Goal: Transaction & Acquisition: Purchase product/service

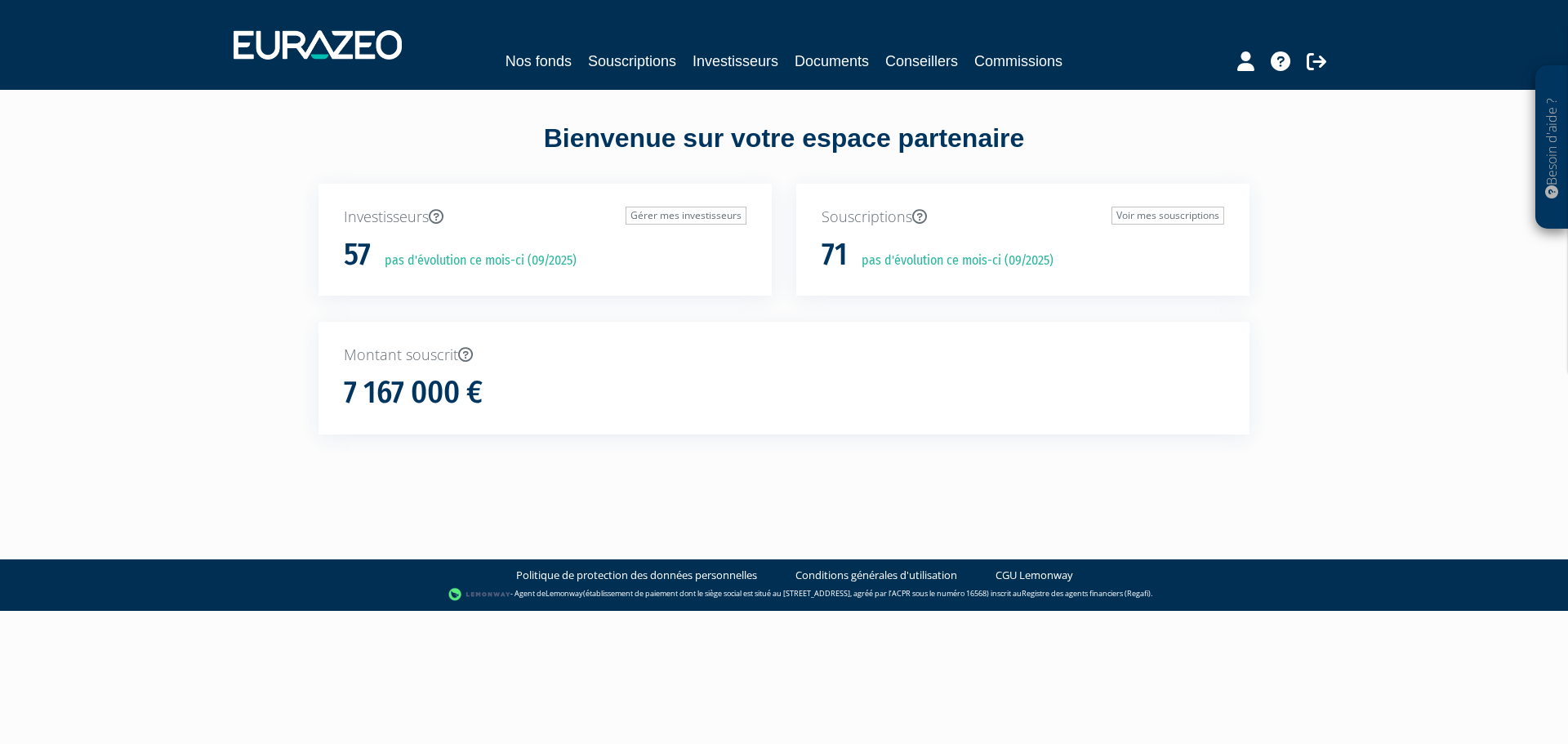
click at [609, 414] on div "Montant souscrit 7 167 000 €" at bounding box center [784, 378] width 931 height 113
click at [739, 60] on link "Investisseurs" at bounding box center [735, 61] width 85 height 23
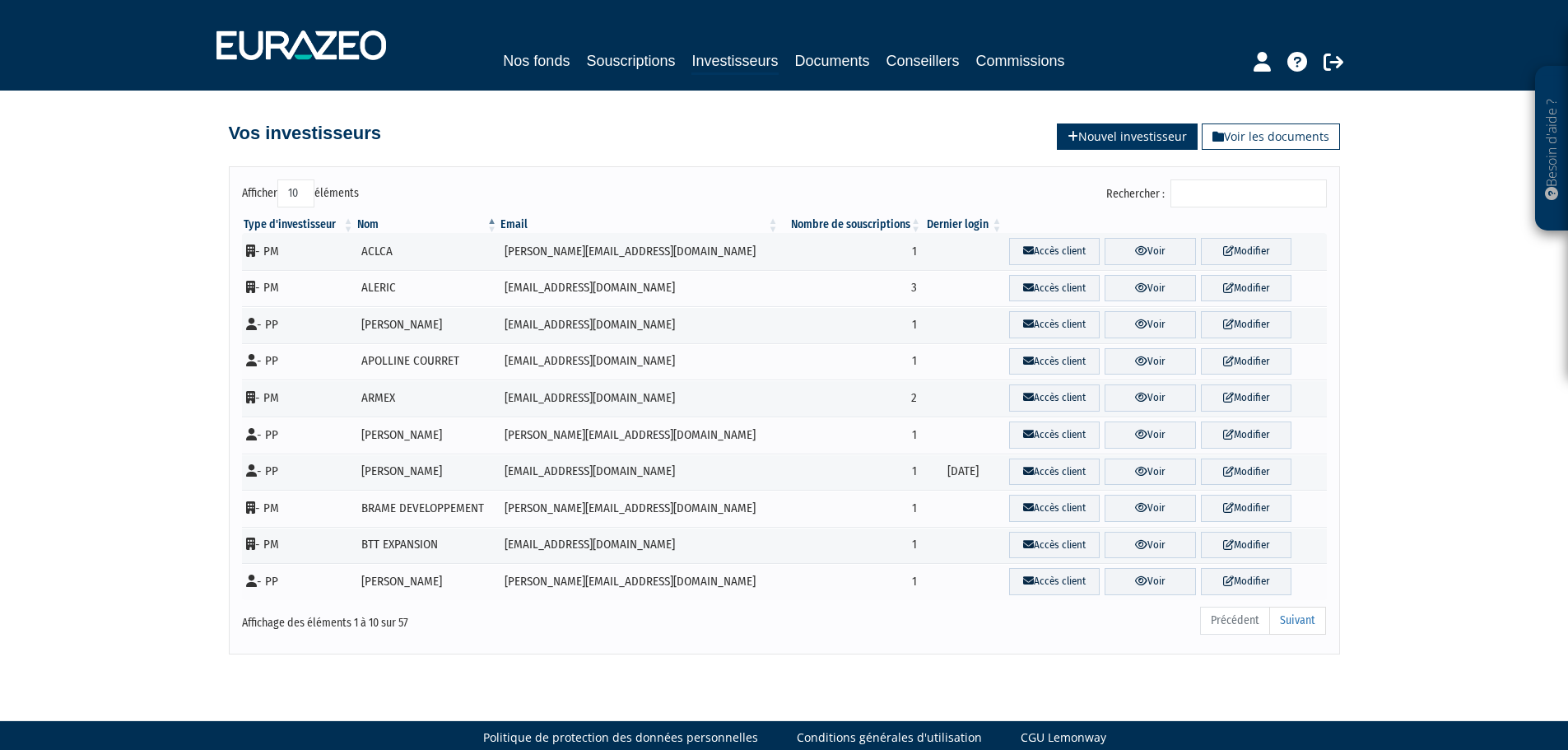
click at [1084, 130] on link "Nouvel investisseur" at bounding box center [1127, 136] width 141 height 26
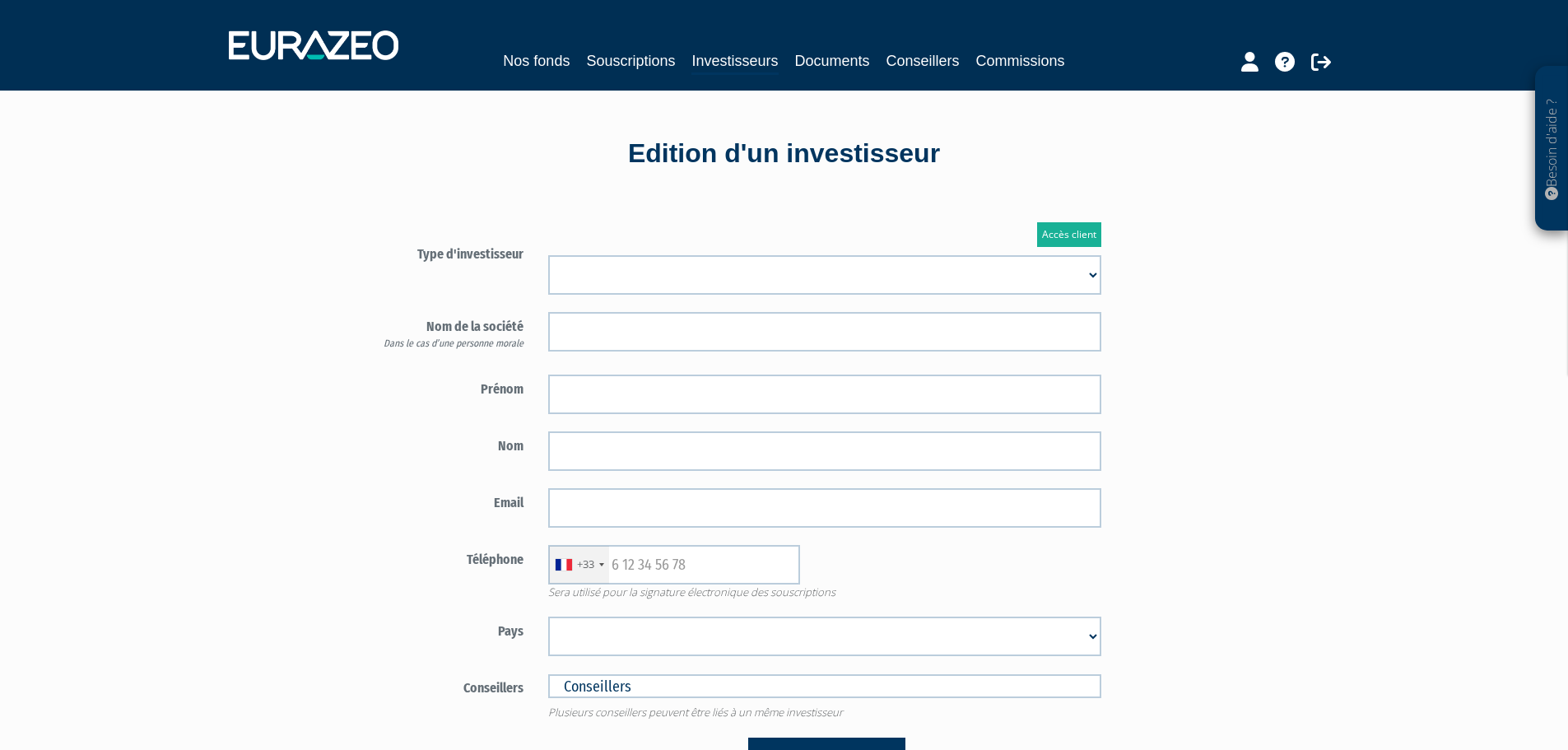
click at [855, 282] on select "Mr Mme Société" at bounding box center [824, 275] width 553 height 39
select select "1"
click at [548, 256] on select "Mr Mme Société" at bounding box center [824, 275] width 553 height 39
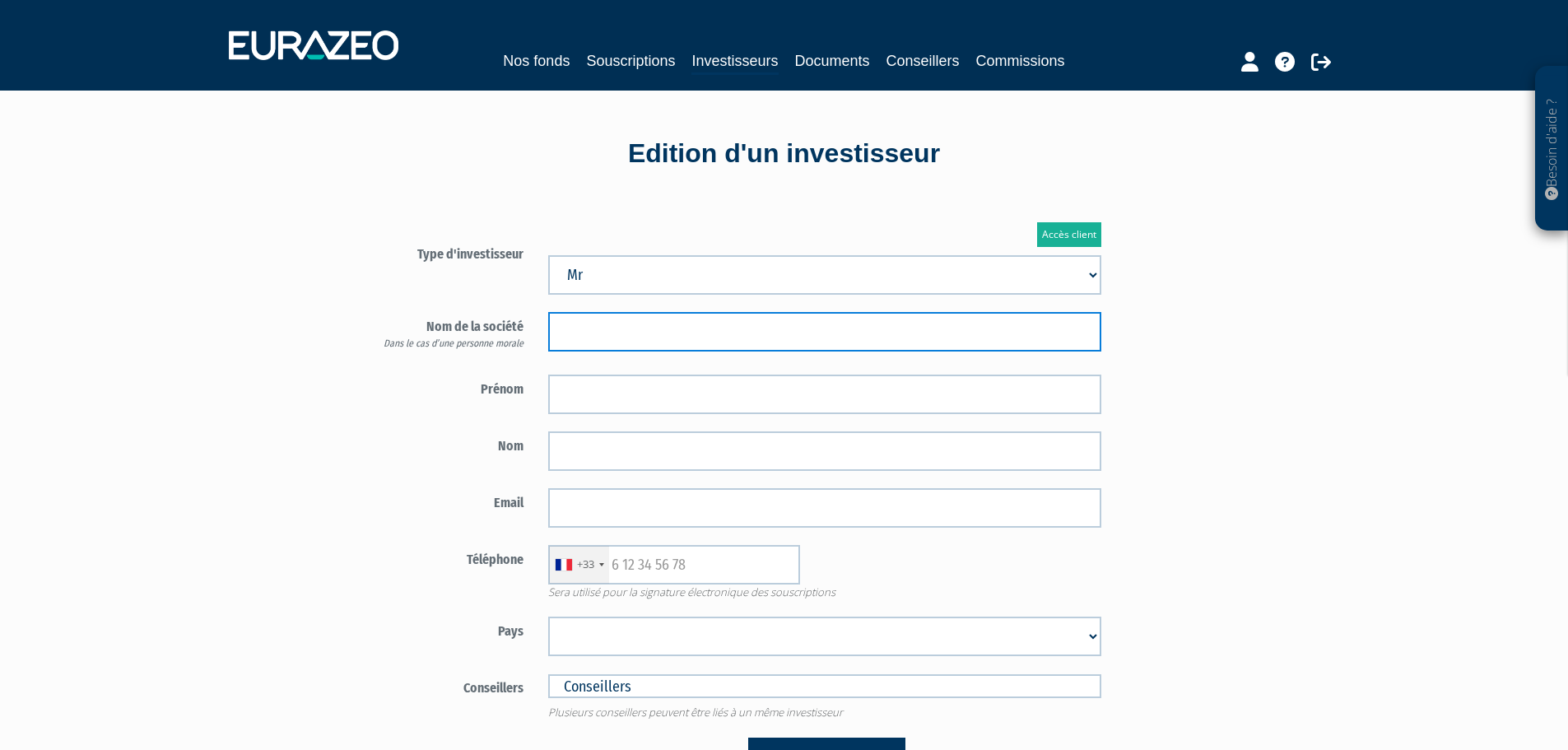
click at [808, 323] on input "text" at bounding box center [824, 332] width 553 height 39
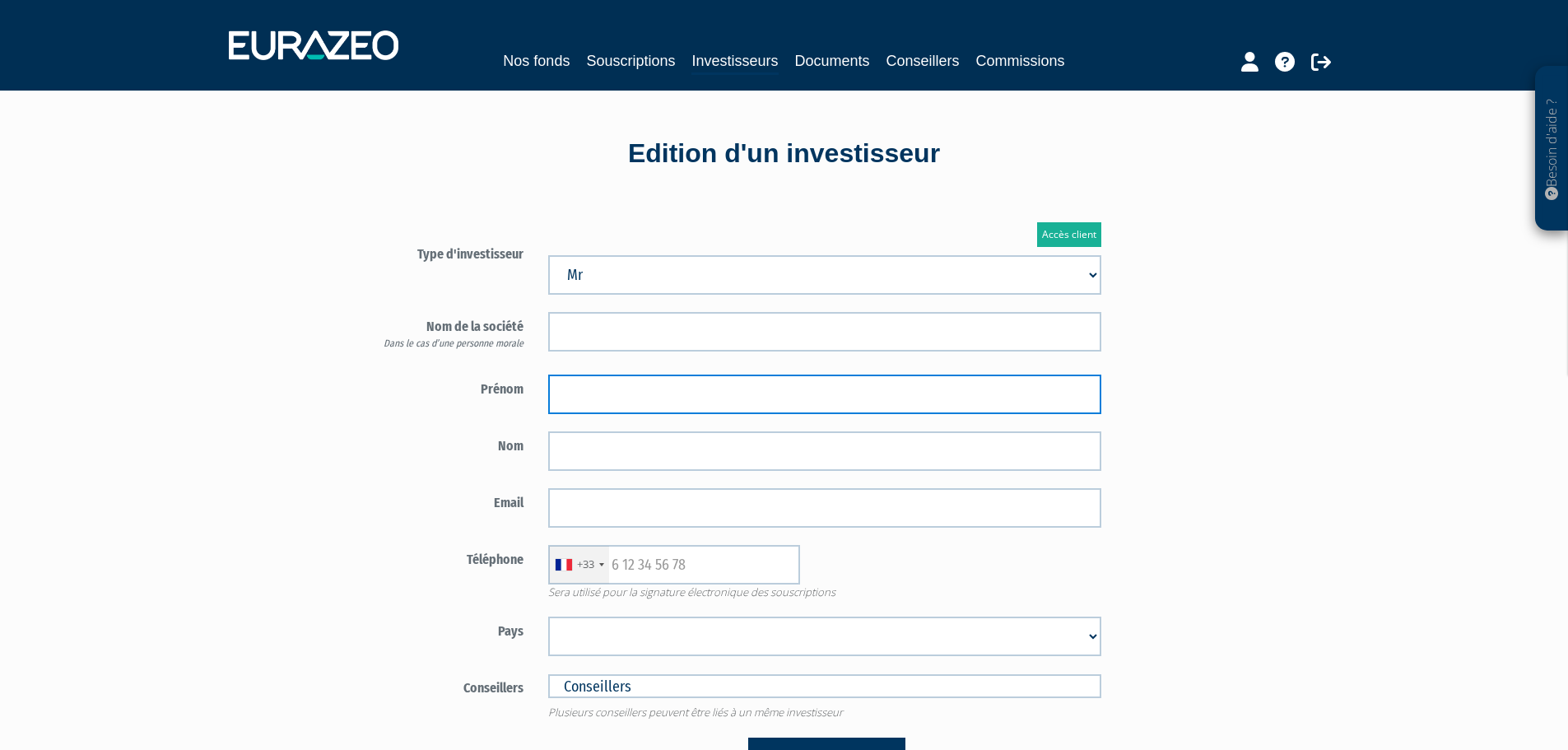
click at [793, 403] on input "text" at bounding box center [824, 395] width 553 height 39
drag, startPoint x: 654, startPoint y: 391, endPoint x: 530, endPoint y: 383, distance: 124.3
click at [530, 383] on div "Prénom jean" at bounding box center [728, 395] width 770 height 39
type input "Jean-Philippe"
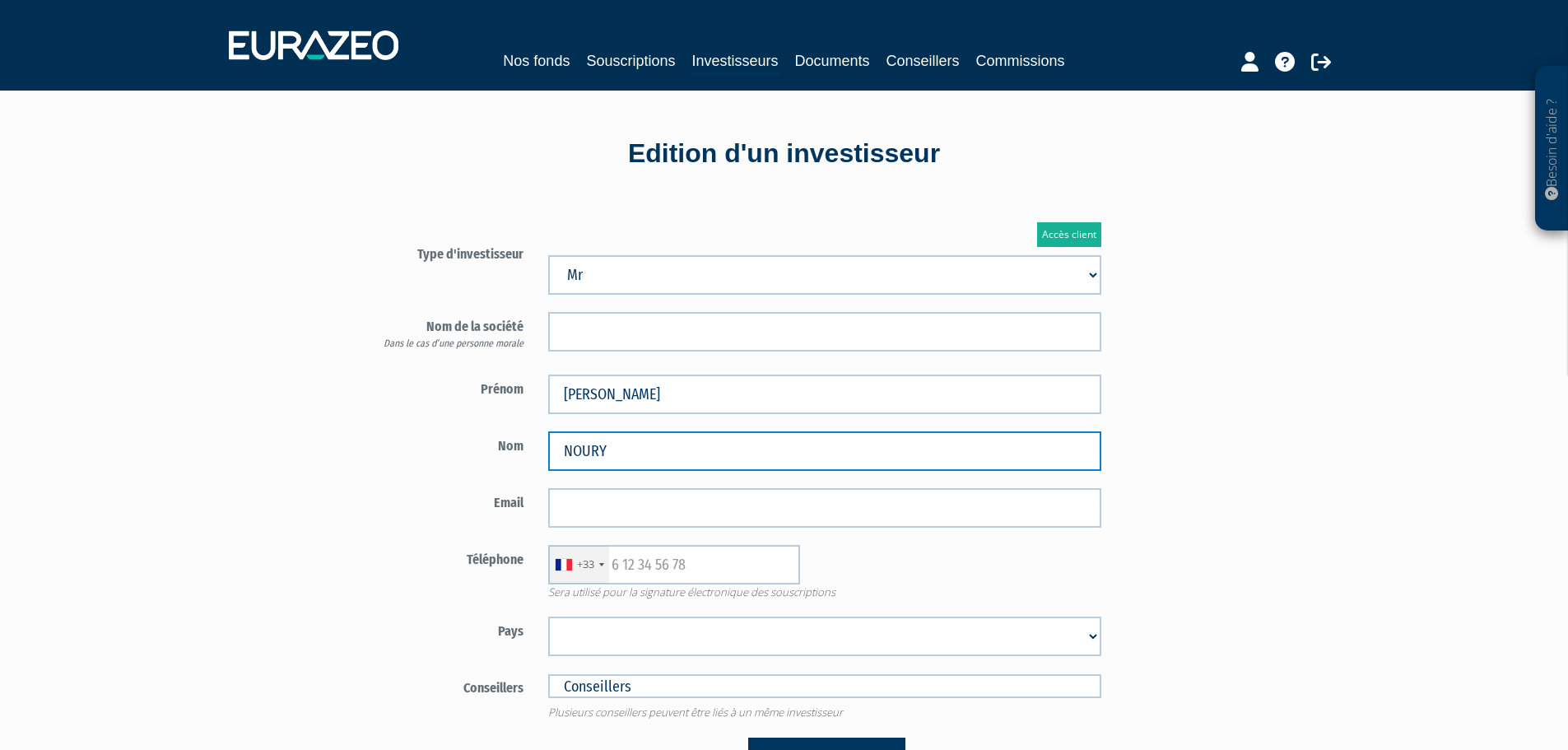
type input "NOURY"
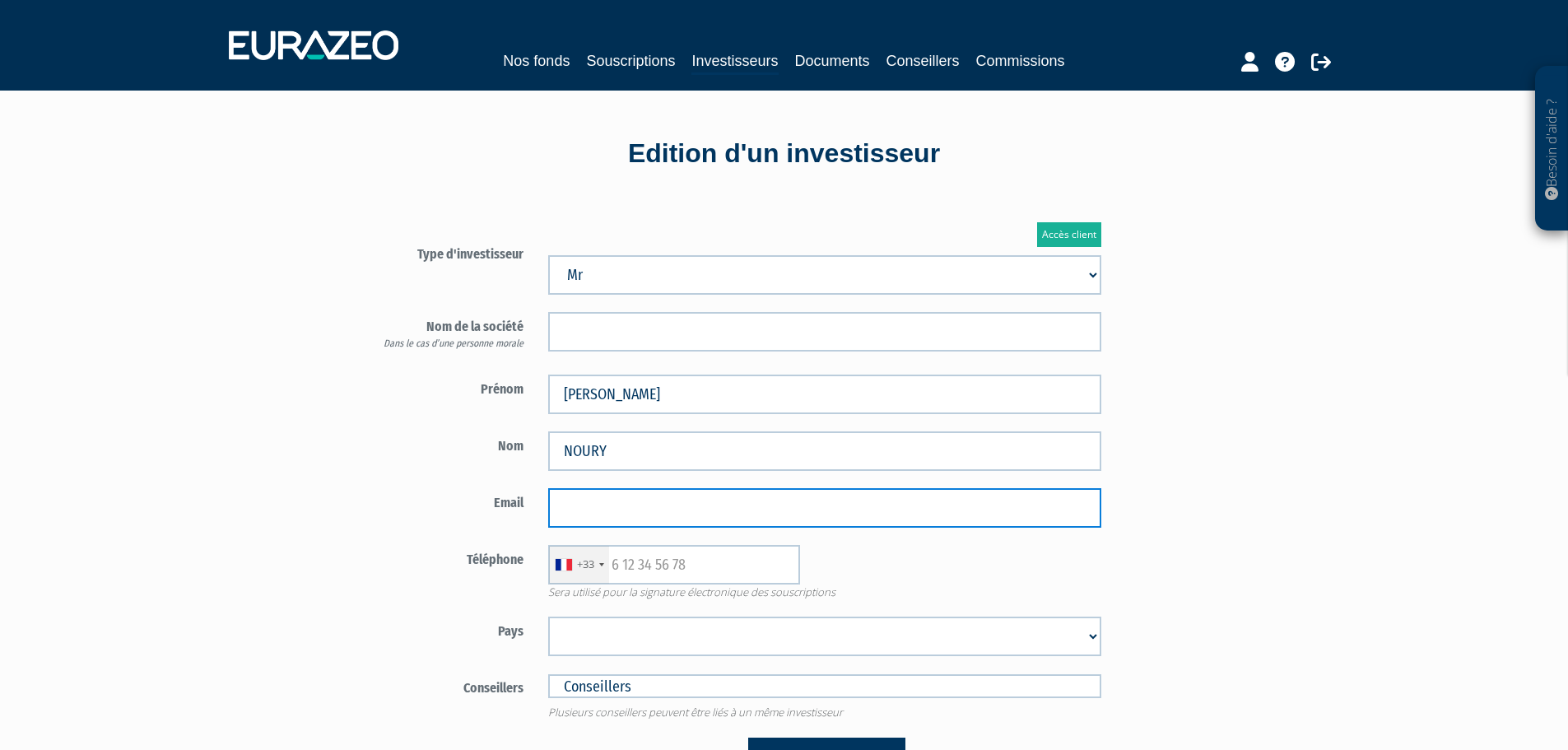
click at [664, 496] on input "email" at bounding box center [824, 508] width 553 height 39
paste input "jnoury@solventum.com"
type input "jnoury@solventum.com"
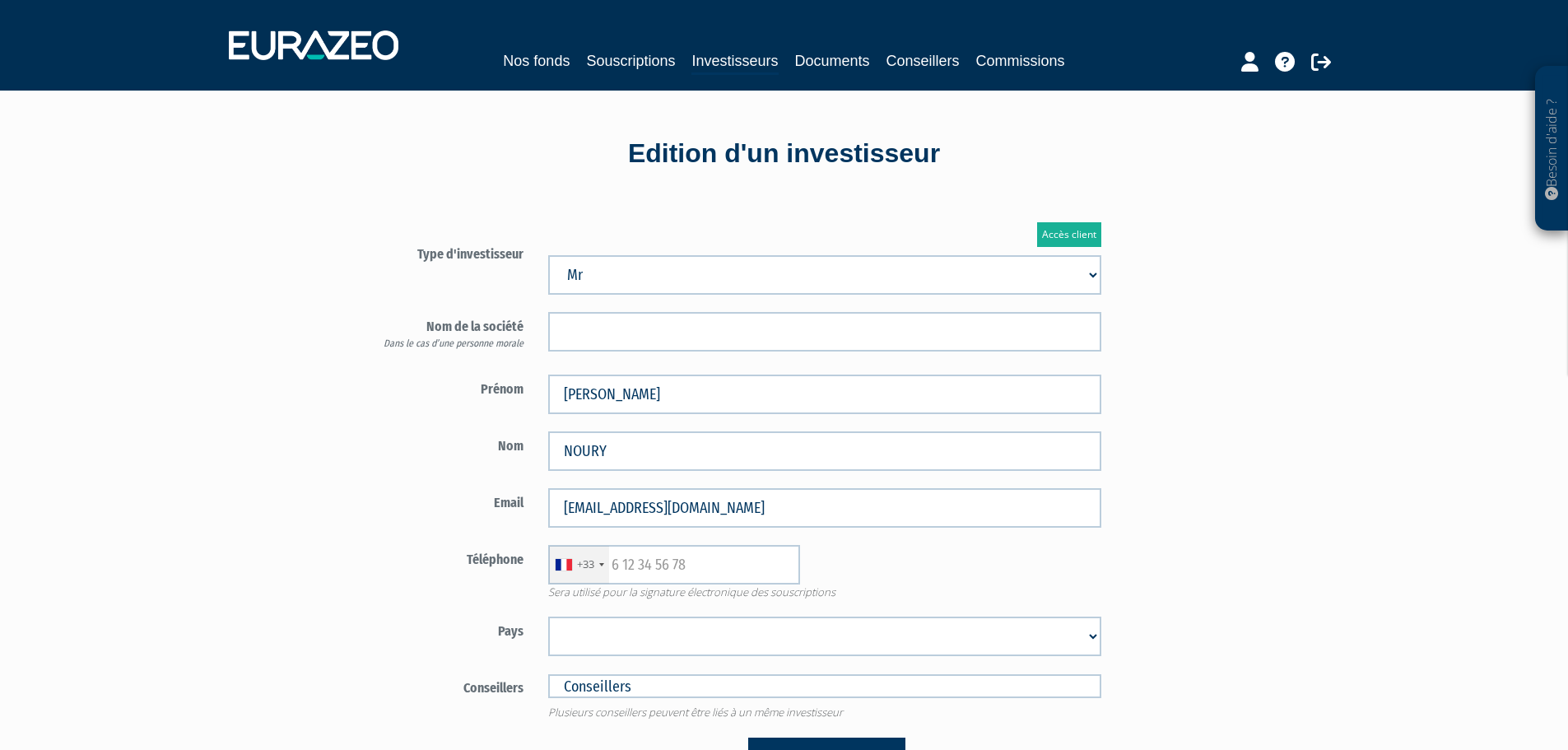
click at [880, 553] on div "+33 France +33 Germany (Deutschland) +49 Switzerland (Schweiz) +41 Belgium (Bel…" at bounding box center [824, 565] width 577 height 39
click at [685, 574] on input "text" at bounding box center [673, 565] width 252 height 39
paste input "06 08 75 71 61"
type input "06 08 75 71 61"
click at [974, 572] on div "+33 France +33 Germany (Deutschland) +49 Switzerland (Schweiz) +41 Belgium (Bel…" at bounding box center [824, 565] width 577 height 39
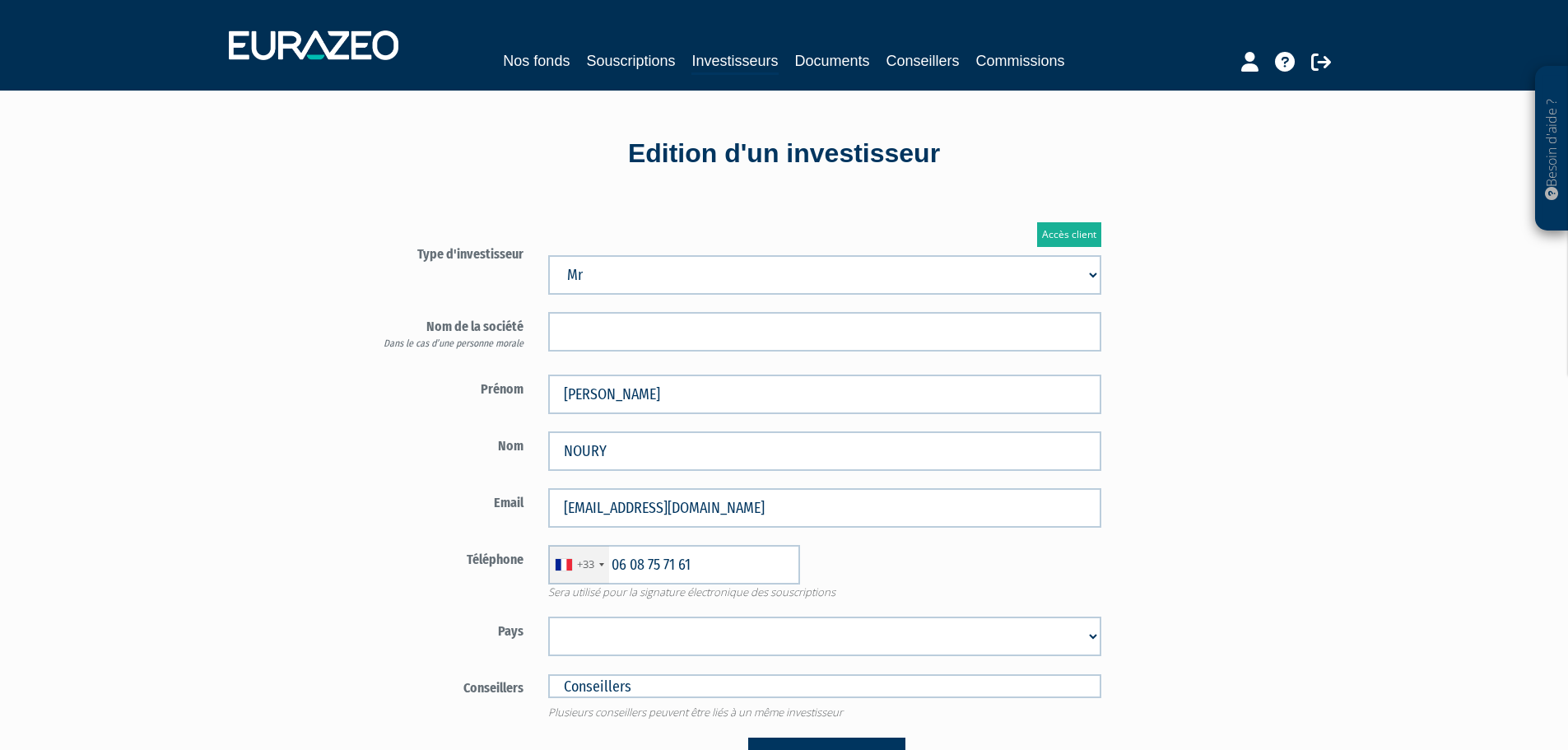
scroll to position [247, 0]
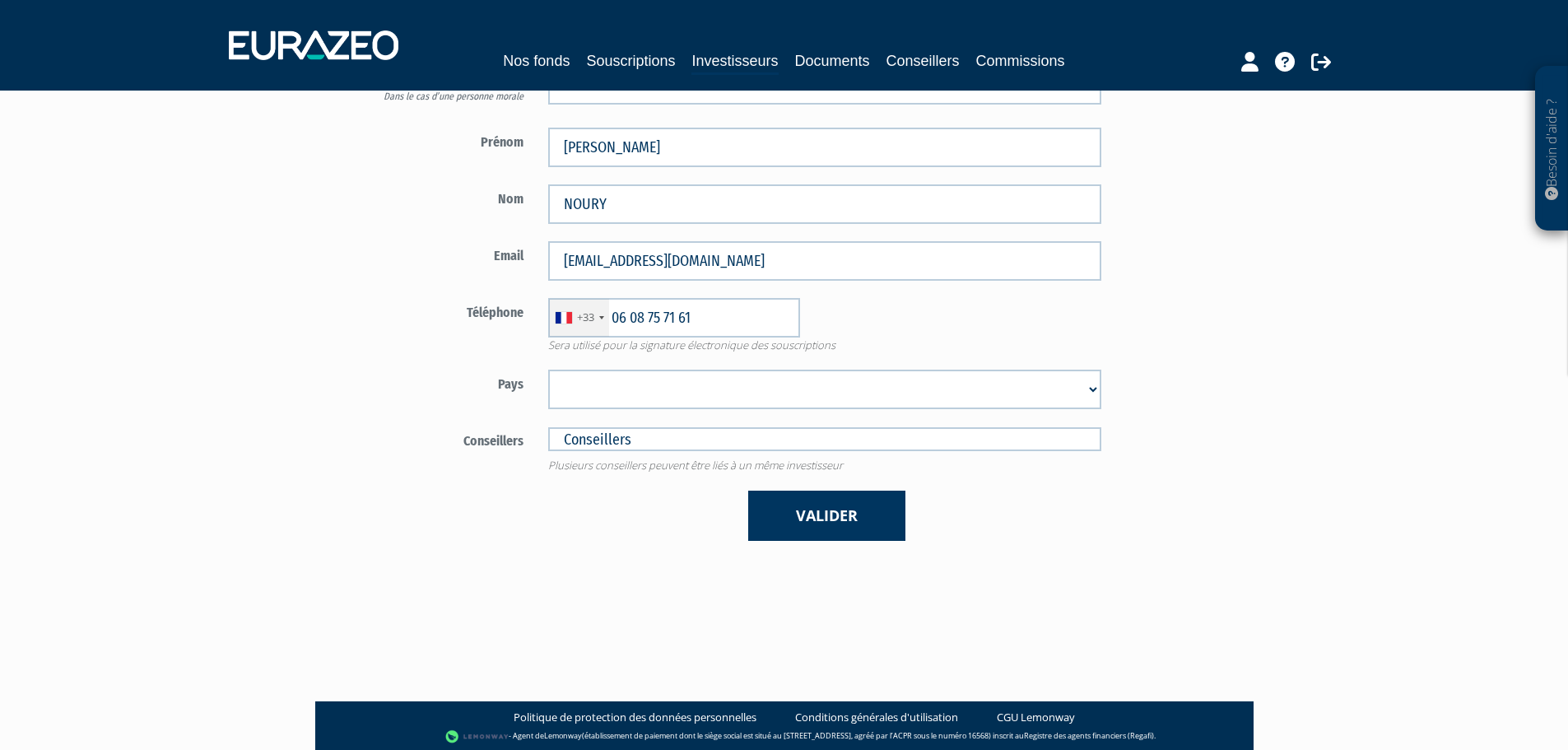
click at [731, 380] on select "Afghanistan Afrique du Sud Albanie Algérie Allemagne Andorre Angola Anguilla An…" at bounding box center [824, 389] width 553 height 39
select select "75"
click at [548, 369] on select "Afghanistan Afrique du Sud Albanie Algérie Allemagne Andorre Angola Anguilla An…" at bounding box center [824, 389] width 553 height 39
click at [675, 444] on input "text" at bounding box center [824, 439] width 553 height 23
click at [631, 489] on form "Type d'investisseur Mr Mme Société" at bounding box center [728, 266] width 770 height 548
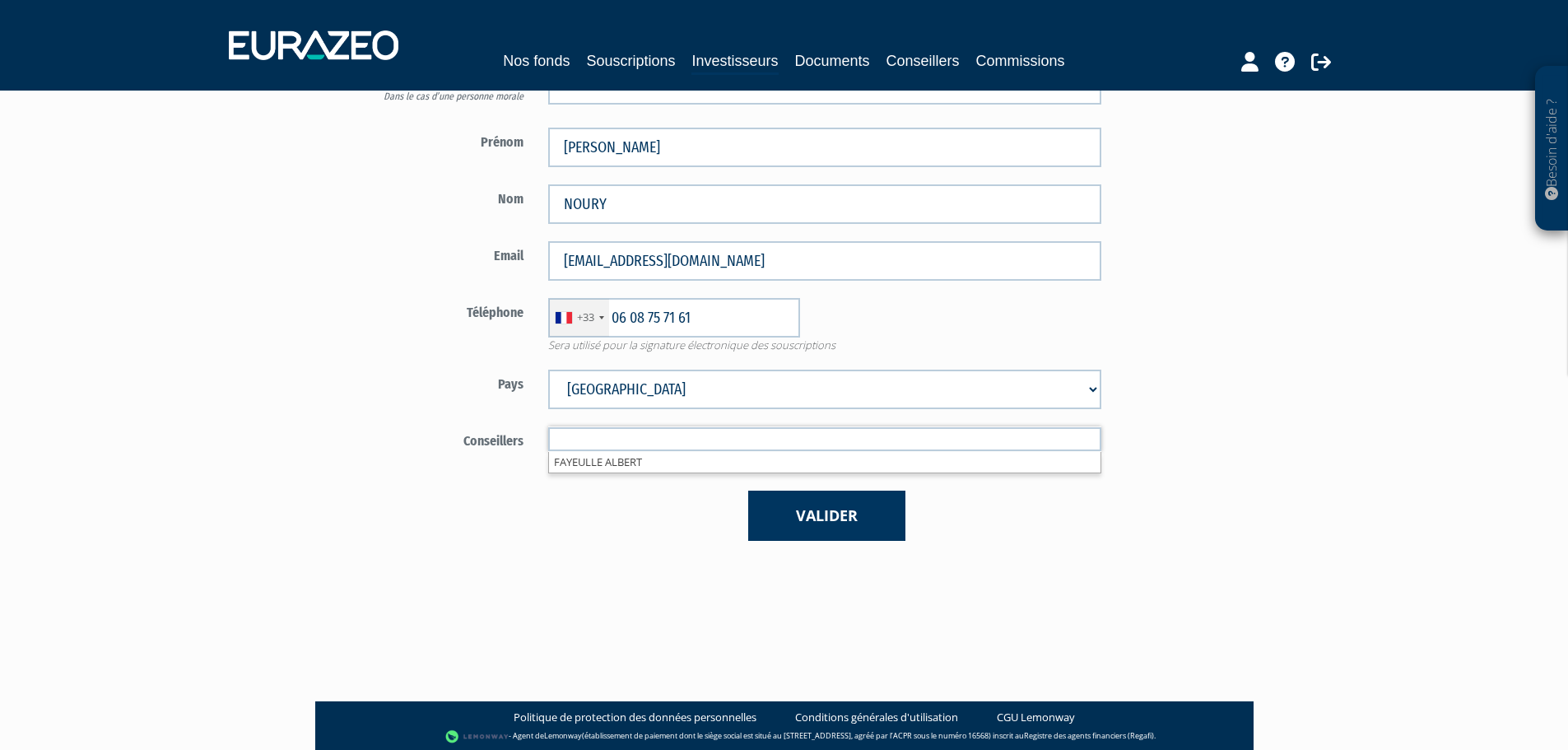
type input "Conseillers"
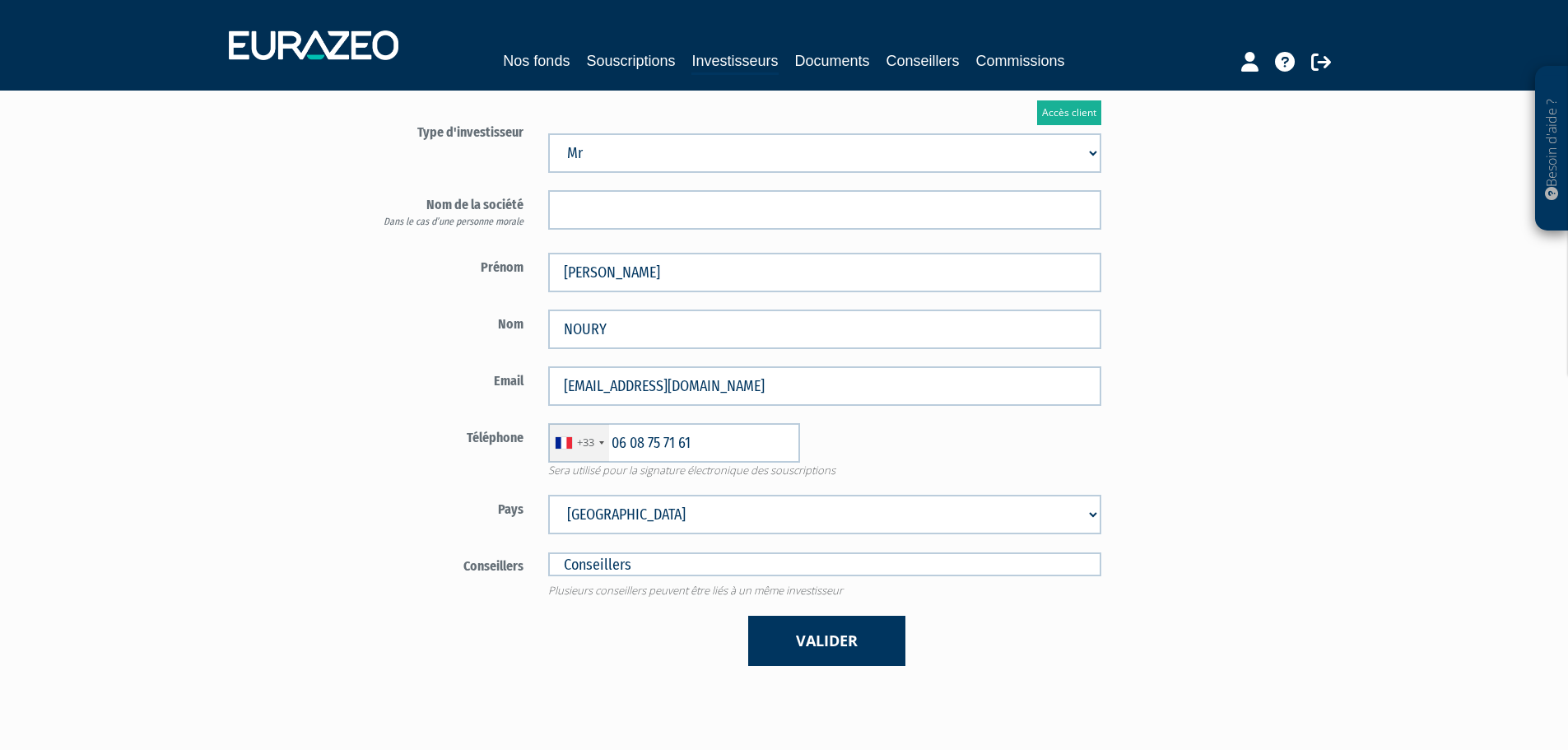
scroll to position [82, 0]
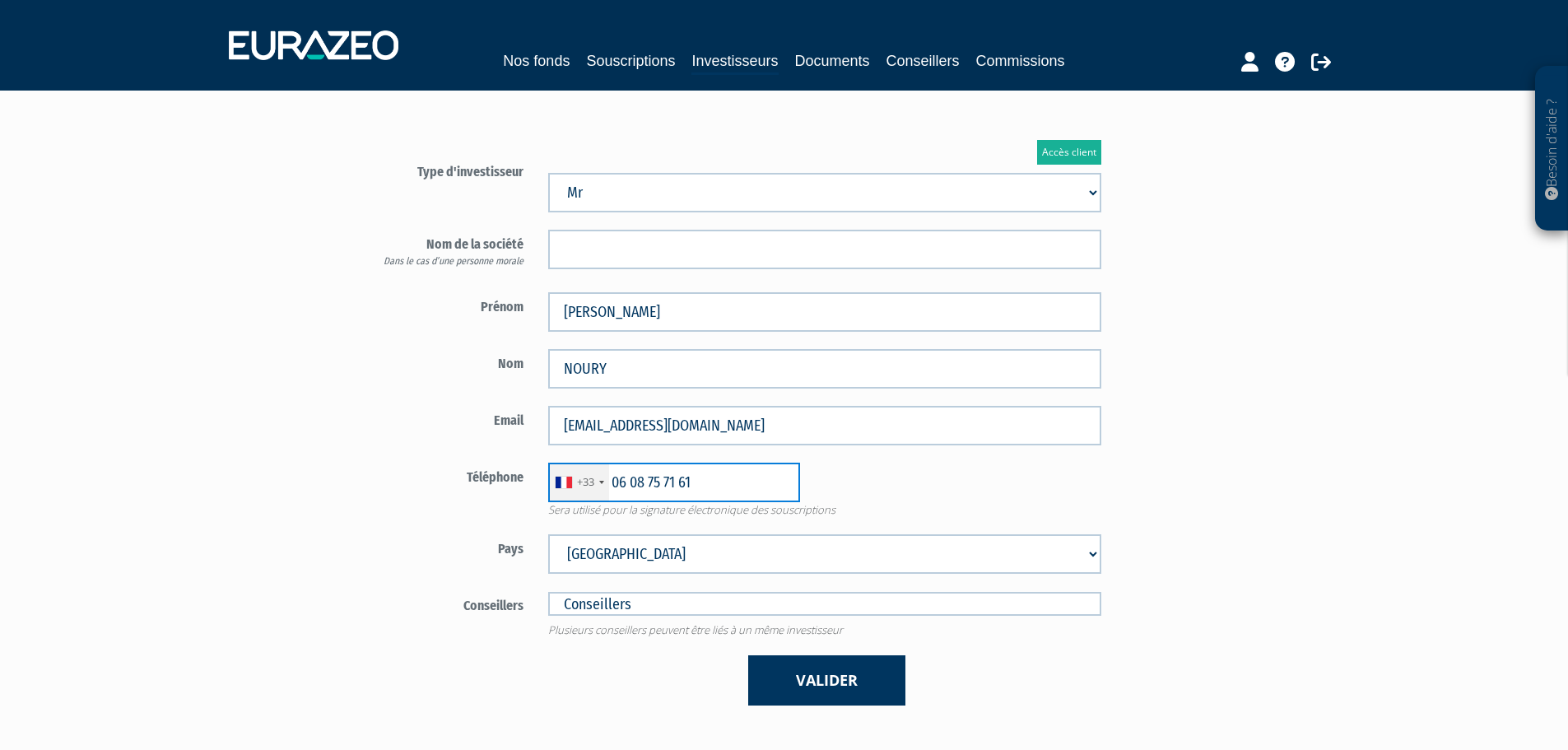
click at [630, 483] on input "06 08 75 71 61" at bounding box center [673, 482] width 252 height 39
click at [645, 479] on input "0608 75 71 61" at bounding box center [673, 482] width 252 height 39
click at [661, 483] on input "060875 71 61" at bounding box center [673, 482] width 252 height 39
click at [671, 481] on input "06087571 61" at bounding box center [673, 482] width 252 height 39
type input "0608757161"
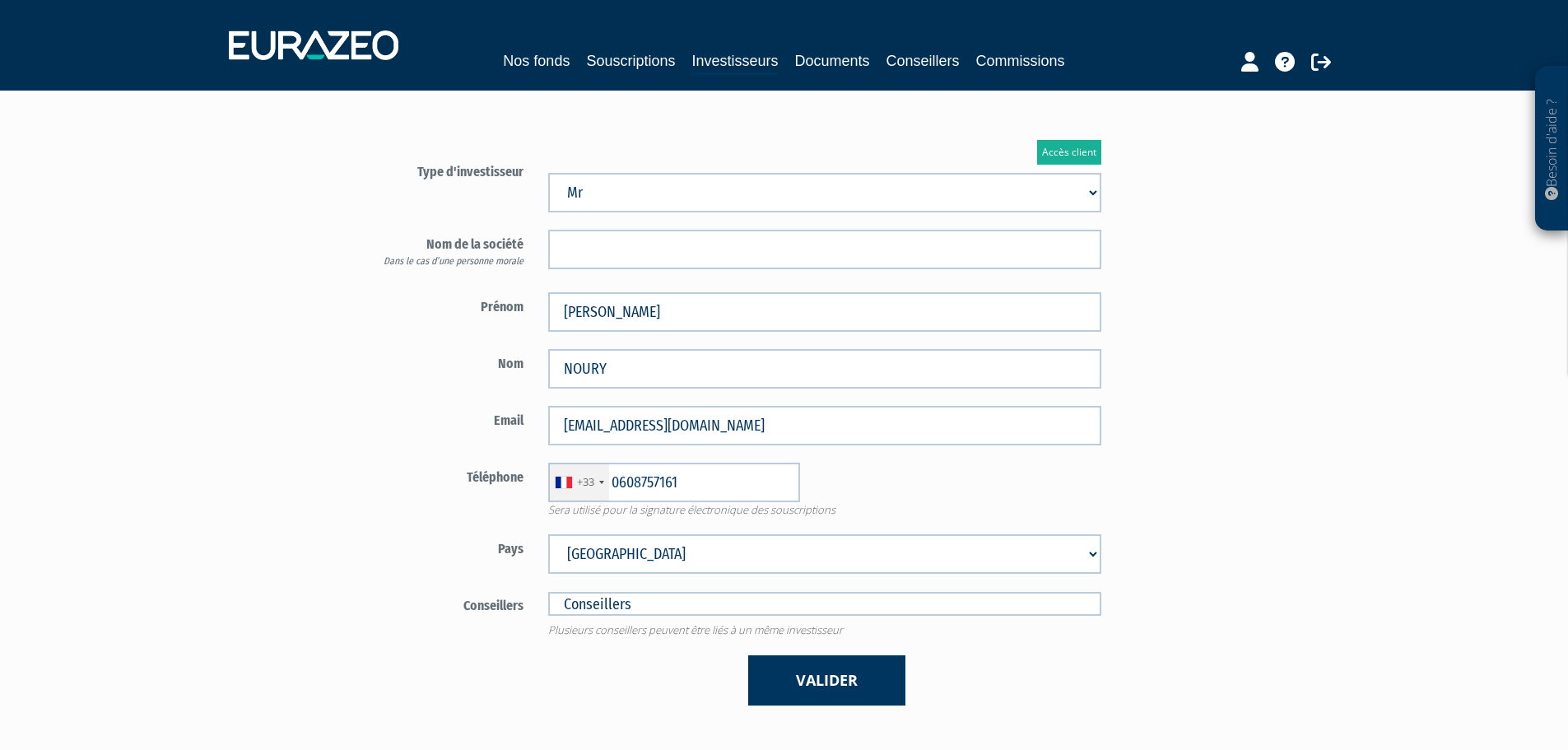
click at [910, 493] on div "+33 France +33 Germany (Deutschland) +49 Switzerland (Schweiz) +41 Belgium (Bel…" at bounding box center [824, 482] width 577 height 39
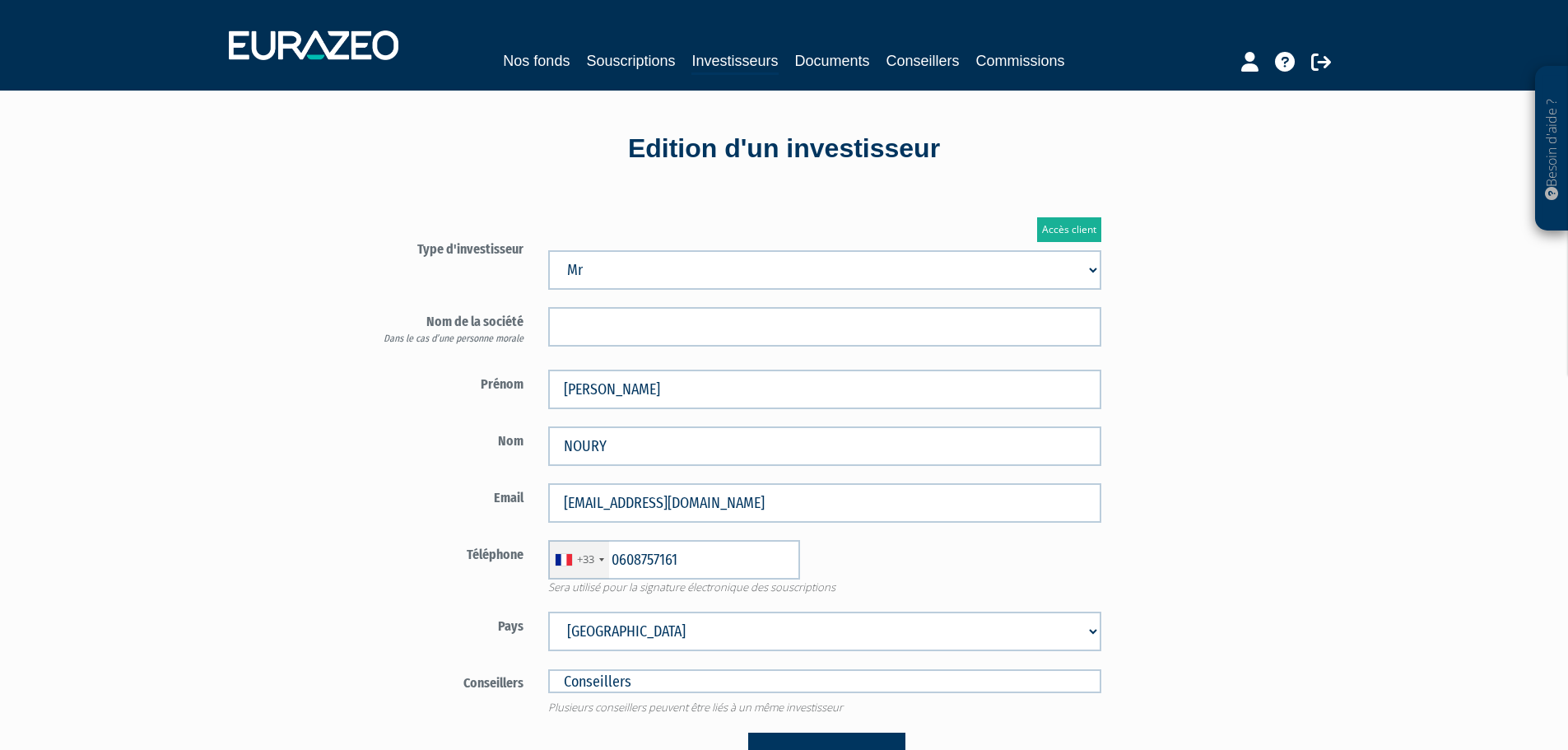
scroll to position [316, 0]
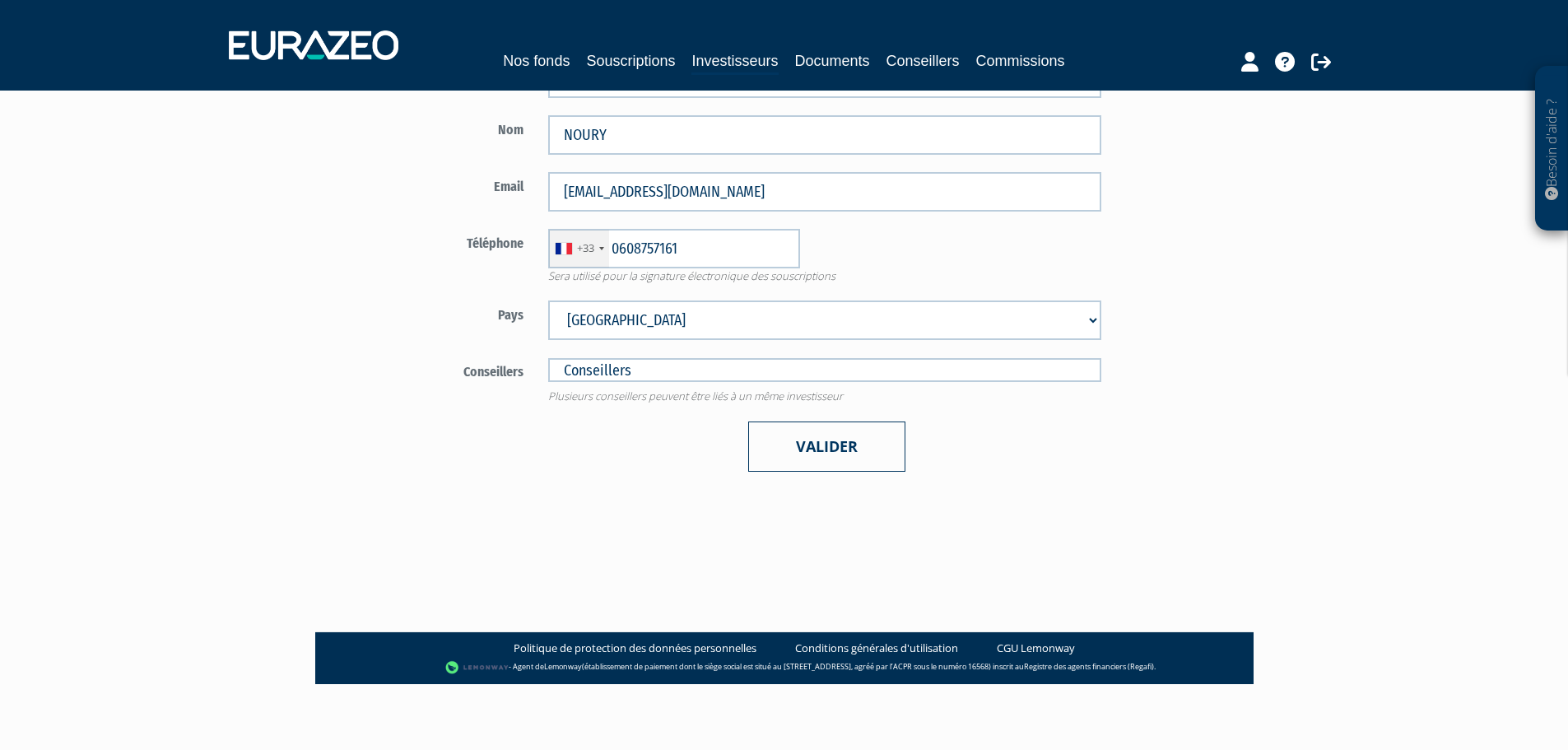
click at [854, 451] on button "Valider" at bounding box center [826, 445] width 158 height 50
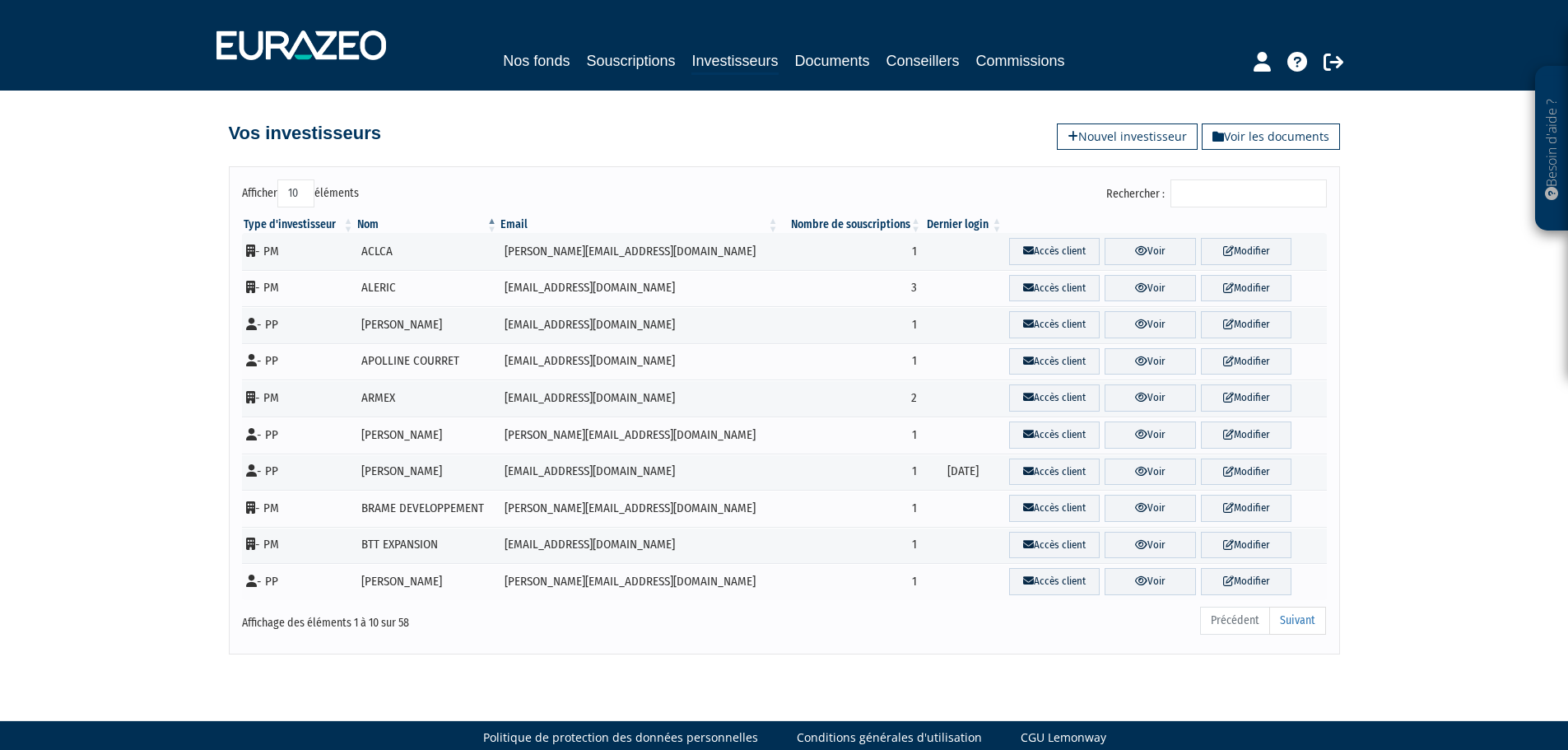
click at [1245, 201] on input "Rechercher :" at bounding box center [1248, 193] width 157 height 28
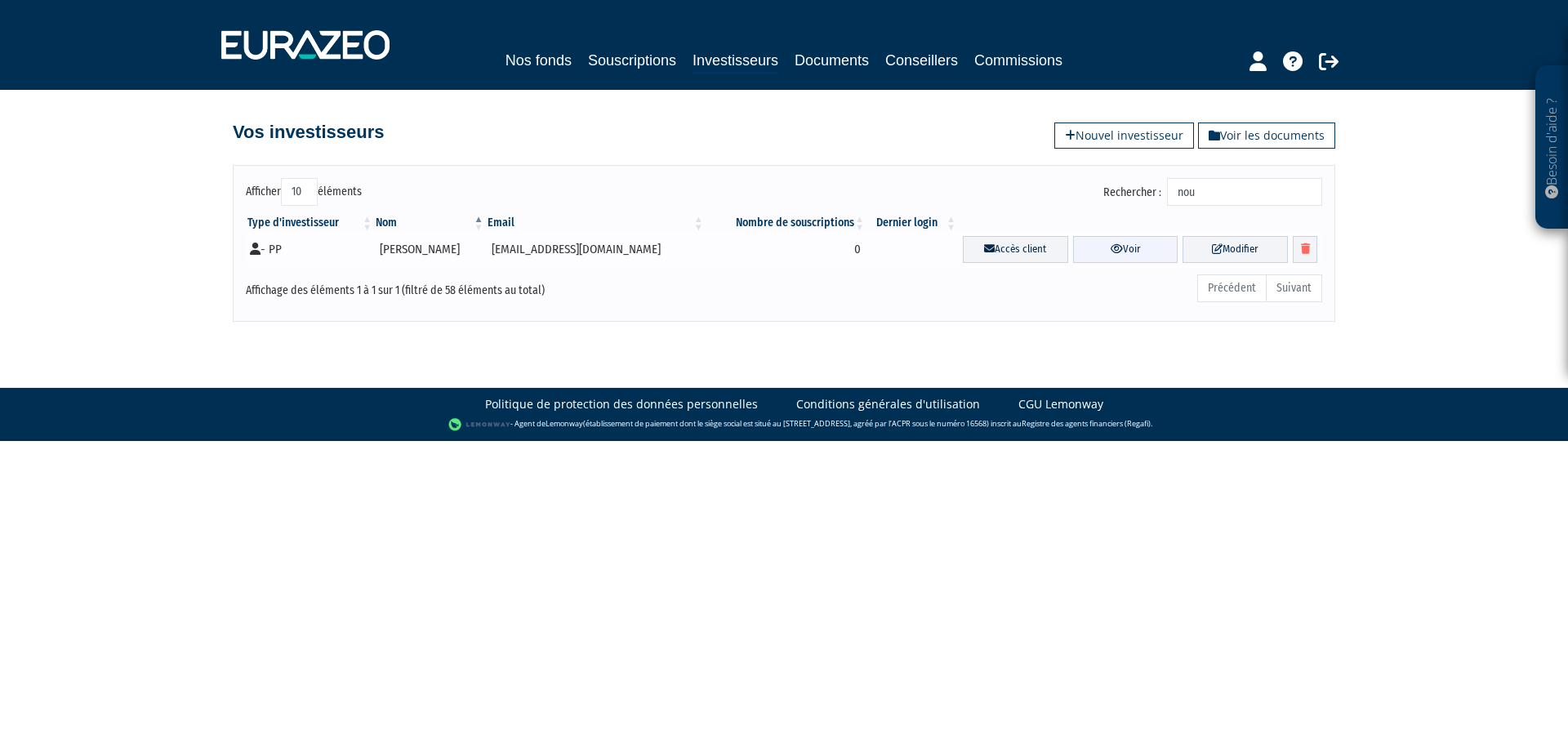
type input "nou"
click at [1112, 248] on icon at bounding box center [1116, 249] width 13 height 11
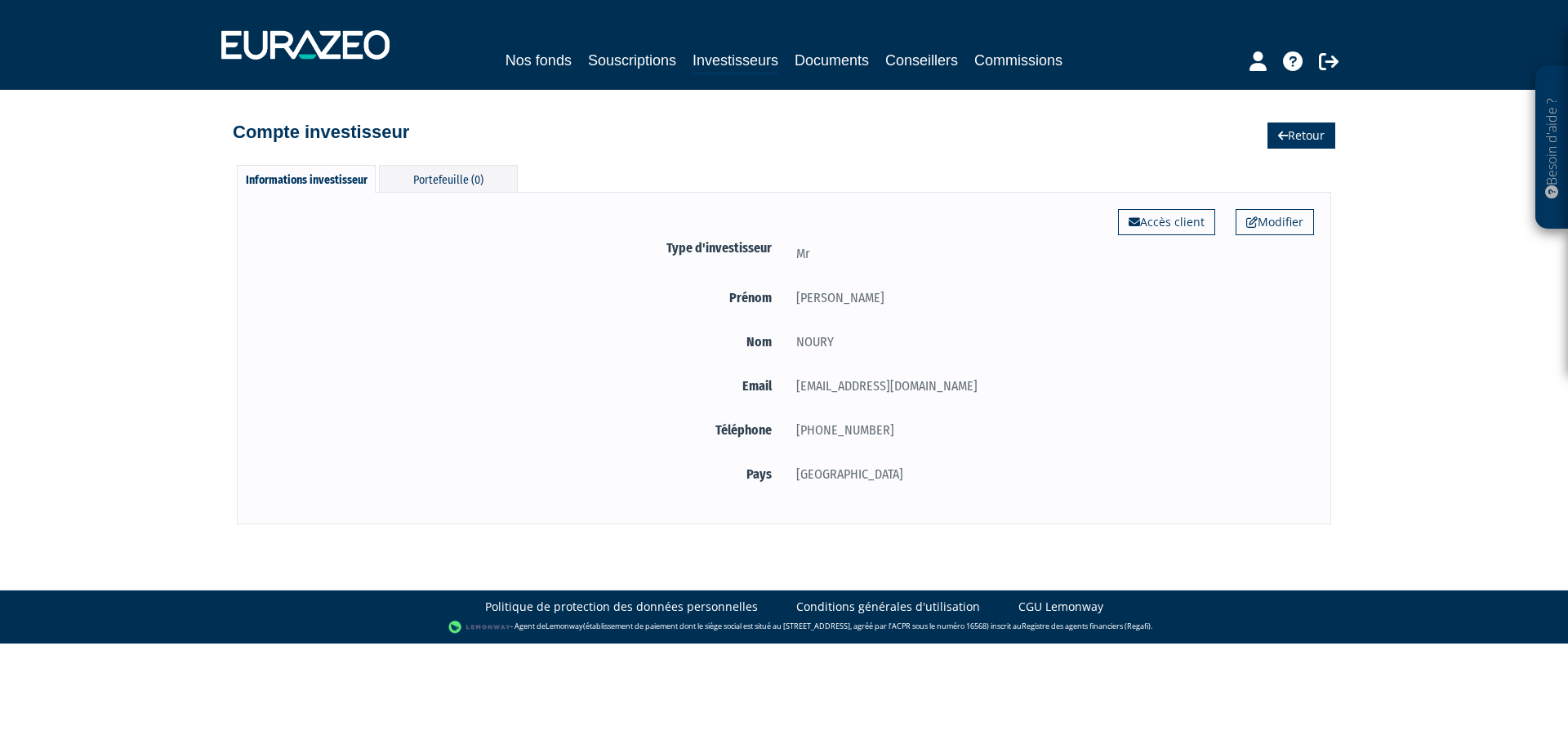
click at [1315, 145] on link "Retour" at bounding box center [1302, 135] width 68 height 26
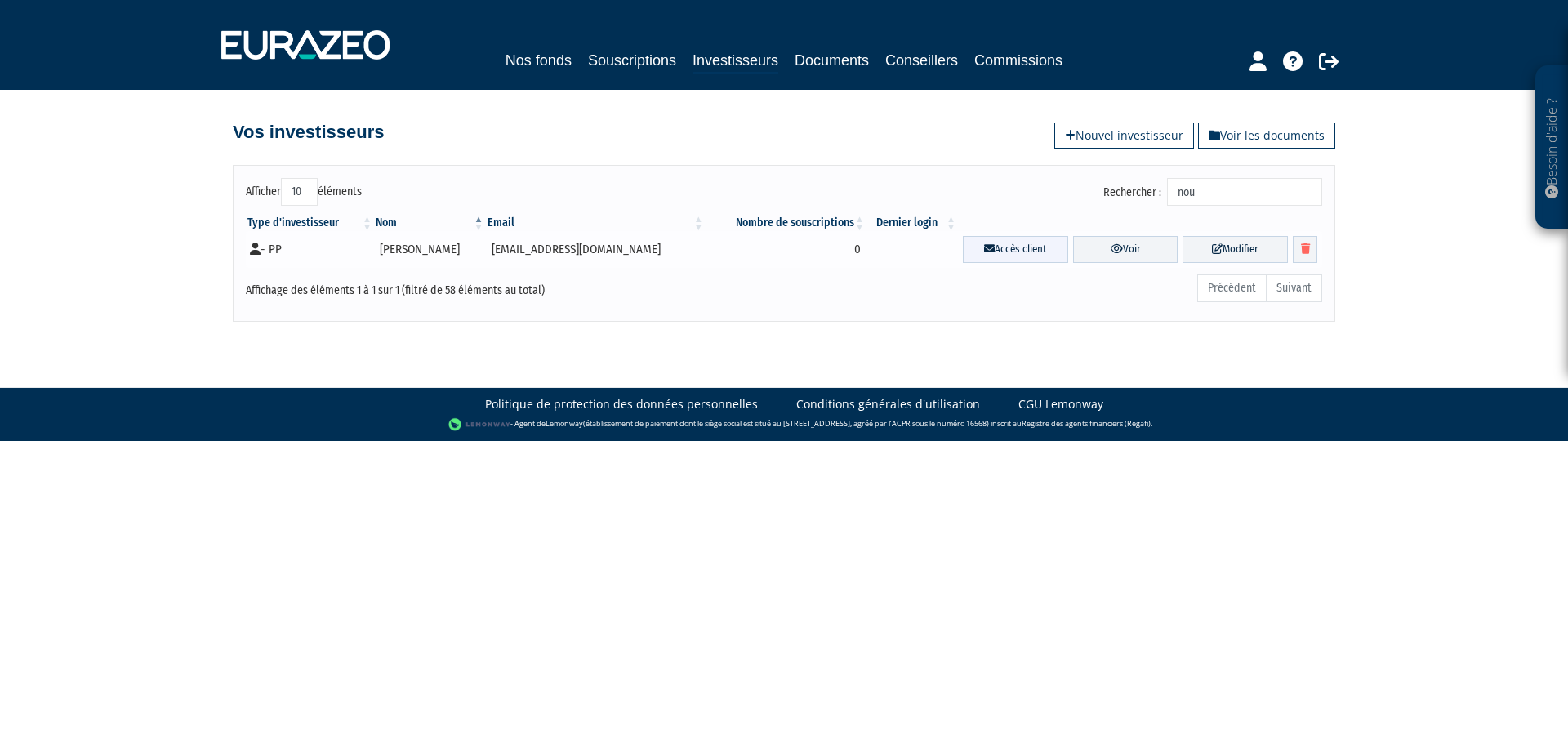
click at [1017, 253] on link "Accès client" at bounding box center [1015, 250] width 105 height 27
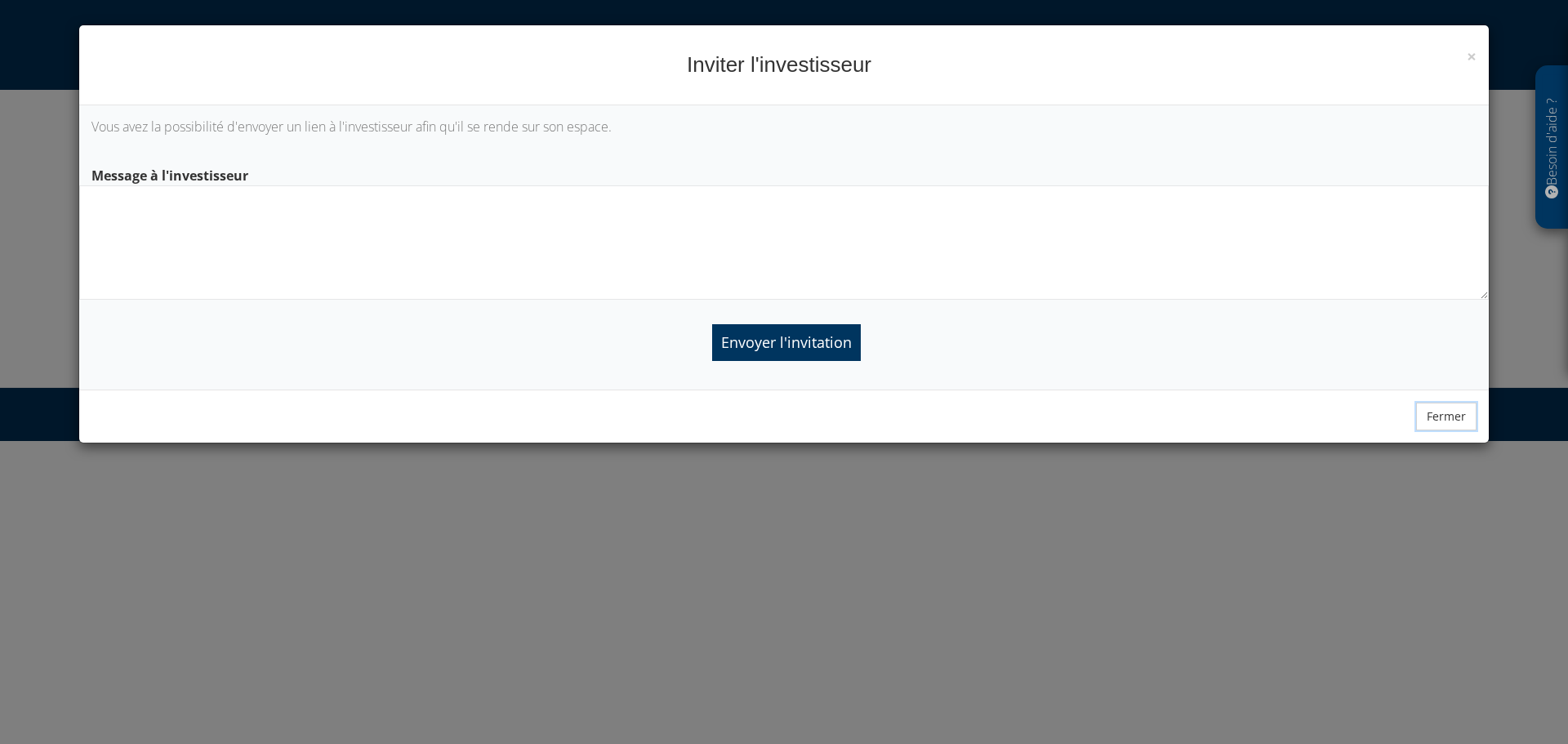
click at [1456, 416] on button "Fermer" at bounding box center [1447, 416] width 60 height 28
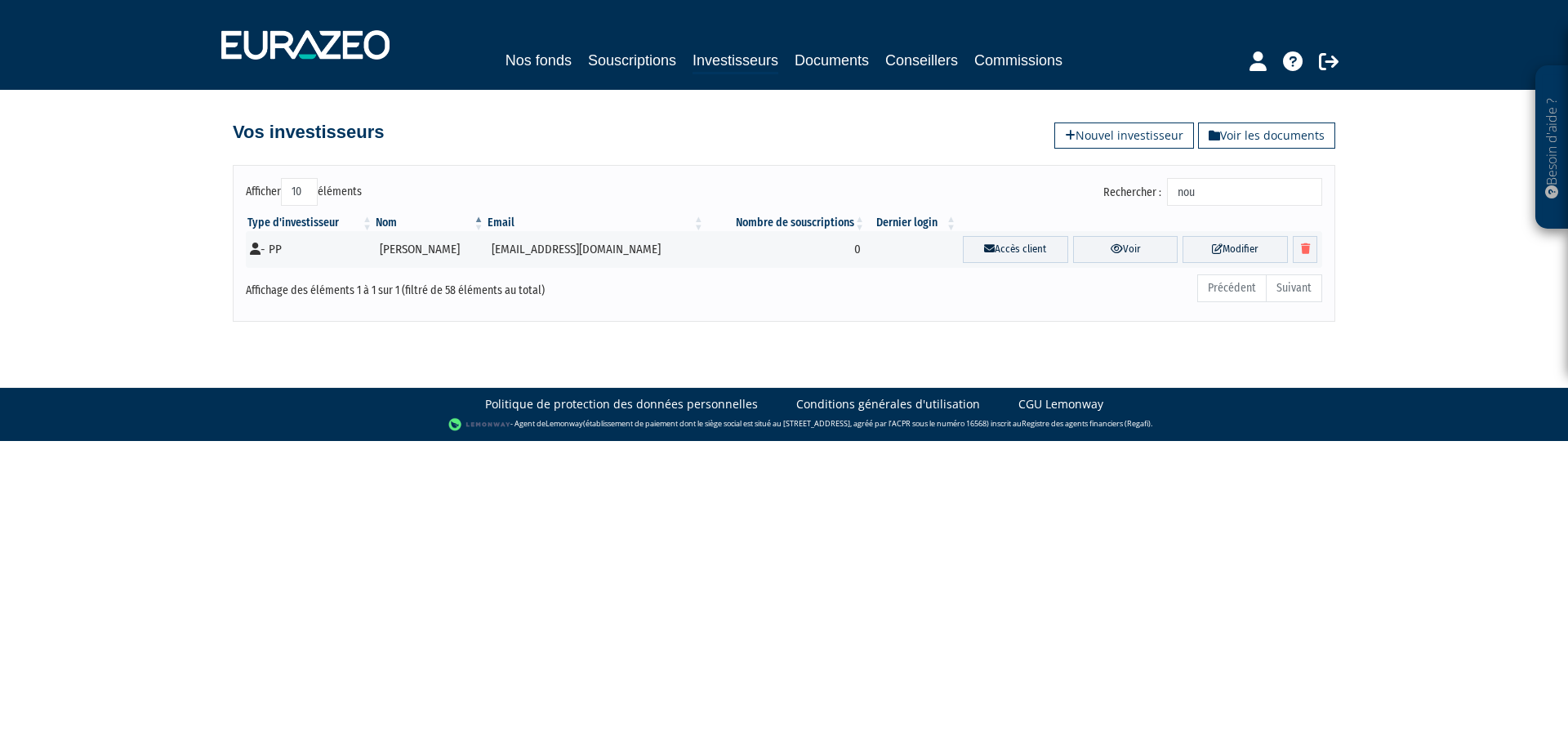
click at [1372, 431] on div "- Agent de Lemonway (établissement de paiement dont le siège social est situé a…" at bounding box center [784, 424] width 1535 height 17
click at [638, 62] on link "Souscriptions" at bounding box center [631, 60] width 88 height 23
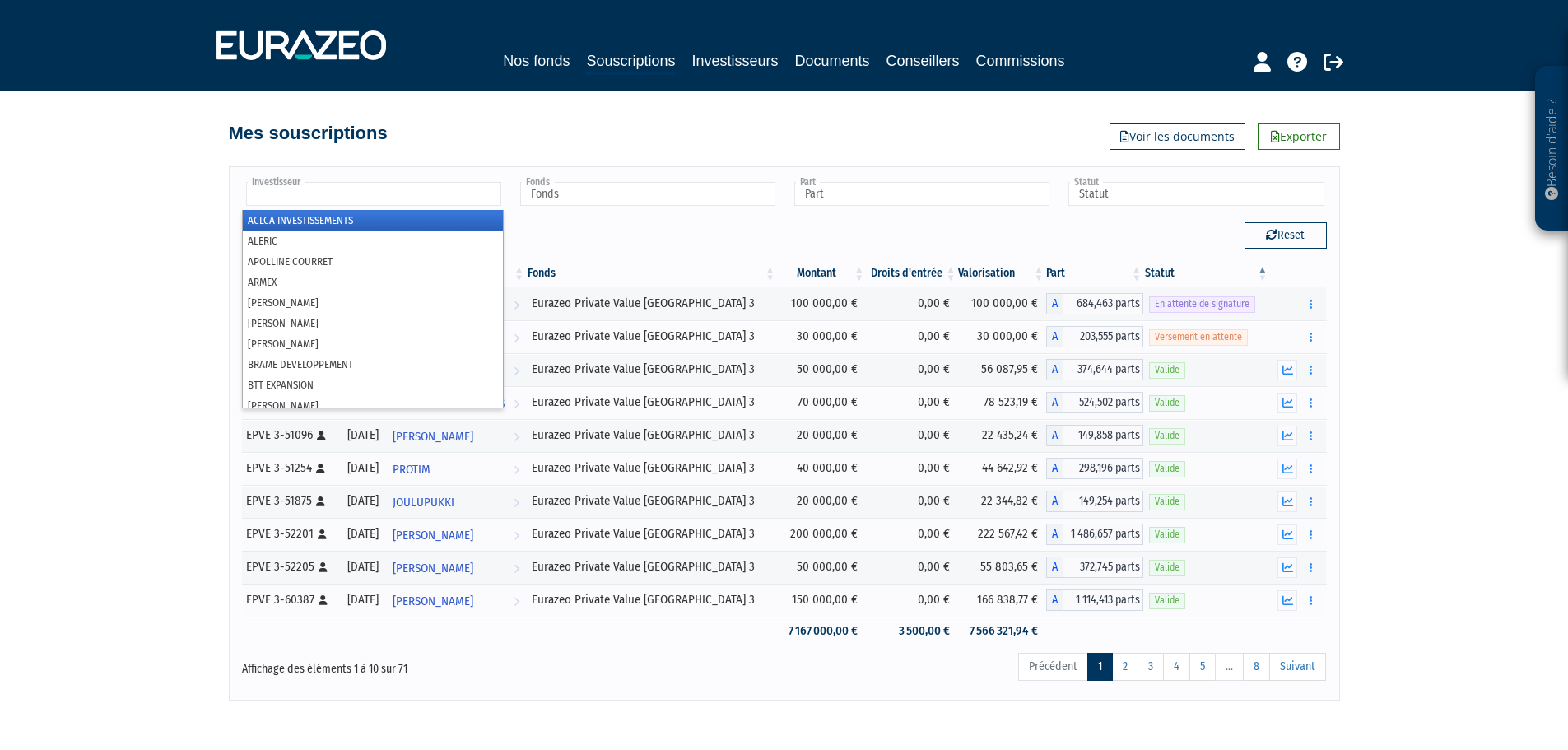
click at [382, 199] on input "text" at bounding box center [373, 194] width 255 height 23
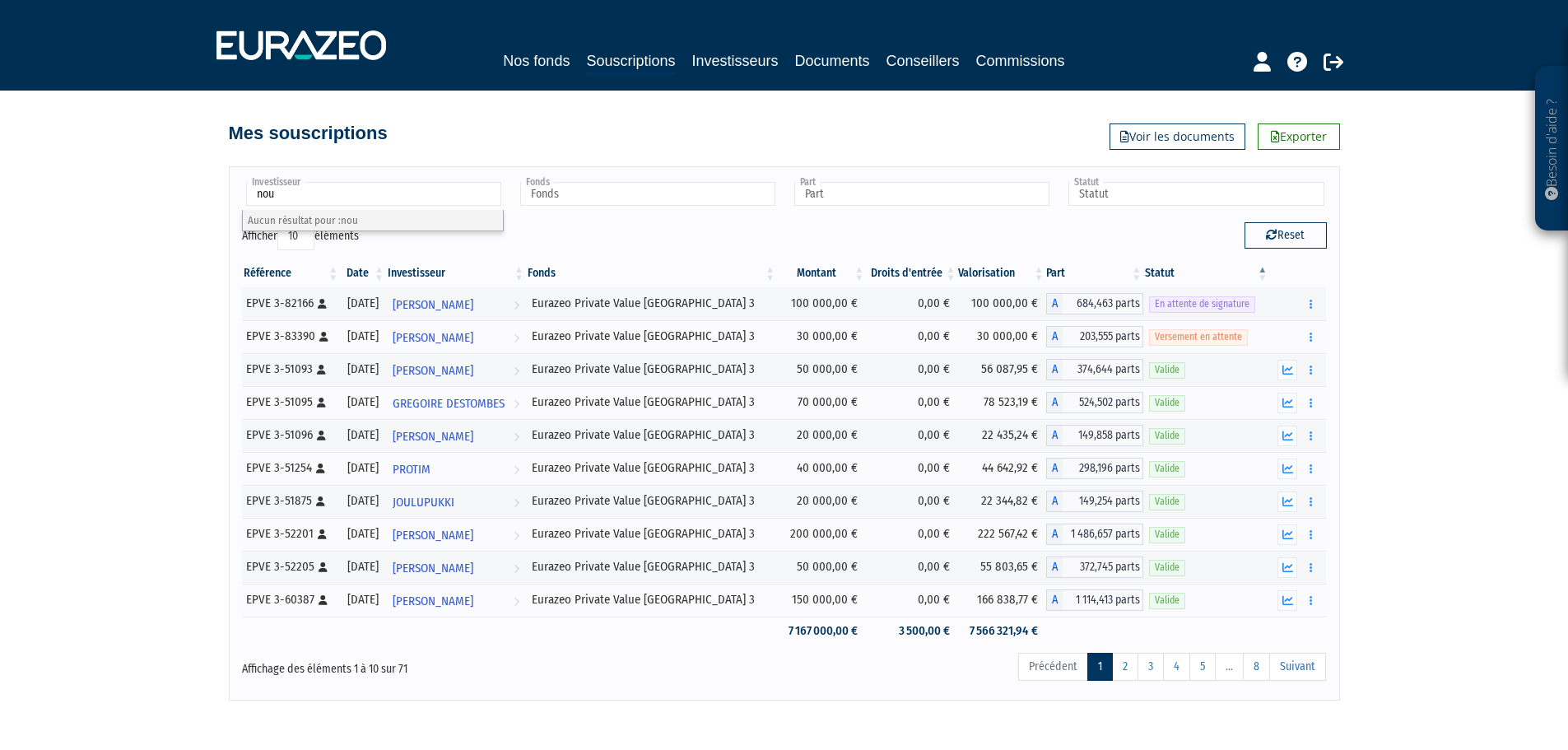
click at [624, 259] on th "Fonds" at bounding box center [651, 273] width 251 height 28
type input "Investisseur"
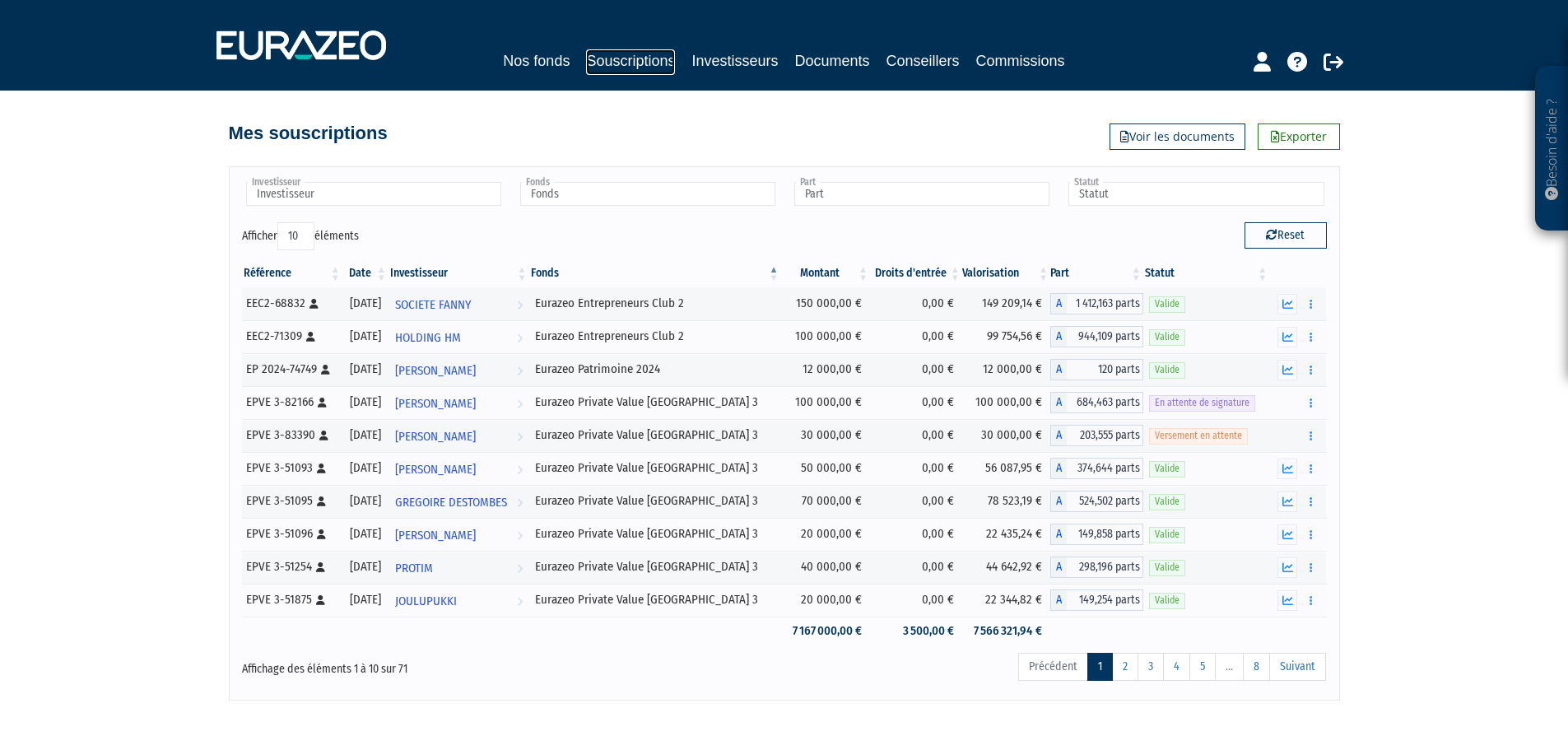
click at [611, 60] on link "Souscriptions" at bounding box center [630, 62] width 89 height 25
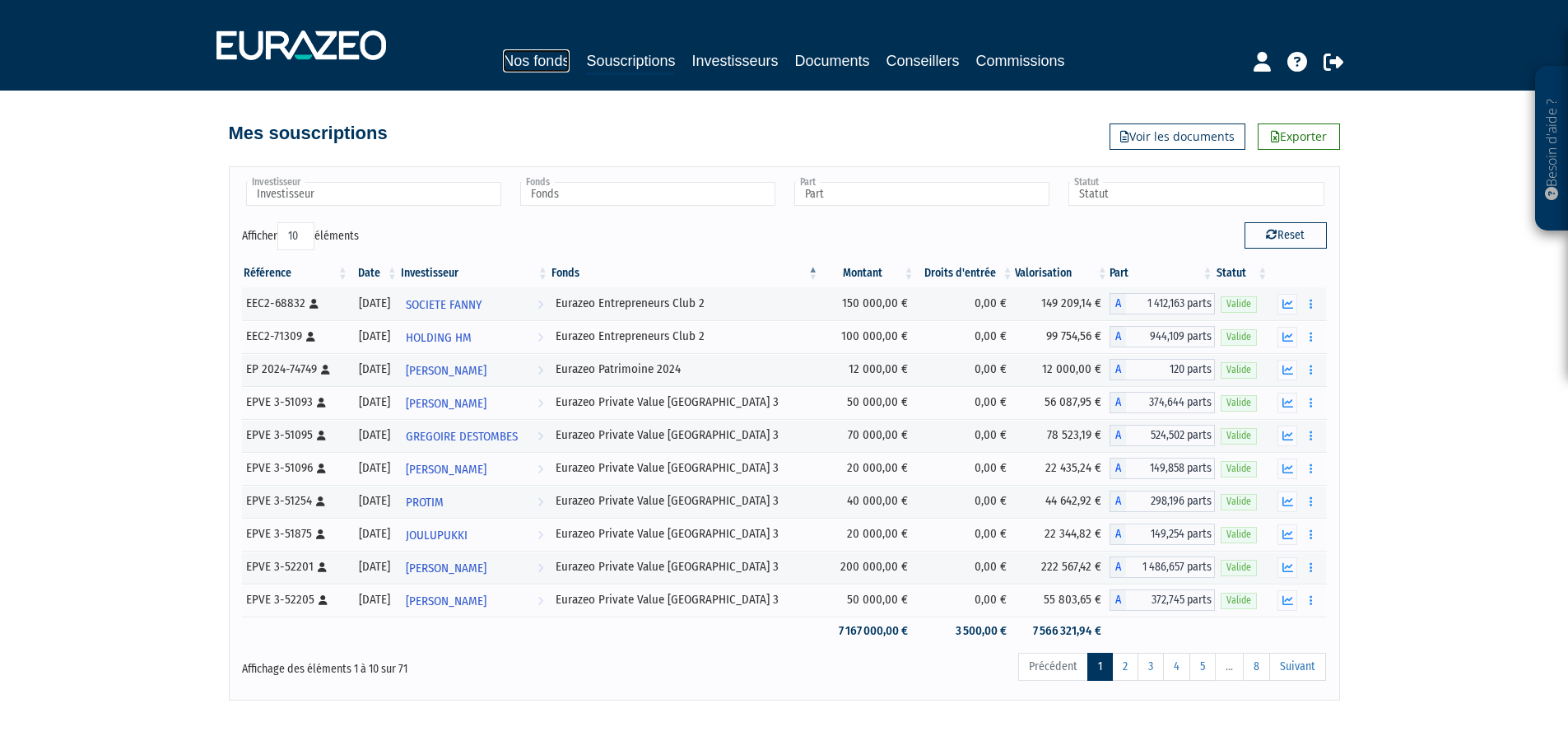
click at [543, 56] on link "Nos fonds" at bounding box center [536, 61] width 67 height 23
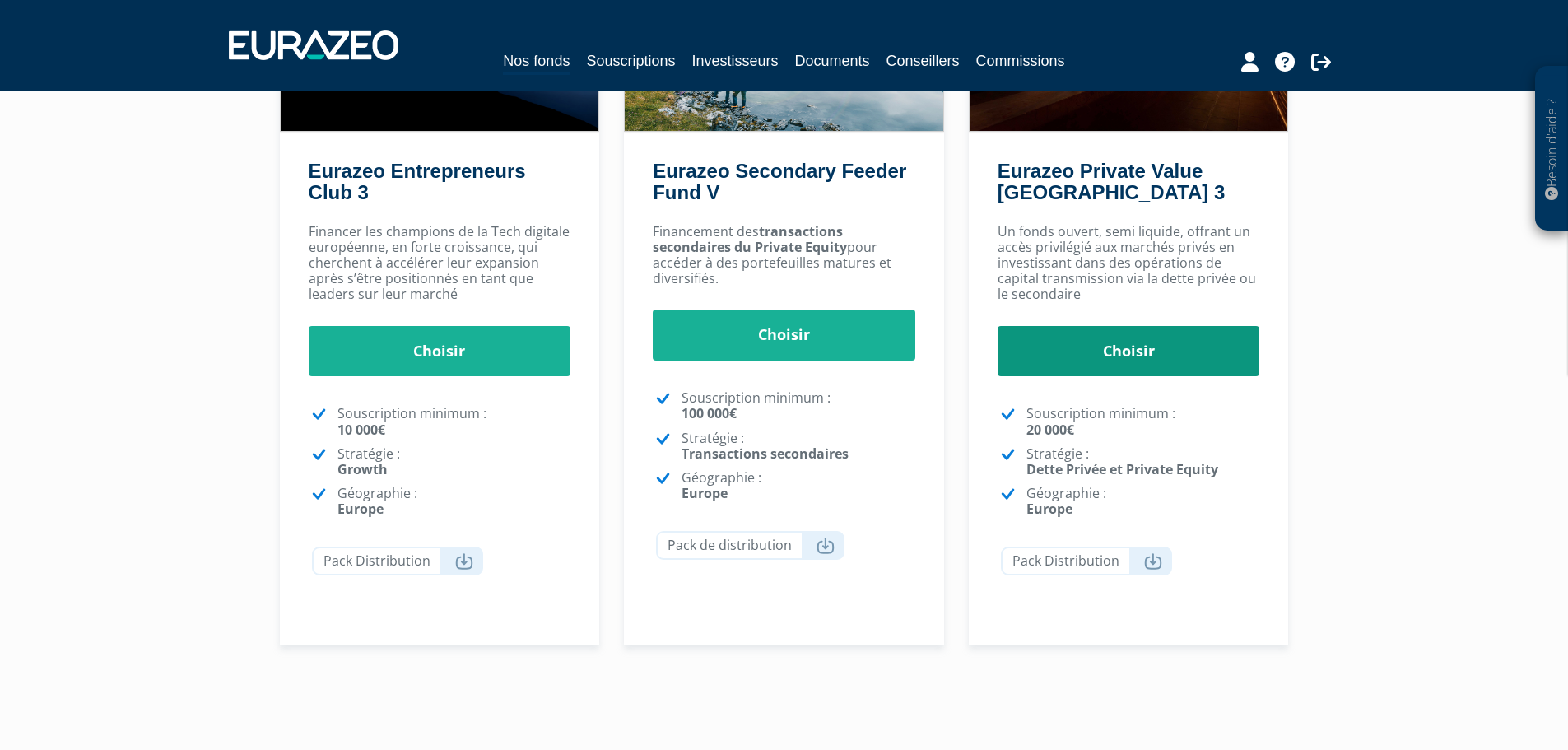
scroll to position [130, 0]
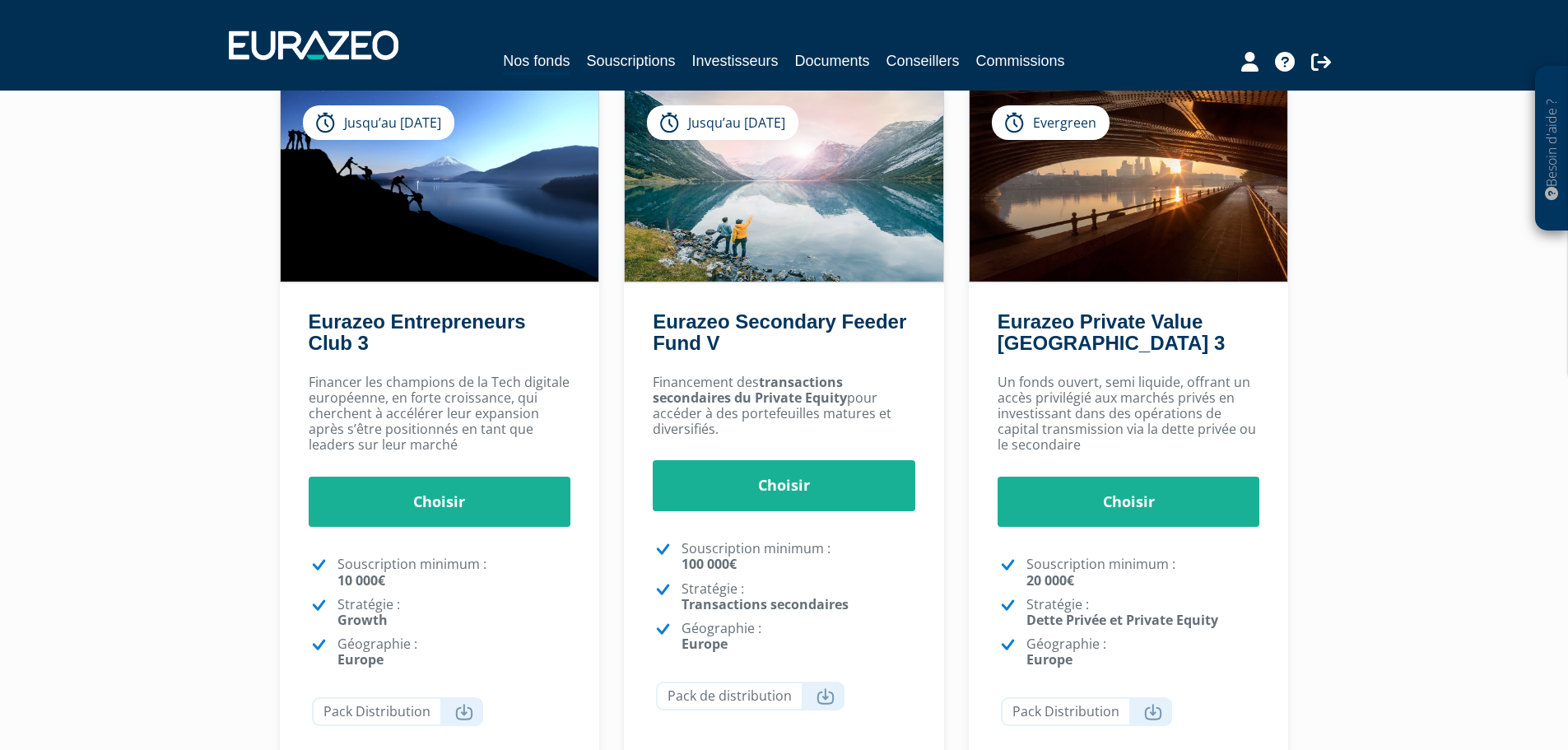
click at [1103, 475] on div "Un fonds ouvert, semi liquide, offrant un accès privilégié aux marchés privés e…" at bounding box center [1128, 582] width 320 height 431
click at [1103, 492] on link "Choisir" at bounding box center [1129, 502] width 262 height 51
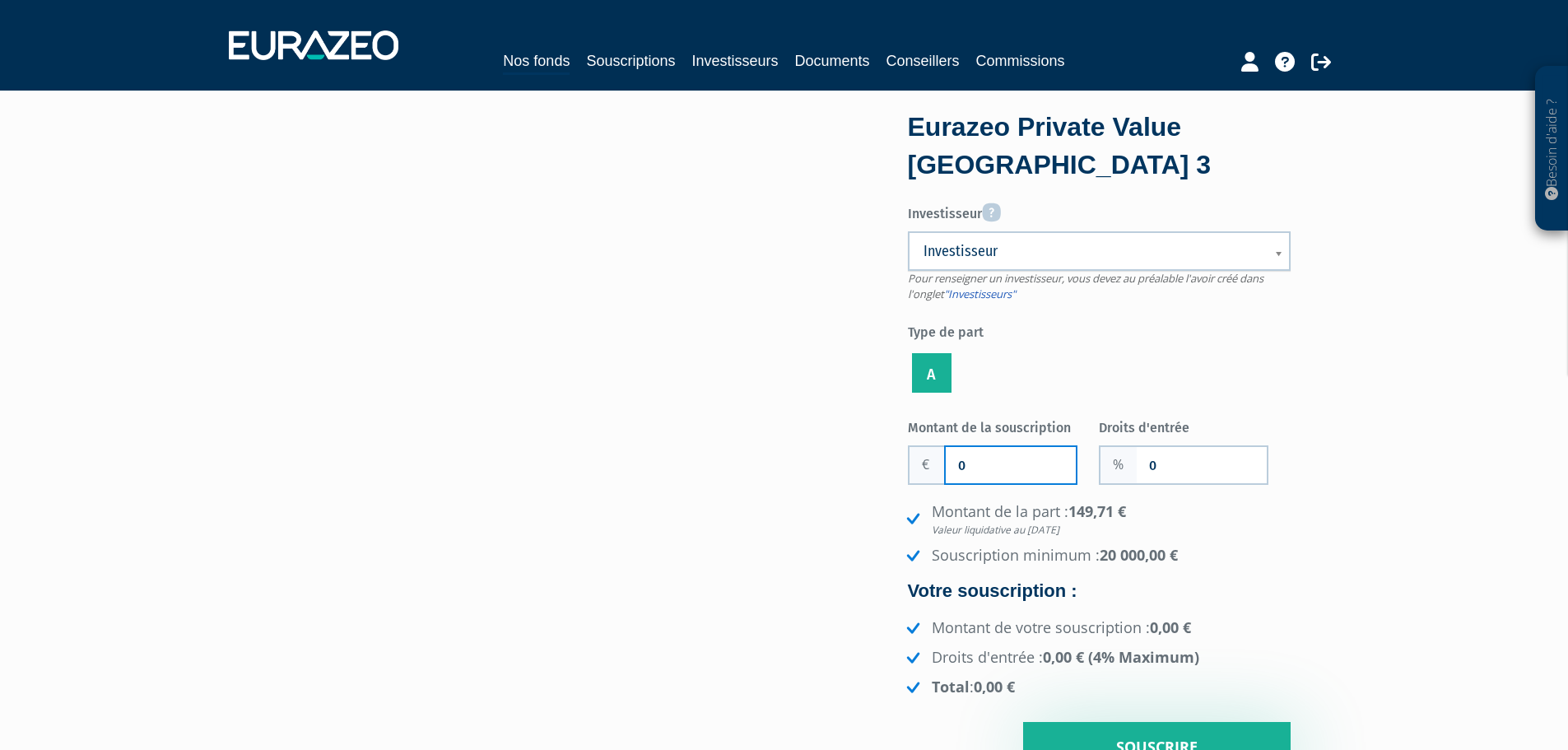
drag, startPoint x: 1019, startPoint y: 473, endPoint x: 959, endPoint y: 469, distance: 60.1
click at [959, 469] on input "0" at bounding box center [1010, 464] width 130 height 36
type input "20 000"
click at [789, 483] on div "Eurazeo Private Value Europe 3 Investisseur Pour renseigner un investisseur, vo…" at bounding box center [784, 445] width 1037 height 658
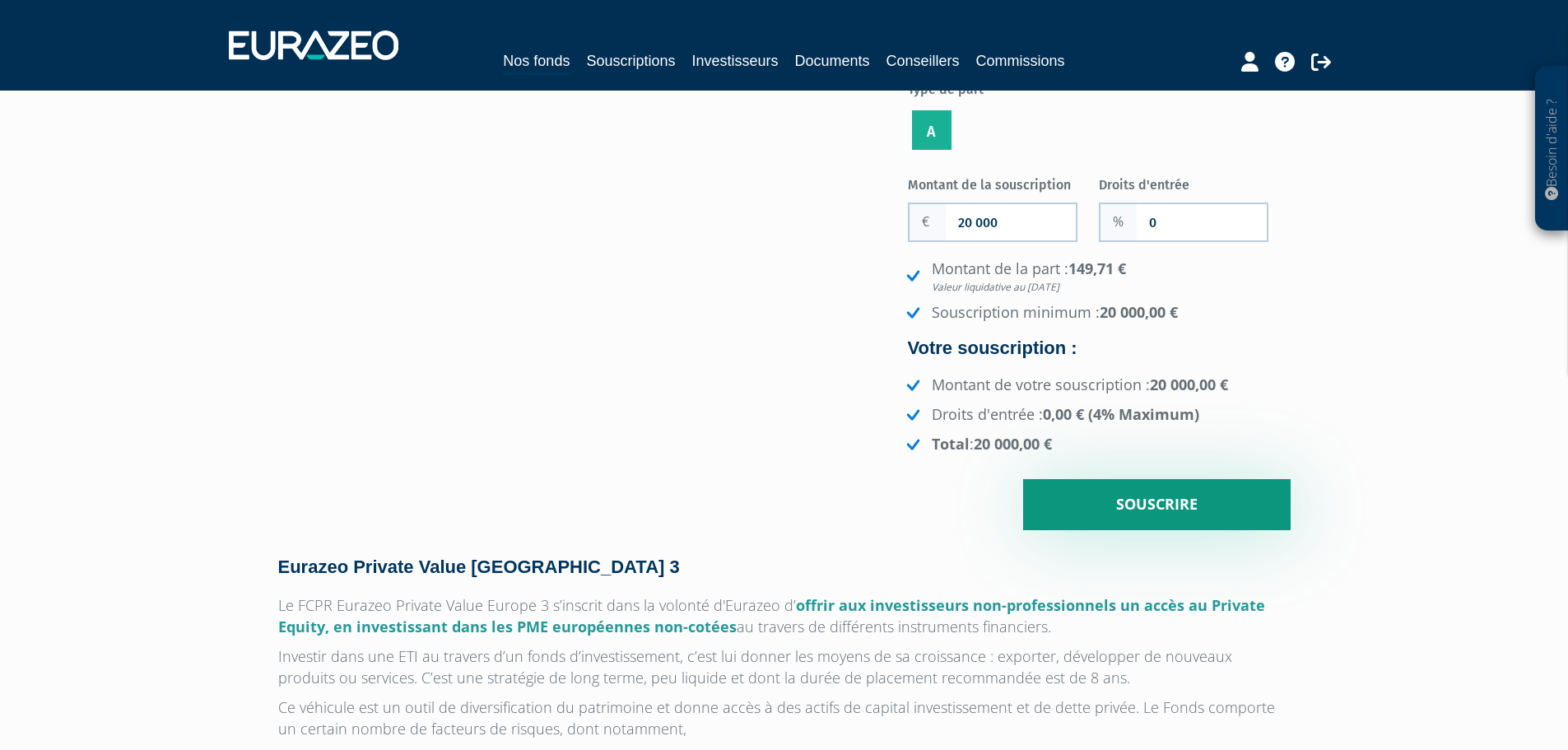
scroll to position [247, 0]
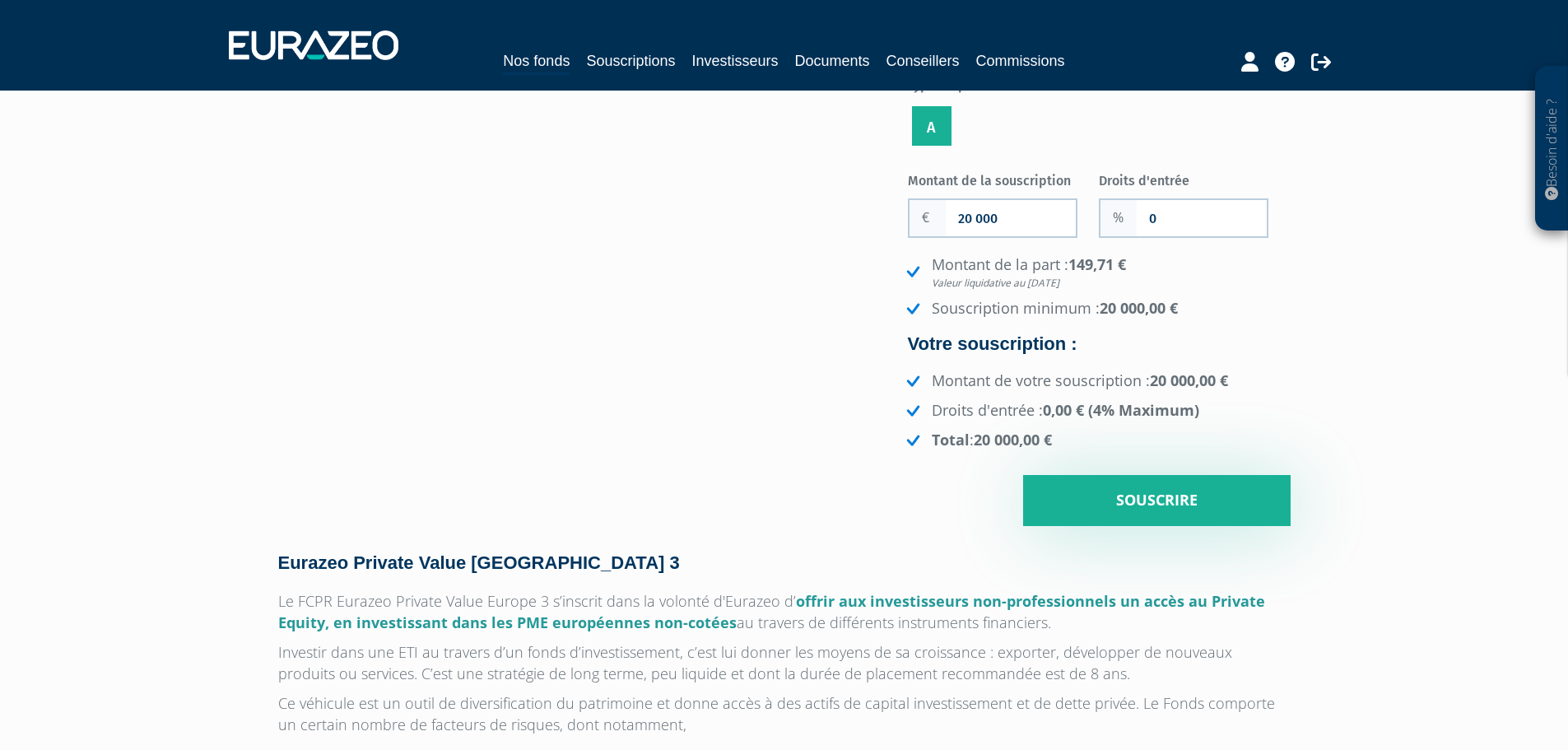
click at [1104, 396] on ul "Montant de votre souscription : 20 000,00 € Droits d'entrée : 0,00 € (4% Maximu…" at bounding box center [1096, 410] width 388 height 80
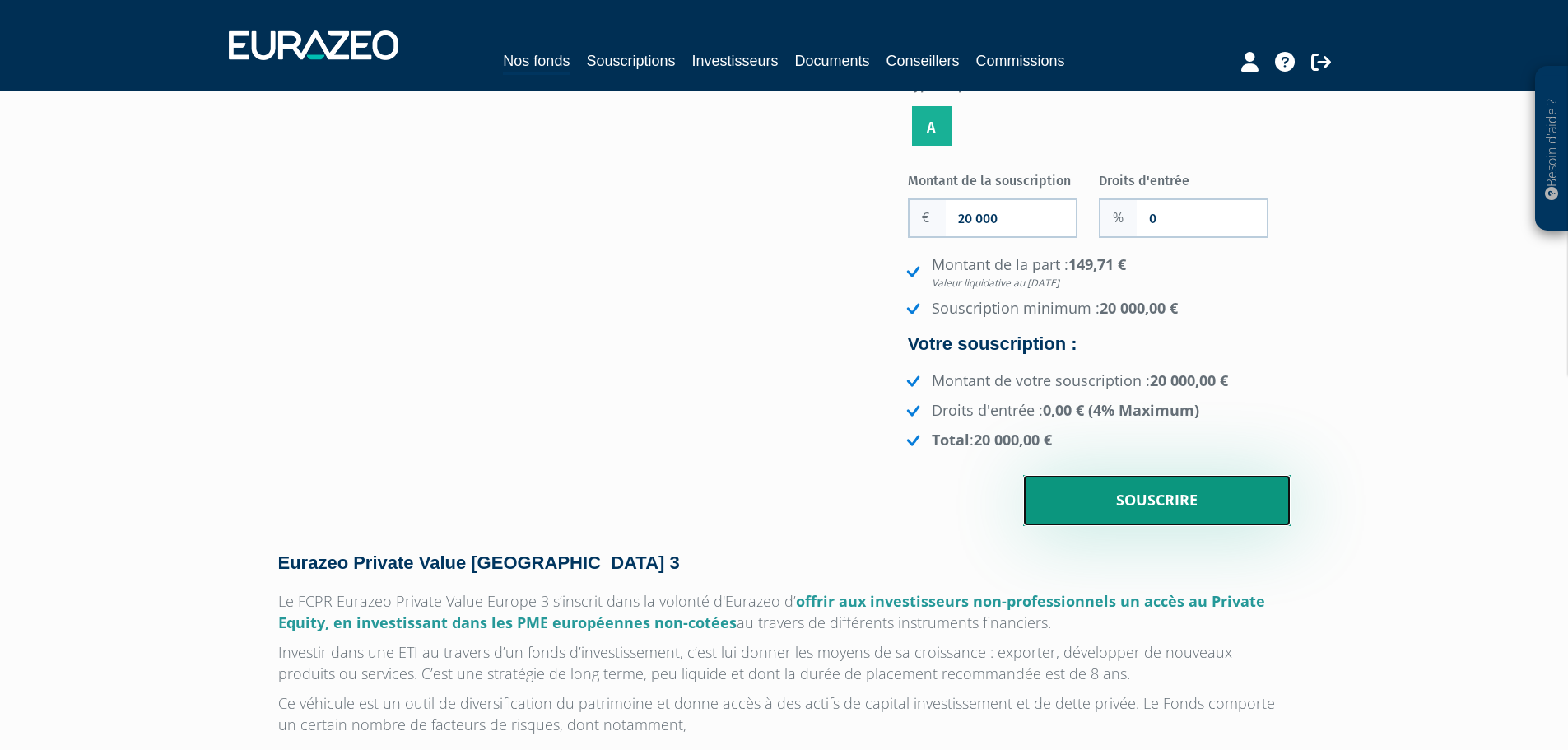
click at [1130, 508] on input "Souscrire" at bounding box center [1156, 500] width 267 height 51
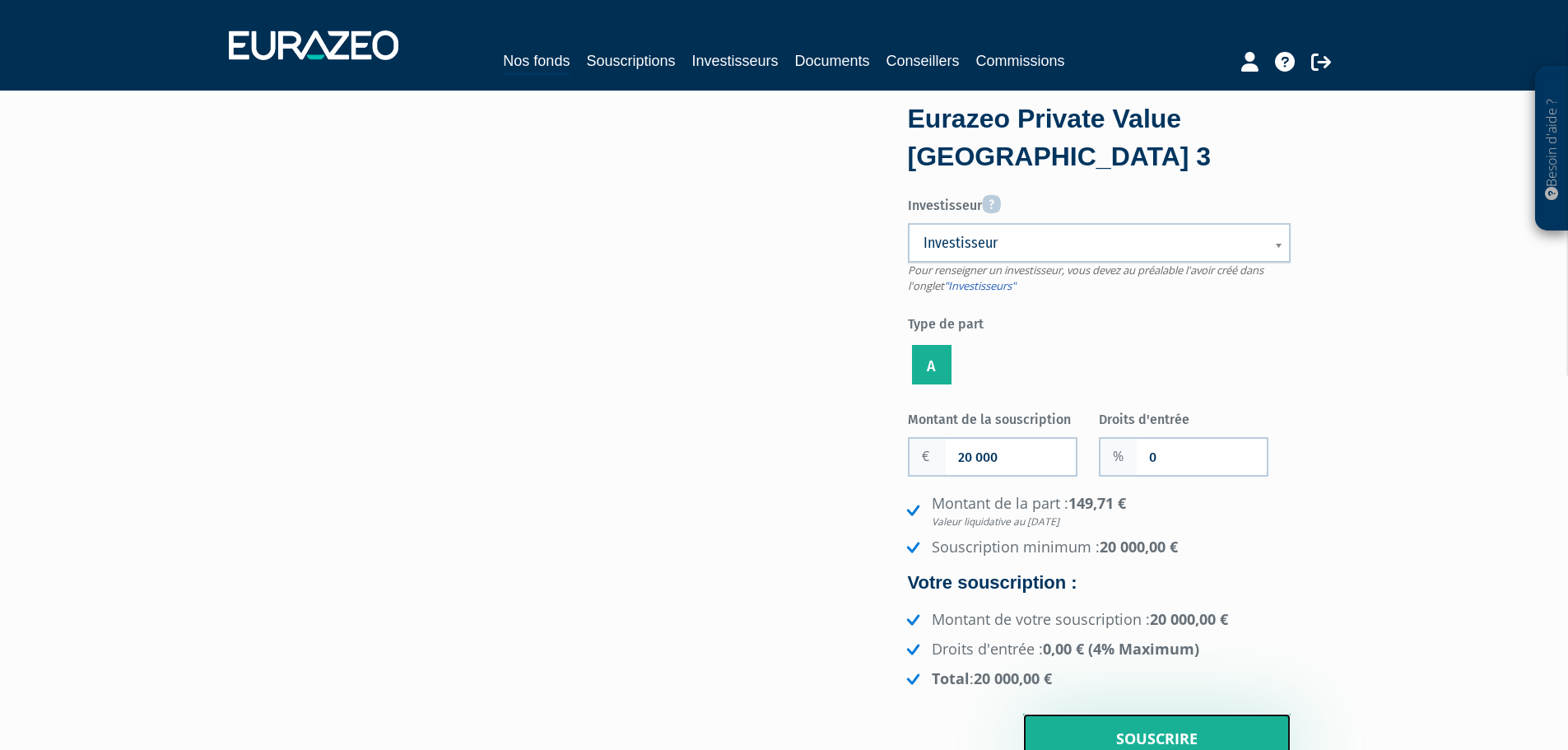
scroll to position [0, 0]
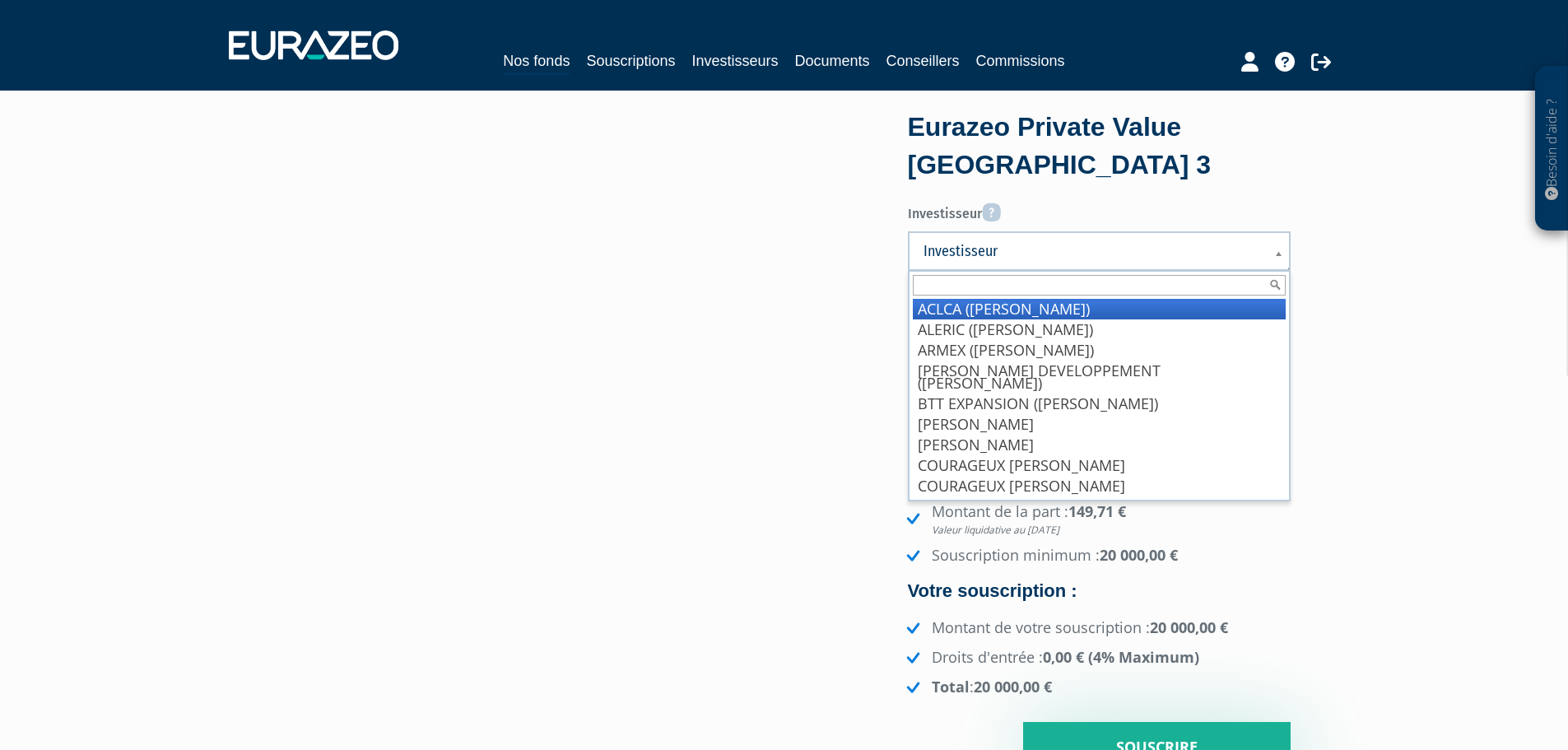
click at [1055, 251] on span "Investisseur" at bounding box center [1087, 251] width 330 height 20
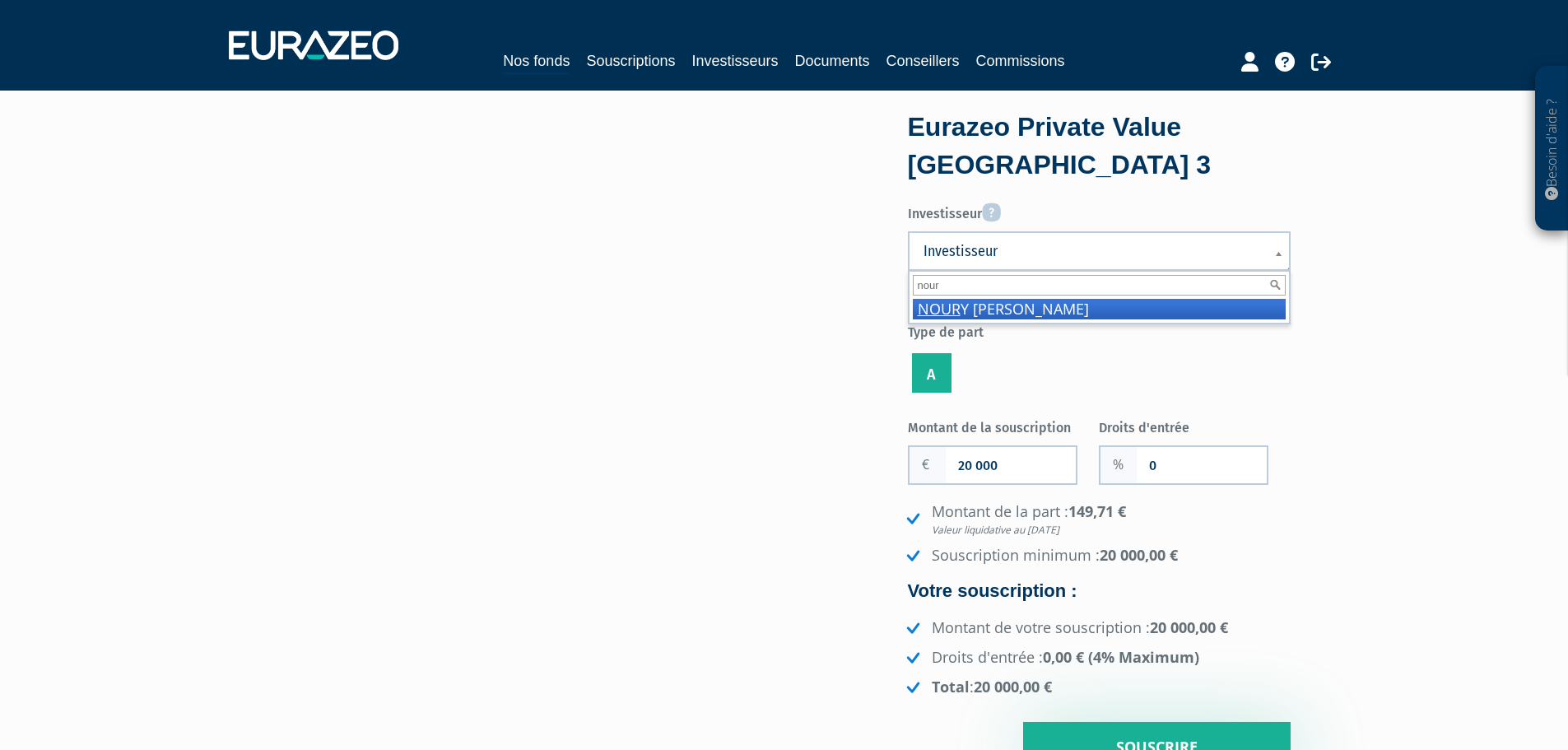
type input "nour"
click at [1060, 306] on li "NOUR Y Jean-Philippe" at bounding box center [1098, 308] width 373 height 21
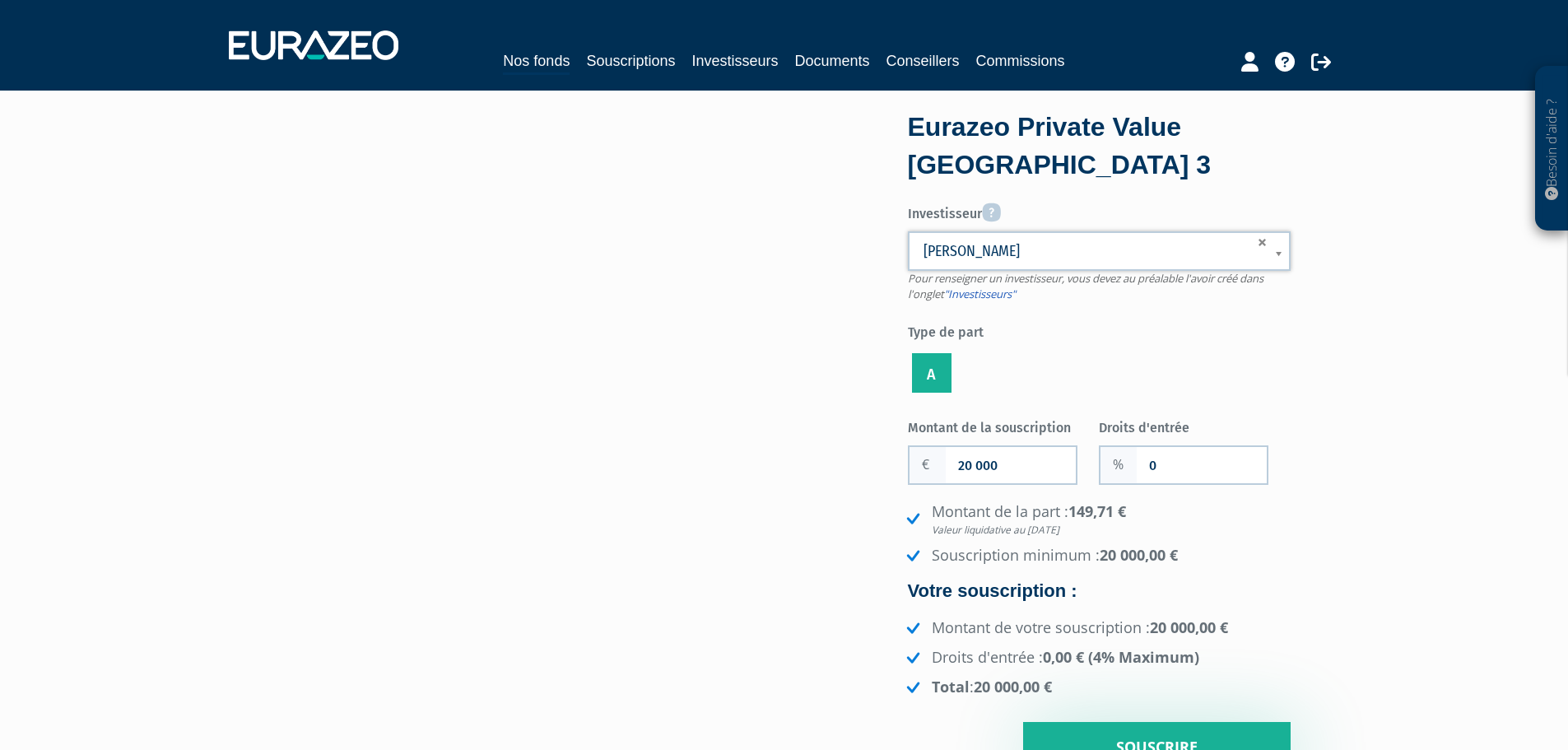
click at [1065, 322] on label "Type de part" at bounding box center [1098, 330] width 383 height 24
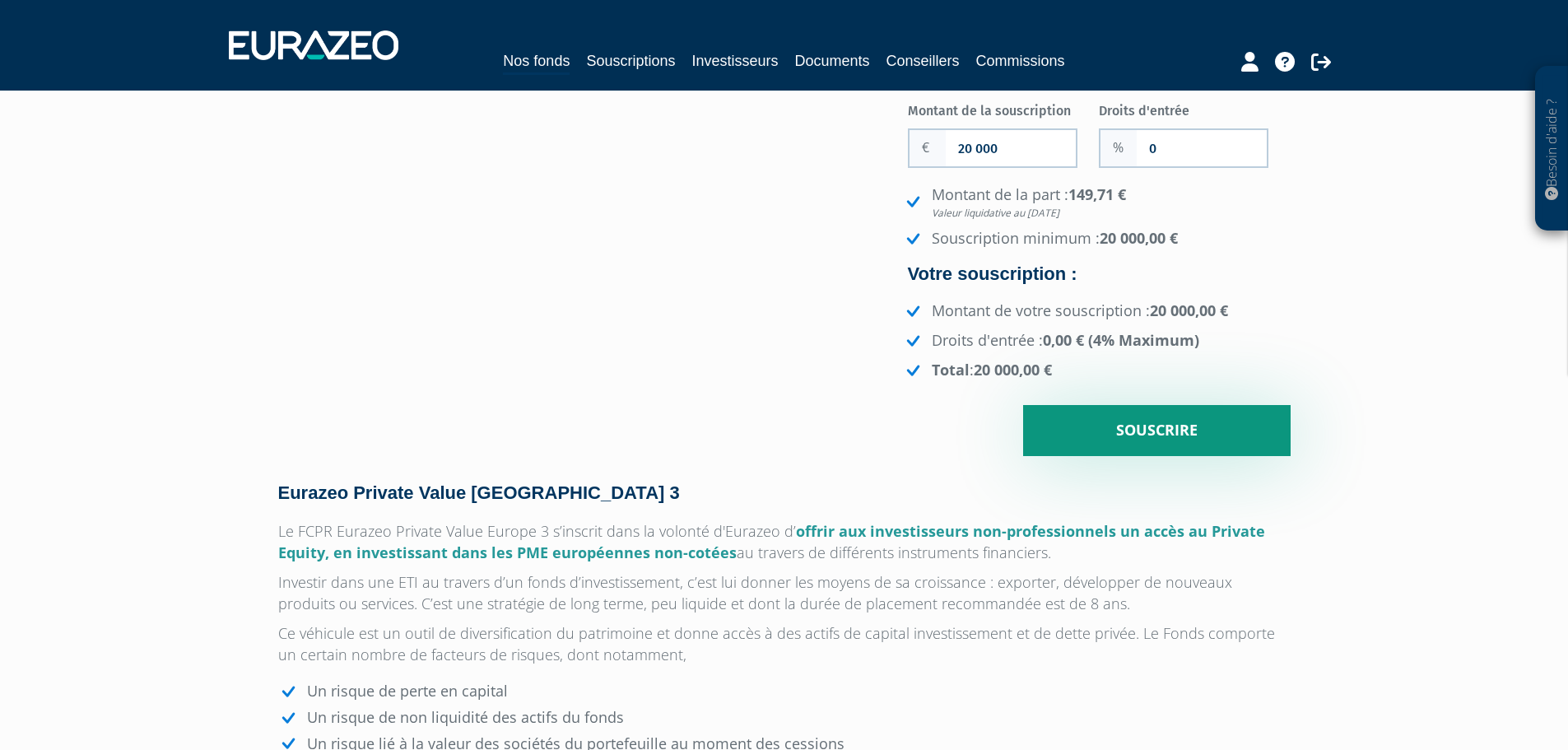
scroll to position [329, 0]
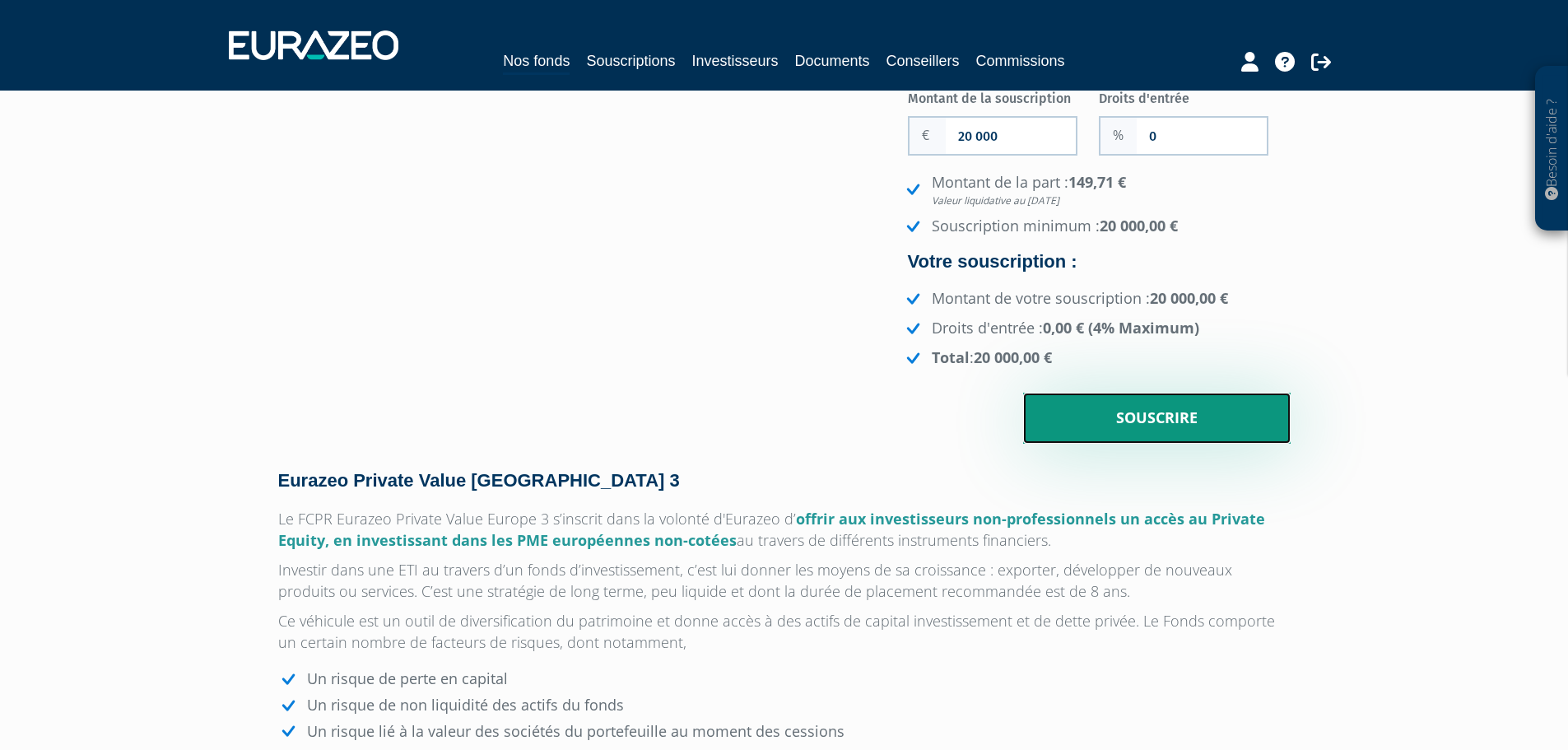
click at [1126, 404] on input "Souscrire" at bounding box center [1156, 418] width 267 height 51
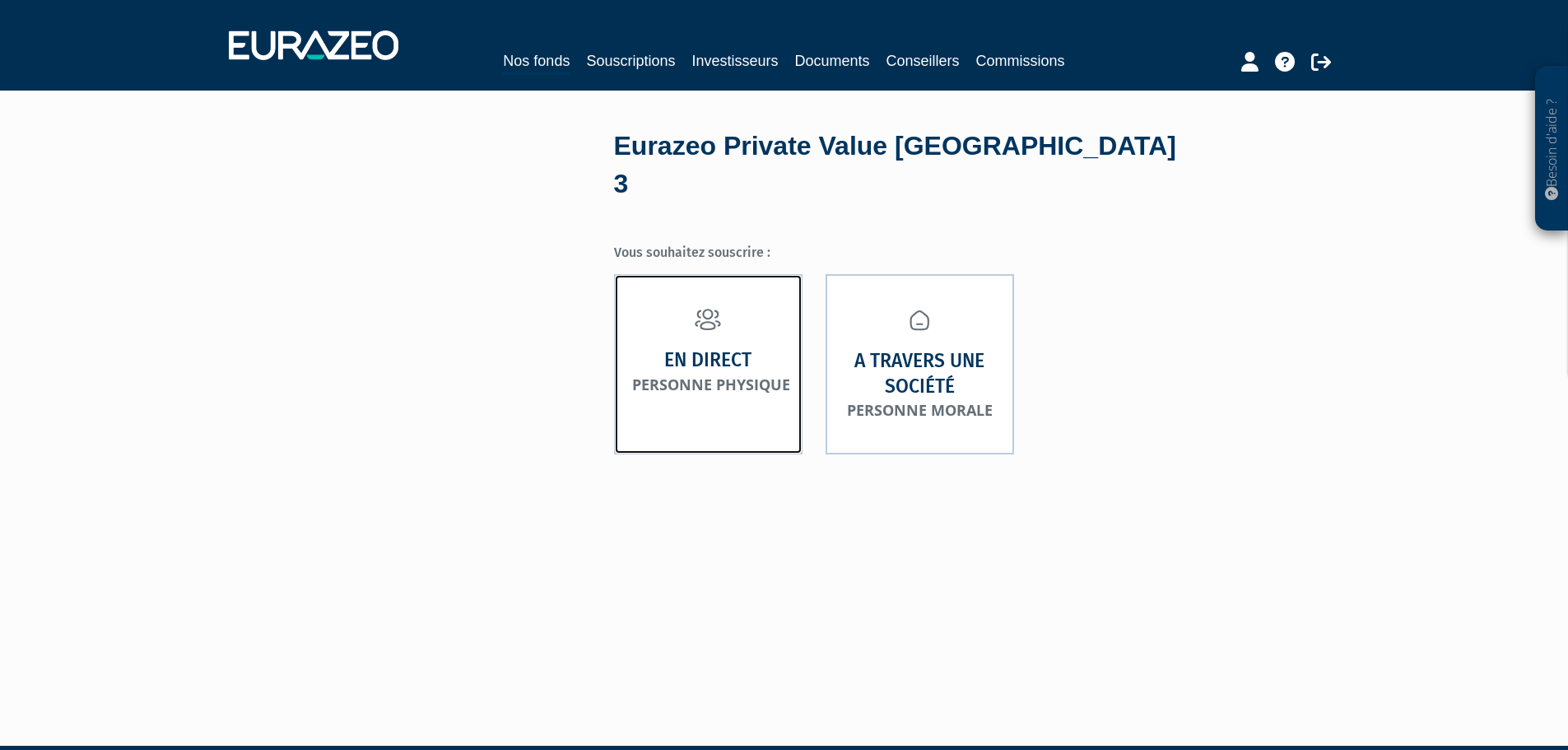
click at [754, 328] on link "En direct Personne physique" at bounding box center [708, 364] width 189 height 180
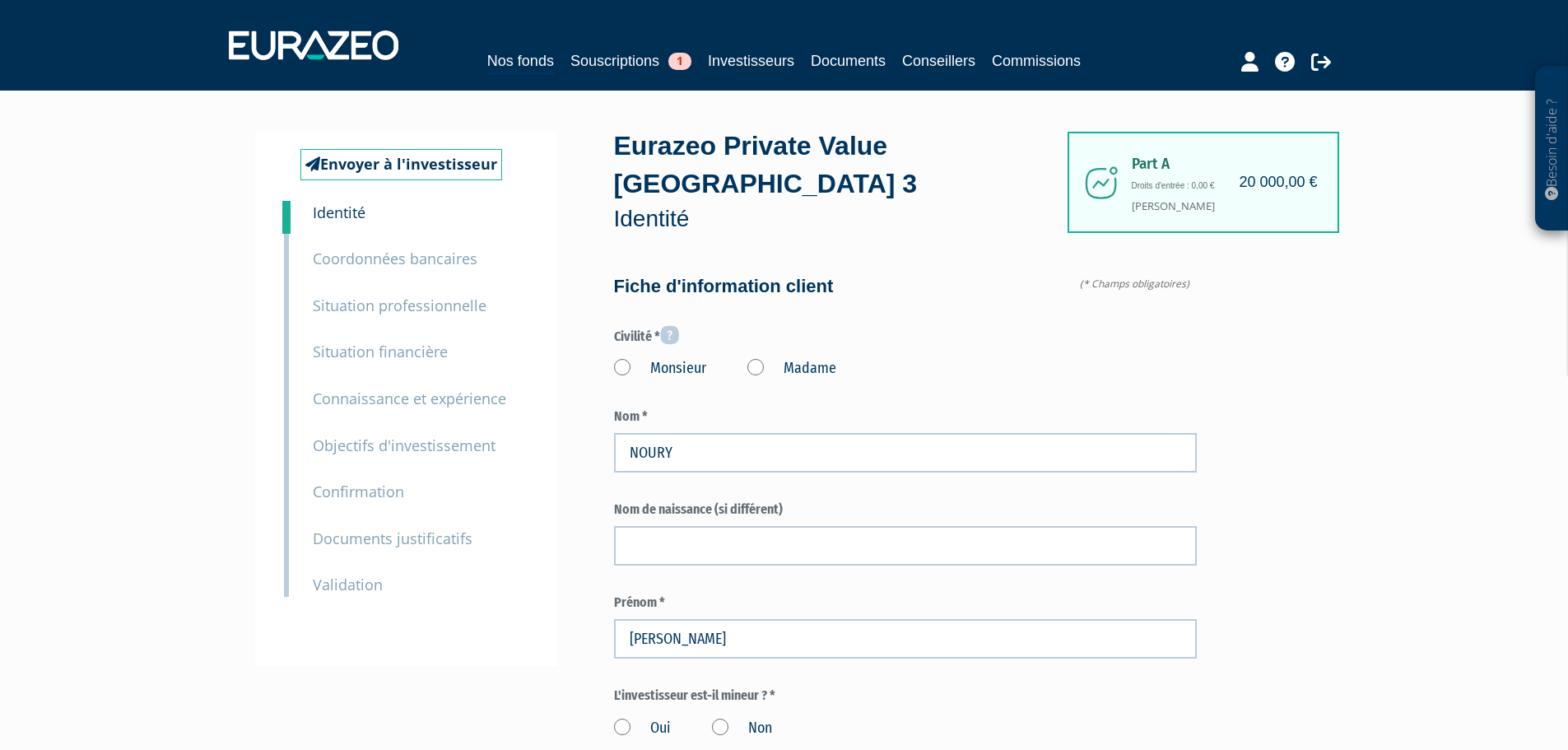
click at [646, 358] on label "Monsieur" at bounding box center [660, 369] width 92 height 22
click at [0, 0] on input "Monsieur" at bounding box center [0, 0] width 0 height 0
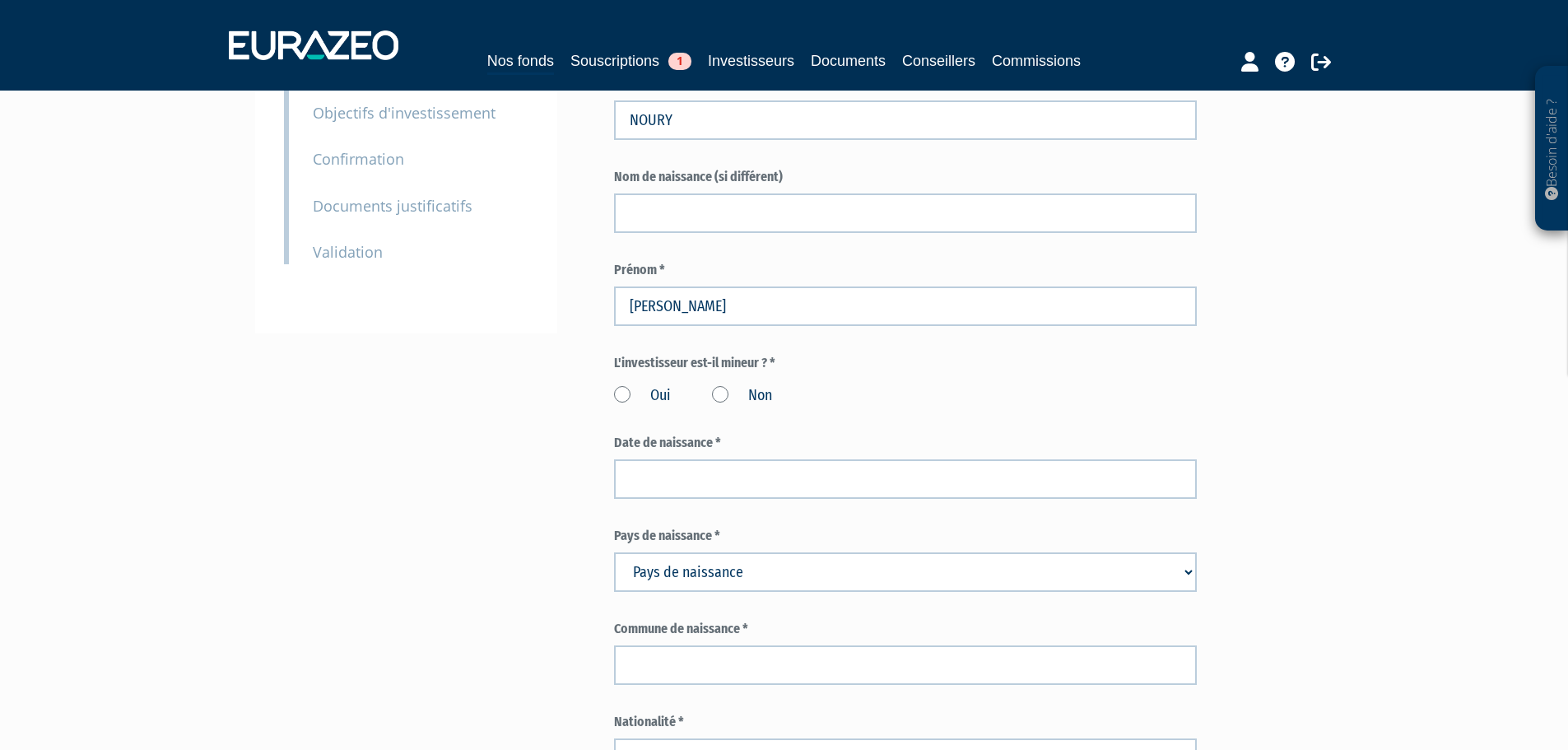
scroll to position [411, 0]
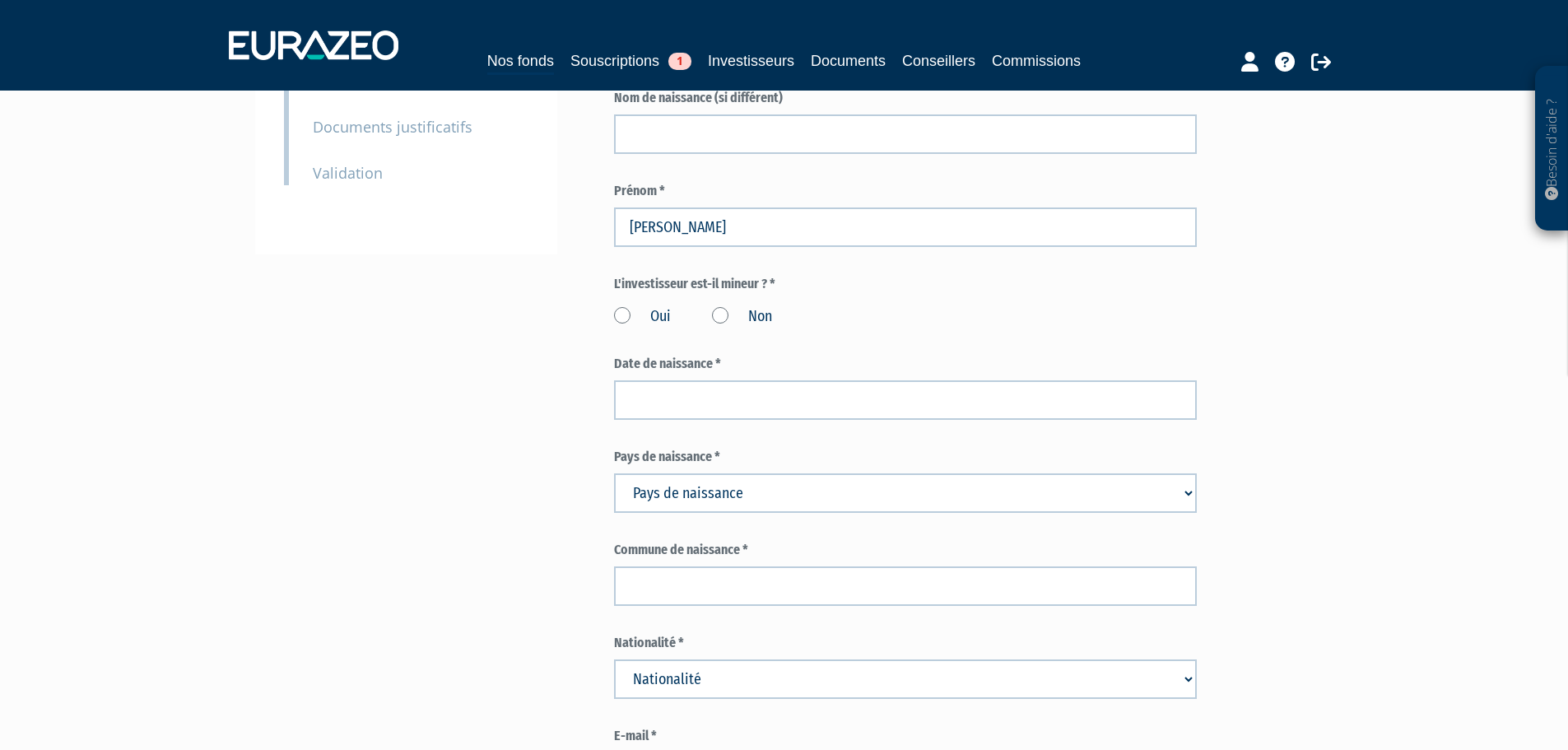
click at [761, 306] on label "Non" at bounding box center [741, 317] width 60 height 22
click at [0, 0] on input "Non" at bounding box center [0, 0] width 0 height 0
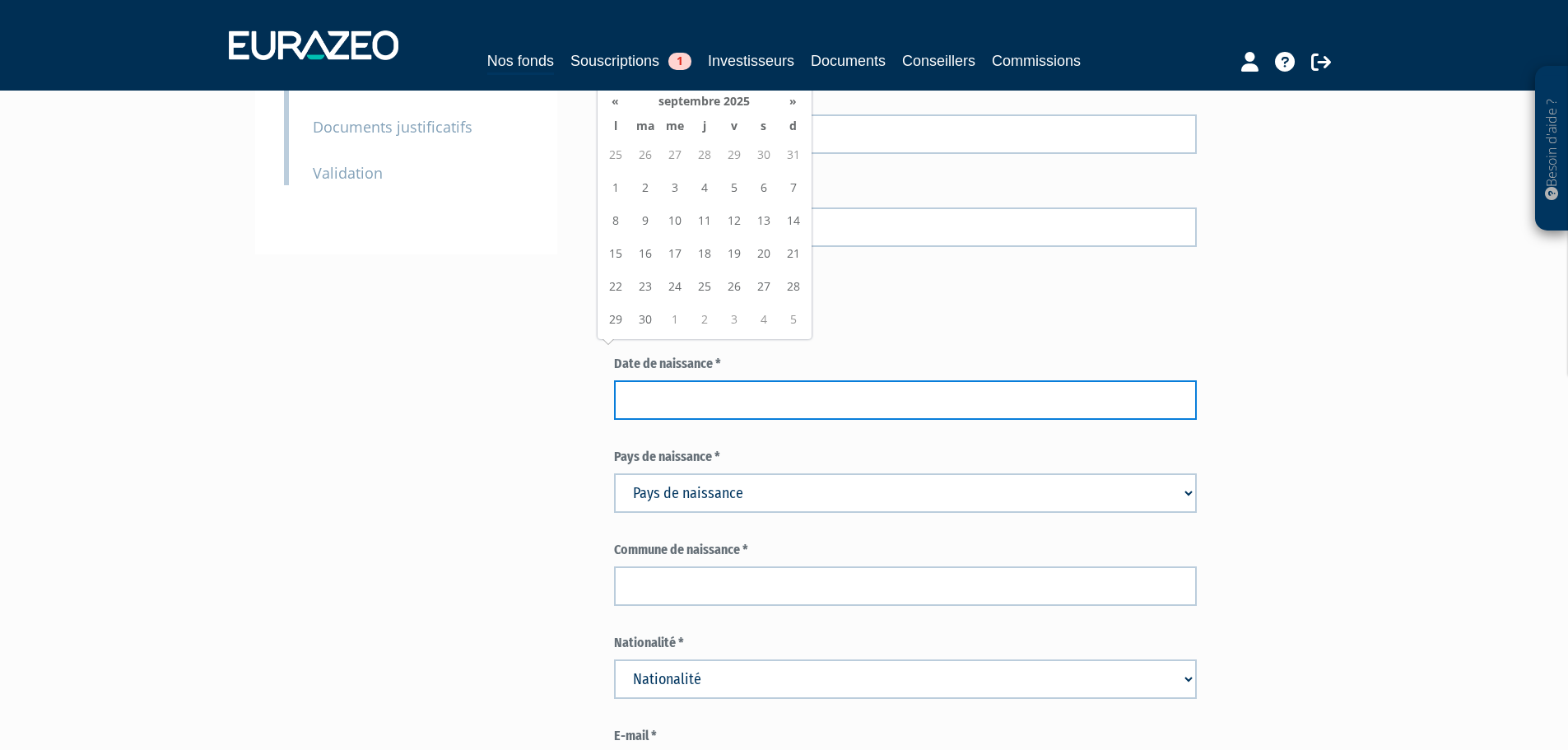
click at [728, 380] on input at bounding box center [904, 399] width 582 height 39
click at [720, 380] on input at bounding box center [904, 399] width 582 height 39
paste input "02/12/1974"
type input "02/12/1974"
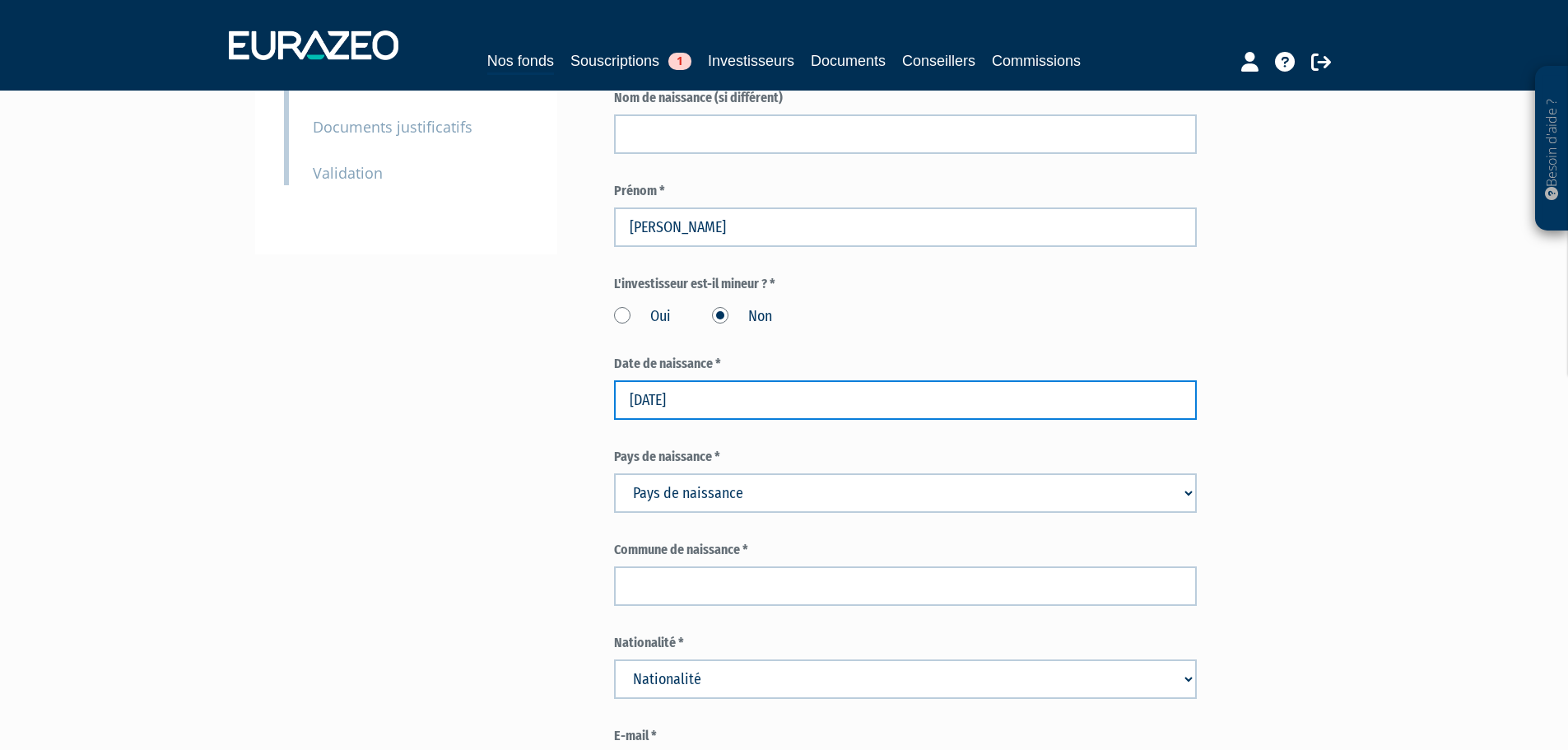
click at [720, 380] on input "02/12/1974" at bounding box center [904, 399] width 582 height 39
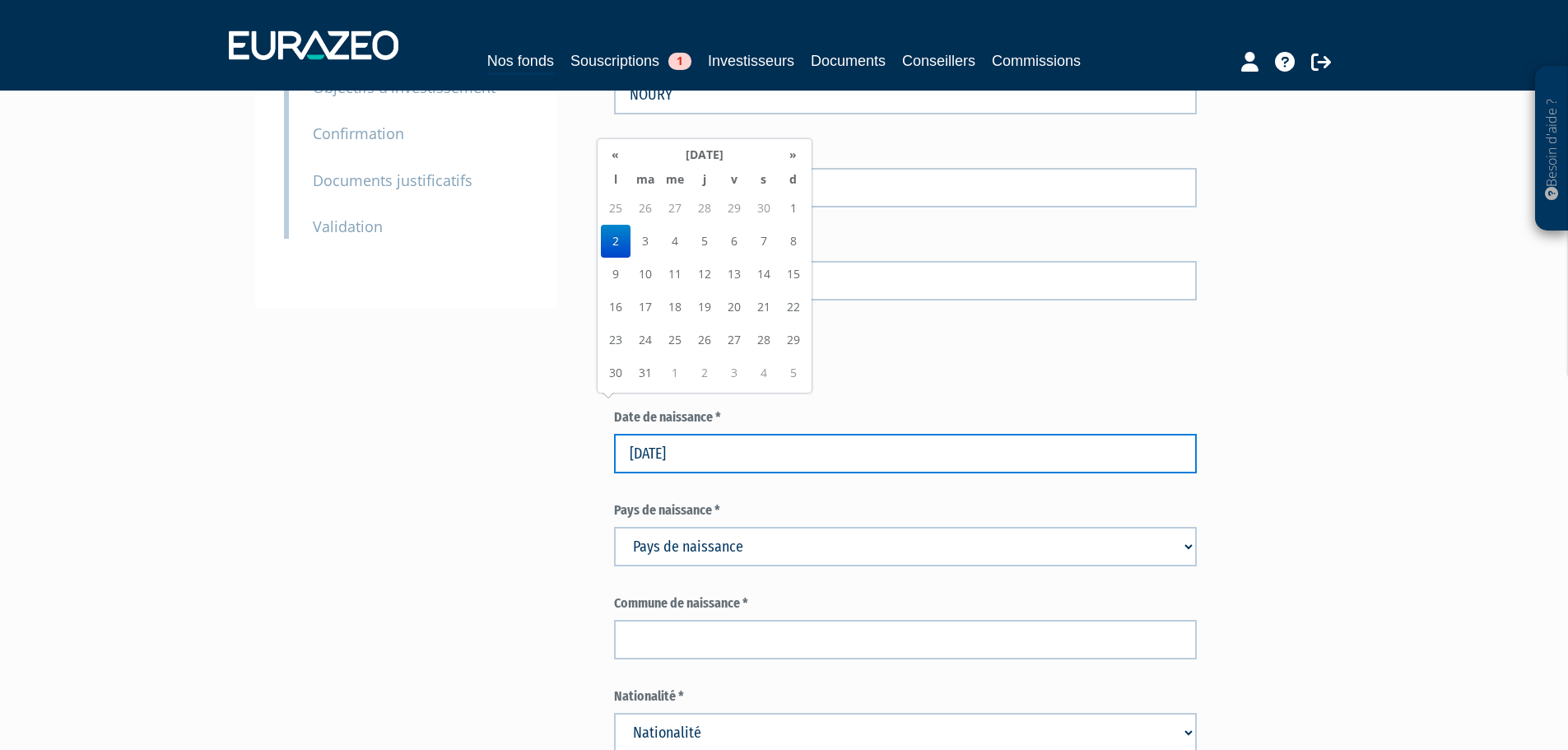
scroll to position [329, 0]
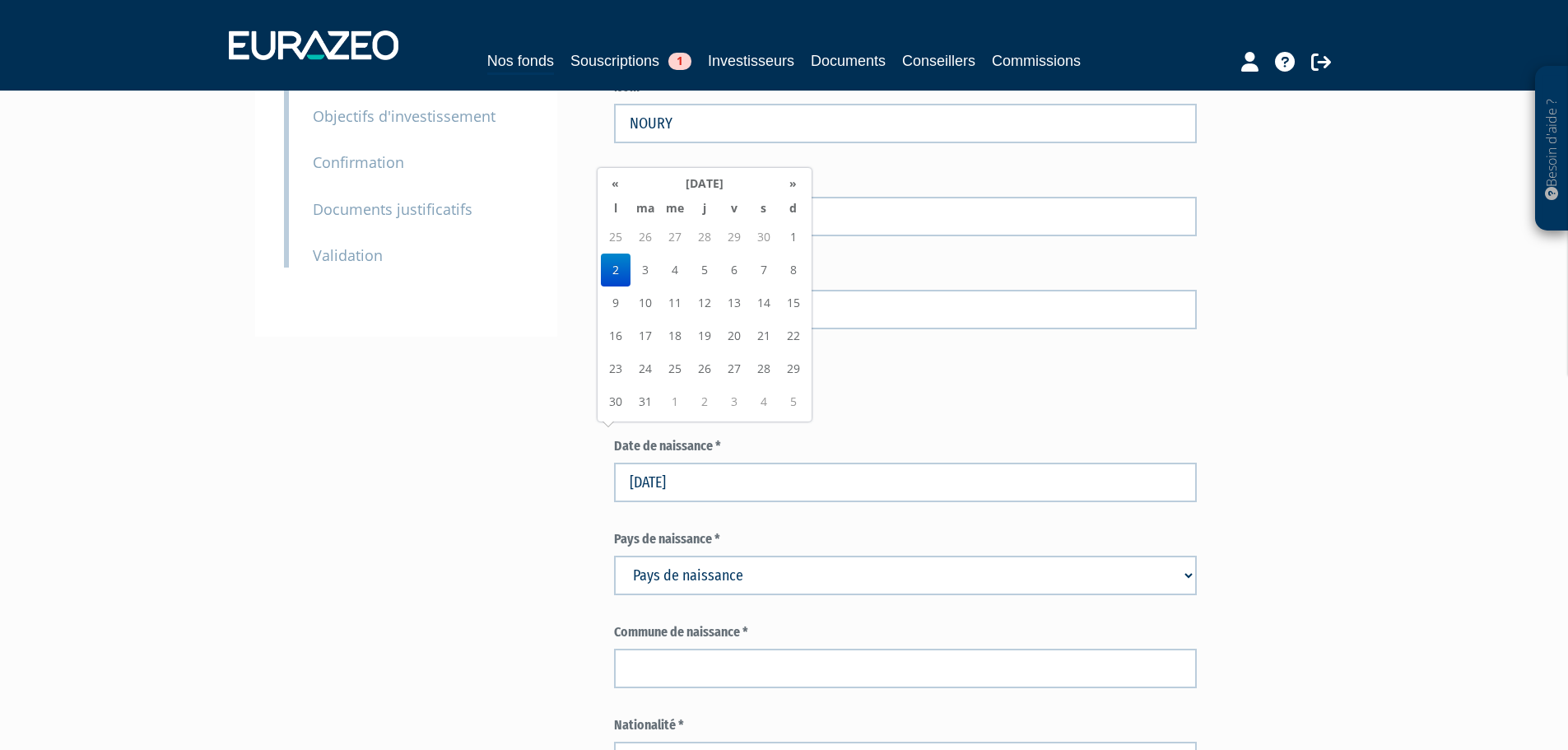
click at [623, 266] on td "2" at bounding box center [616, 270] width 29 height 33
click at [467, 319] on div "Envoyer à l'investisseur 1 Identité 2 Coordonnées bancaires 3 Situation profess…" at bounding box center [406, 70] width 302 height 535
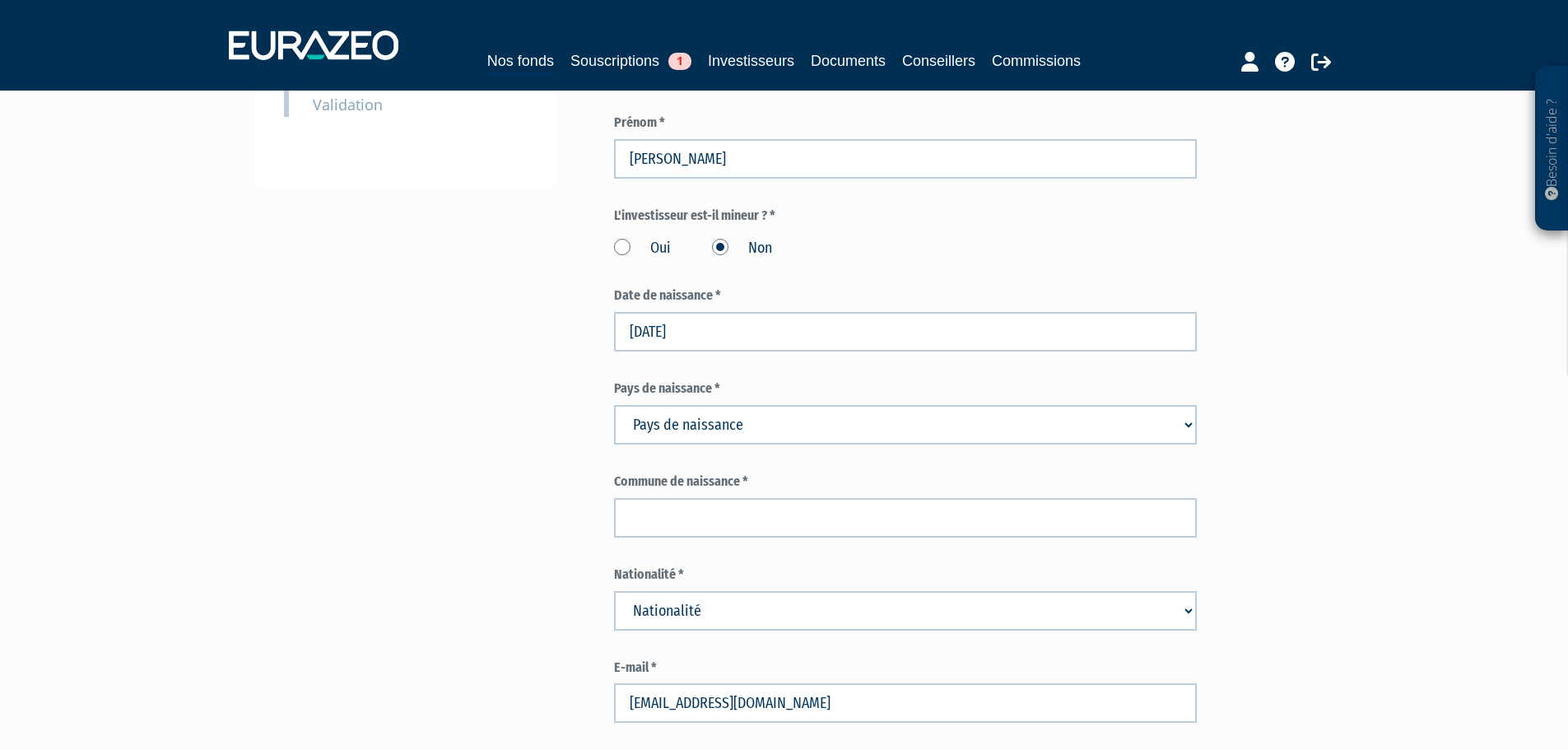
scroll to position [493, 0]
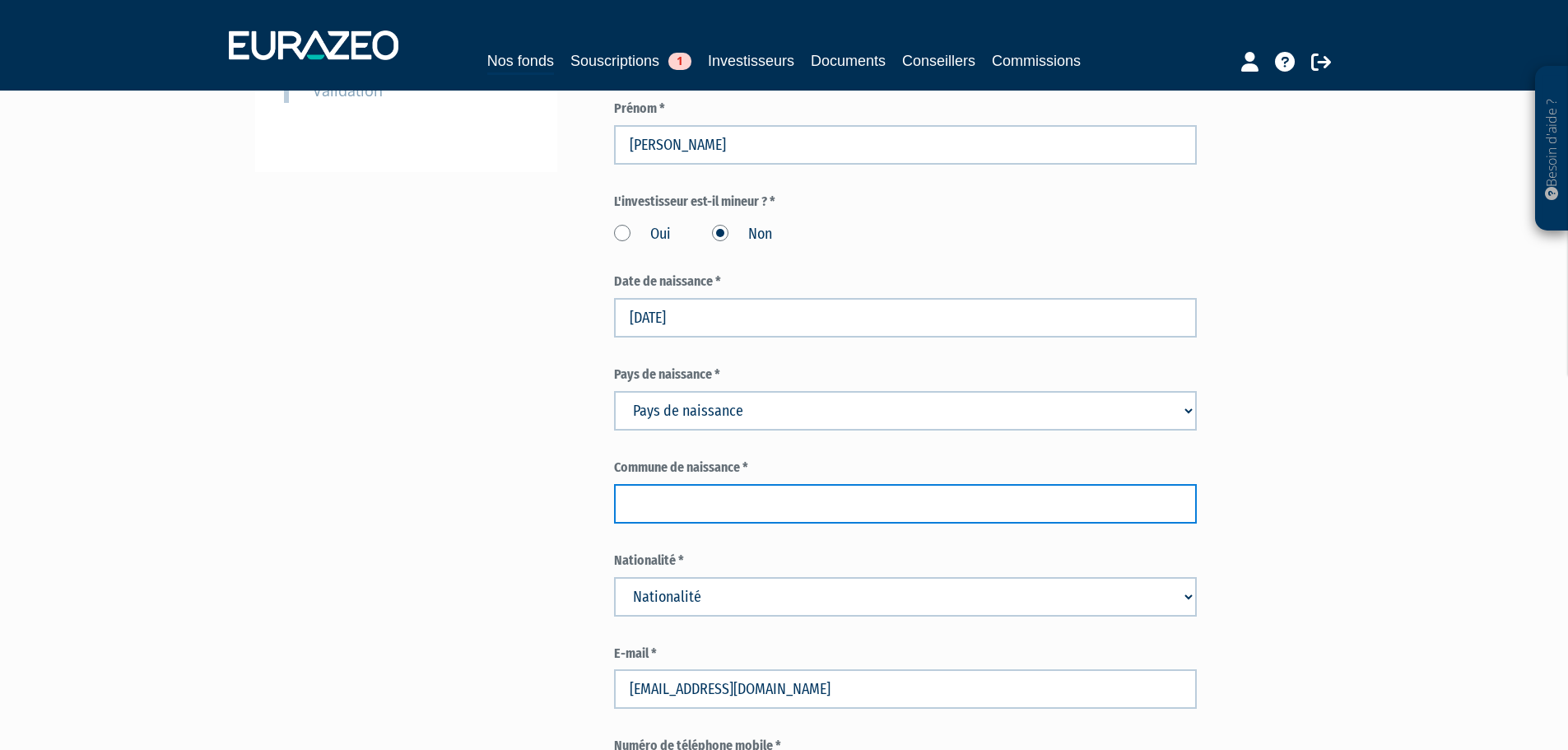
click at [704, 484] on input "text" at bounding box center [904, 503] width 582 height 39
type input "auchel"
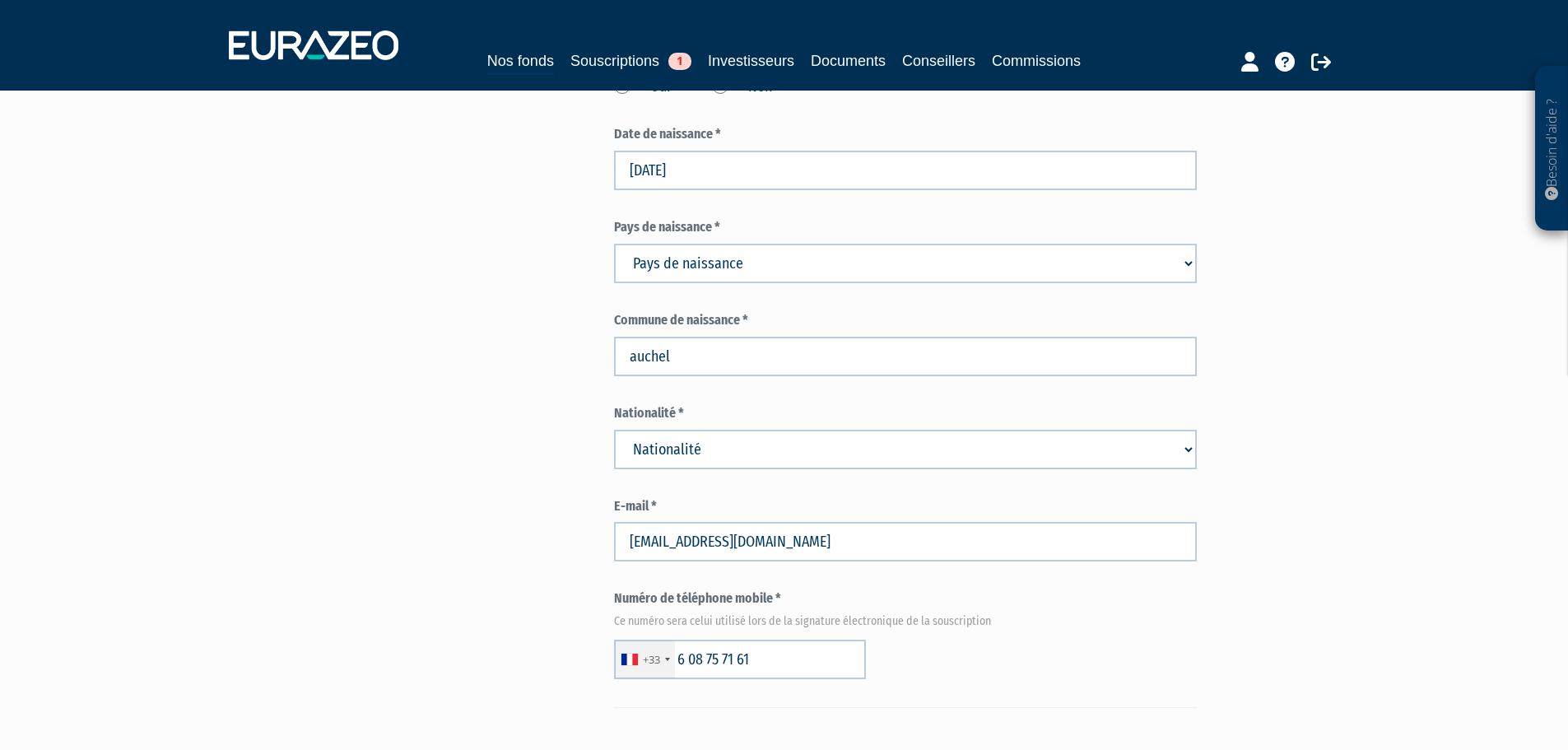
scroll to position [659, 0]
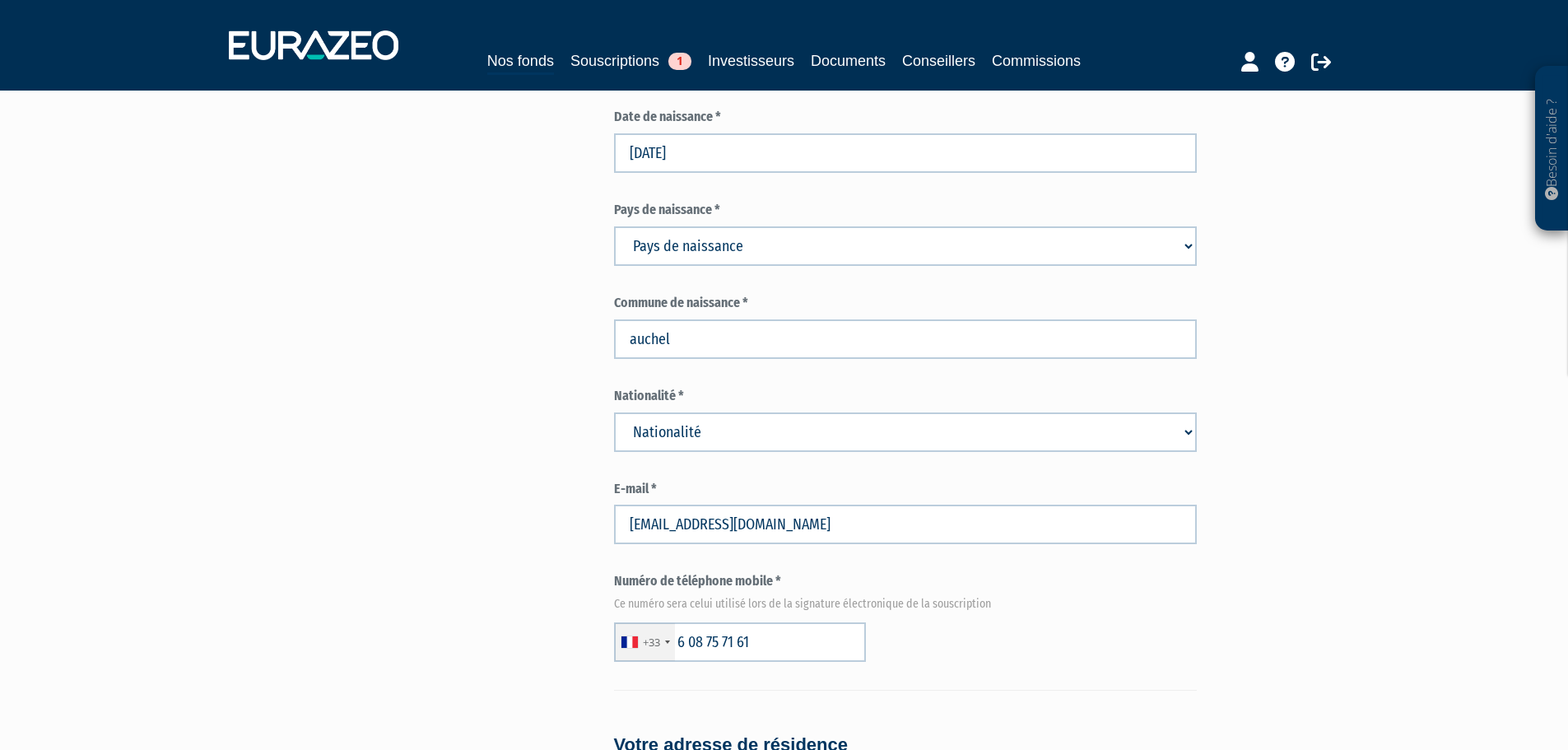
click at [807, 226] on select "Pays de naissance Afghanistan Afrique du Sud Albanie Algérie Allemagne Andorre" at bounding box center [904, 246] width 582 height 39
select select "75"
click at [614, 226] on select "Pays de naissance Afghanistan Afrique du Sud Albanie Algérie Allemagne Andorre" at bounding box center [904, 246] width 582 height 39
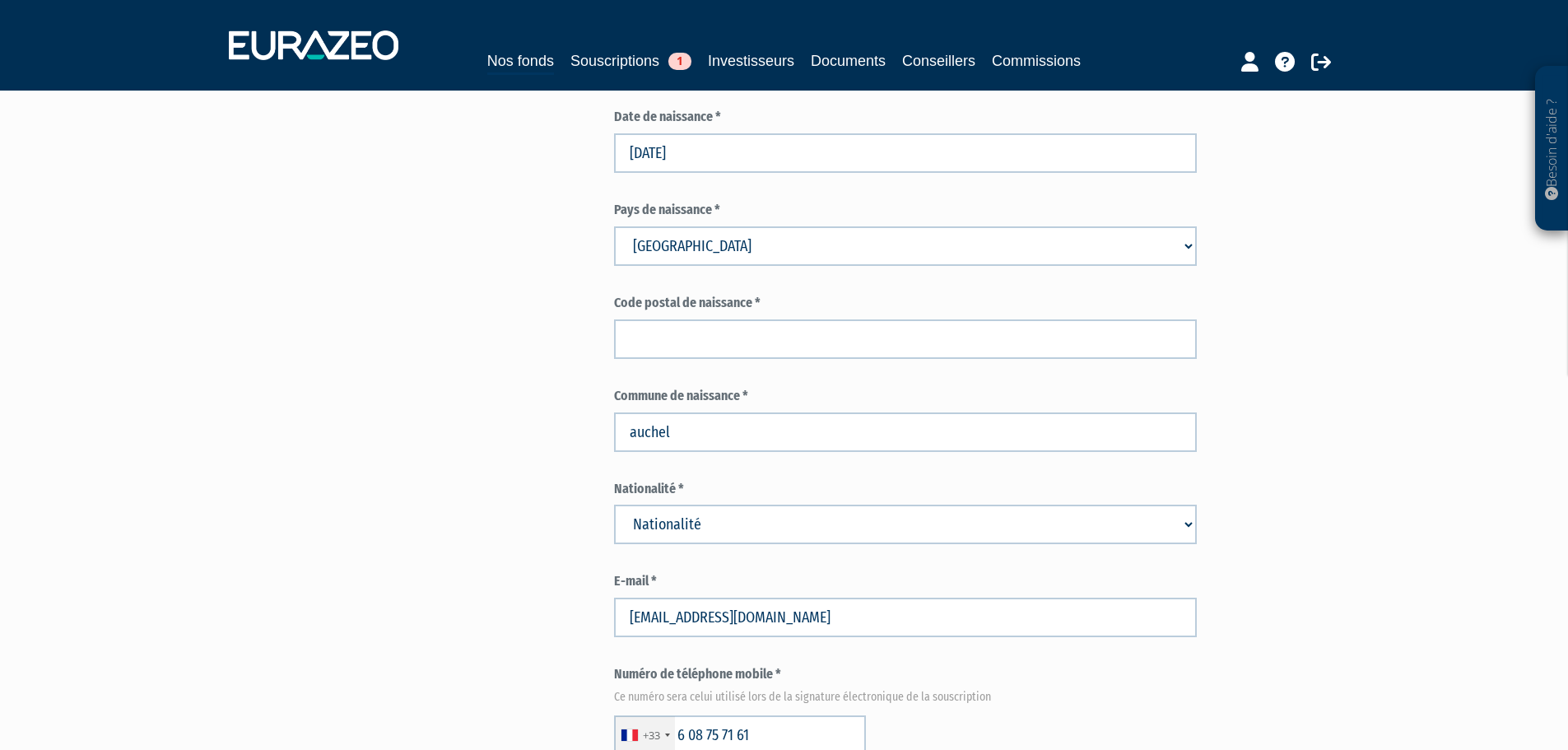
click at [549, 317] on div "Envoyer à l'investisseur 1 Identité 2 Coordonnées bancaires 3 Situation profess…" at bounding box center [784, 650] width 1034 height 2354
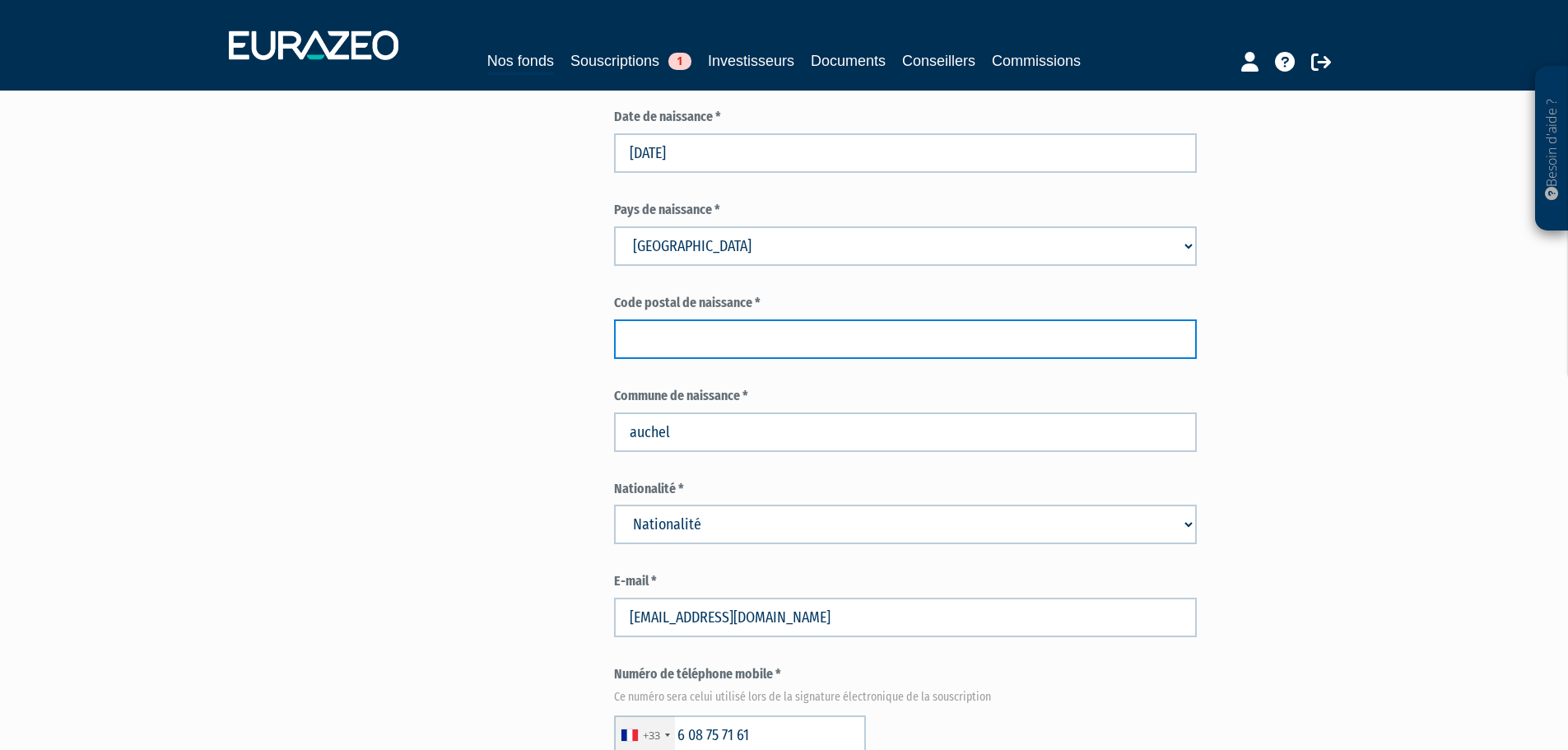
click at [664, 319] on input "text" at bounding box center [904, 339] width 582 height 39
type input "62260"
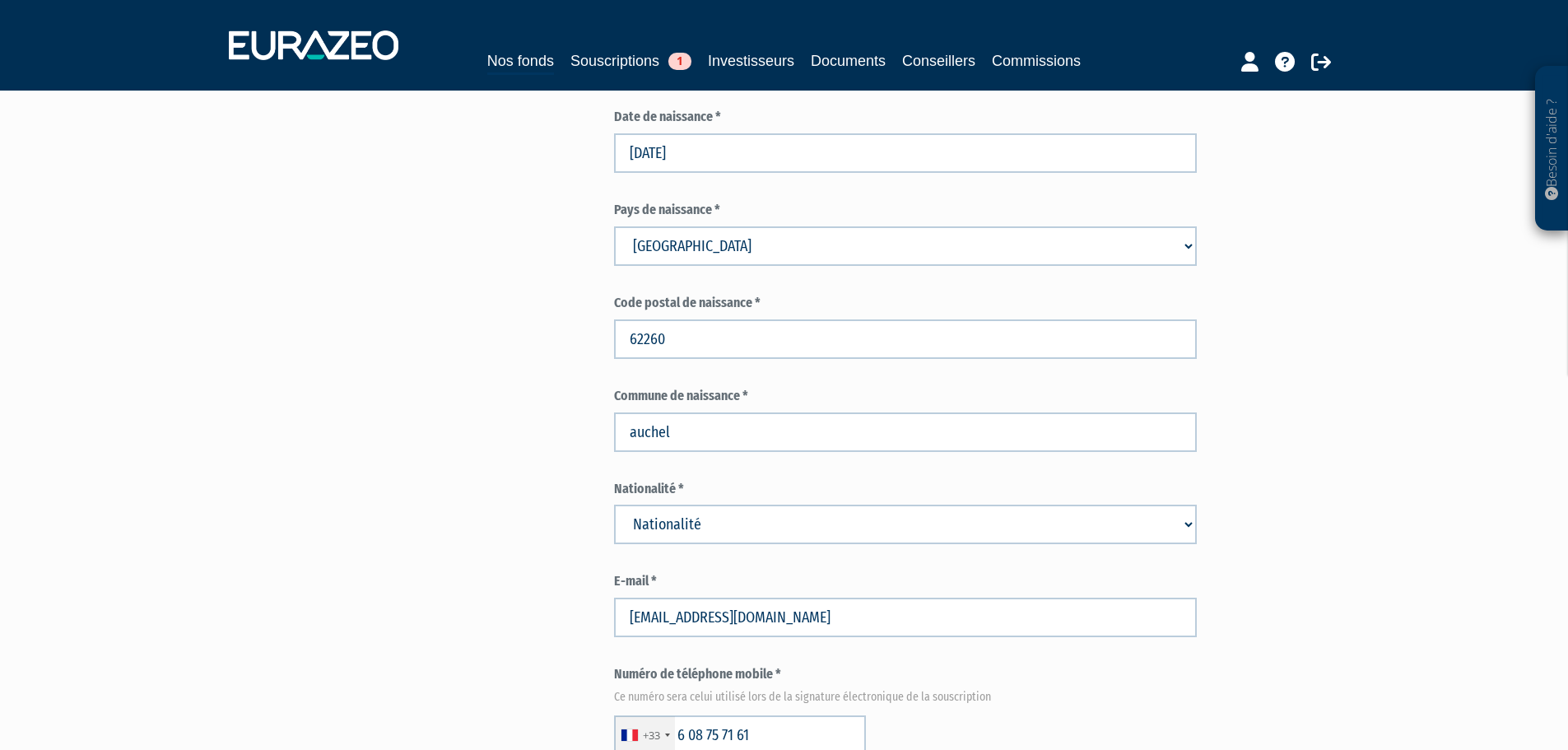
click at [452, 356] on div "Envoyer à l'investisseur 1 Identité 2 Coordonnées bancaires 3 Situation profess…" at bounding box center [784, 650] width 1034 height 2354
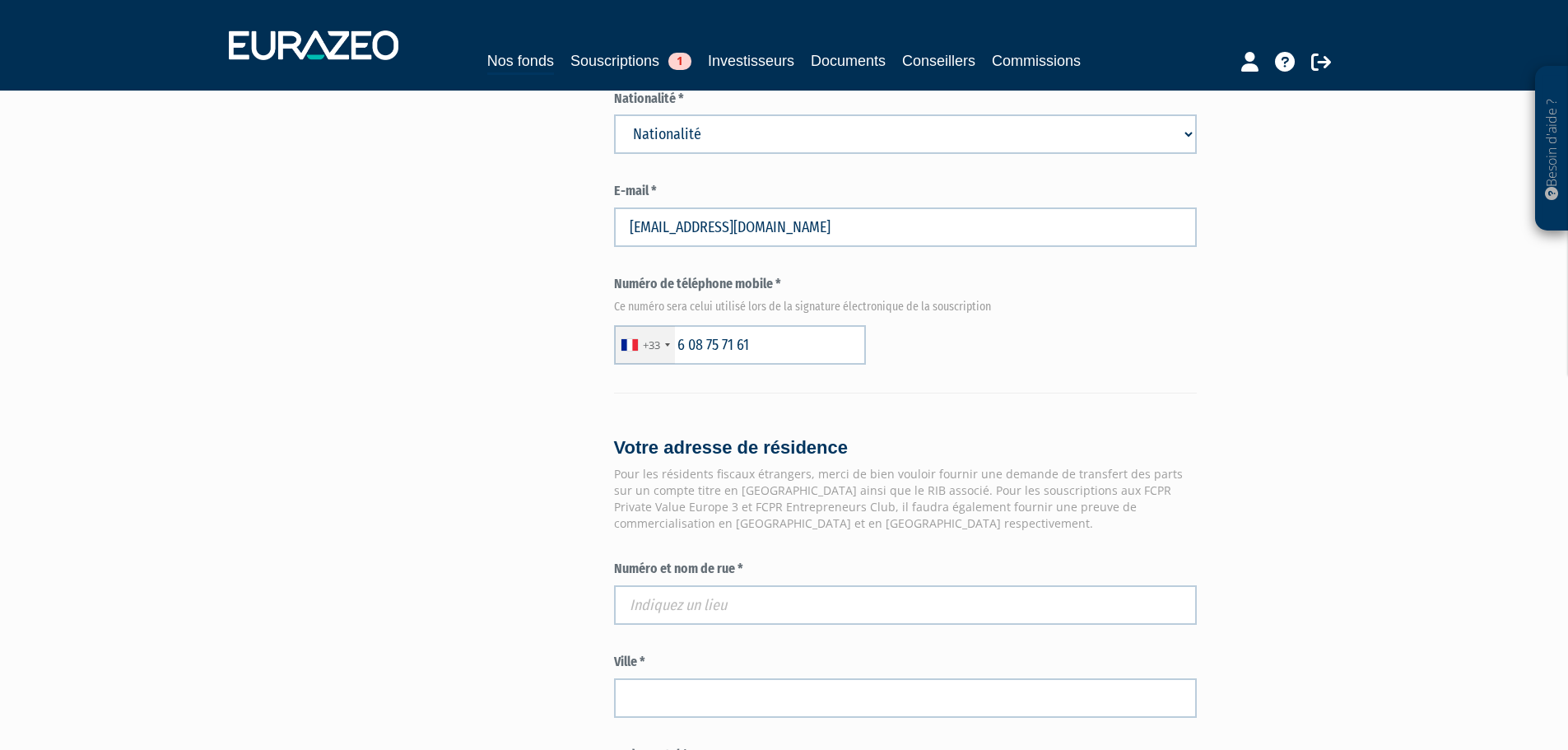
scroll to position [1152, 0]
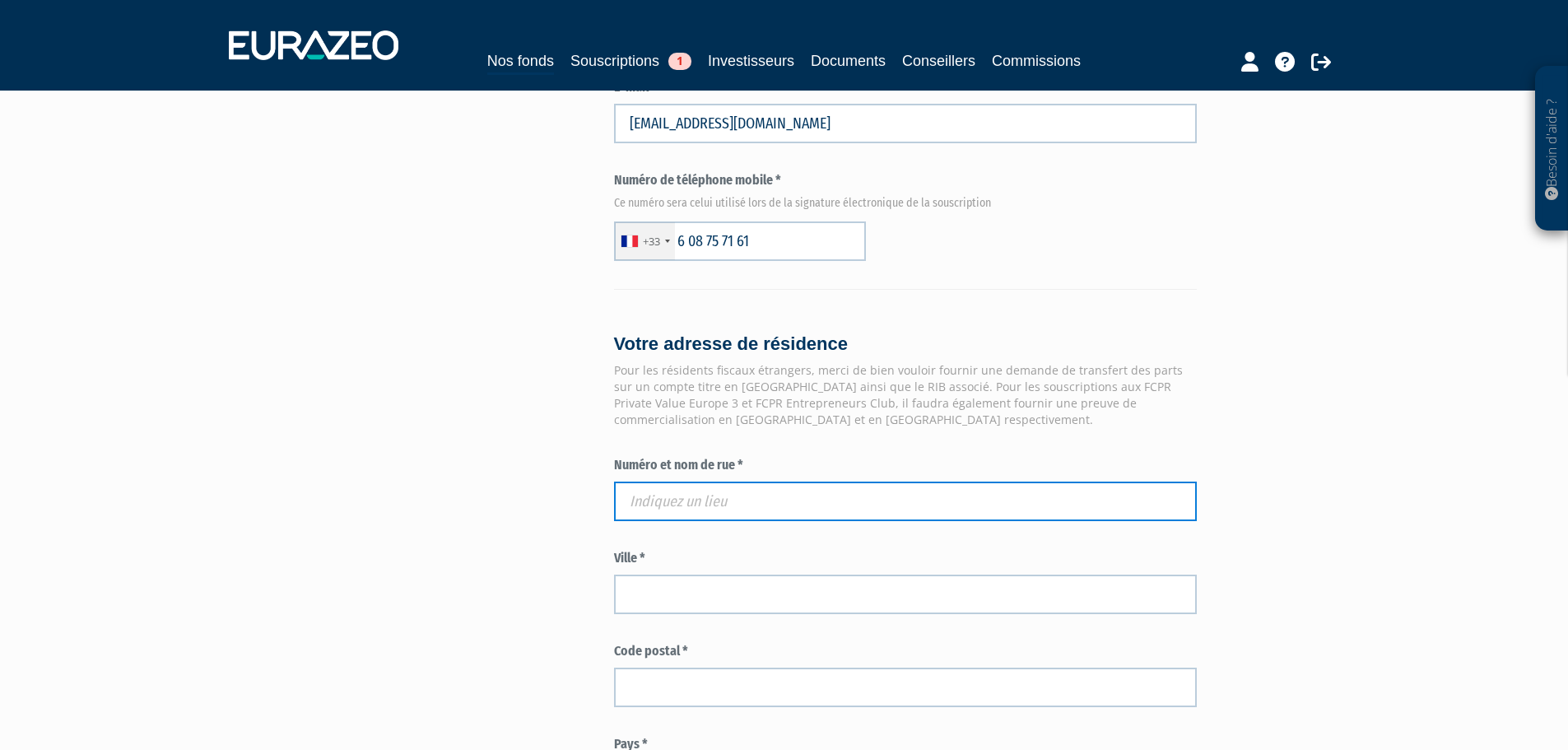
click at [783, 482] on input "text" at bounding box center [904, 501] width 582 height 39
click at [680, 482] on input "text" at bounding box center [904, 501] width 582 height 39
paste input "9 allée des Glycines"
type input "9 Allée des Glycines, 62231 Coquelles, France"
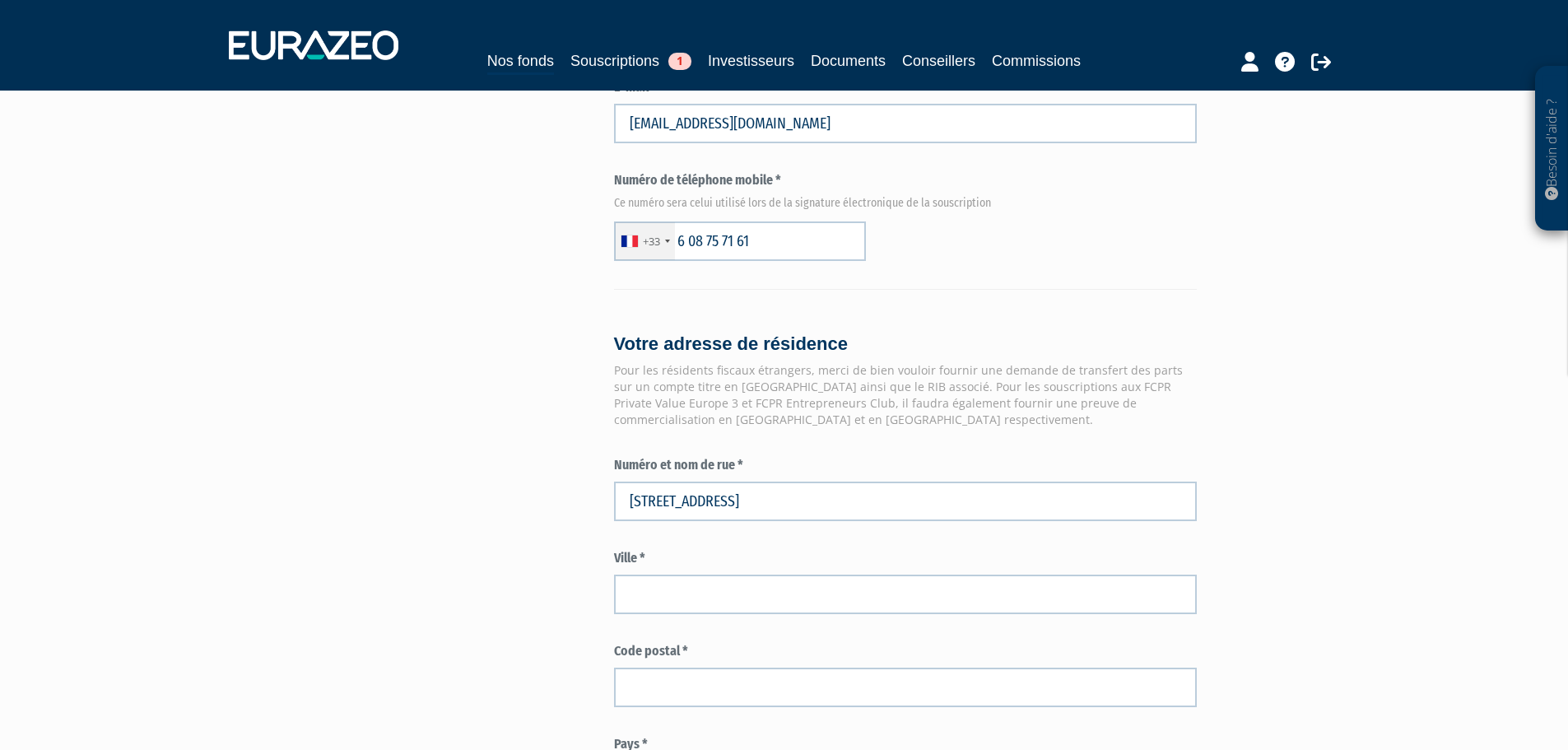
type input "Coquelles"
type input "62231"
type input "9 Allée des Glycines"
click at [507, 468] on div "Envoyer à l'investisseur 1 Identité 2 Coordonnées bancaires 3 Situation profess…" at bounding box center [784, 157] width 1034 height 2354
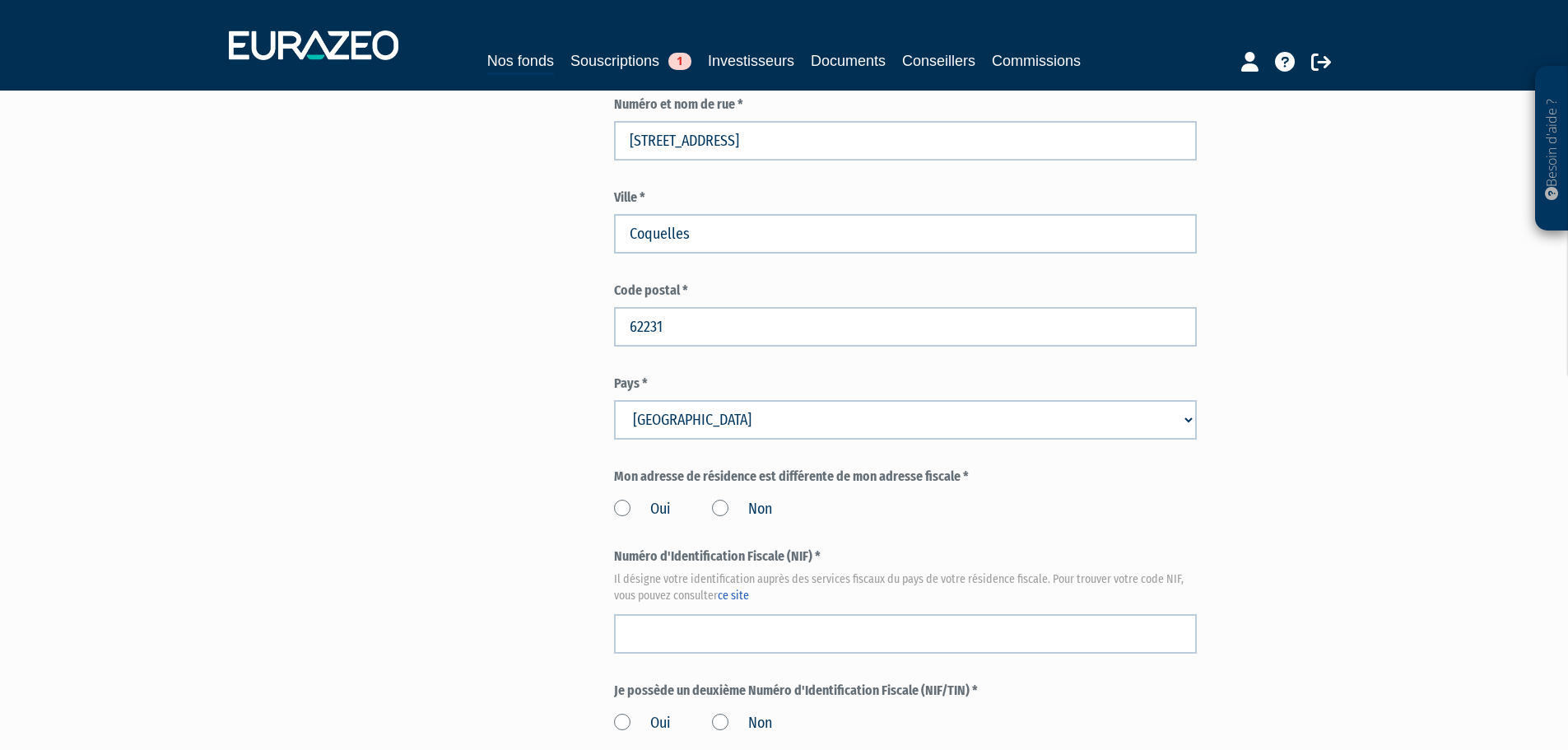
scroll to position [1564, 0]
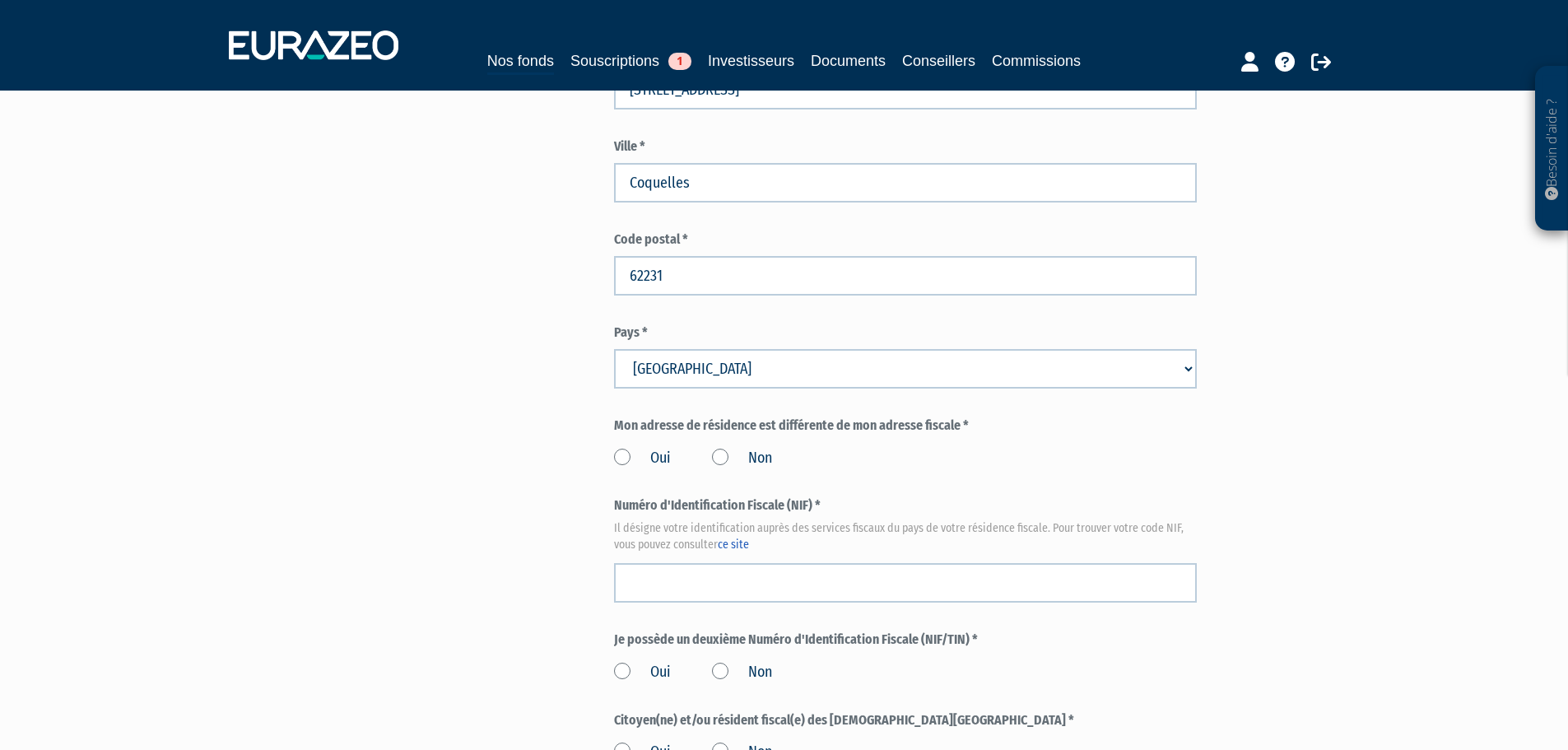
click at [716, 447] on label "Non" at bounding box center [741, 458] width 60 height 22
click at [0, 0] on input "Non" at bounding box center [0, 0] width 0 height 0
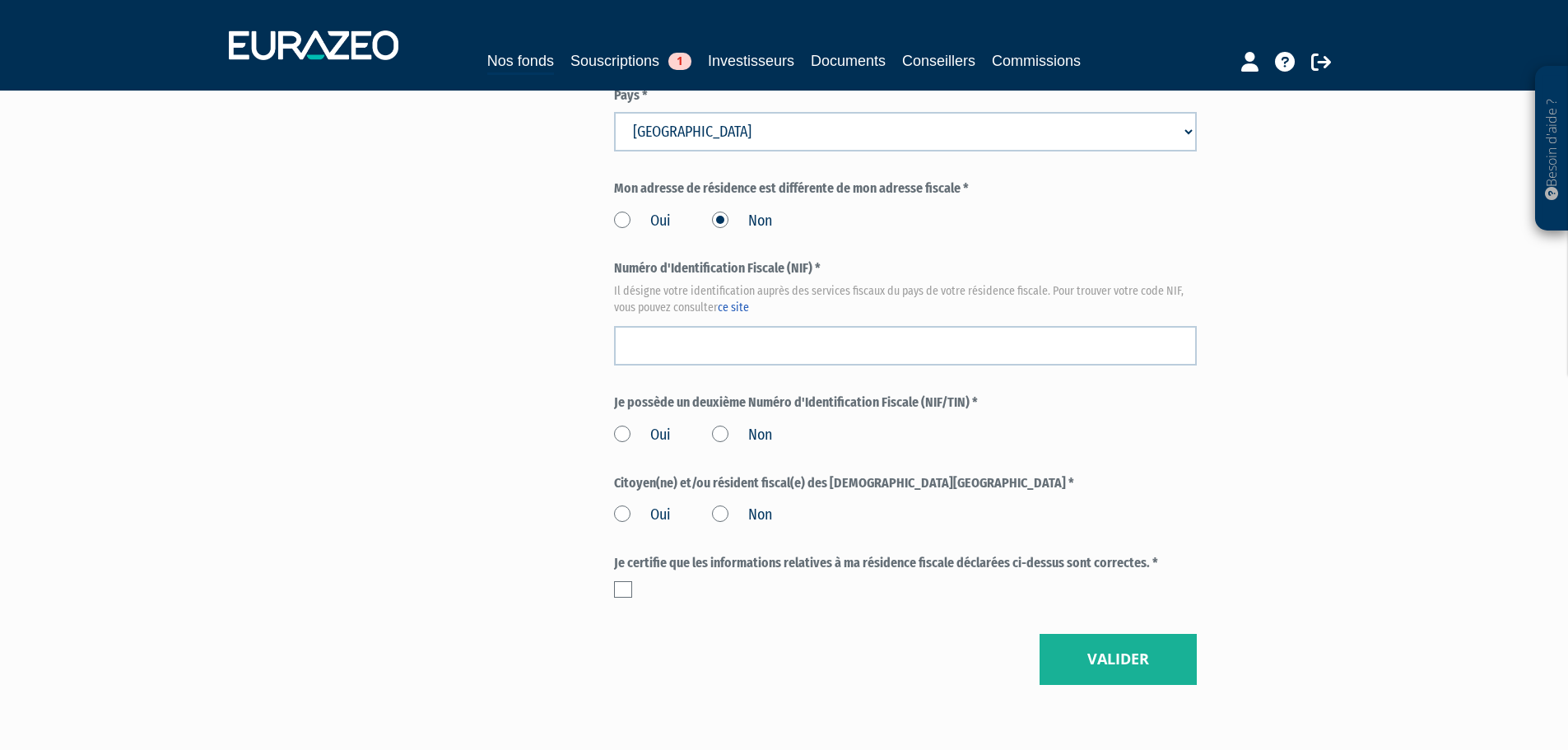
scroll to position [1775, 0]
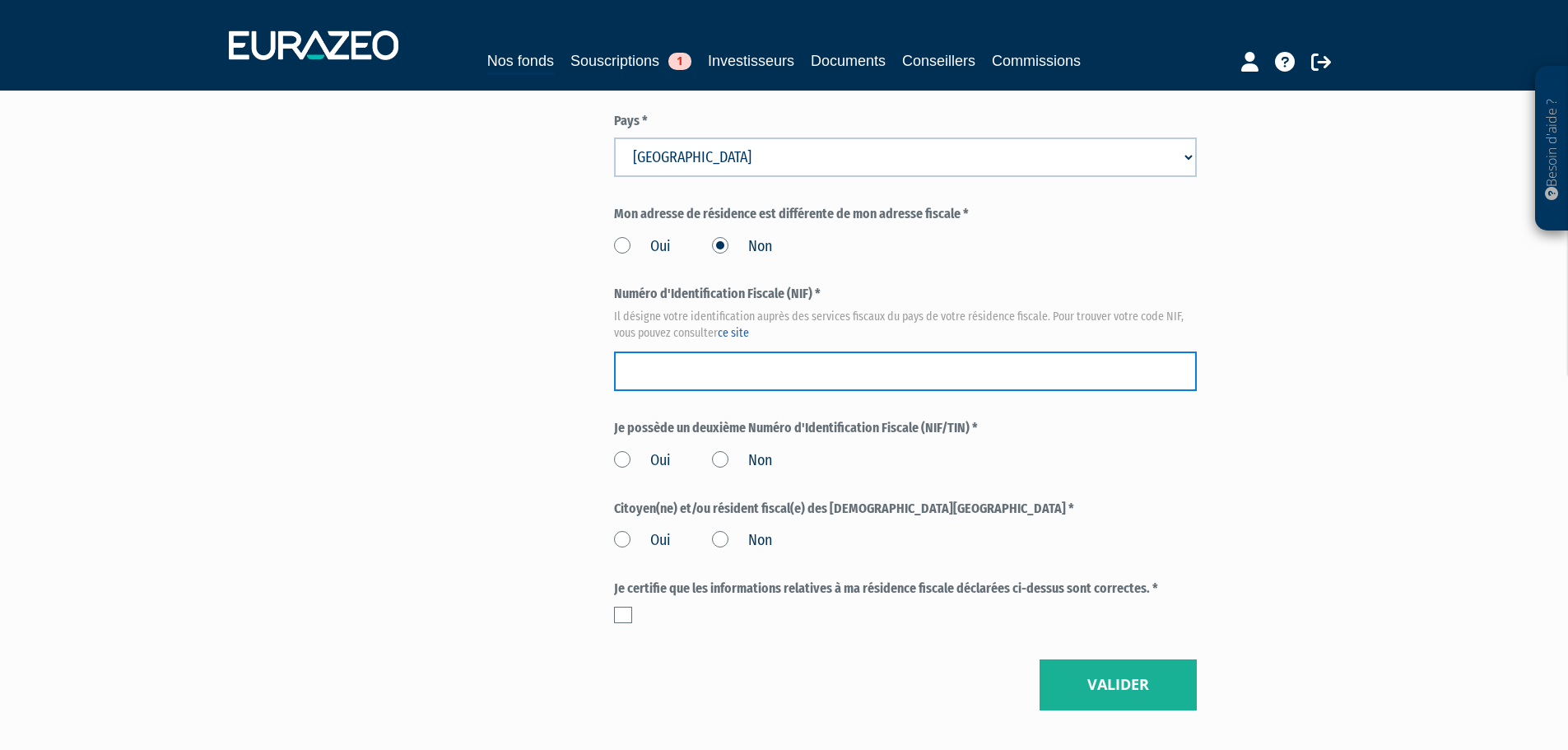
click at [700, 352] on input "text" at bounding box center [904, 371] width 582 height 39
type input "1304714402075"
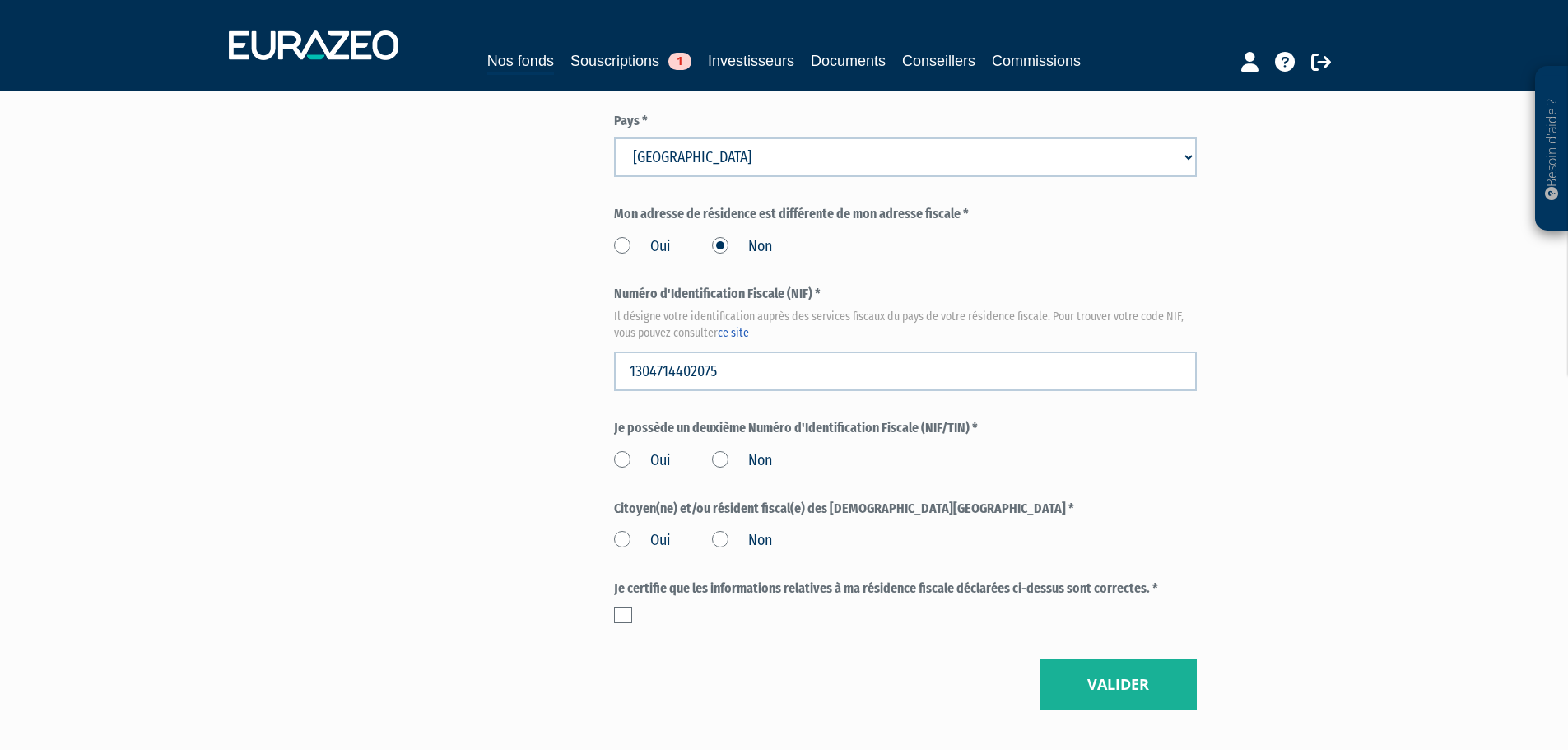
click at [714, 450] on label "Non" at bounding box center [741, 461] width 60 height 22
click at [0, 0] on input "Non" at bounding box center [0, 0] width 0 height 0
click at [729, 530] on label "Non" at bounding box center [741, 540] width 60 height 22
click at [0, 0] on input "Non" at bounding box center [0, 0] width 0 height 0
click at [624, 607] on label at bounding box center [623, 615] width 18 height 17
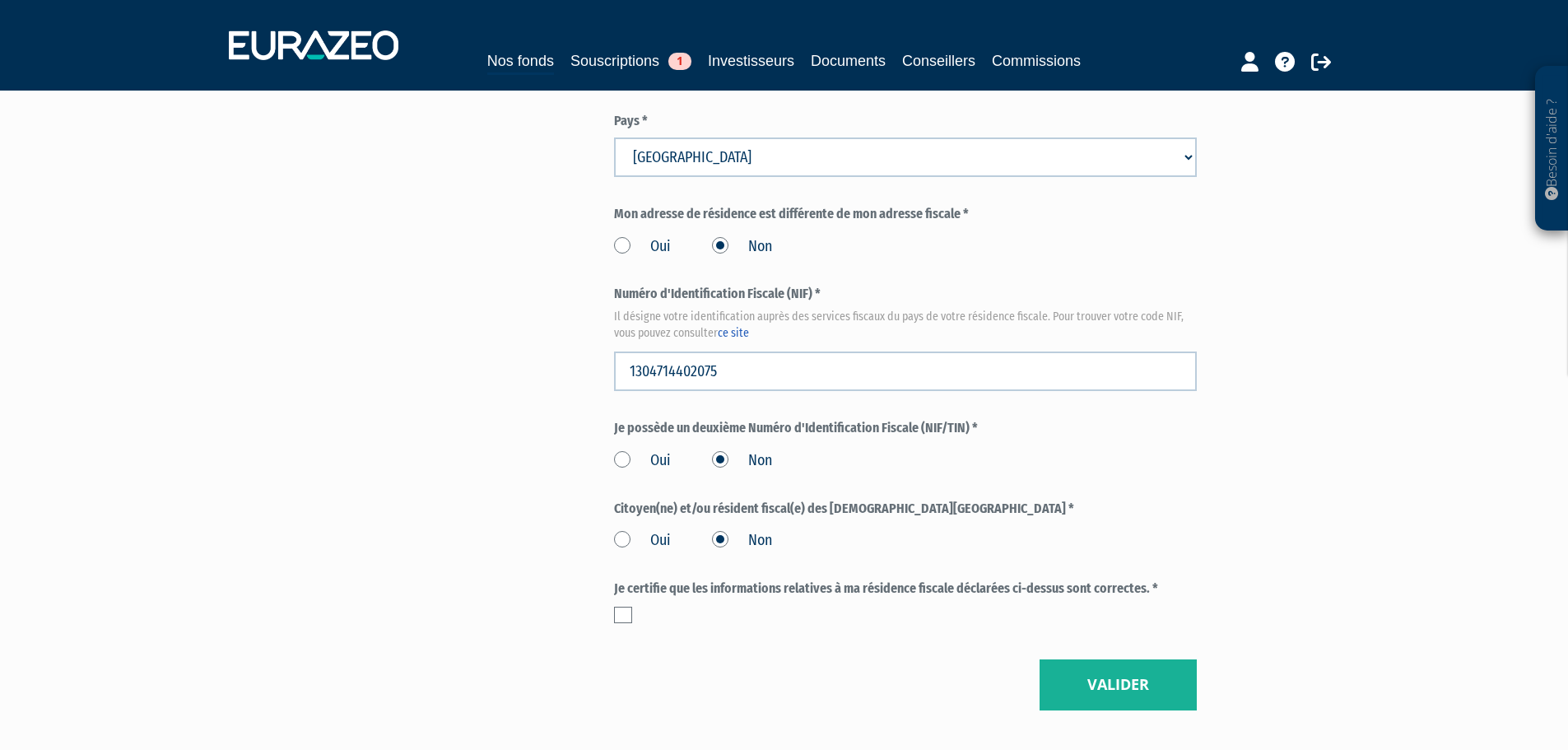
click at [0, 0] on input "checkbox" at bounding box center [0, 0] width 0 height 0
click at [1099, 659] on button "Valider" at bounding box center [1118, 684] width 158 height 51
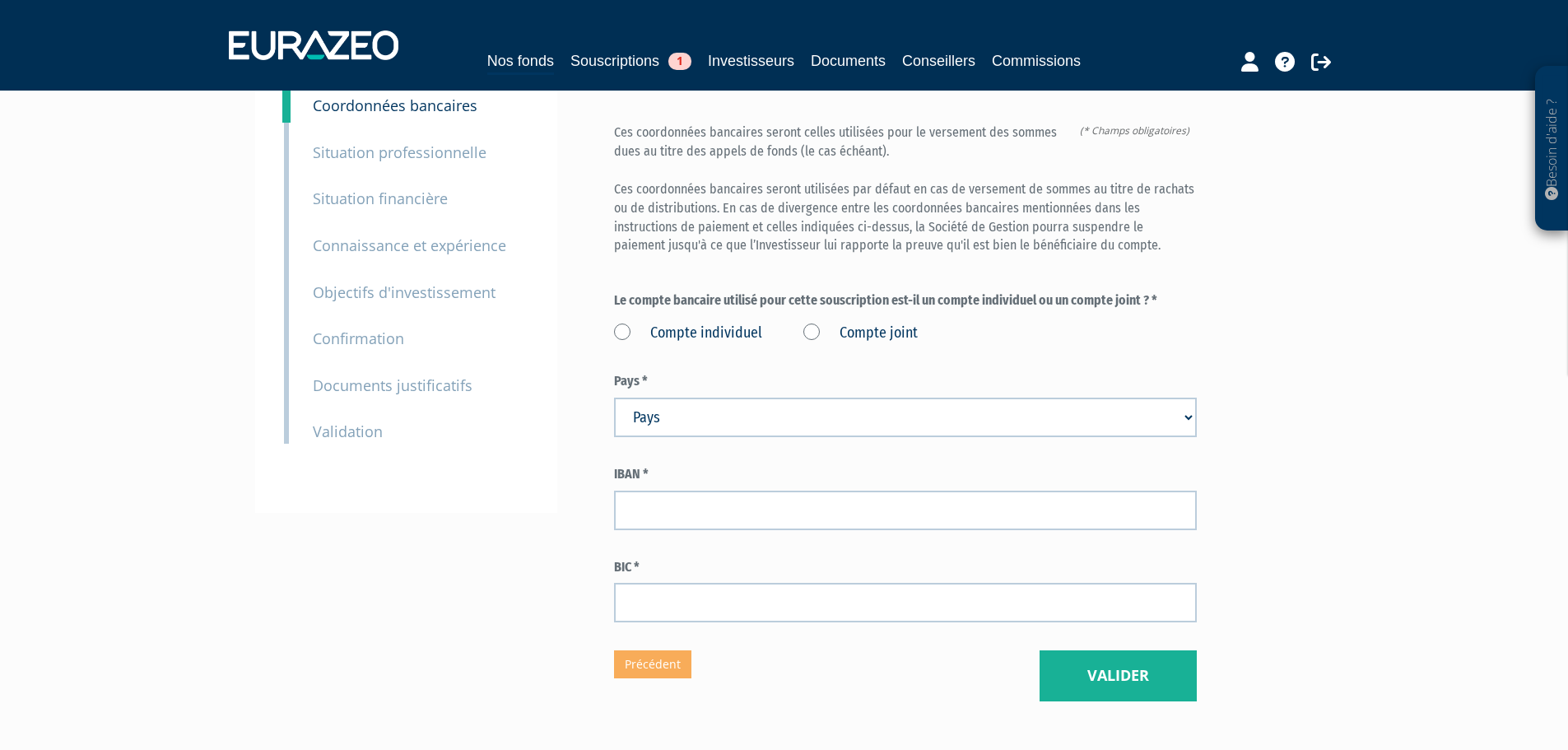
scroll to position [164, 0]
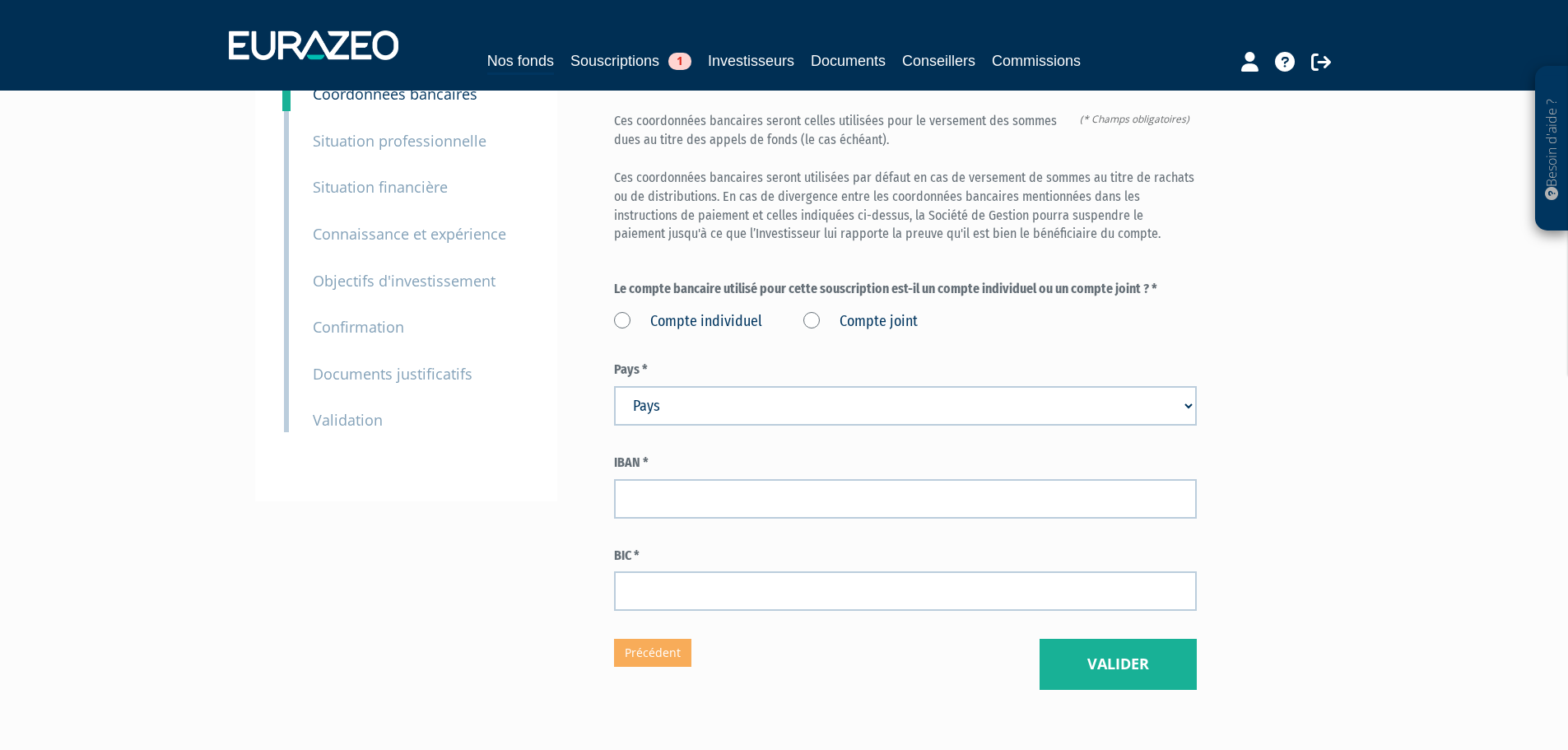
click at [890, 311] on label "Compte joint" at bounding box center [860, 322] width 115 height 22
click at [0, 0] on joint "Compte joint" at bounding box center [0, 0] width 0 height 0
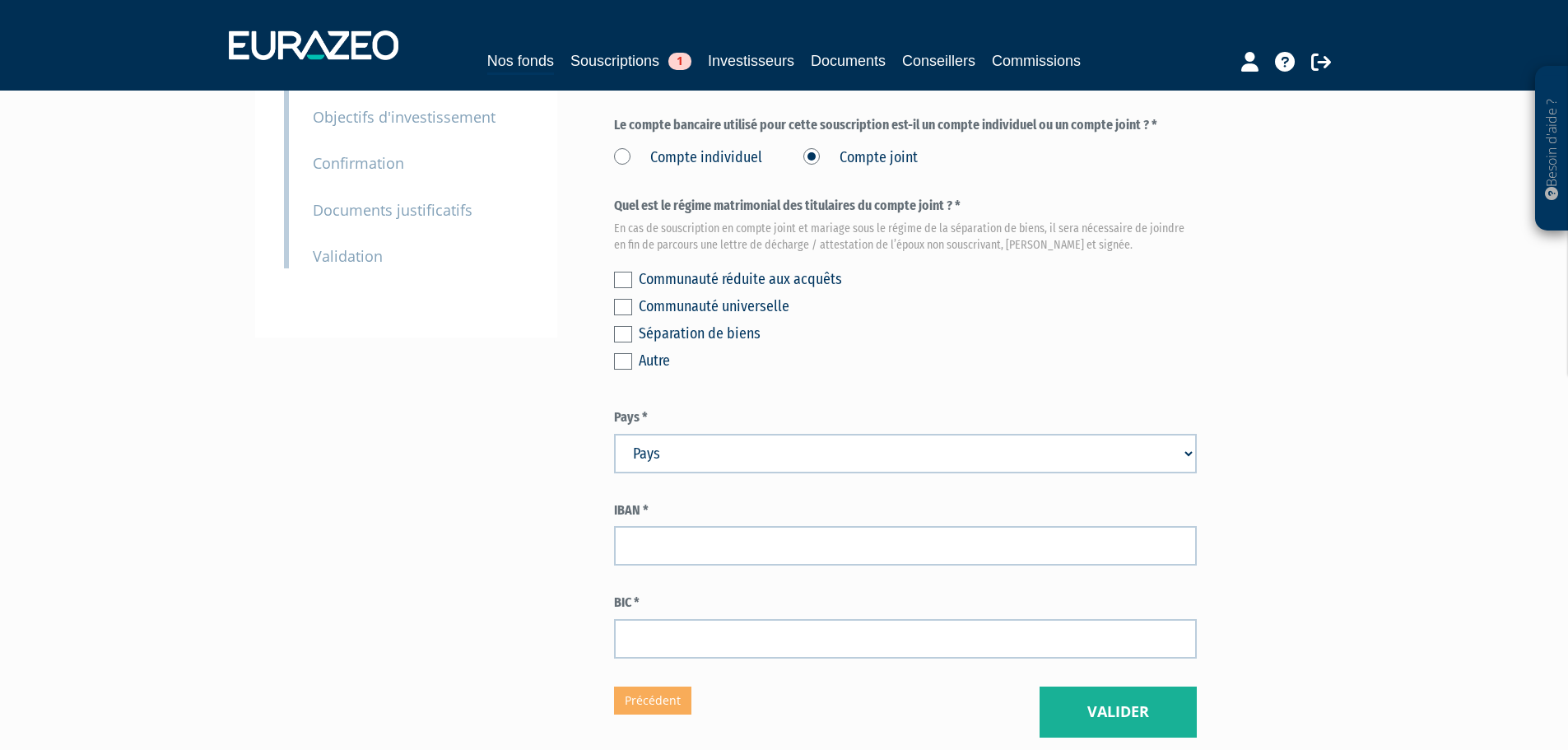
scroll to position [329, 0]
click at [625, 271] on label at bounding box center [623, 279] width 18 height 17
click at [0, 0] on input "checkbox" at bounding box center [0, 0] width 0 height 0
click at [813, 321] on div "Séparation de biens" at bounding box center [917, 333] width 558 height 23
click at [752, 433] on select "Pays [GEOGRAPHIC_DATA] [GEOGRAPHIC_DATA] [GEOGRAPHIC_DATA] [GEOGRAPHIC_DATA] [G…" at bounding box center [904, 452] width 582 height 39
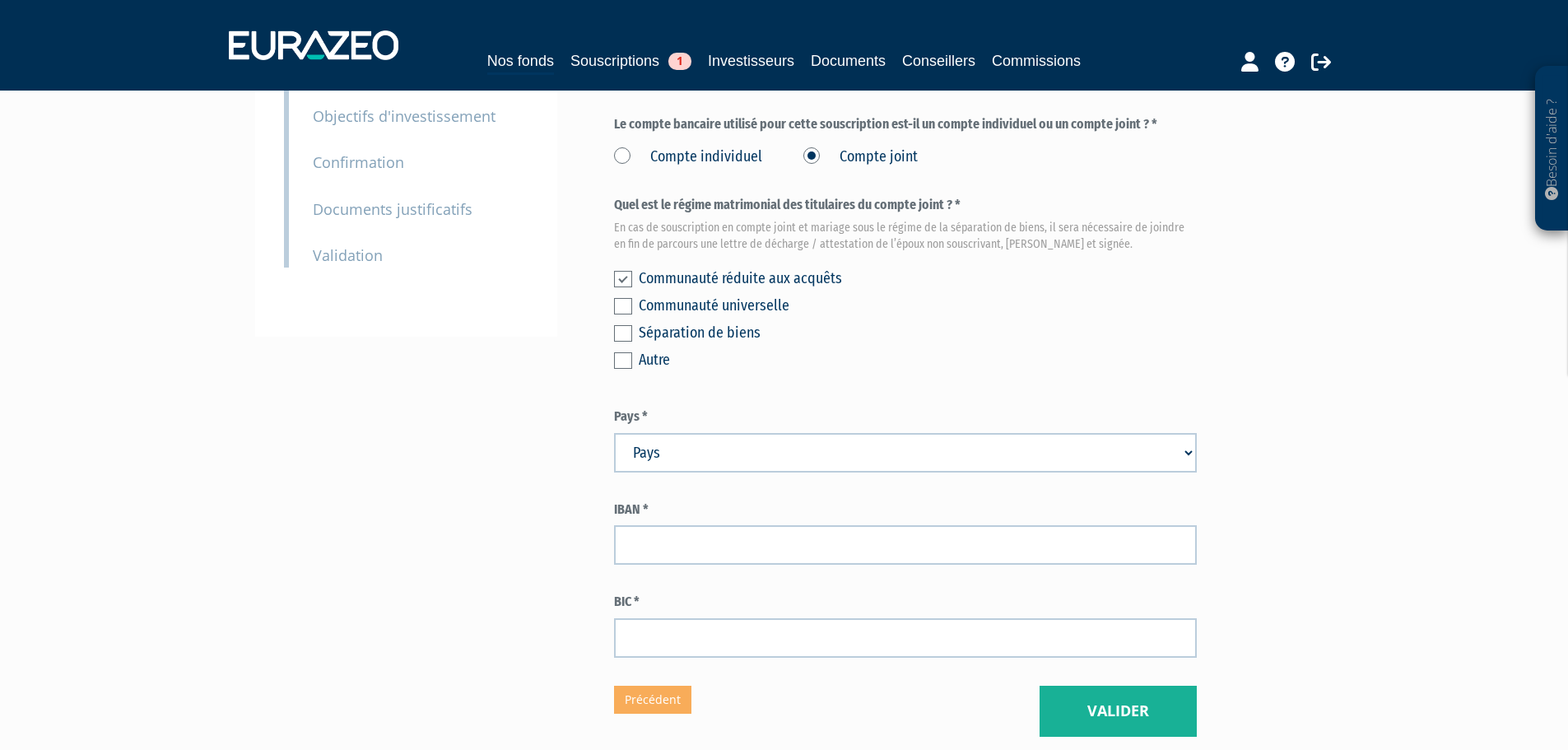
click at [677, 500] on label "IBAN *" at bounding box center [904, 509] width 582 height 19
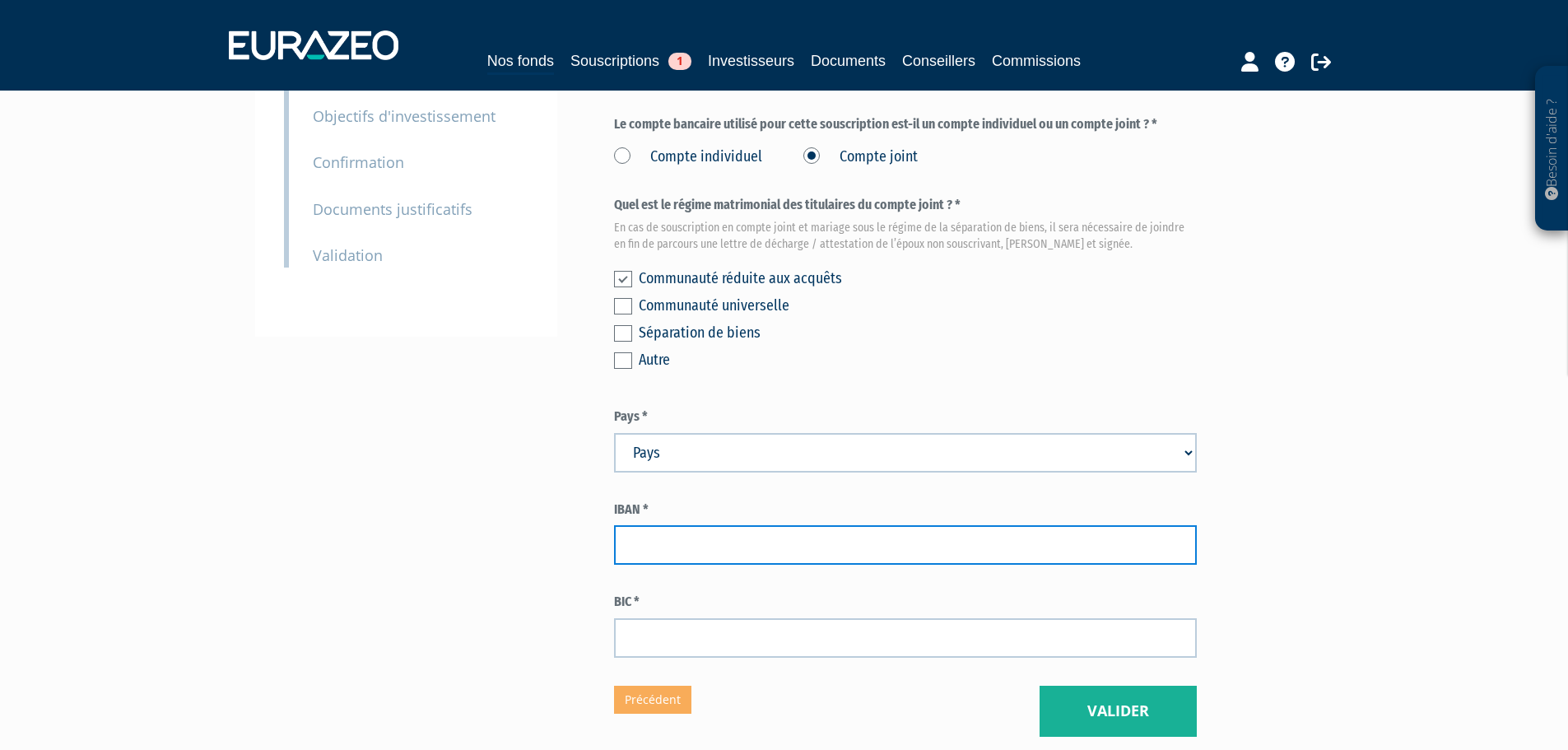
click at [678, 525] on input "text" at bounding box center [904, 544] width 582 height 39
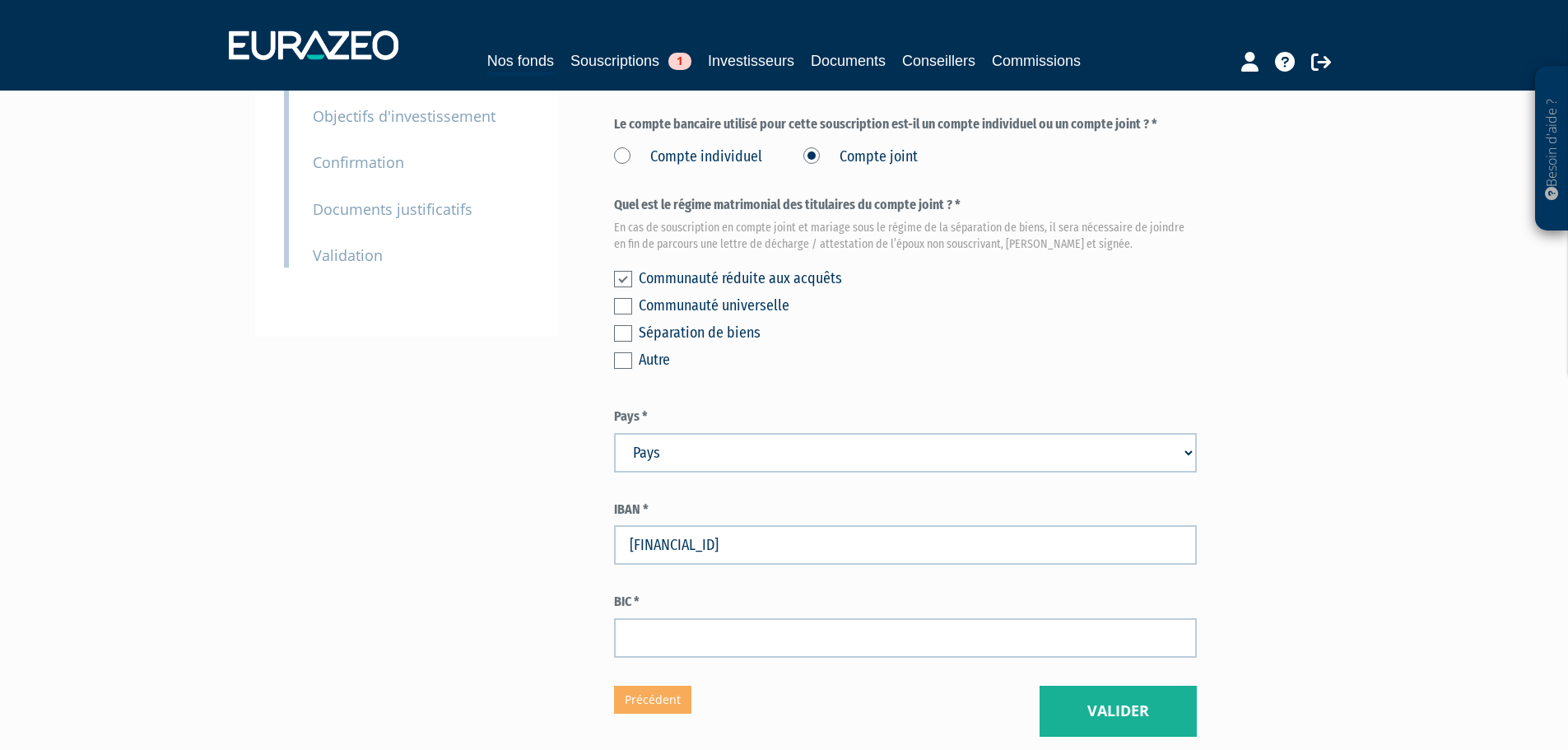
click at [387, 514] on div "Envoyer à l'investisseur 1 Identité 2 Coordonnées bancaires 3 Situation profess…" at bounding box center [784, 269] width 1034 height 934
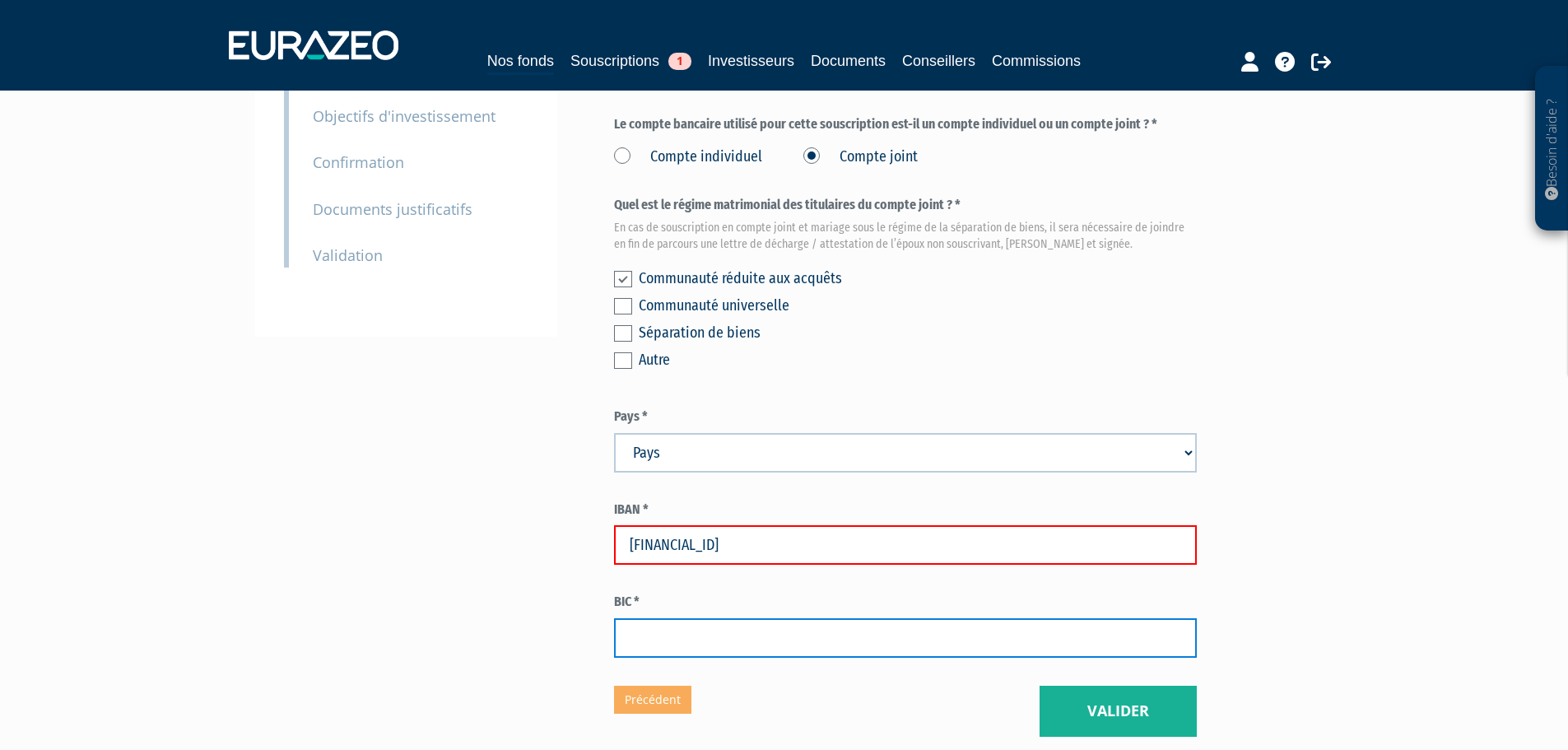
click at [741, 618] on input "text" at bounding box center [904, 637] width 582 height 39
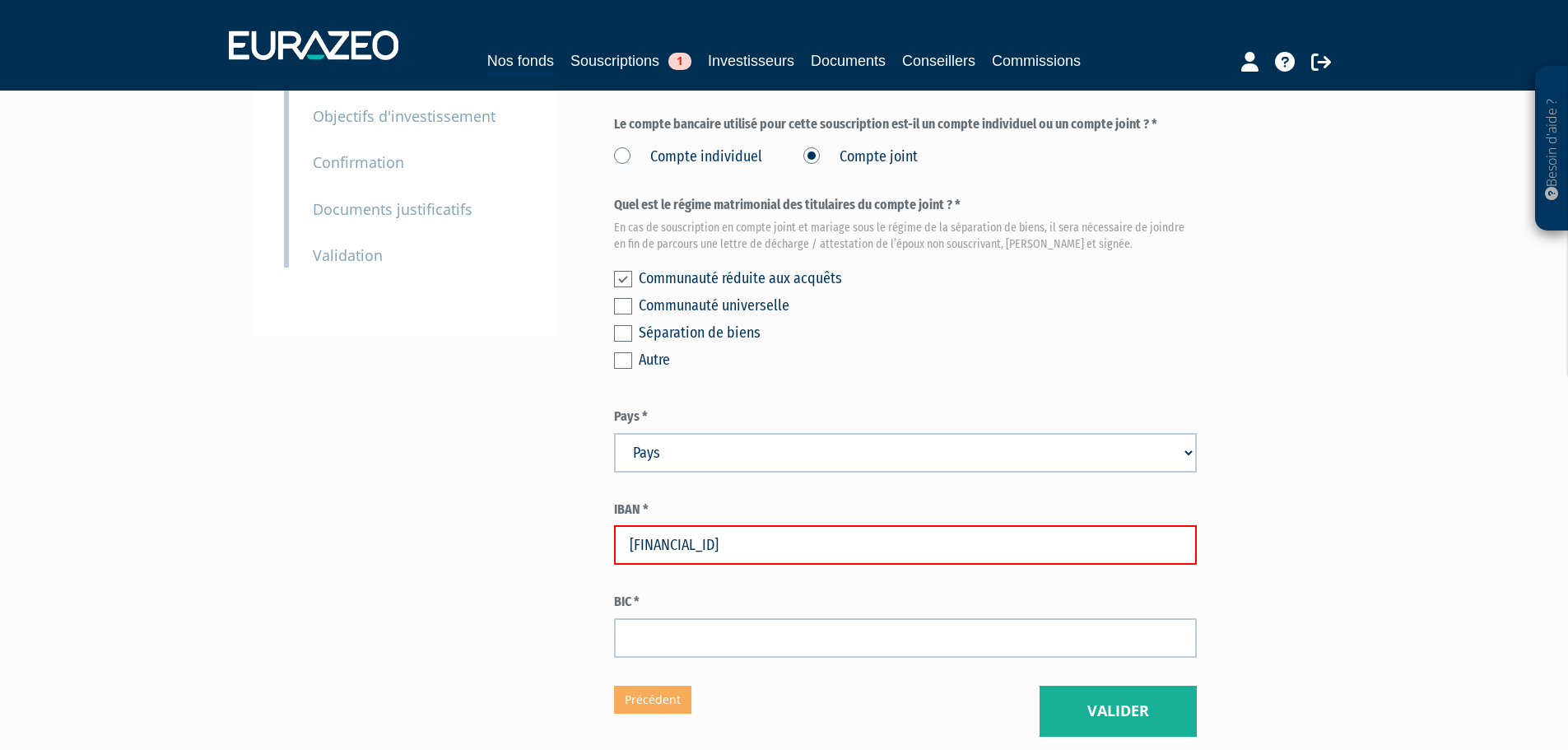
click at [665, 525] on input "fr7630027170390002120880125" at bounding box center [904, 544] width 582 height 39
click at [673, 525] on input "fr7630027170390002120880125" at bounding box center [904, 544] width 582 height 39
click at [655, 525] on input "fr7630027170390002120880125" at bounding box center [904, 544] width 582 height 39
drag, startPoint x: 638, startPoint y: 505, endPoint x: 590, endPoint y: 505, distance: 48.0
click at [590, 505] on div "Envoyer à l'investisseur 1 Identité 2 Coordonnées bancaires 3 Situation profess…" at bounding box center [784, 269] width 1034 height 934
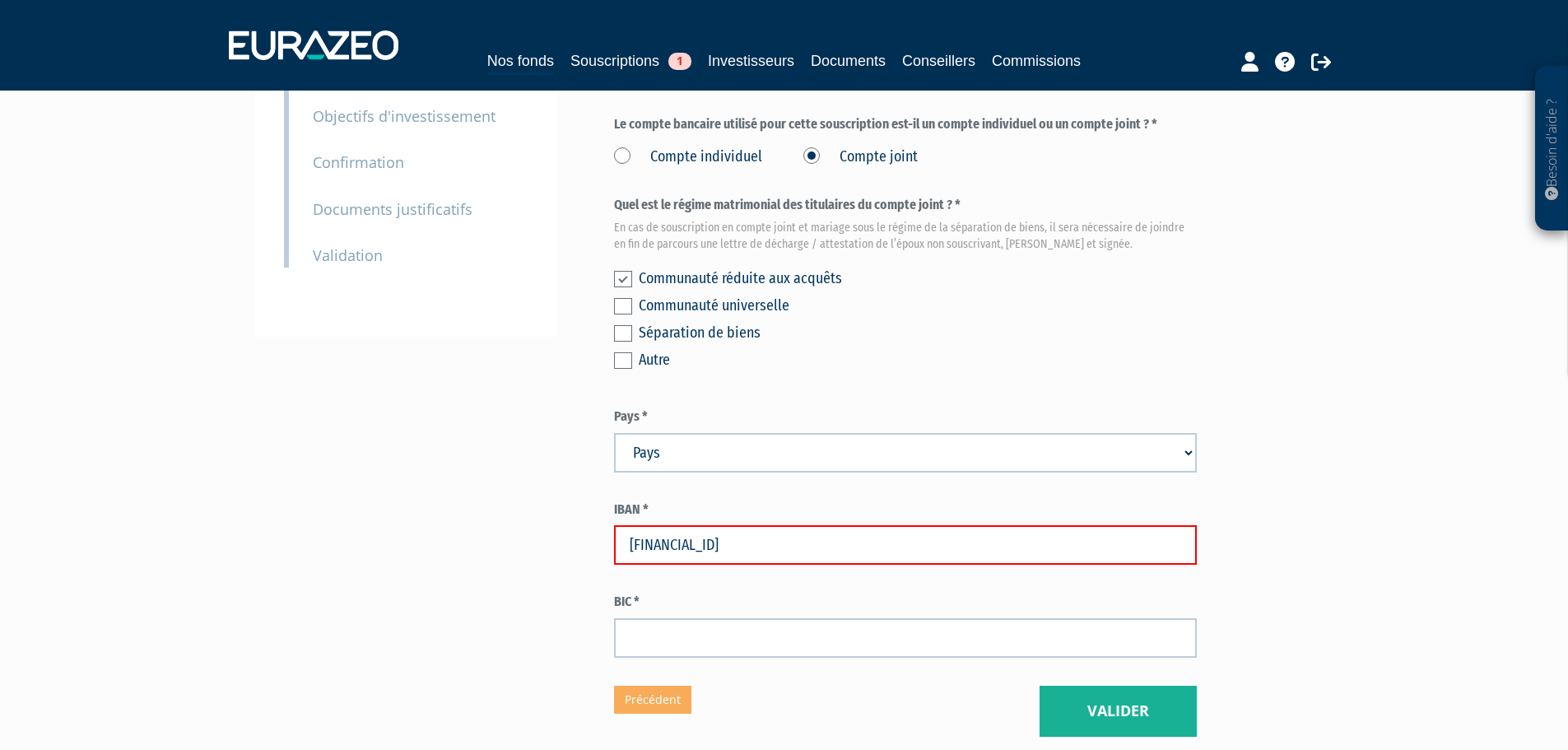
click at [666, 525] on input "FR7630027170390002120880125" at bounding box center [904, 544] width 582 height 39
click at [658, 525] on input "FR7630027170390002120880125" at bounding box center [904, 544] width 582 height 39
drag, startPoint x: 658, startPoint y: 506, endPoint x: 683, endPoint y: 501, distance: 25.5
click at [683, 525] on input "FR7630027170390002120880125" at bounding box center [904, 544] width 582 height 39
click at [709, 525] on input "FR7630027170390002120880125" at bounding box center [904, 544] width 582 height 39
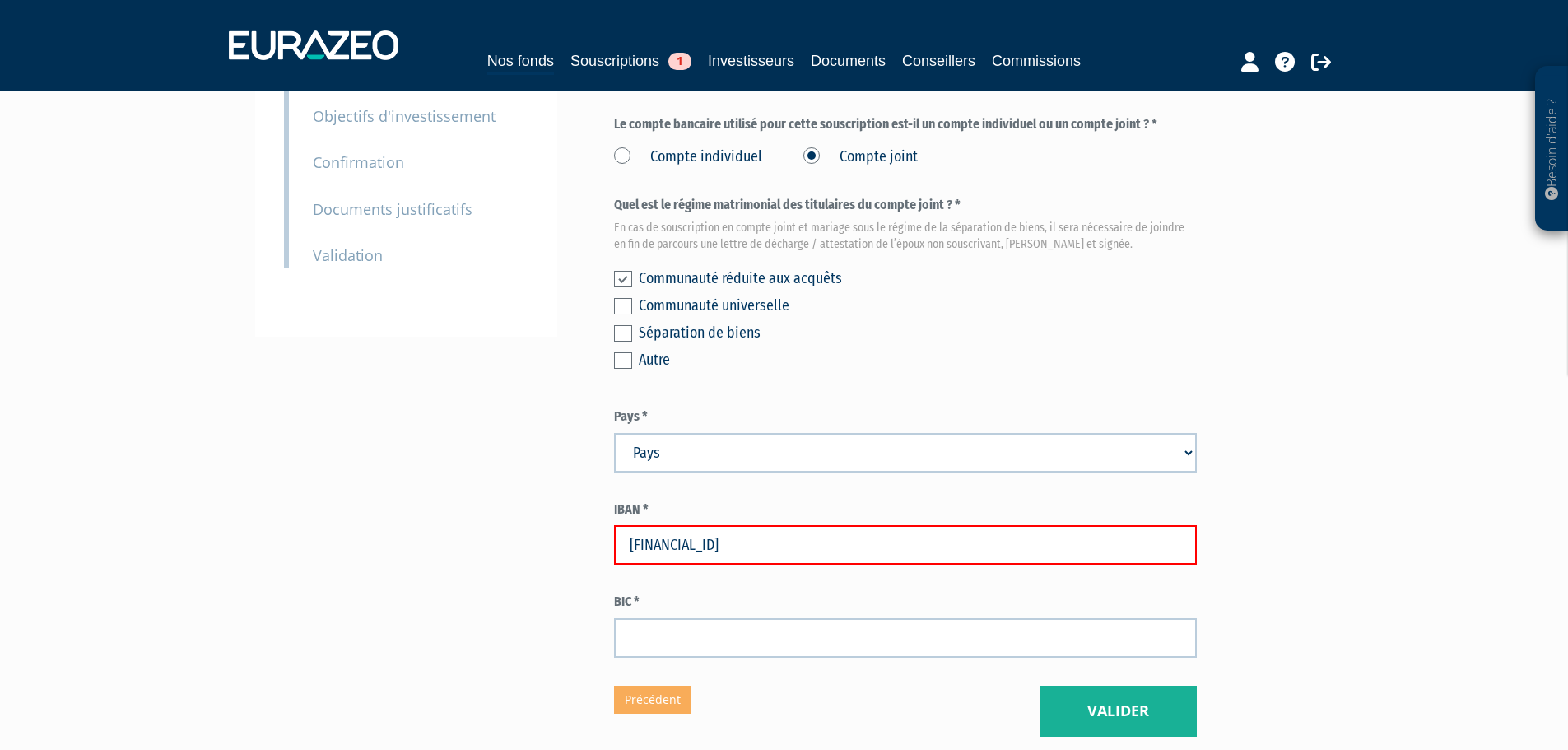
drag, startPoint x: 709, startPoint y: 504, endPoint x: 736, endPoint y: 498, distance: 27.7
click at [736, 525] on input "FR7630027170390002120880125" at bounding box center [904, 544] width 582 height 39
drag, startPoint x: 783, startPoint y: 503, endPoint x: 552, endPoint y: 503, distance: 231.0
click at [552, 503] on div "Envoyer à l'investisseur 1 Identité 2 Coordonnées bancaires 3 Situation profess…" at bounding box center [784, 269] width 1034 height 934
type input "f"
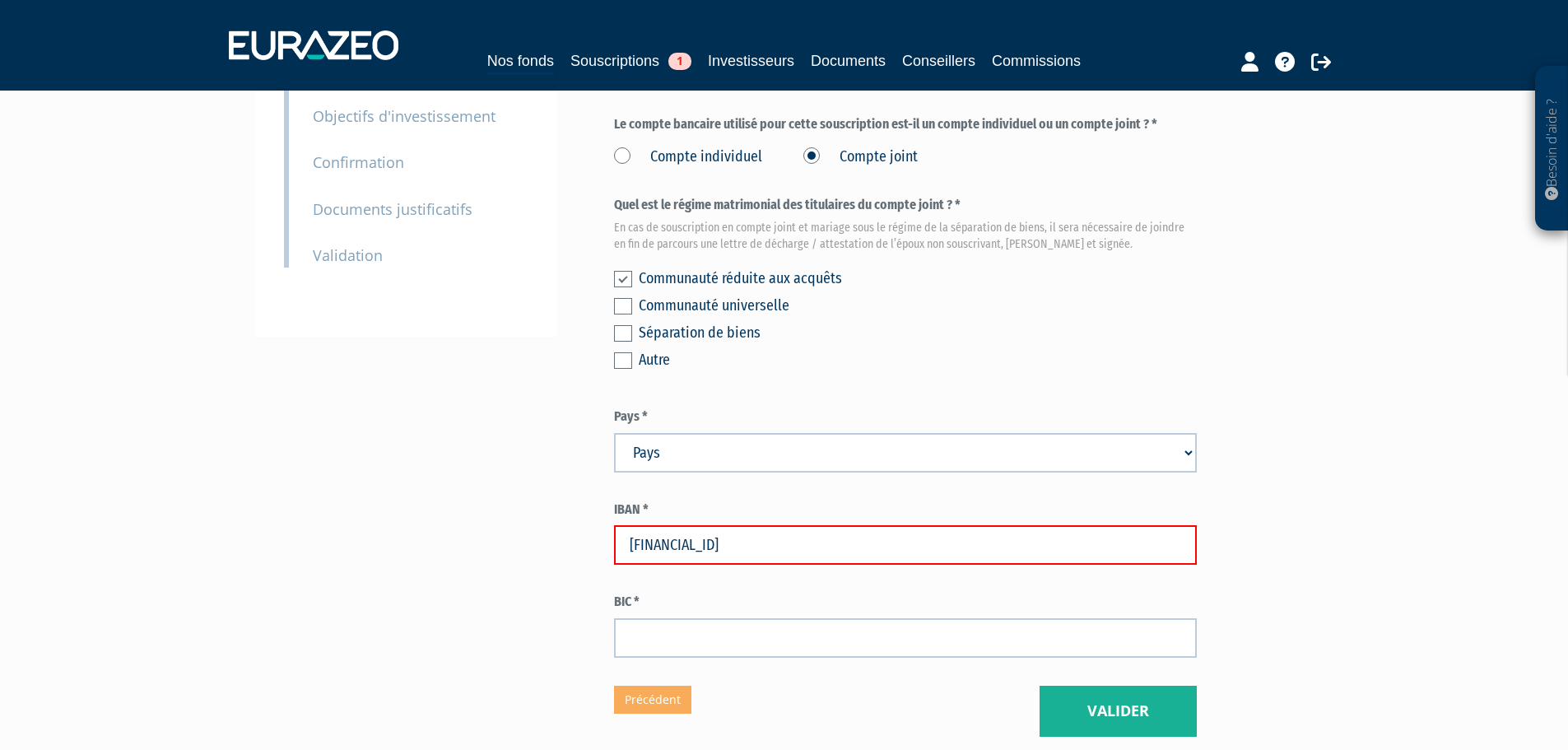
type input "FR7630027170390002120880125"
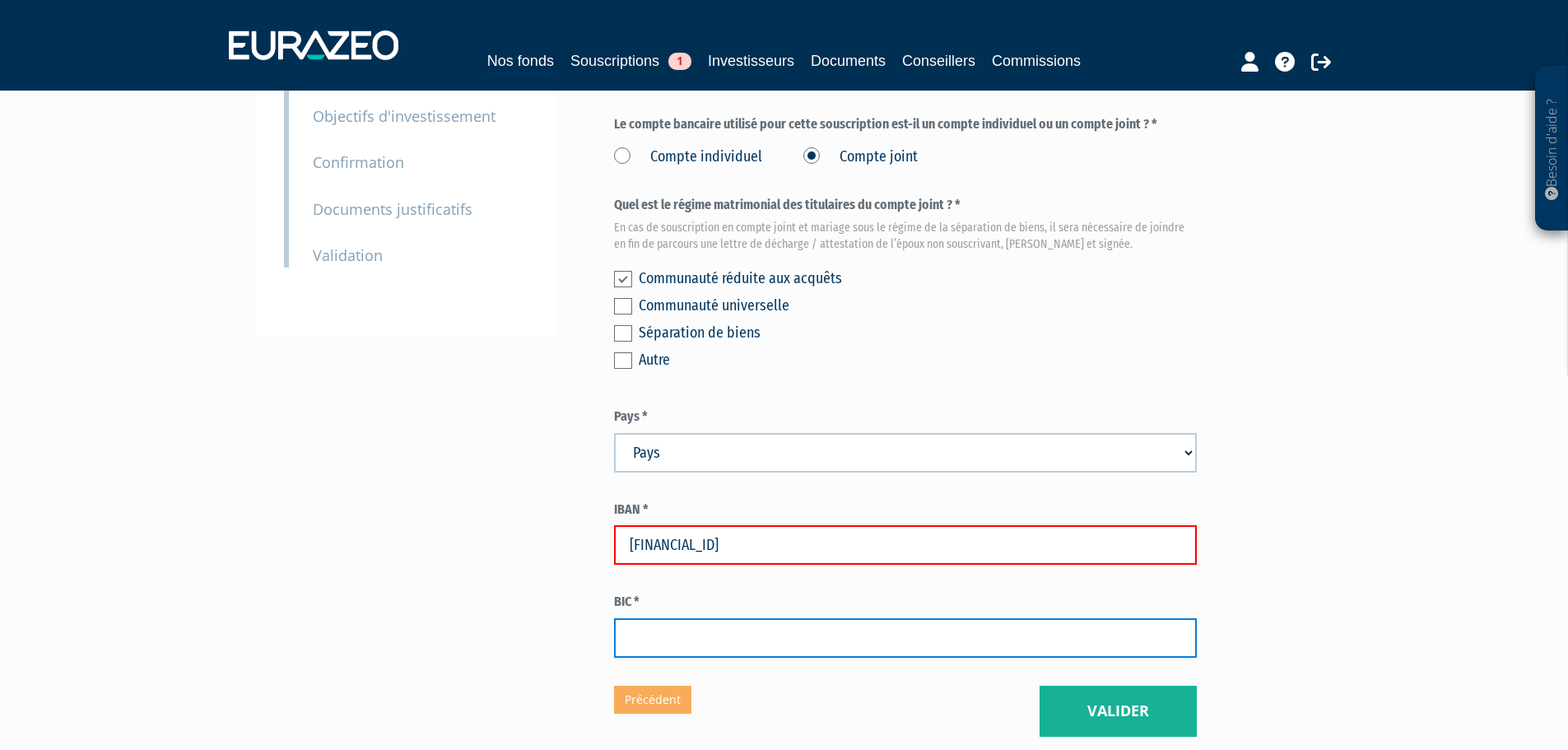
click at [648, 618] on input "text" at bounding box center [904, 637] width 582 height 39
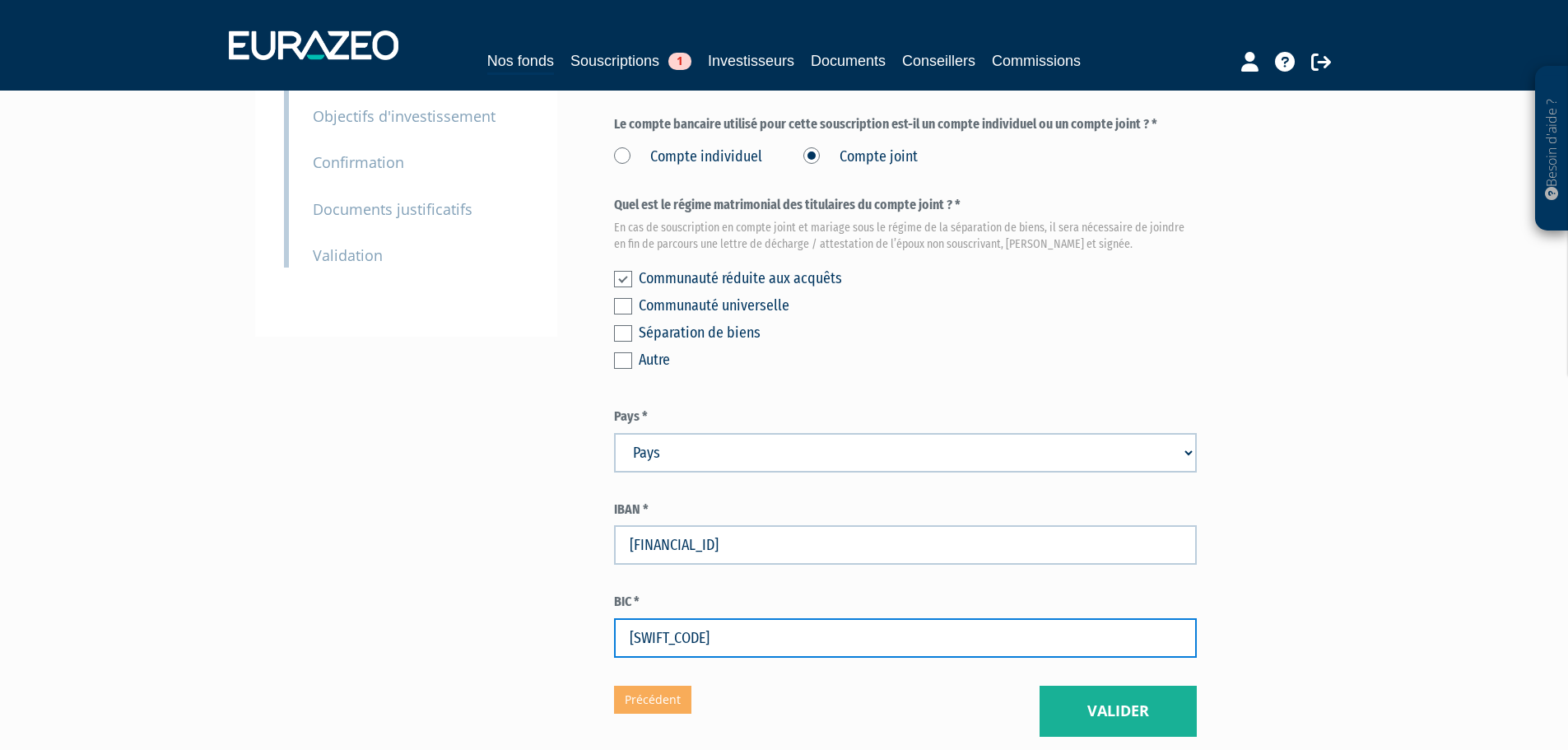
type input "CMCIFRPP"
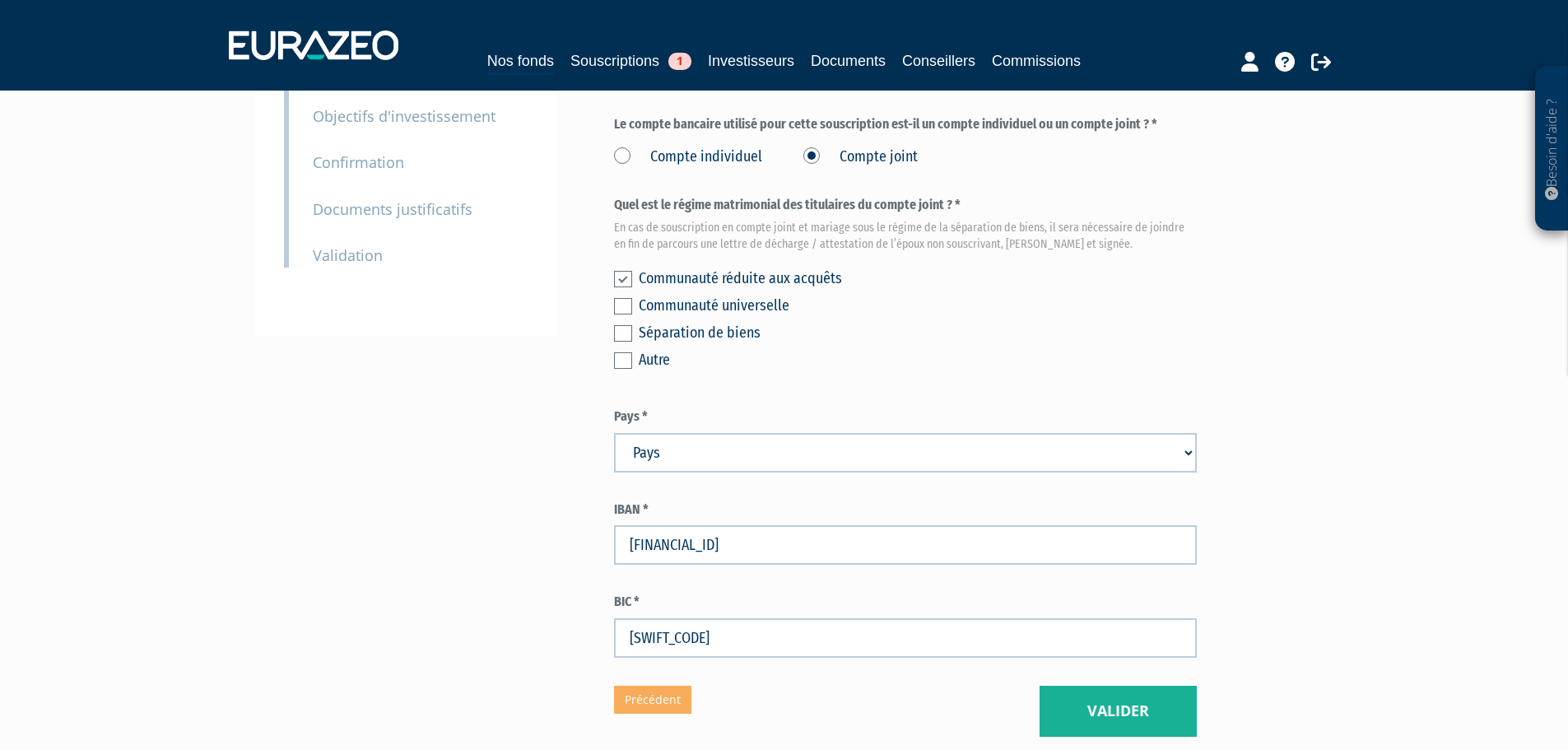
drag, startPoint x: 718, startPoint y: 648, endPoint x: 872, endPoint y: 666, distance: 155.0
click at [726, 649] on div "Eurazeo Private Value Europe 3 Coordonnées bancaires (* Champs obligatoires) Ce…" at bounding box center [904, 269] width 582 height 934
click at [1162, 685] on button "Valider" at bounding box center [1118, 711] width 158 height 51
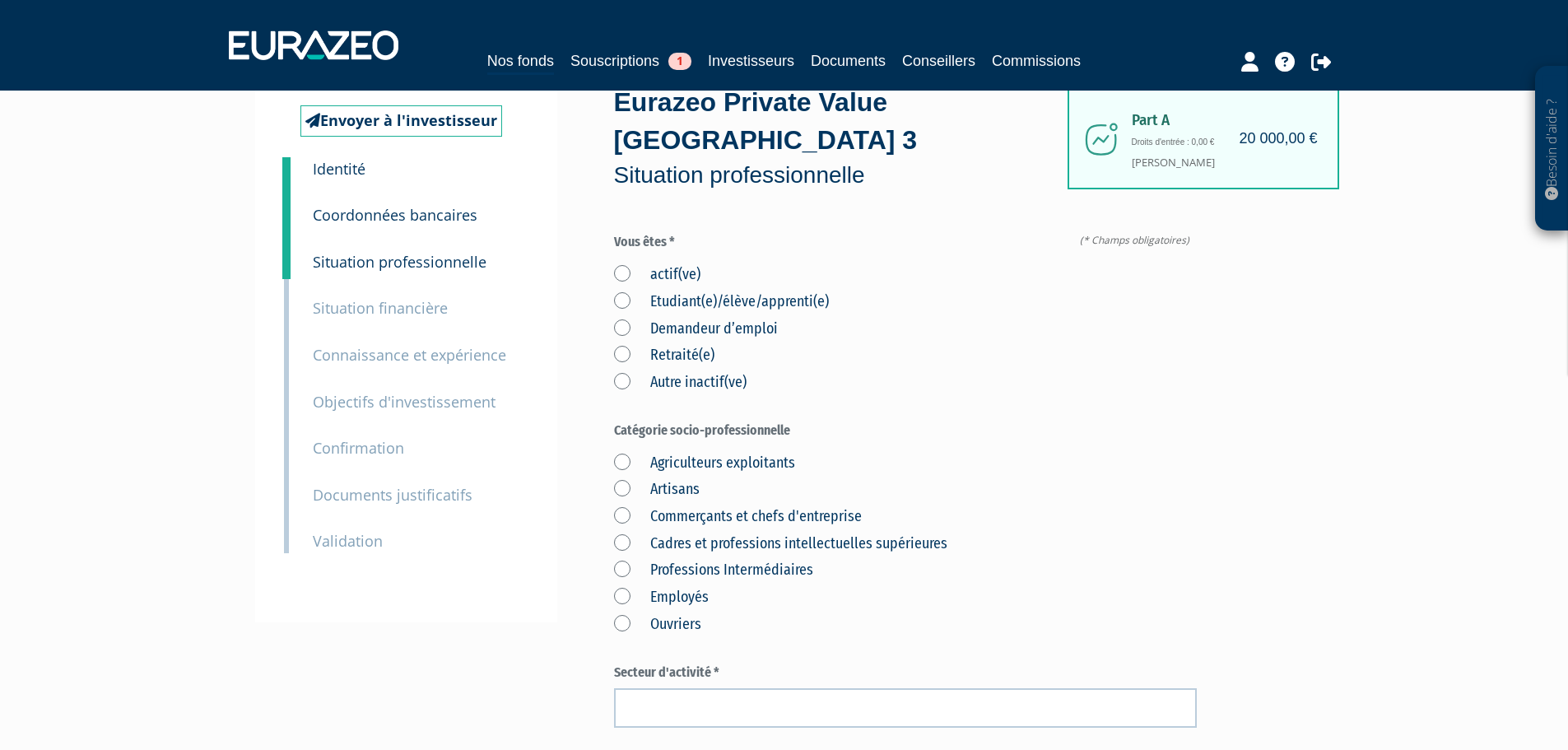
scroll to position [82, 0]
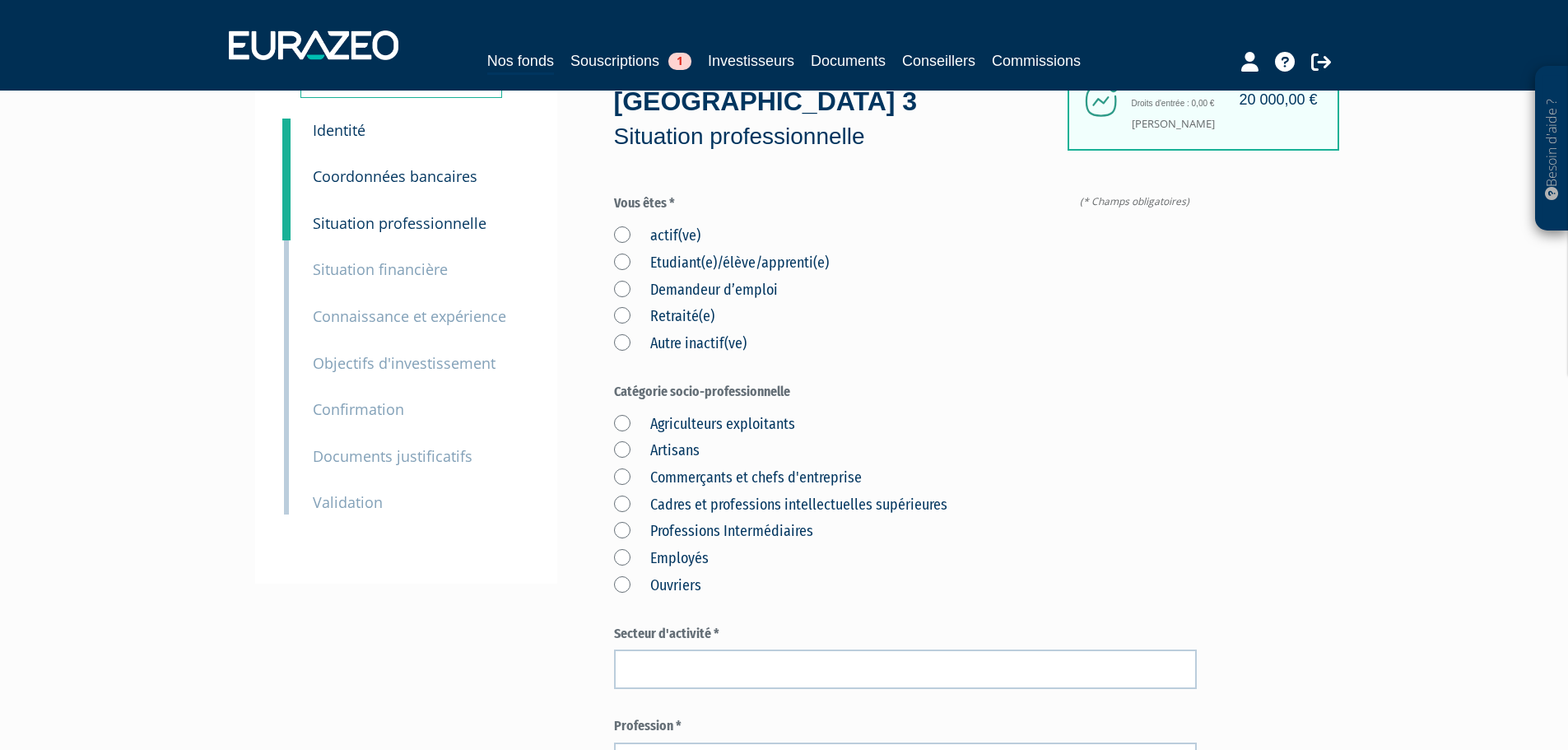
click at [668, 225] on label "actif(ve)" at bounding box center [657, 236] width 86 height 22
click at [0, 0] on input "actif(ve)" at bounding box center [0, 0] width 0 height 0
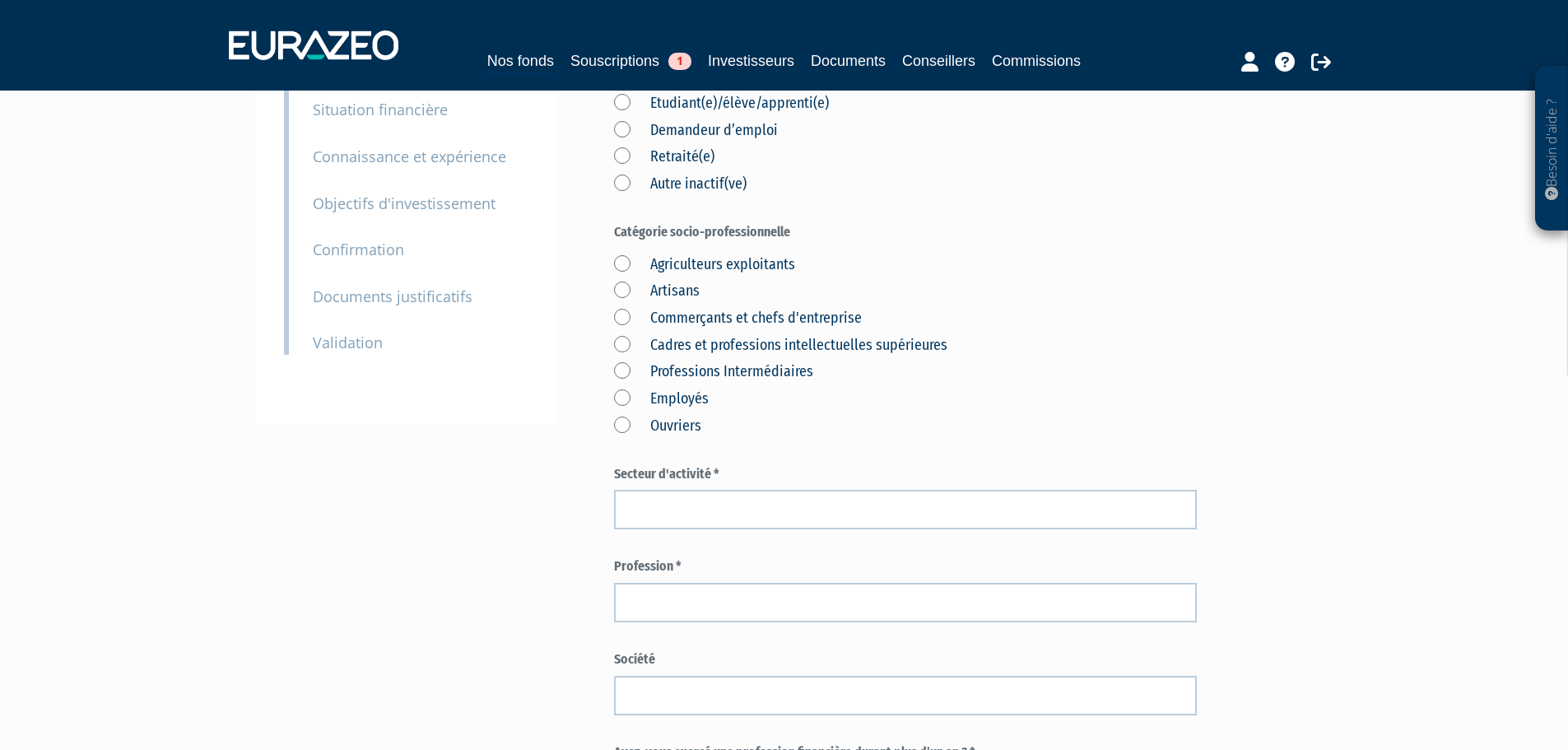
scroll to position [247, 0]
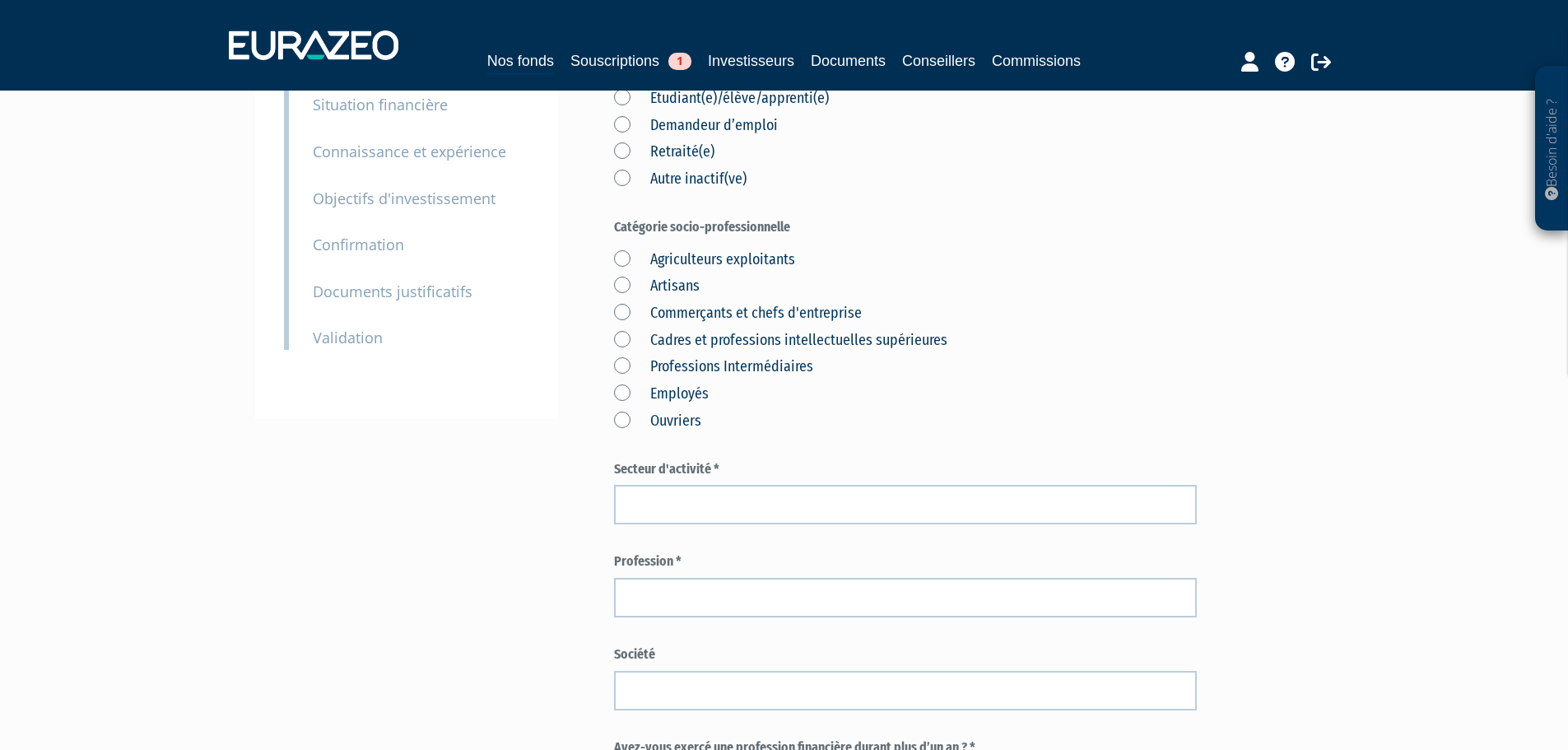
click at [728, 330] on label "Cadres et professions intellectuelles supérieures" at bounding box center [780, 341] width 333 height 22
click at [0, 0] on supérieures "Cadres et professions intellectuelles supérieures" at bounding box center [0, 0] width 0 height 0
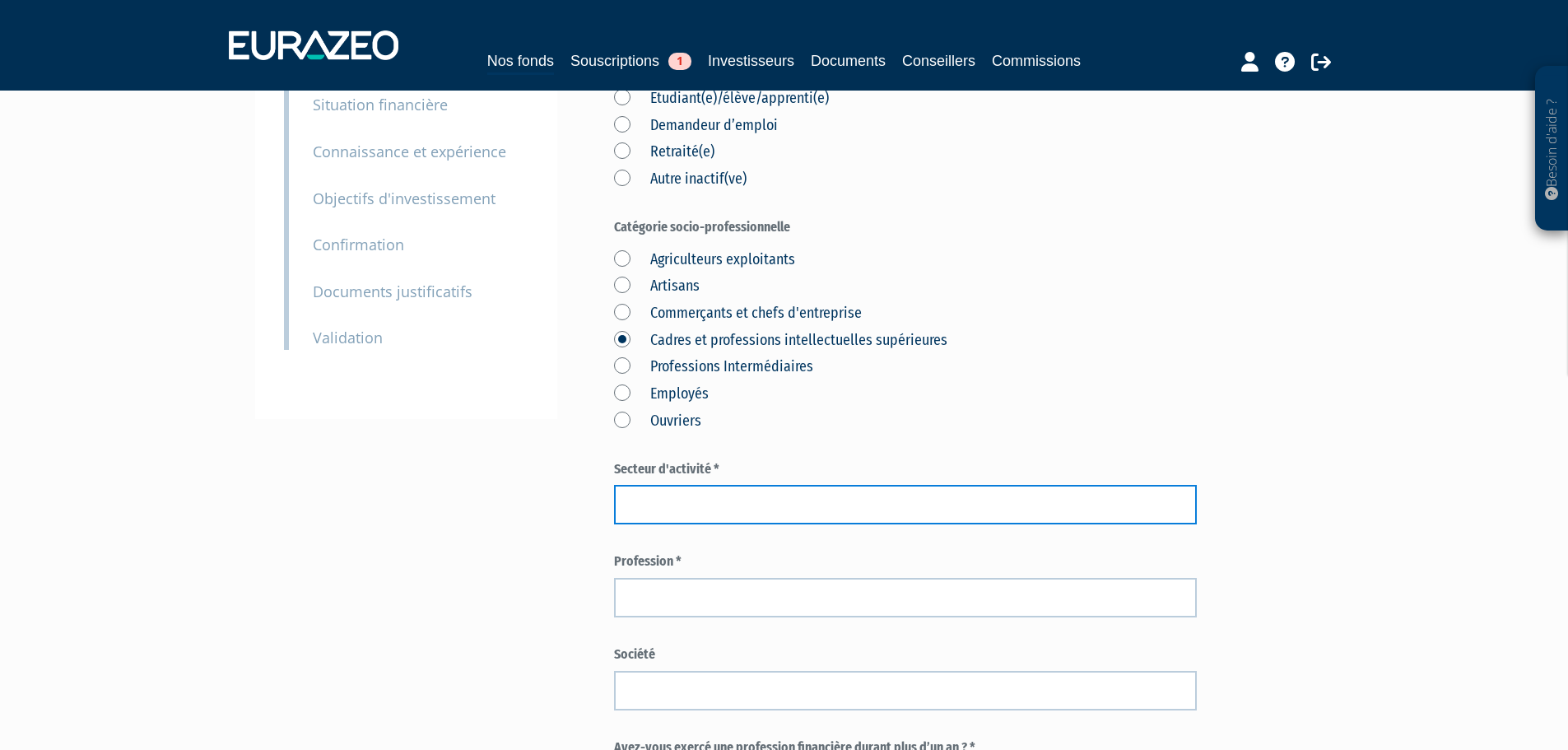
click at [767, 485] on input "text" at bounding box center [904, 504] width 582 height 39
type input "P"
type input "INDUSTRIE PHARMACEUTIQUE"
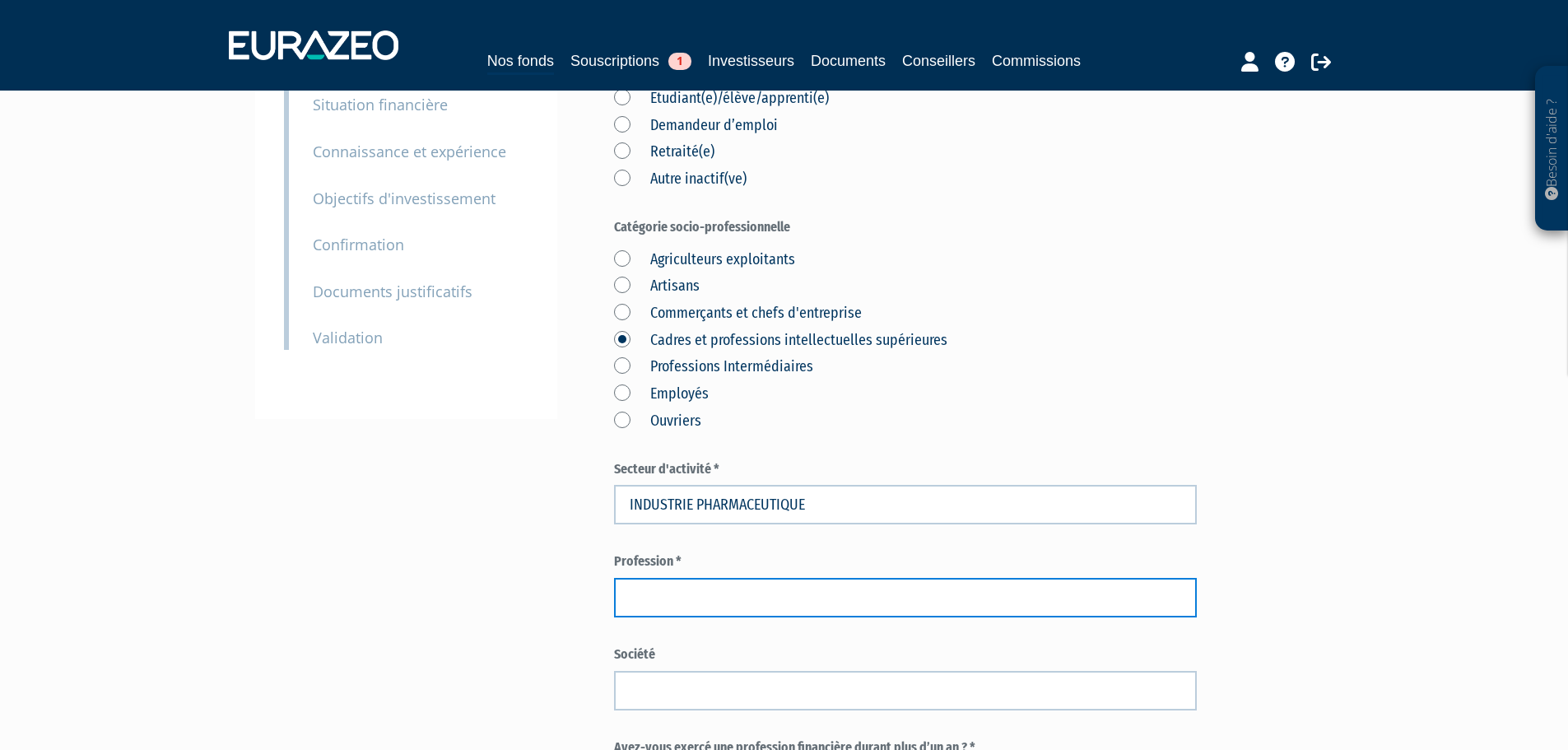
click at [761, 578] on input "text" at bounding box center [904, 597] width 582 height 39
paste input "Global Process Hardware Lab Manager"
type input "Global Process Hardware Lab Manager"
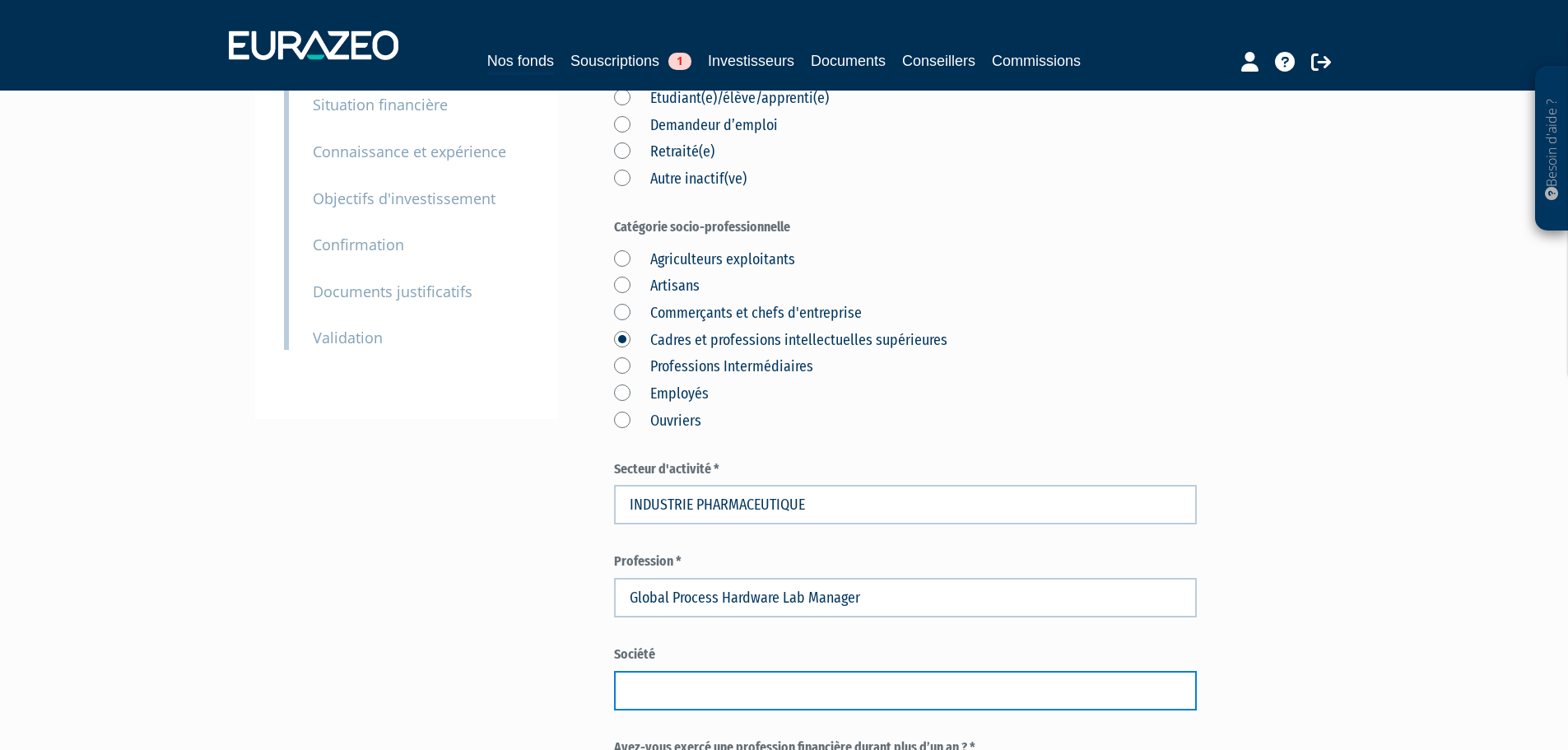
click at [809, 671] on input "text" at bounding box center [904, 690] width 582 height 39
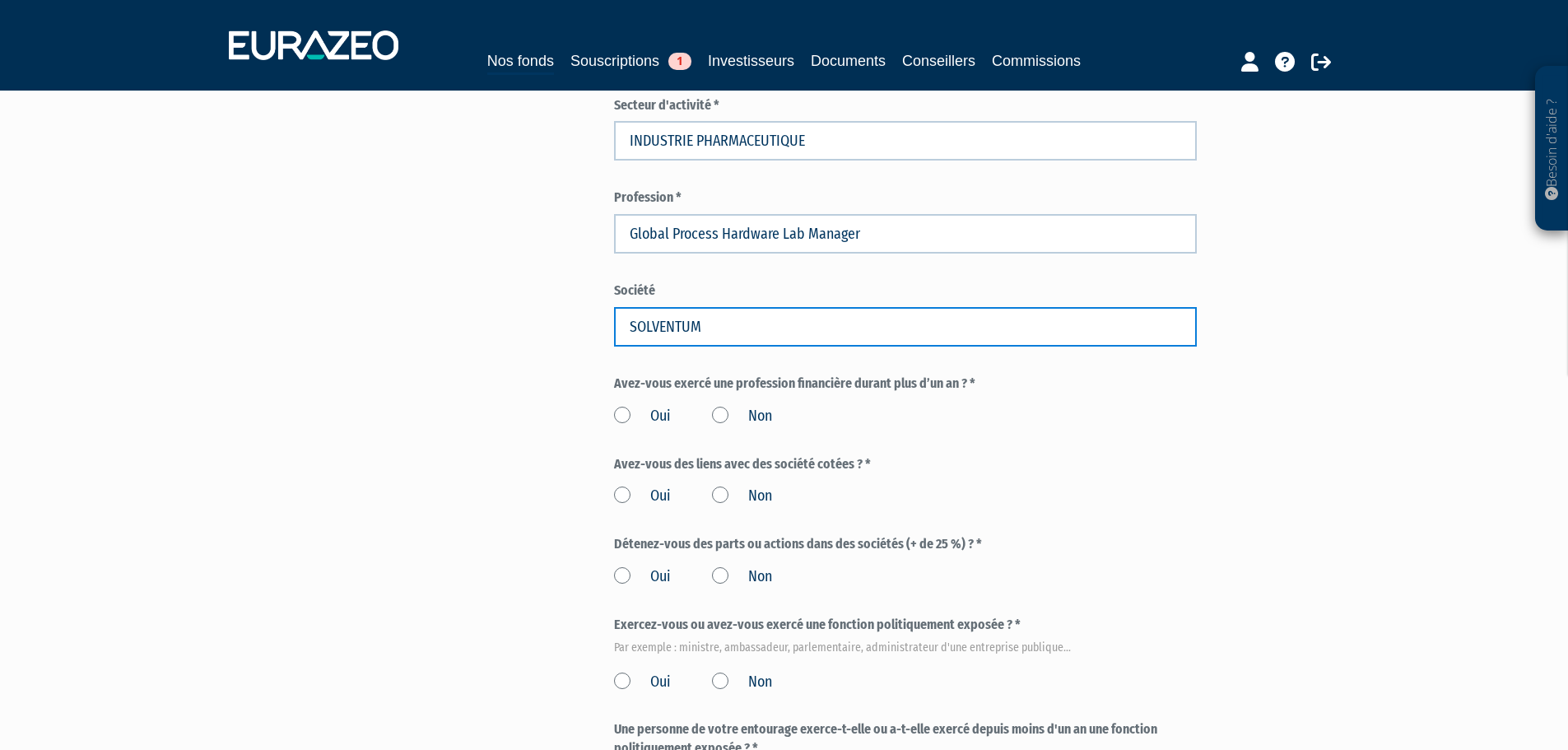
scroll to position [659, 0]
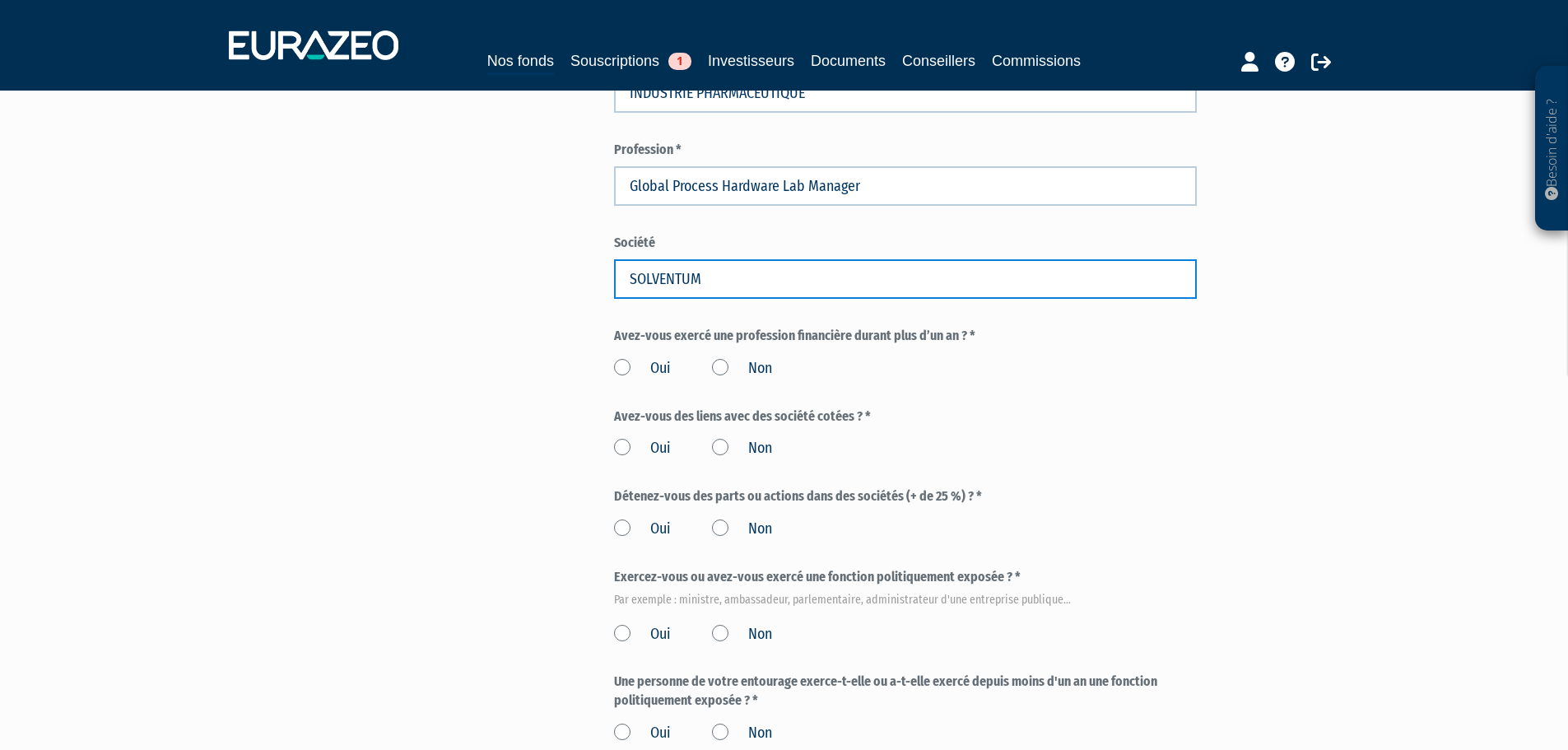
type input "SOLVENTUM"
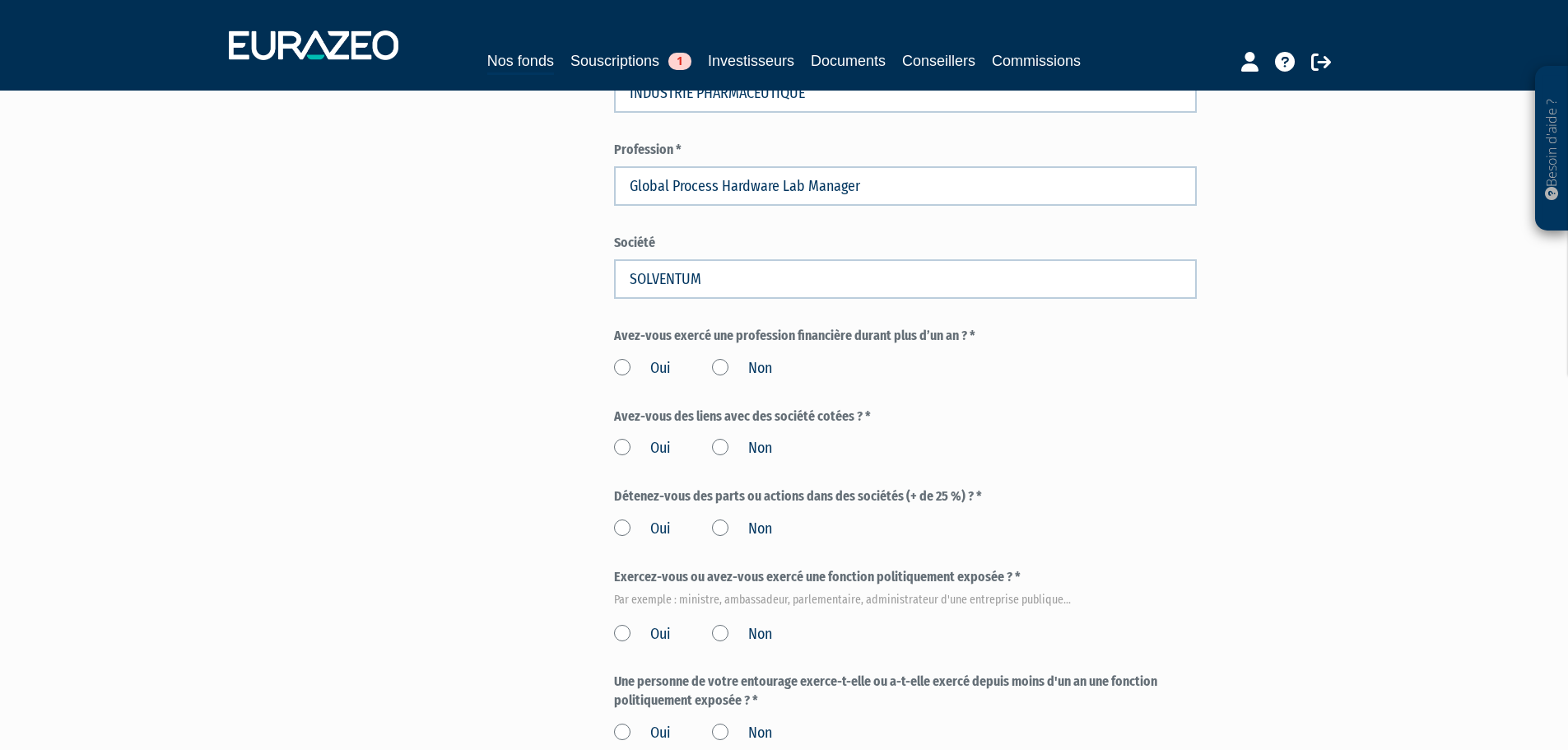
click at [738, 358] on label "Non" at bounding box center [741, 369] width 60 height 22
click at [0, 0] on input "Non" at bounding box center [0, 0] width 0 height 0
click at [737, 438] on label "Non" at bounding box center [741, 448] width 60 height 22
click at [0, 0] on input "Non" at bounding box center [0, 0] width 0 height 0
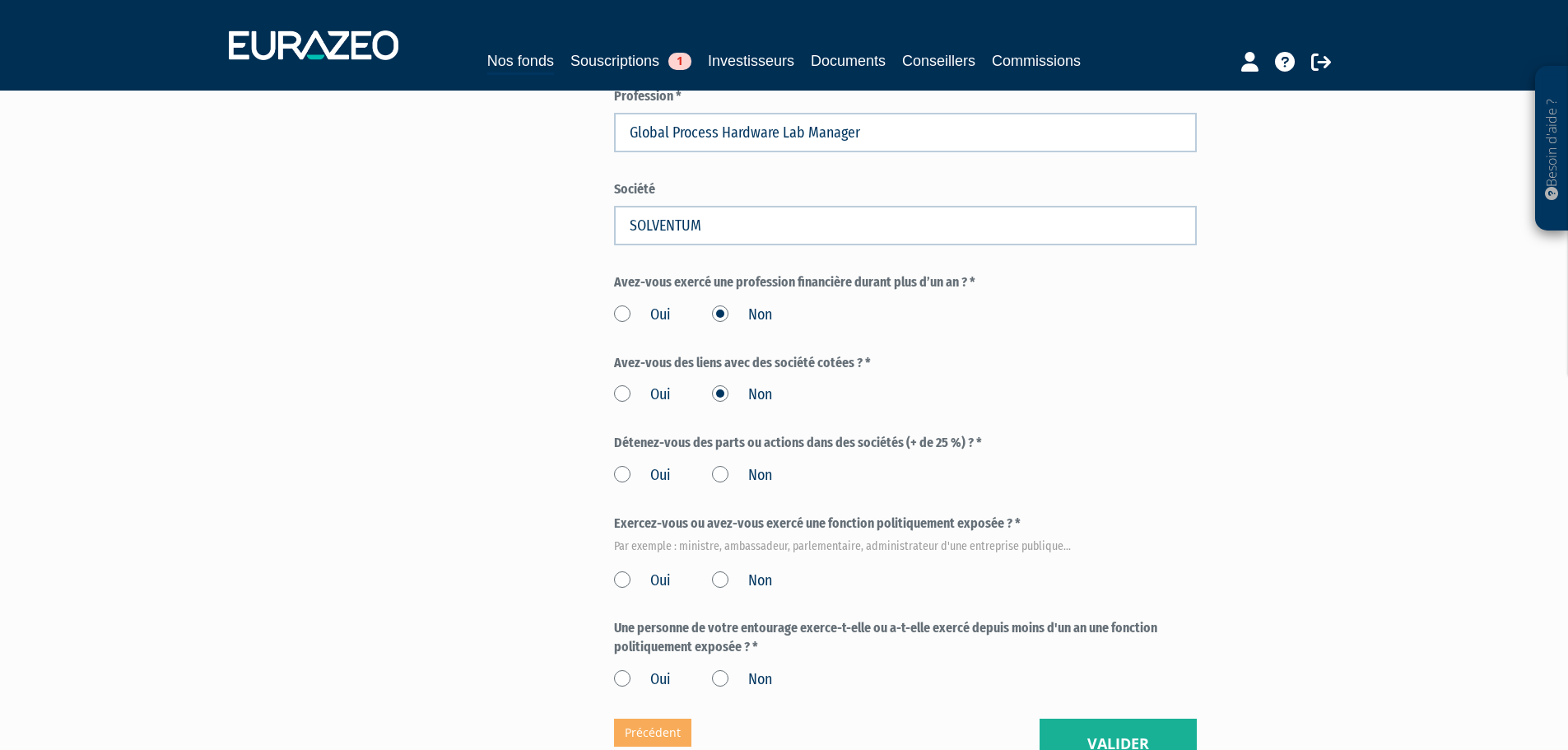
scroll to position [741, 0]
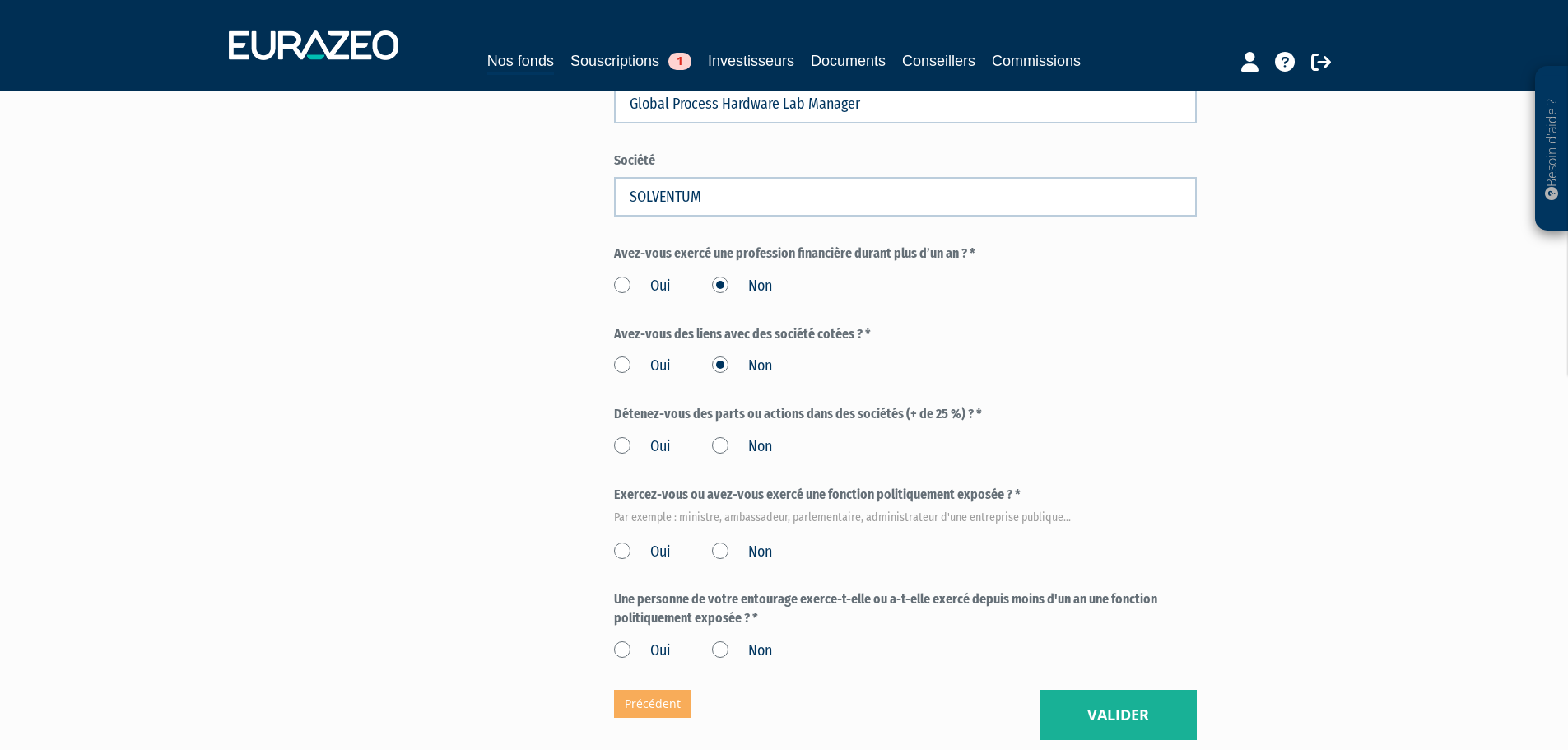
click at [734, 437] on label "Non" at bounding box center [741, 447] width 60 height 22
click at [0, 0] on input "Non" at bounding box center [0, 0] width 0 height 0
click at [736, 541] on label "Non" at bounding box center [741, 552] width 60 height 22
click at [0, 0] on input "Non" at bounding box center [0, 0] width 0 height 0
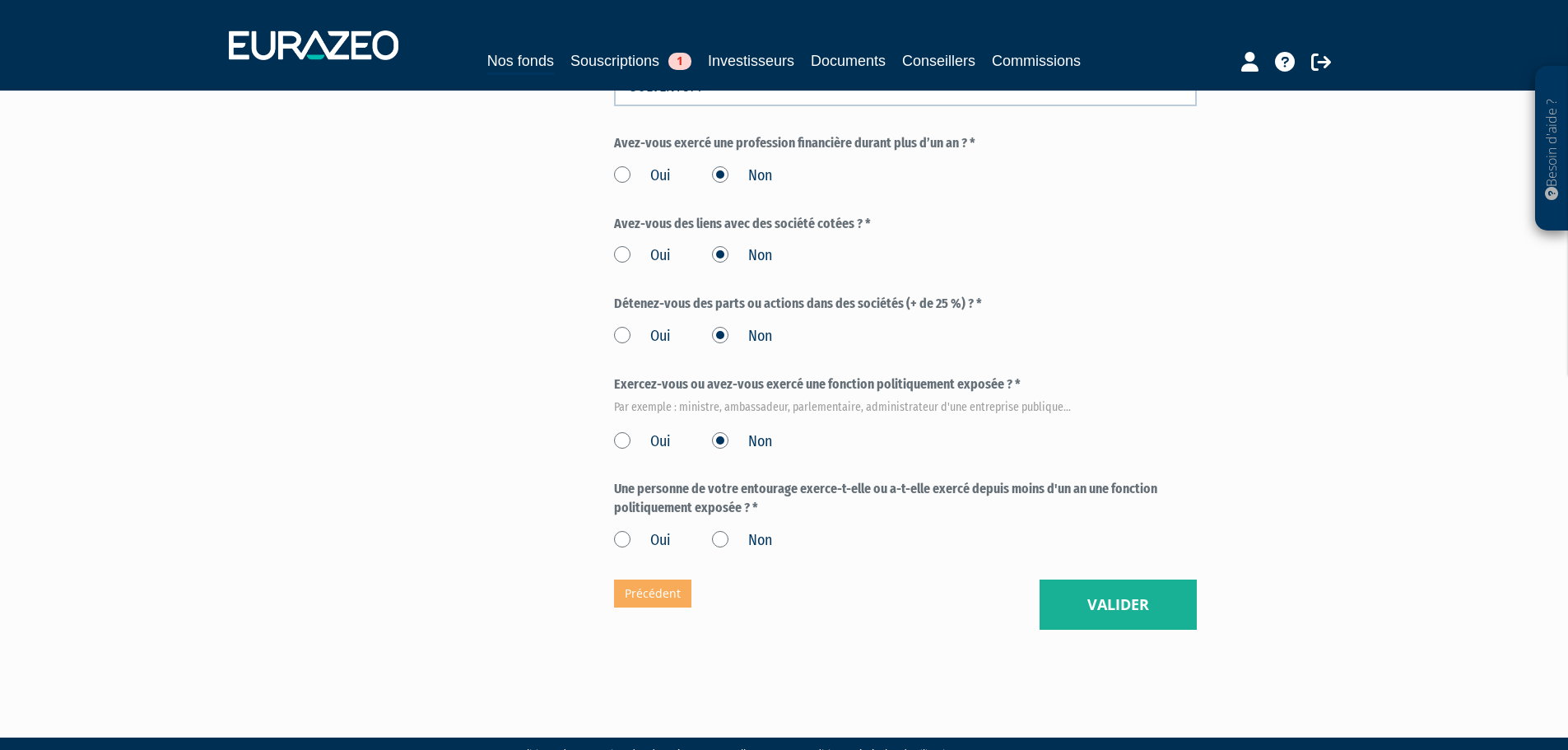
scroll to position [854, 0]
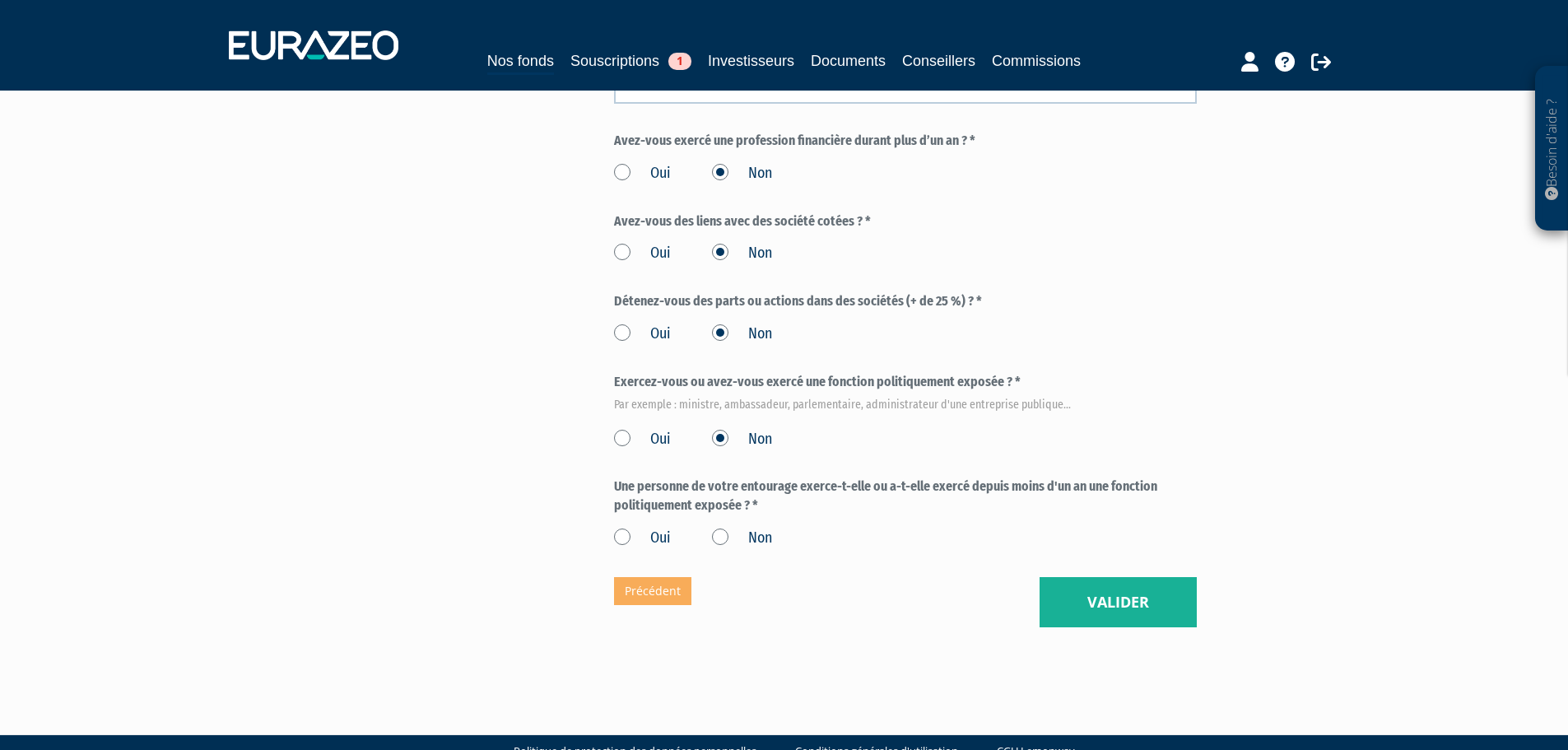
click at [718, 528] on label "Non" at bounding box center [741, 539] width 60 height 22
click at [0, 0] on input "Non" at bounding box center [0, 0] width 0 height 0
click at [909, 522] on div "Oui Non" at bounding box center [904, 536] width 582 height 27
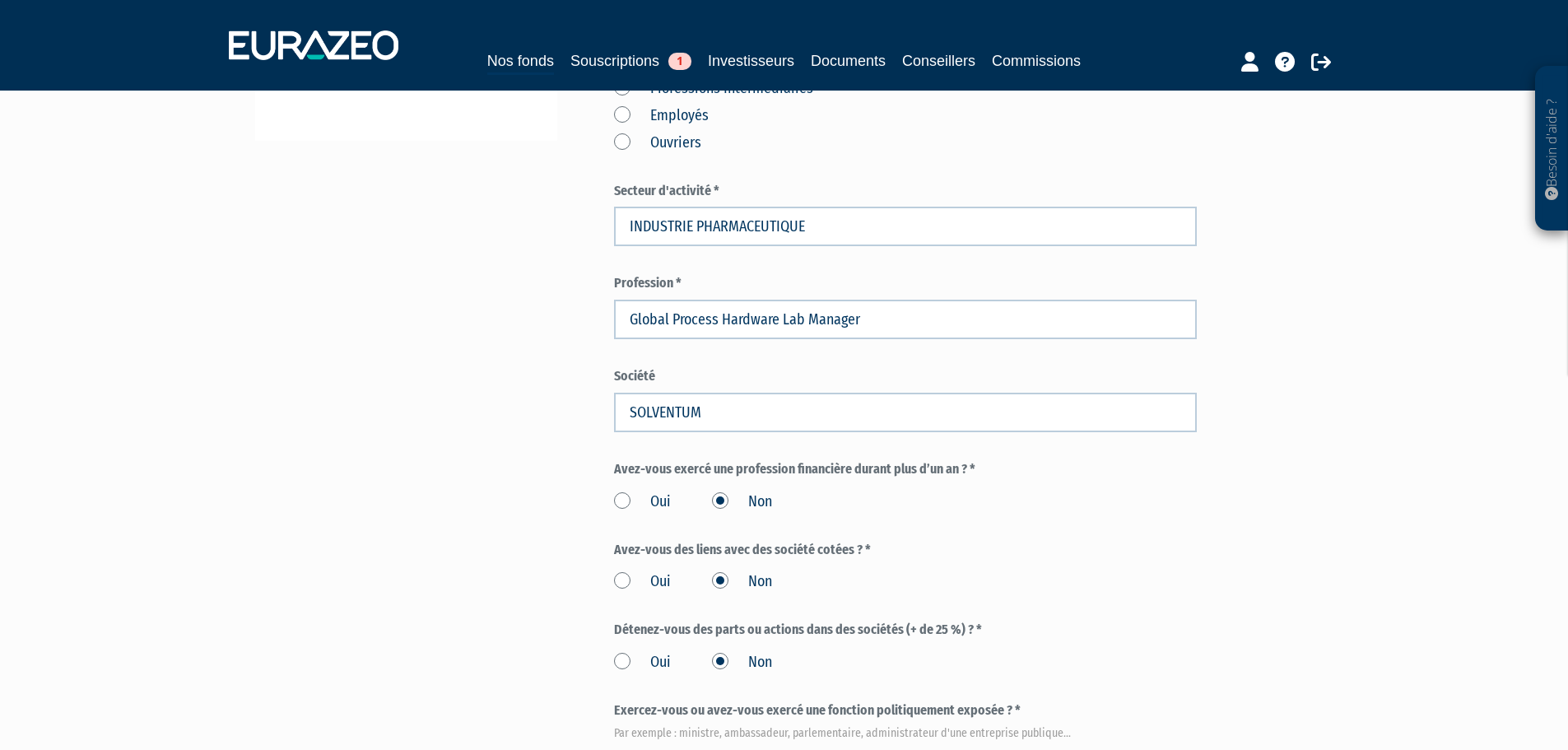
scroll to position [525, 0]
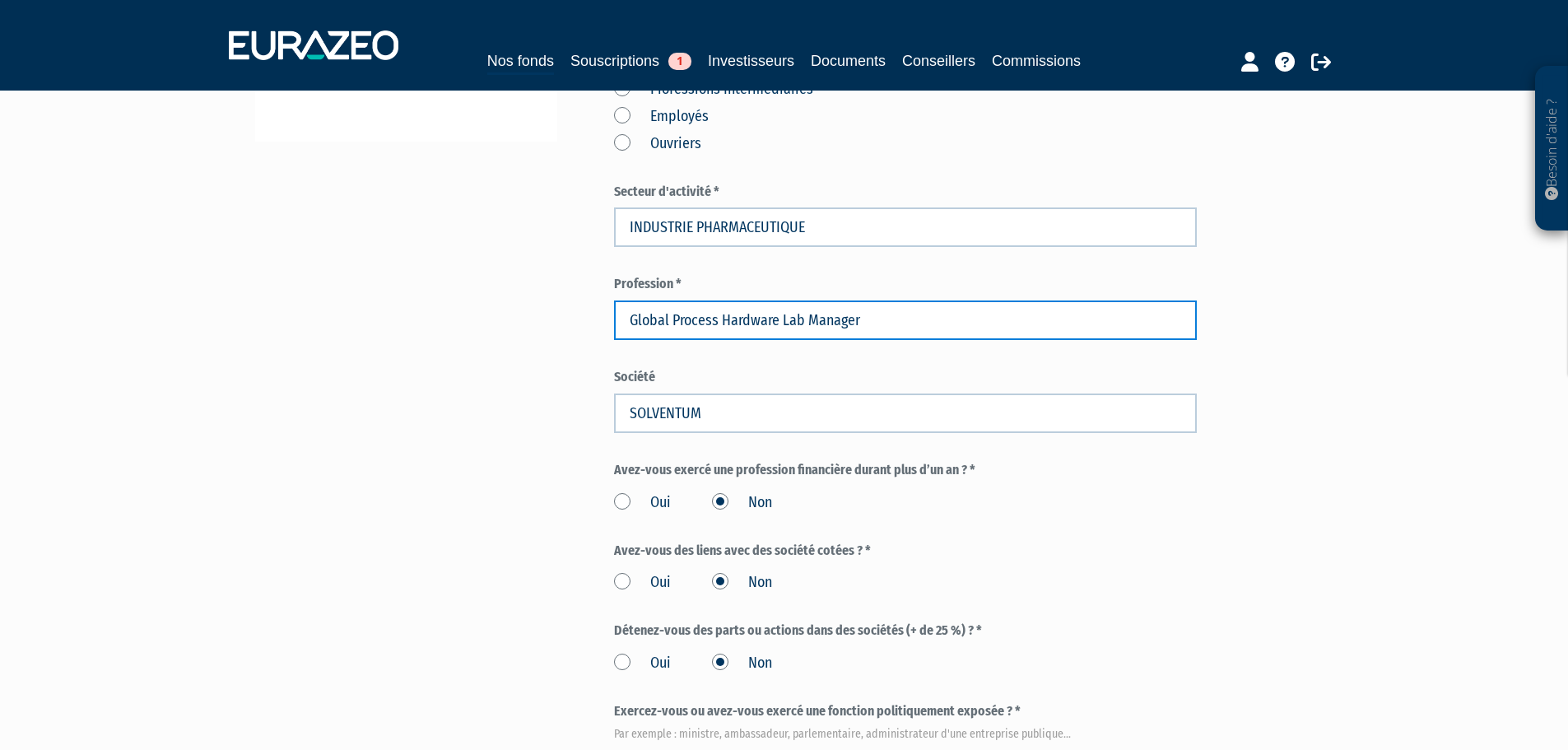
drag, startPoint x: 887, startPoint y: 282, endPoint x: 609, endPoint y: 288, distance: 278.1
click at [609, 288] on div "Envoyer à l'investisseur 1 Identité 2 Coordonnées bancaires 3 Situation profess…" at bounding box center [784, 282] width 1034 height 1349
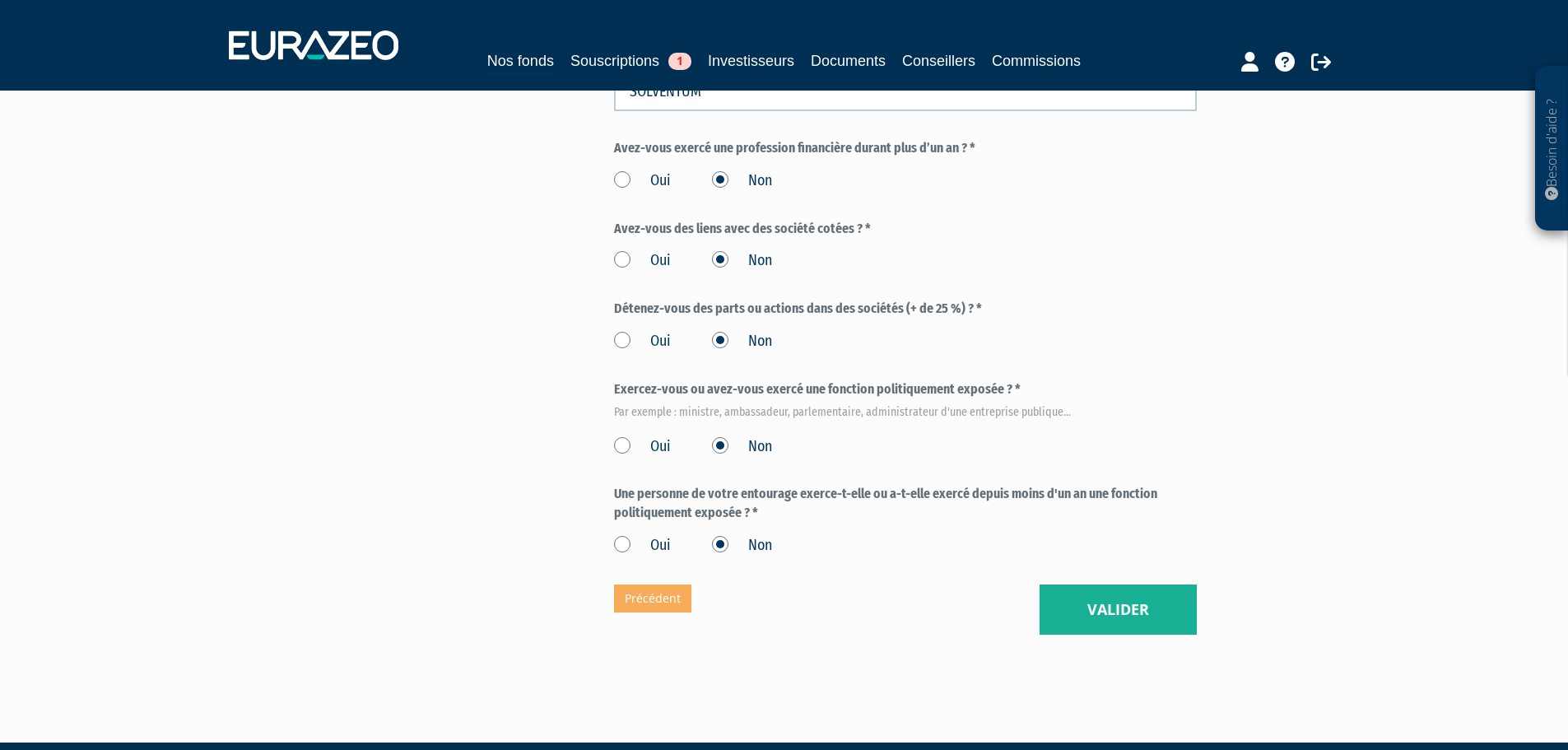
scroll to position [854, 0]
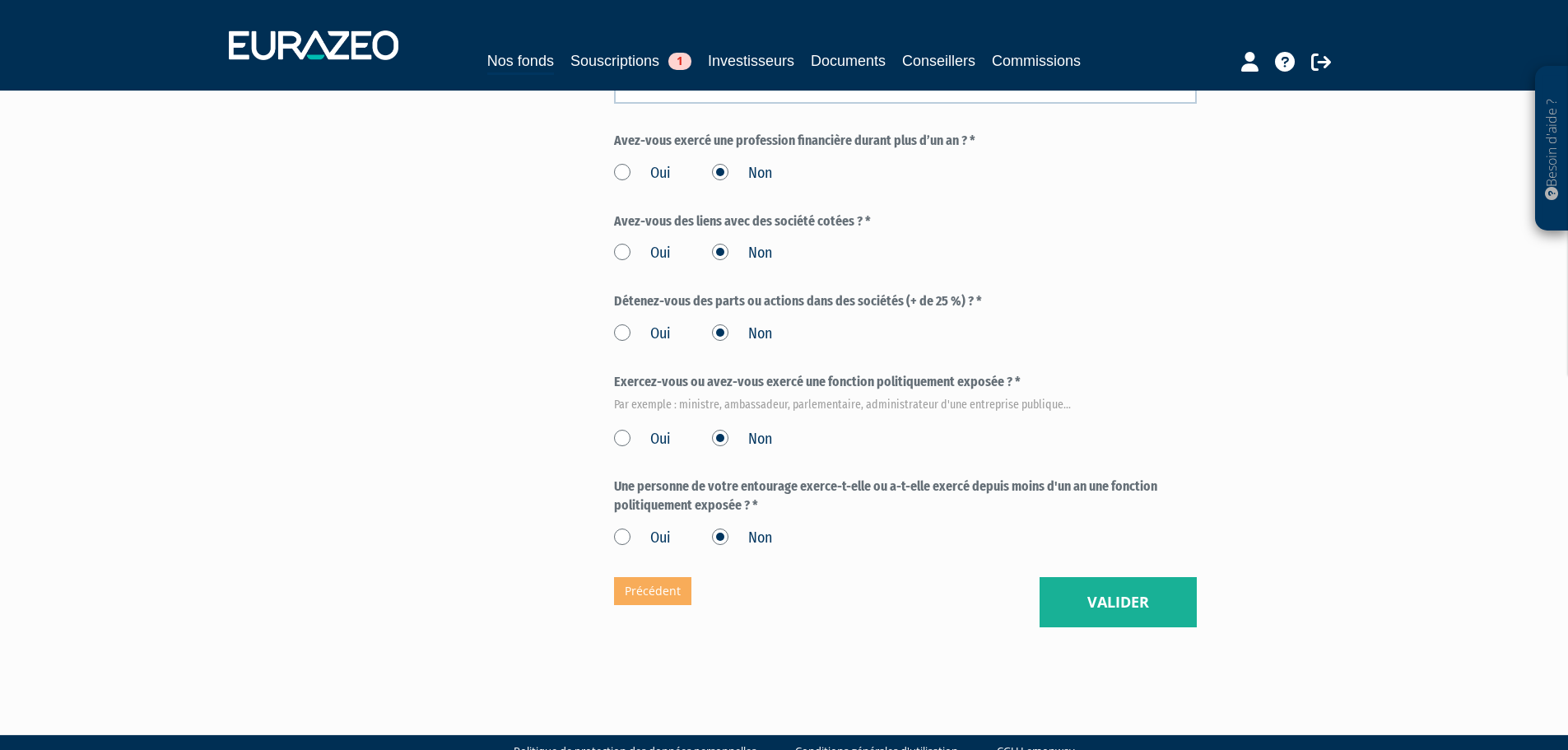
click at [1145, 577] on button "Valider" at bounding box center [1118, 602] width 158 height 51
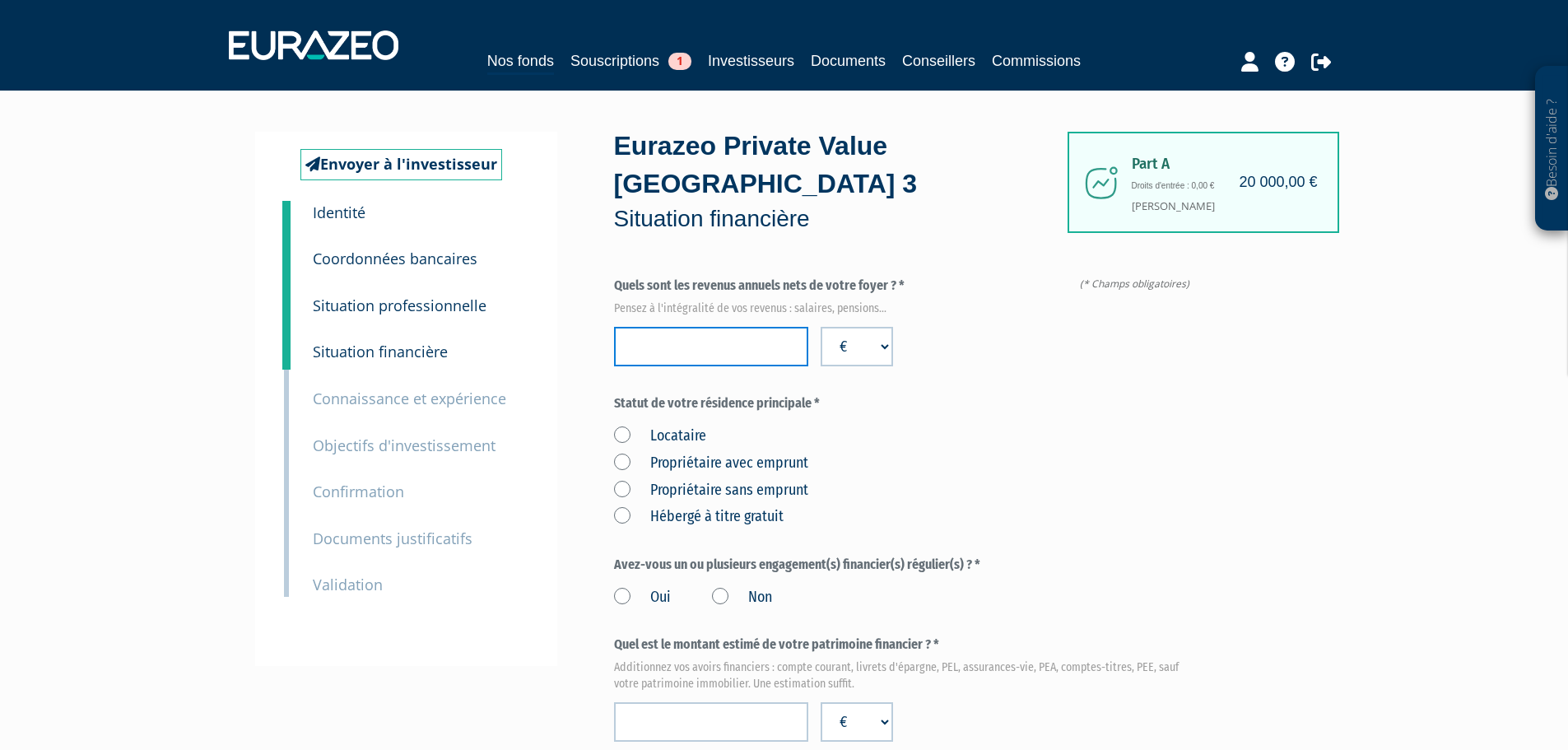
click at [735, 327] on input "number" at bounding box center [711, 347] width 194 height 39
type input "150000"
click at [940, 420] on div "Locataire Propriétaire avec emprunt Propriétaire sans emprunt Hébergé à titre g…" at bounding box center [904, 474] width 582 height 108
click at [668, 452] on label "Propriétaire avec emprunt" at bounding box center [711, 463] width 194 height 22
click at [0, 0] on emprunt "Propriétaire avec emprunt" at bounding box center [0, 0] width 0 height 0
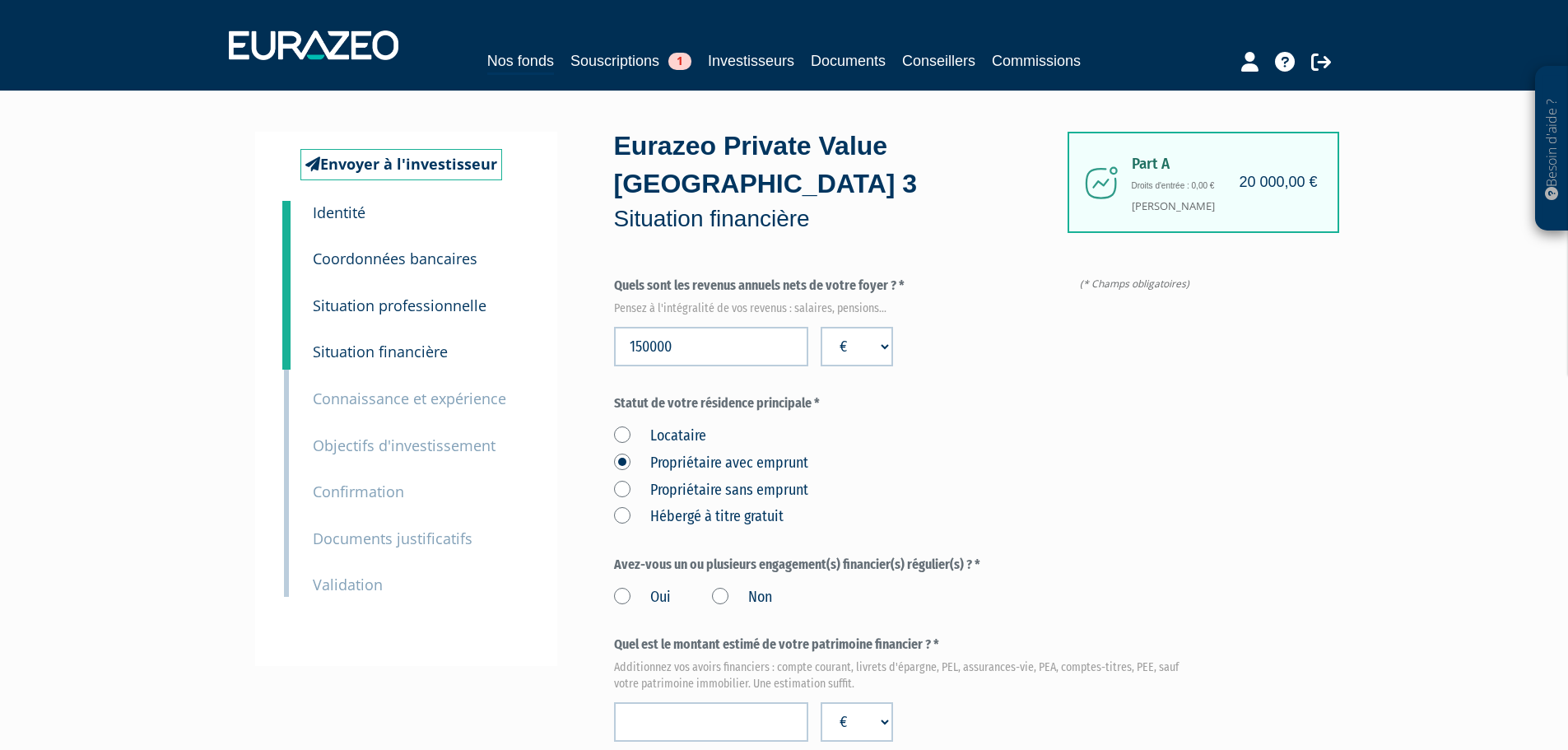
click at [668, 452] on label "Propriétaire avec emprunt" at bounding box center [711, 463] width 194 height 22
click at [0, 0] on emprunt "Propriétaire avec emprunt" at bounding box center [0, 0] width 0 height 0
click at [653, 440] on div "Locataire Propriétaire avec emprunt Propriétaire sans emprunt Hébergé à titre g…" at bounding box center [904, 474] width 582 height 108
click at [624, 480] on label "Propriétaire sans emprunt" at bounding box center [711, 491] width 194 height 22
click at [0, 0] on emprunt "Propriétaire sans emprunt" at bounding box center [0, 0] width 0 height 0
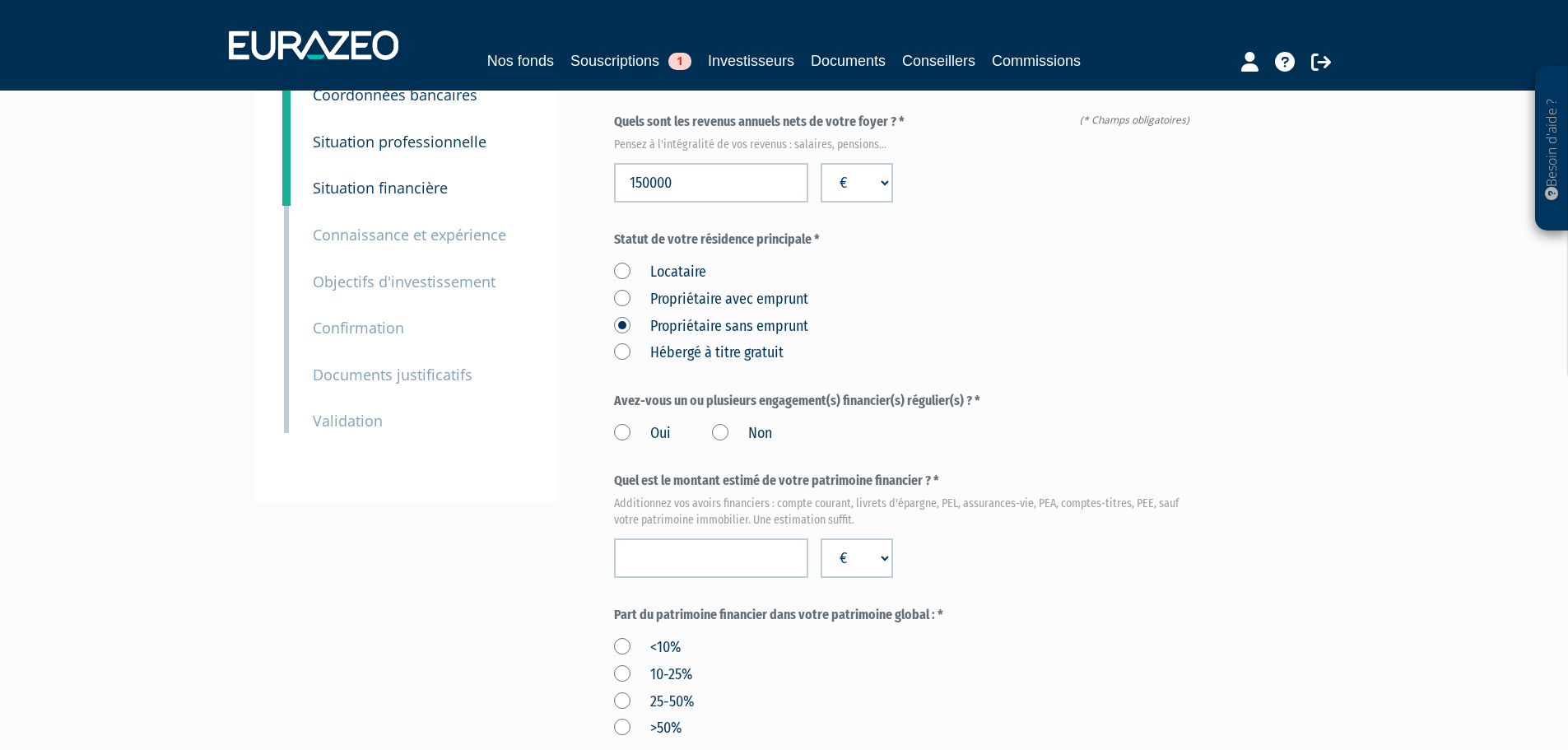
scroll to position [164, 0]
click at [622, 422] on label "Oui" at bounding box center [642, 433] width 57 height 22
click at [0, 0] on input "Oui" at bounding box center [0, 0] width 0 height 0
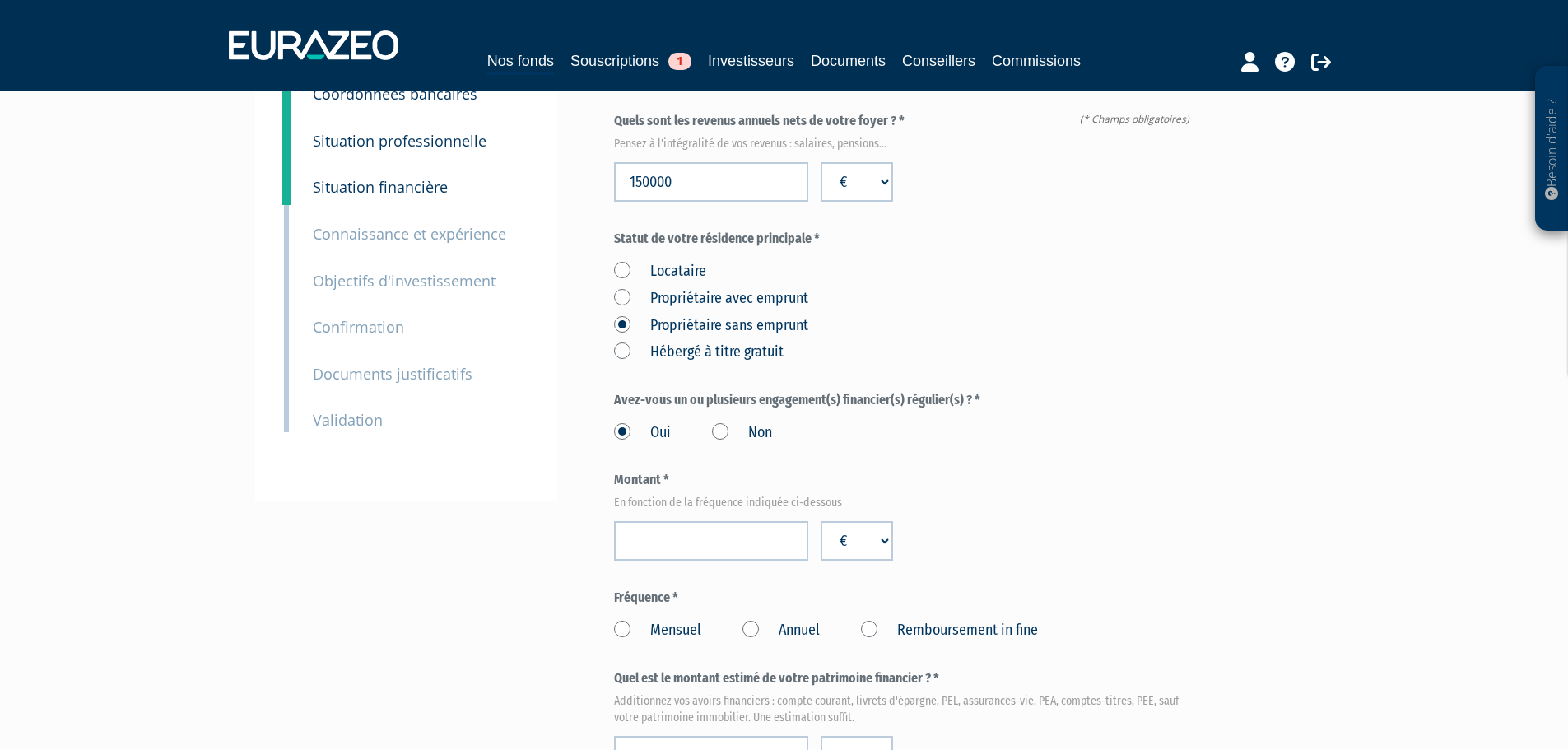
click at [623, 422] on label "Oui" at bounding box center [642, 433] width 57 height 22
click at [0, 0] on input "Oui" at bounding box center [0, 0] width 0 height 0
click at [720, 422] on label "Non" at bounding box center [741, 433] width 60 height 22
click at [0, 0] on input "Non" at bounding box center [0, 0] width 0 height 0
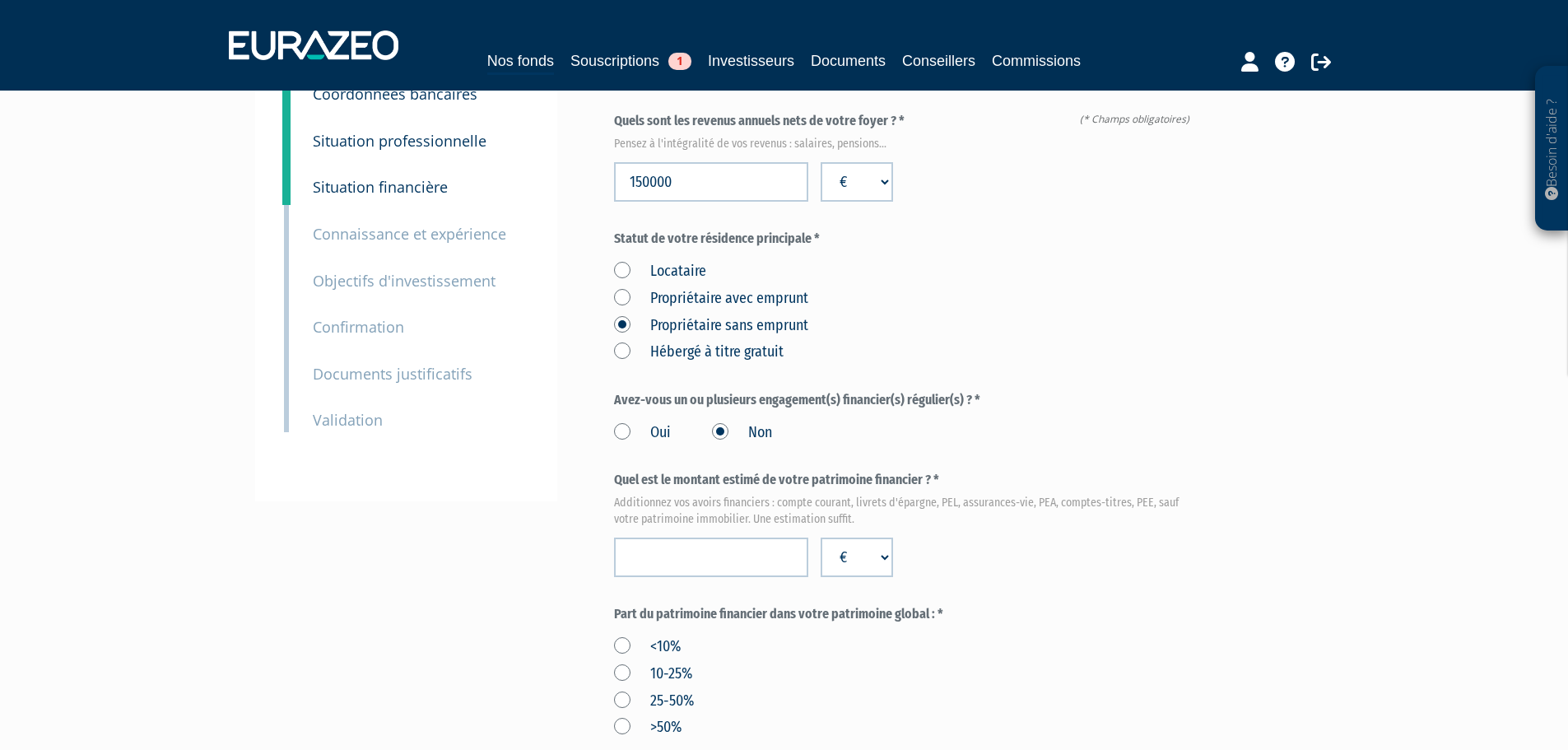
click at [1087, 408] on form "(* Champs obligatoires) Quels sont les revenus annuels nets de votre foyer ? * …" at bounding box center [904, 713] width 582 height 1202
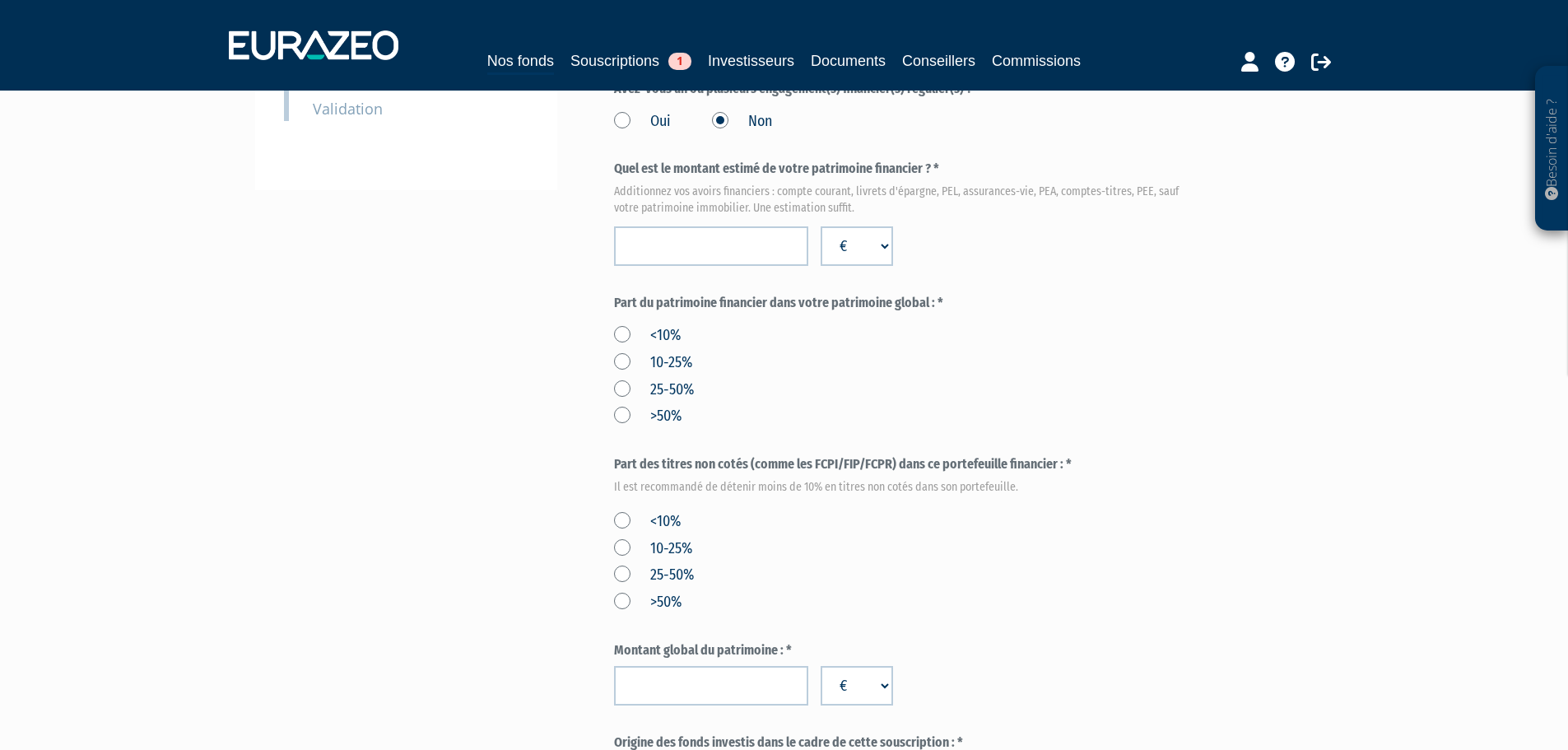
scroll to position [493, 0]
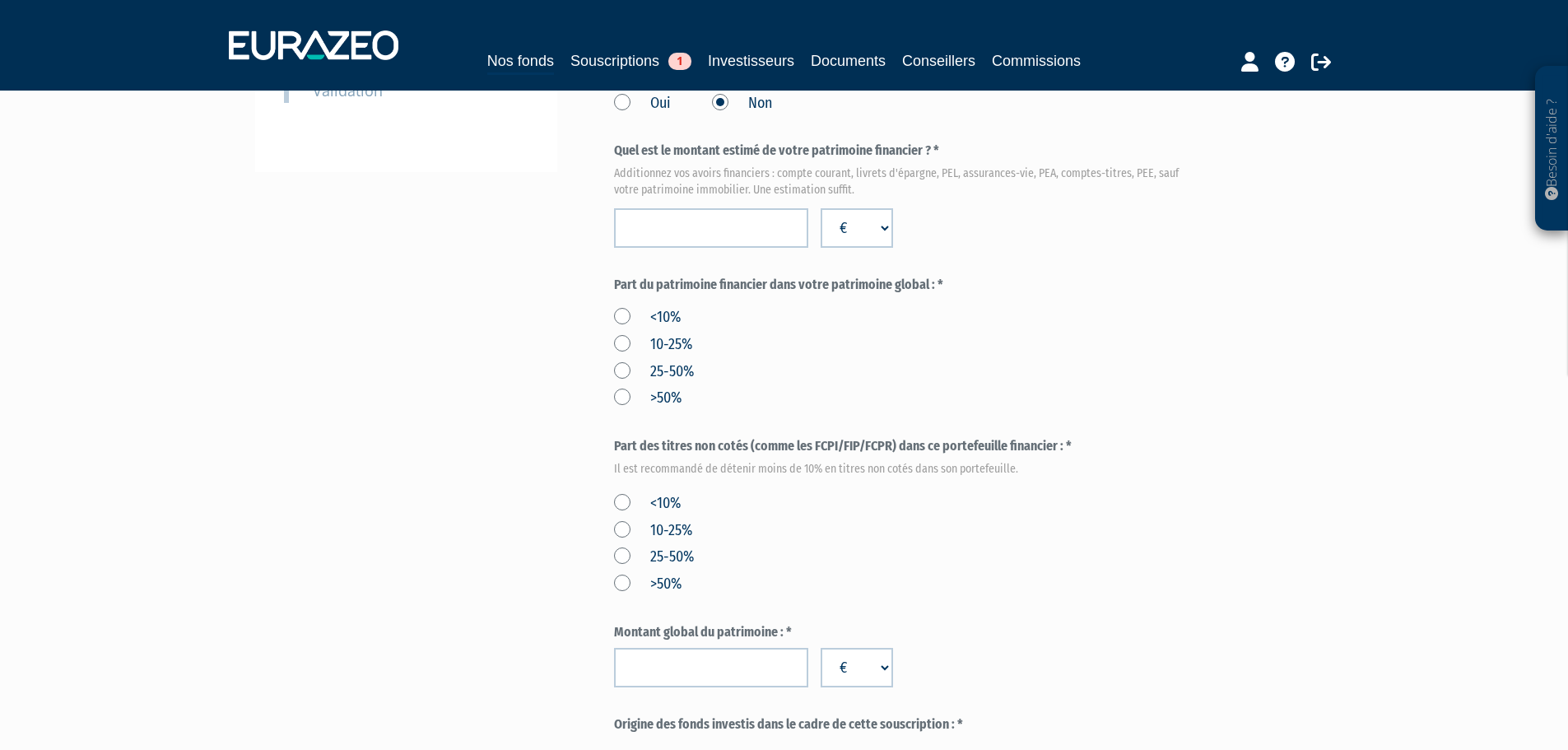
click at [623, 388] on label ">50%" at bounding box center [647, 398] width 68 height 22
click at [0, 0] on input ">50%" at bounding box center [0, 0] width 0 height 0
click at [619, 493] on label "<10%" at bounding box center [647, 504] width 67 height 22
click at [0, 0] on input "<10%" at bounding box center [0, 0] width 0 height 0
click at [922, 490] on div "<10% 10-25% 25-50% >50%" at bounding box center [904, 541] width 582 height 108
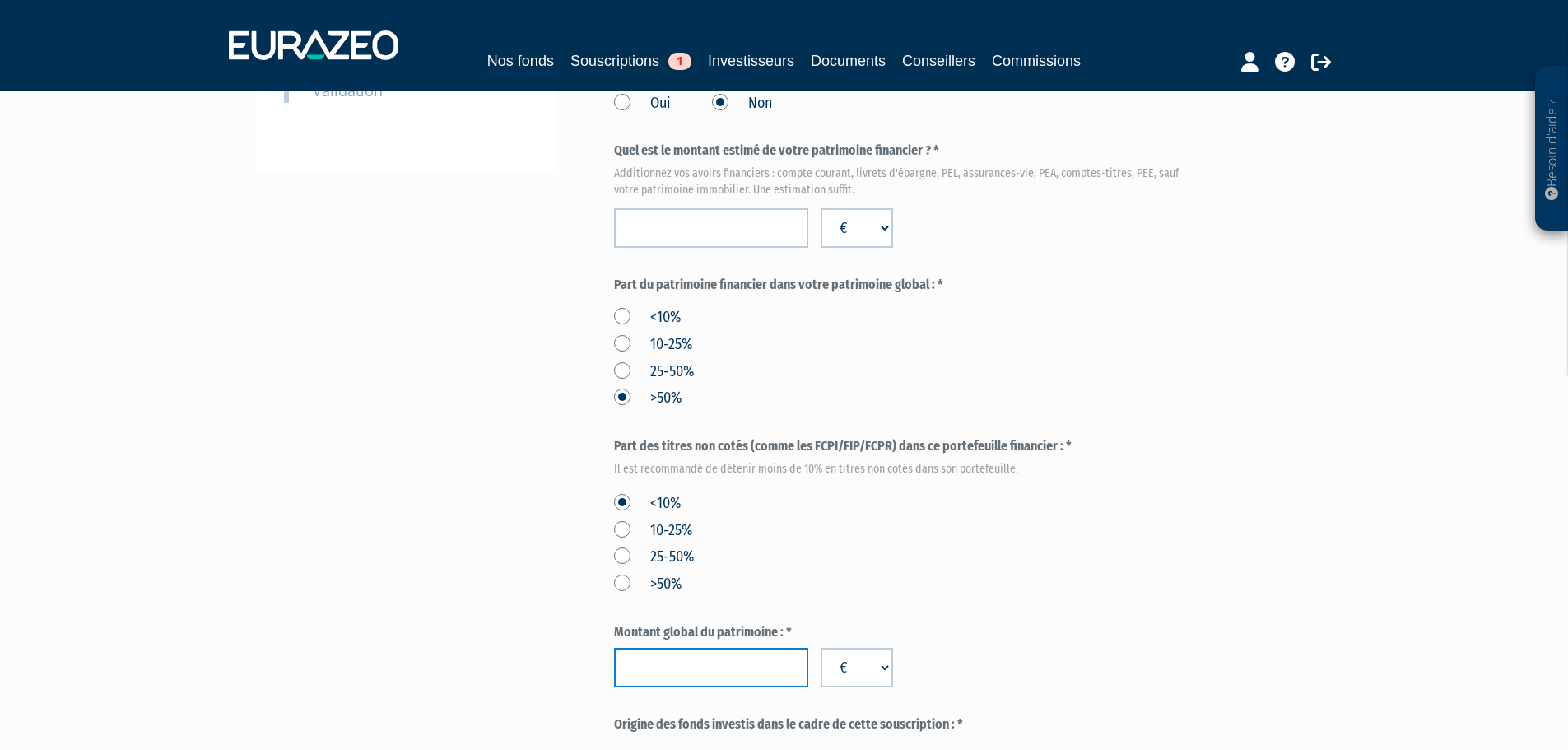
click at [736, 648] on input "number" at bounding box center [711, 668] width 194 height 39
click at [610, 633] on div "Envoyer à l'investisseur 1 Identité 2 Coordonnées bancaires 3 Situation profess…" at bounding box center [784, 351] width 1034 height 1427
click at [629, 648] on input "number" at bounding box center [711, 668] width 194 height 39
type input "1270000"
click at [532, 583] on div "Envoyer à l'investisseur 1 Identité 2 Coordonnées bancaires 3 Situation profess…" at bounding box center [784, 351] width 1034 height 1427
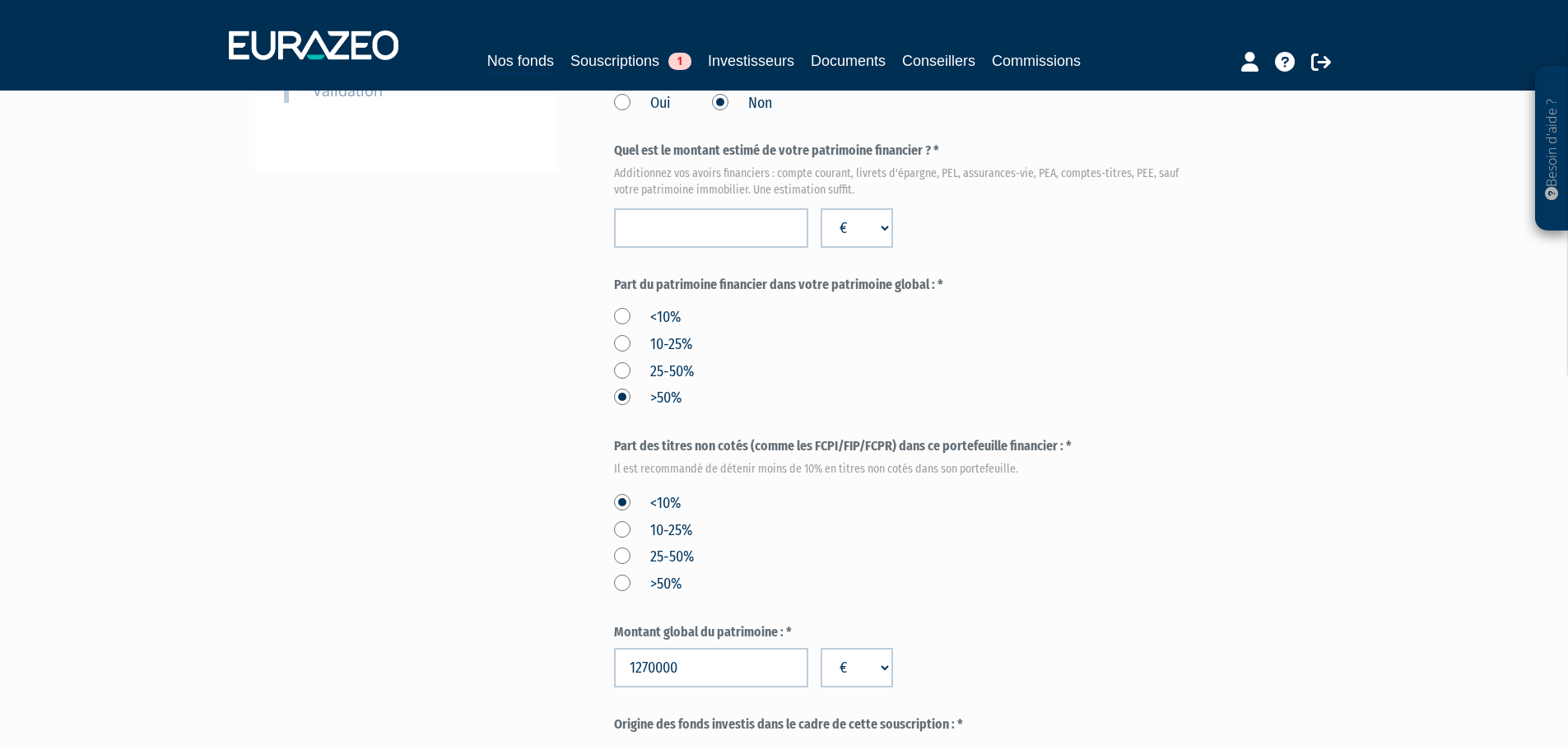
scroll to position [659, 0]
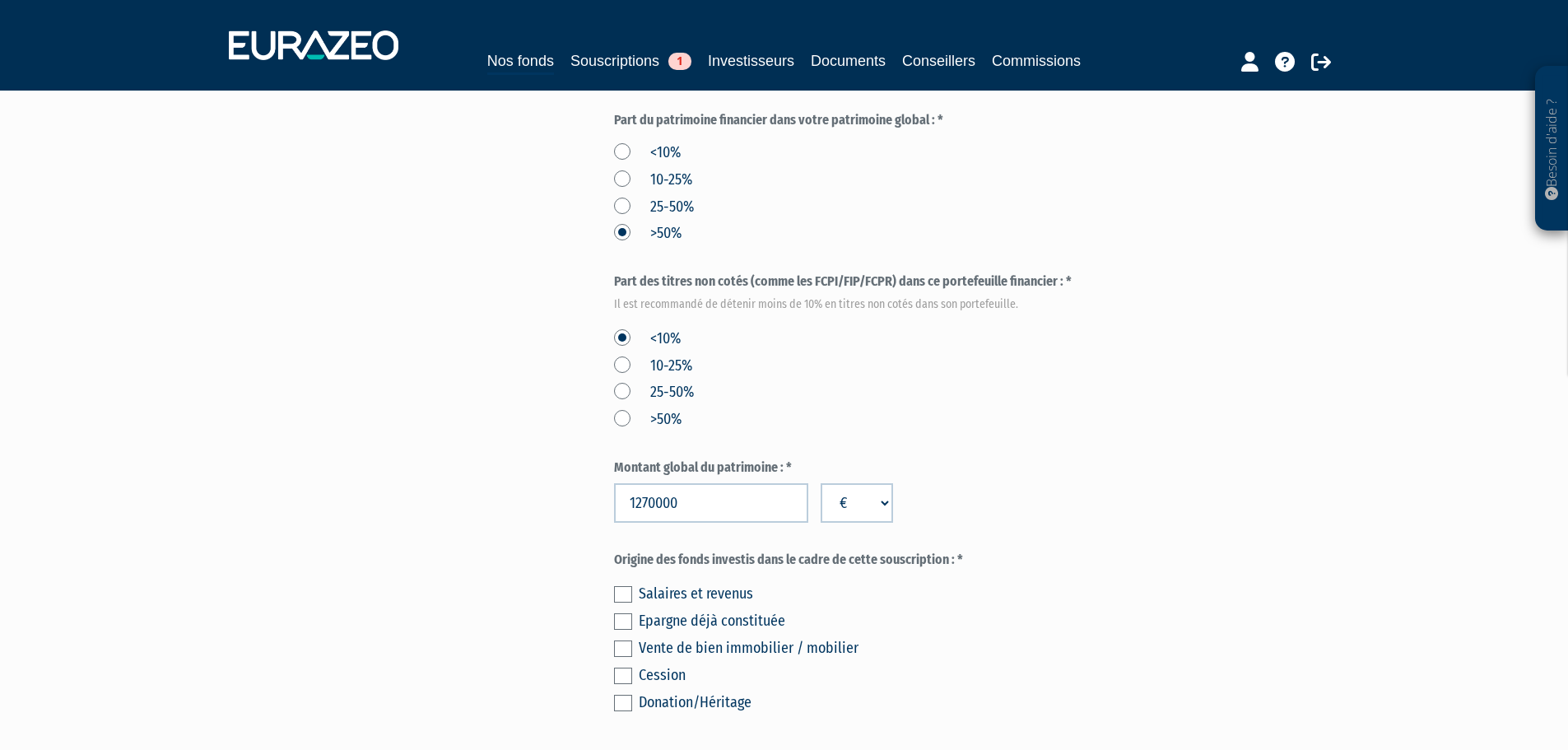
click at [627, 586] on label at bounding box center [623, 594] width 18 height 17
click at [0, 0] on input "checkbox" at bounding box center [0, 0] width 0 height 0
click at [1136, 512] on form "(* Champs obligatoires) Quels sont les revenus annuels nets de votre foyer ? * …" at bounding box center [904, 219] width 582 height 1202
click at [633, 581] on div "Salaires et revenus Epargne déjà constituée Vente de bien immobilier / mobilier…" at bounding box center [904, 645] width 582 height 136
click at [623, 613] on label at bounding box center [623, 621] width 18 height 17
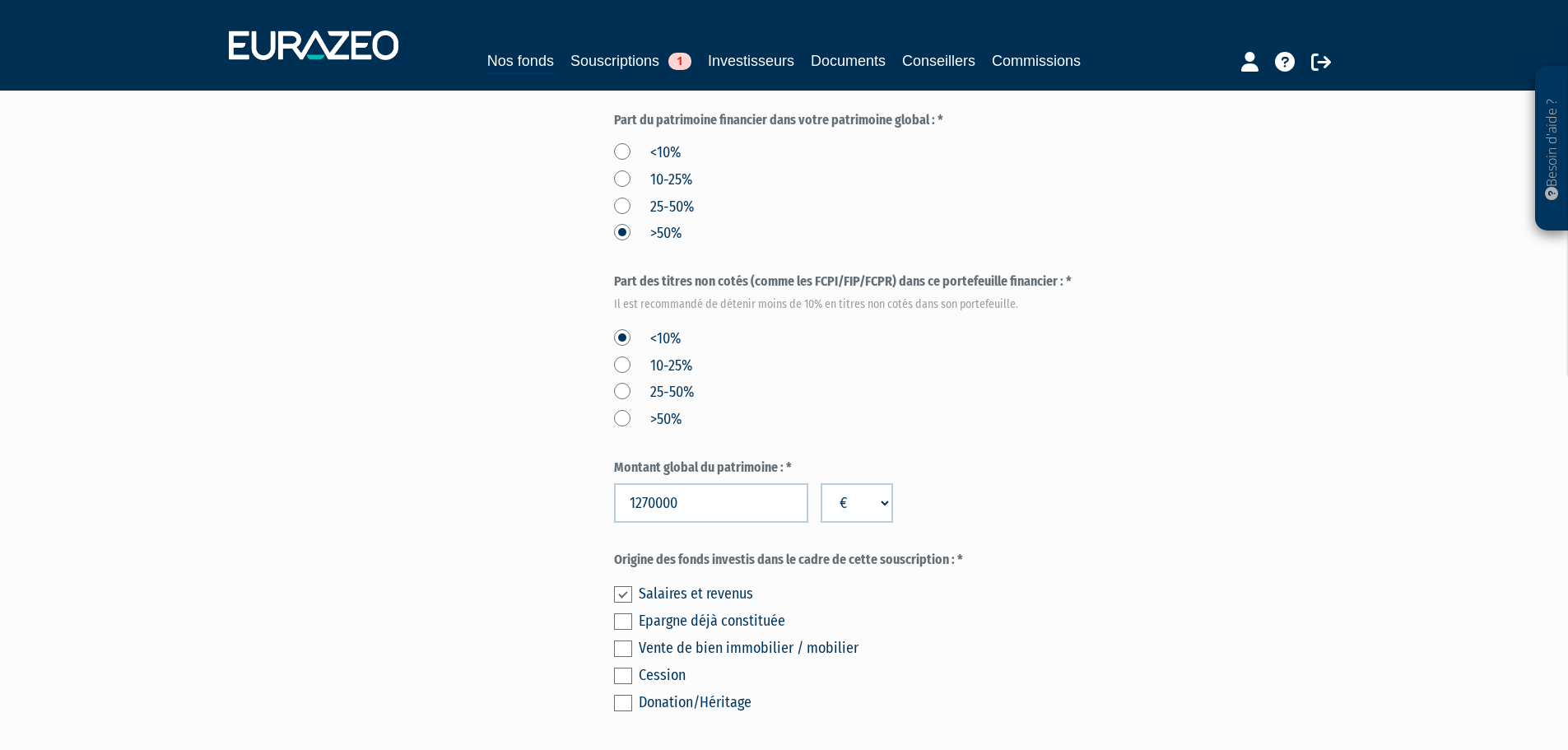
click at [0, 0] on input "checkbox" at bounding box center [0, 0] width 0 height 0
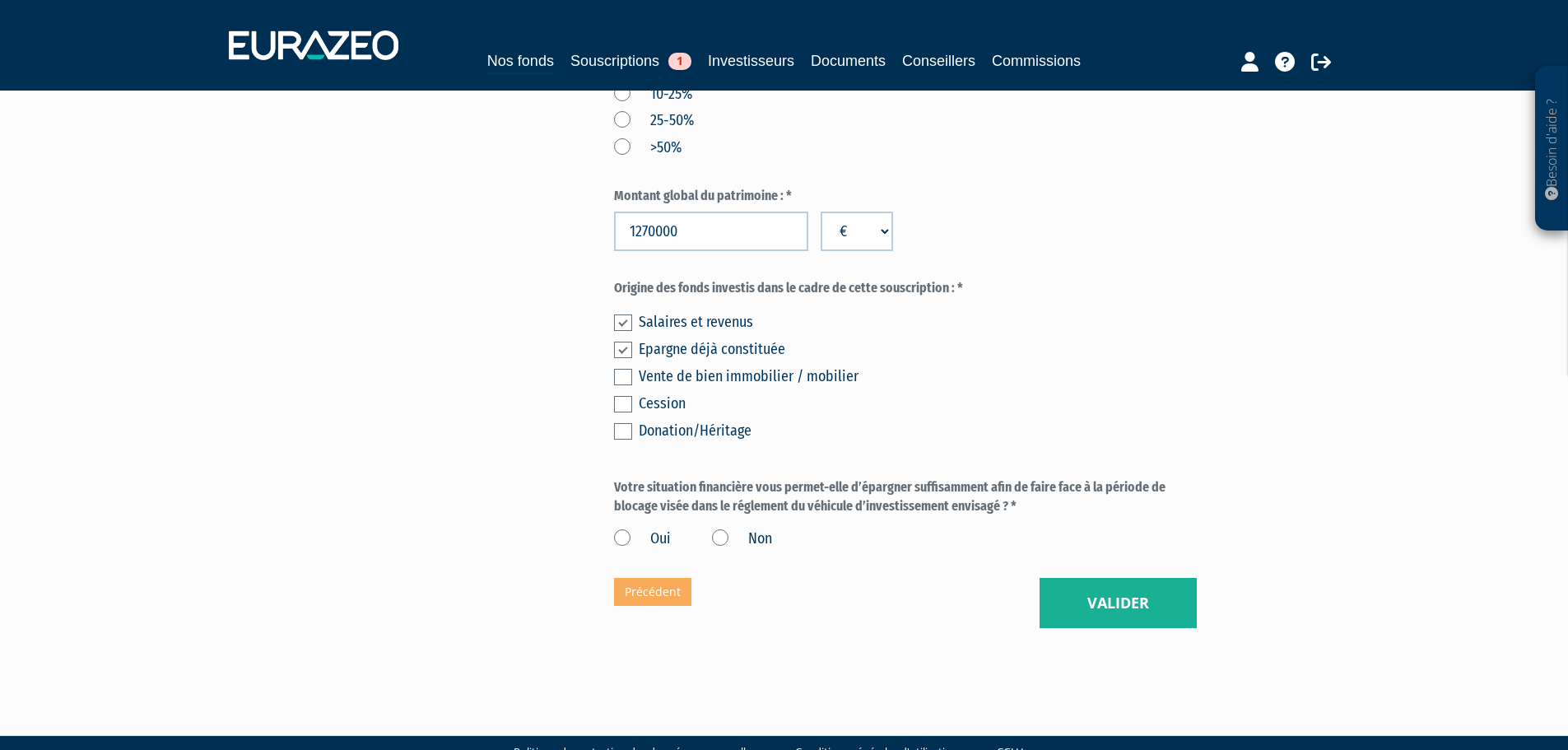
scroll to position [931, 0]
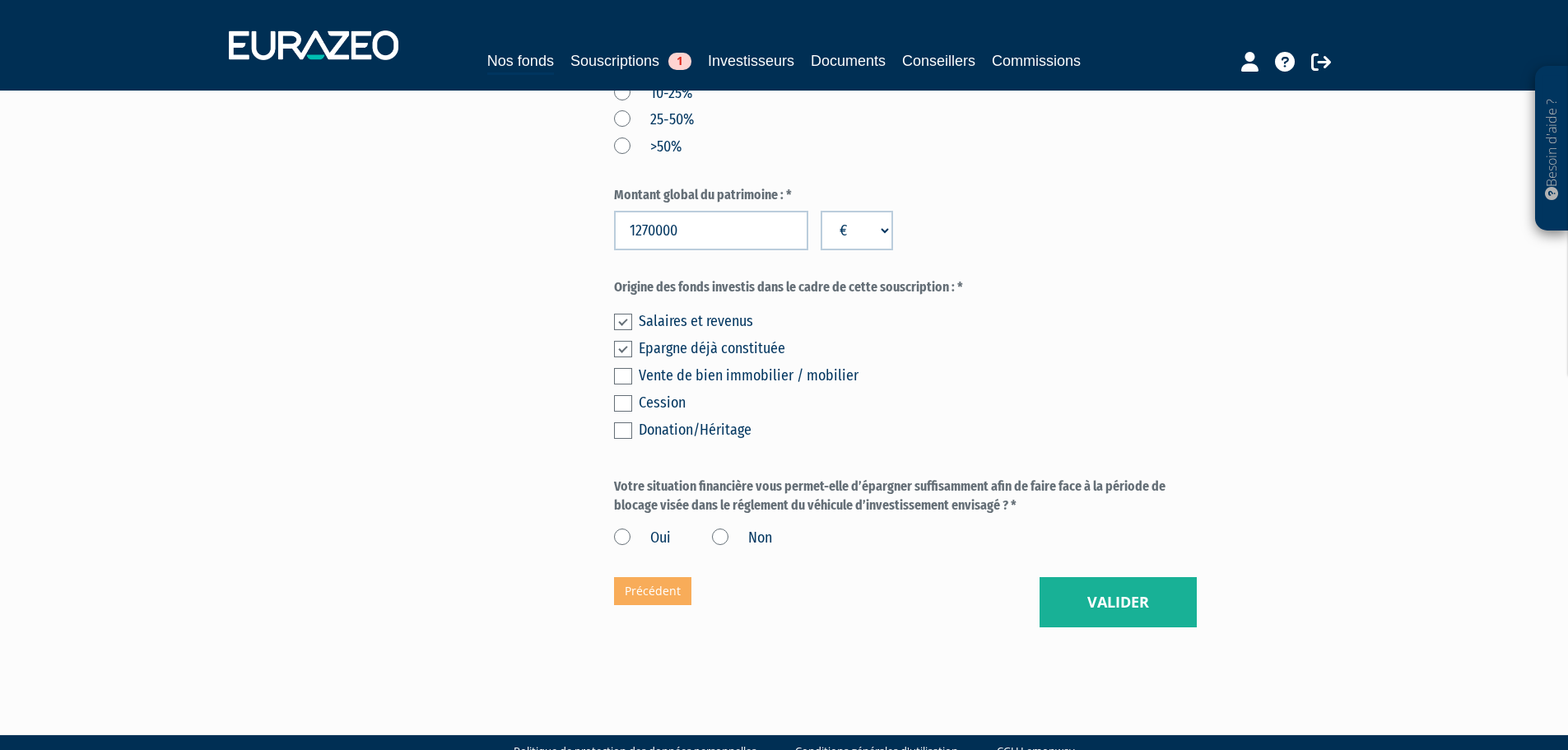
click at [623, 528] on label "Oui" at bounding box center [642, 539] width 57 height 22
click at [0, 0] on input "Oui" at bounding box center [0, 0] width 0 height 0
click at [1103, 577] on button "Valider" at bounding box center [1118, 602] width 158 height 51
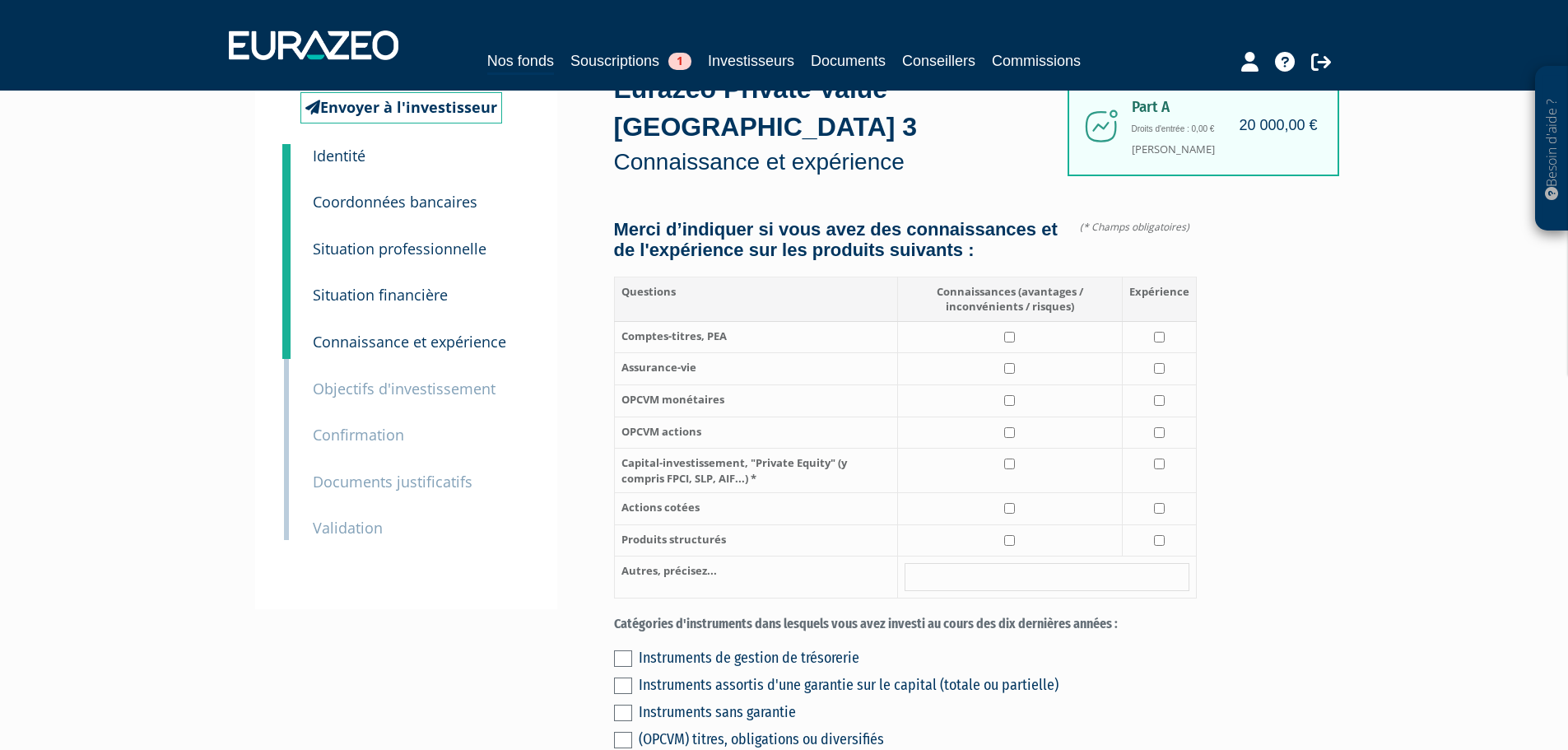
scroll to position [82, 0]
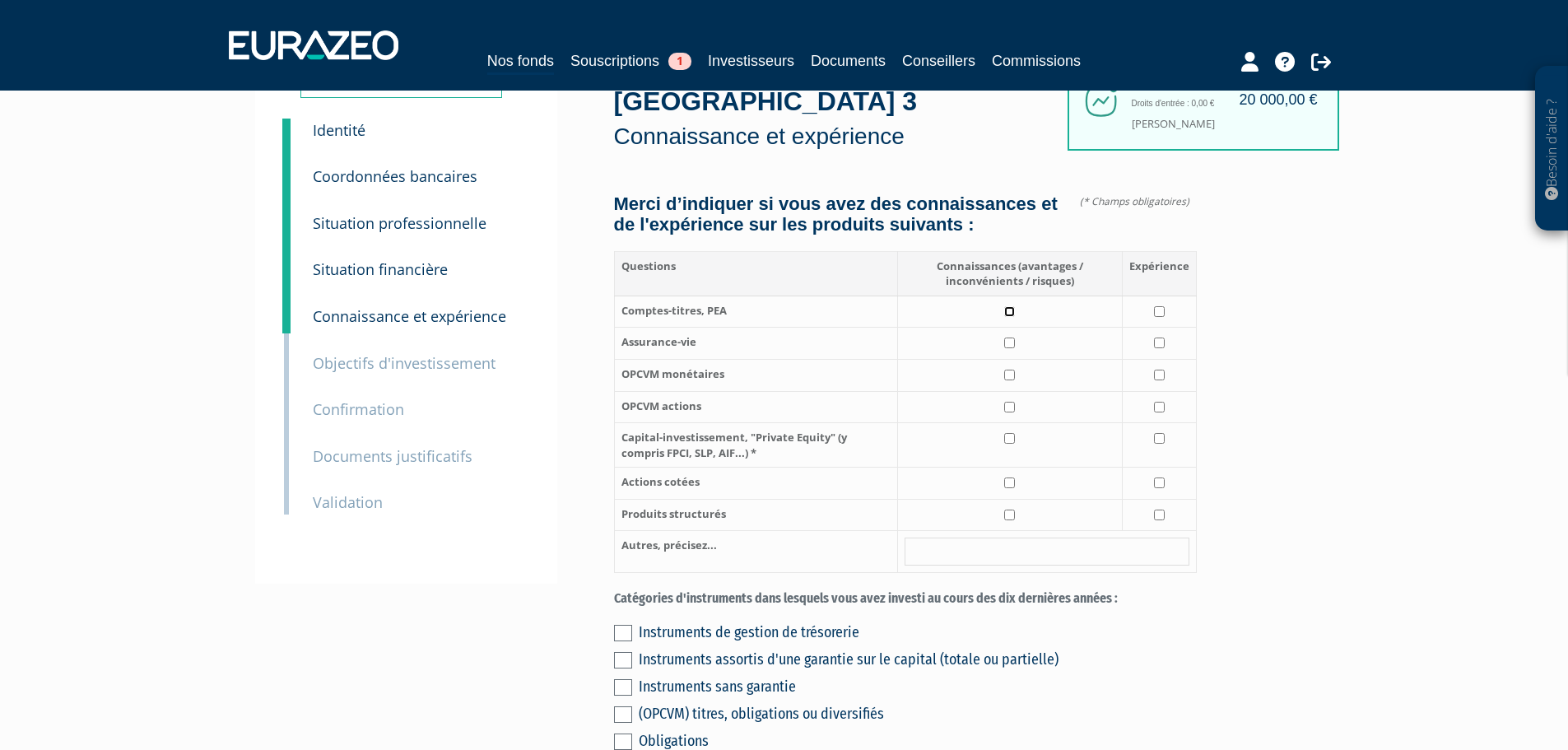
click at [1010, 306] on input "checkbox" at bounding box center [1009, 311] width 11 height 11
checkbox input "true"
click at [1161, 306] on input "checkbox" at bounding box center [1159, 311] width 11 height 11
checkbox input "true"
click at [1011, 338] on input "checkbox" at bounding box center [1009, 343] width 11 height 11
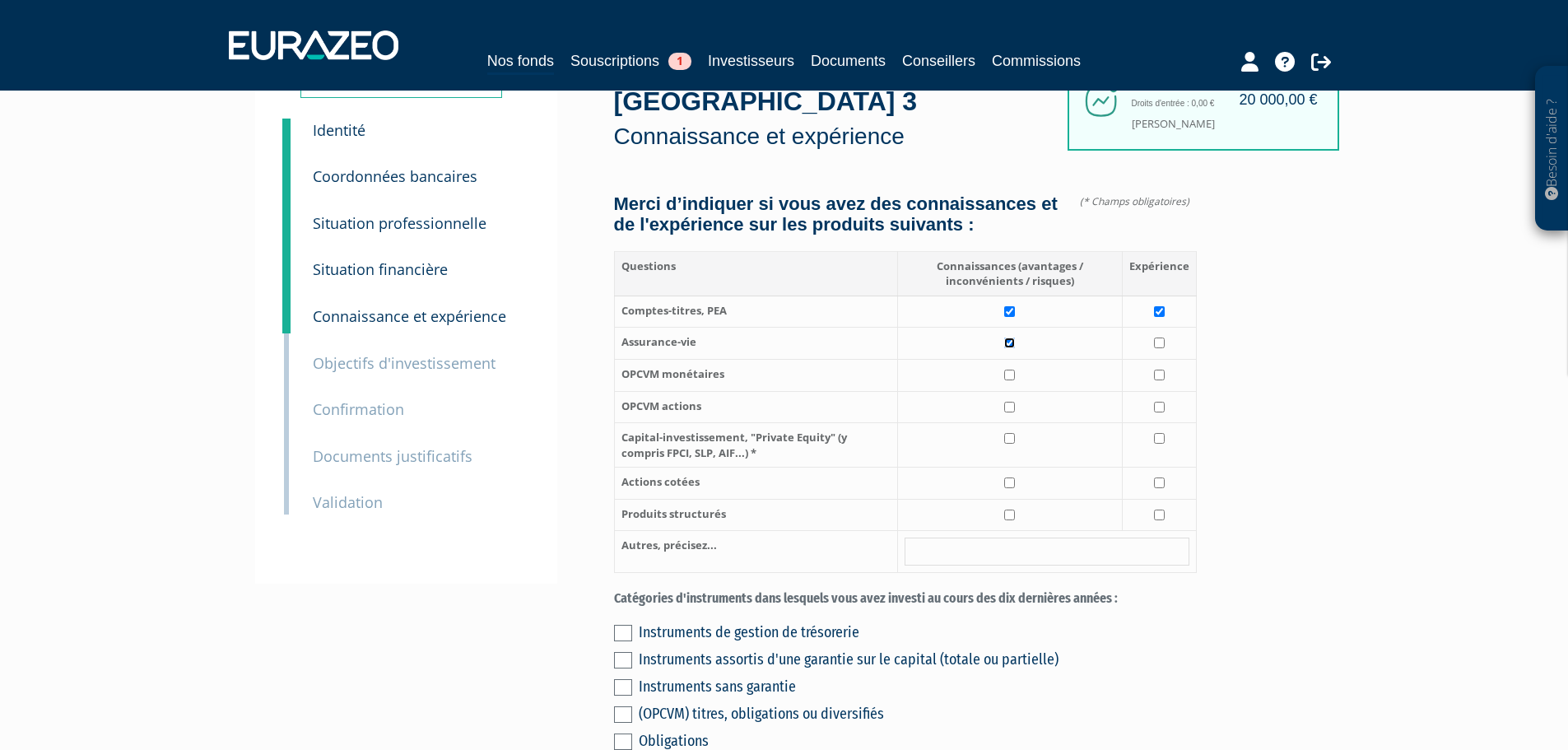
checkbox input "true"
click at [1164, 338] on input "checkbox" at bounding box center [1159, 343] width 11 height 11
checkbox input "true"
click at [1013, 433] on input "checkbox" at bounding box center [1009, 438] width 11 height 11
checkbox input "true"
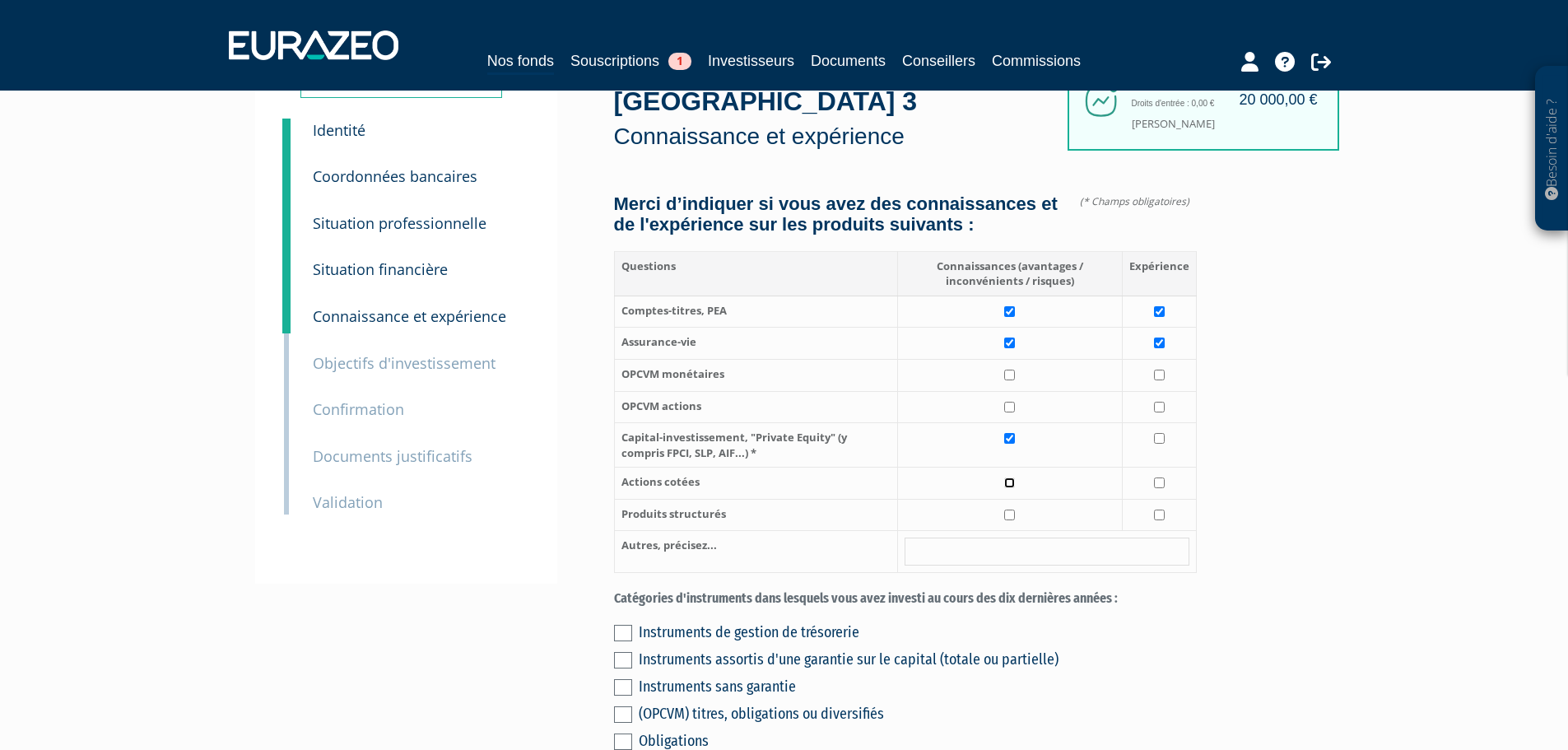
click at [1006, 478] on input "checkbox" at bounding box center [1009, 483] width 11 height 11
checkbox input "true"
click at [1012, 509] on input "checkbox" at bounding box center [1009, 514] width 11 height 11
checkbox input "true"
click at [1012, 401] on input "checkbox" at bounding box center [1009, 406] width 11 height 11
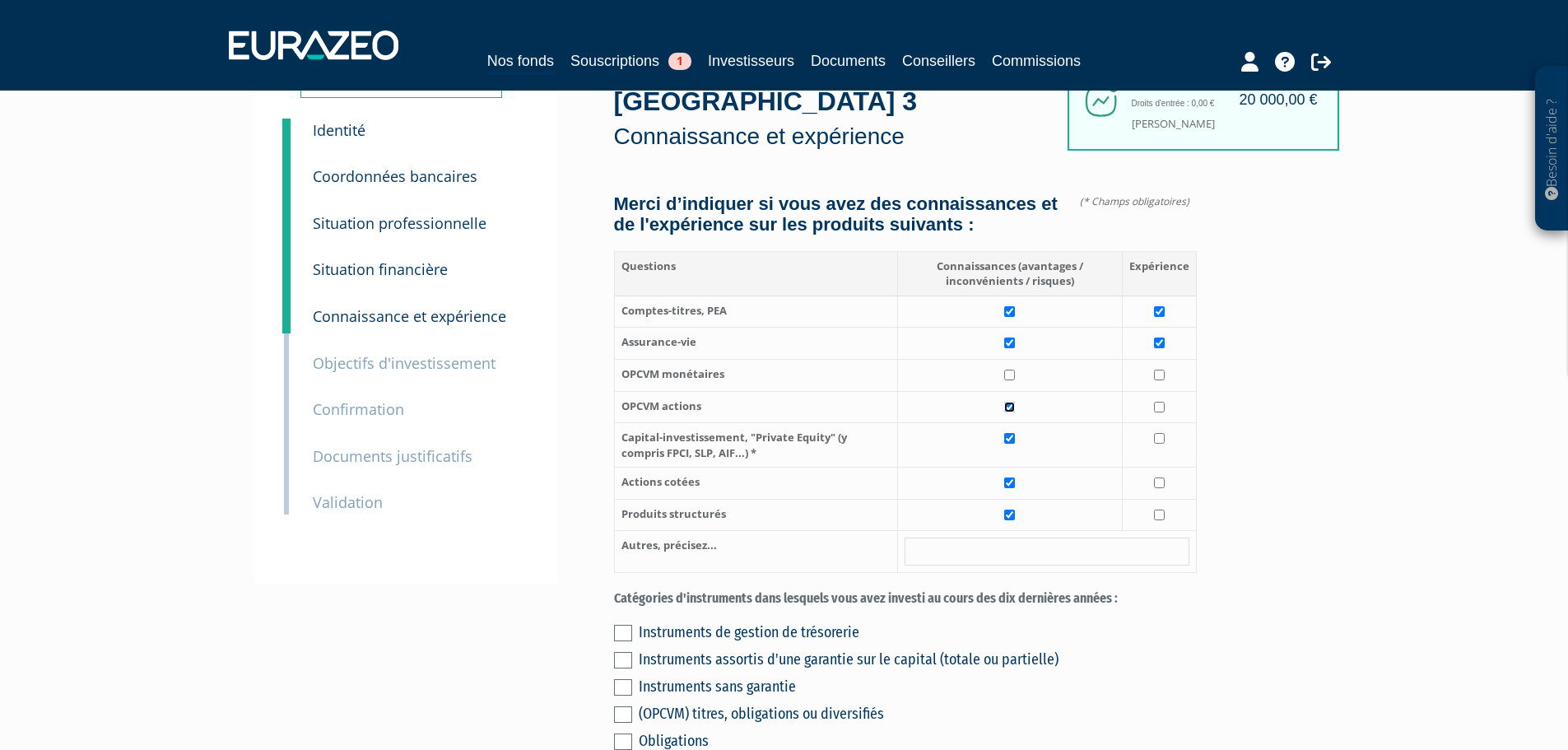
checkbox input "true"
click at [1015, 369] on input "checkbox" at bounding box center [1009, 374] width 11 height 11
checkbox input "true"
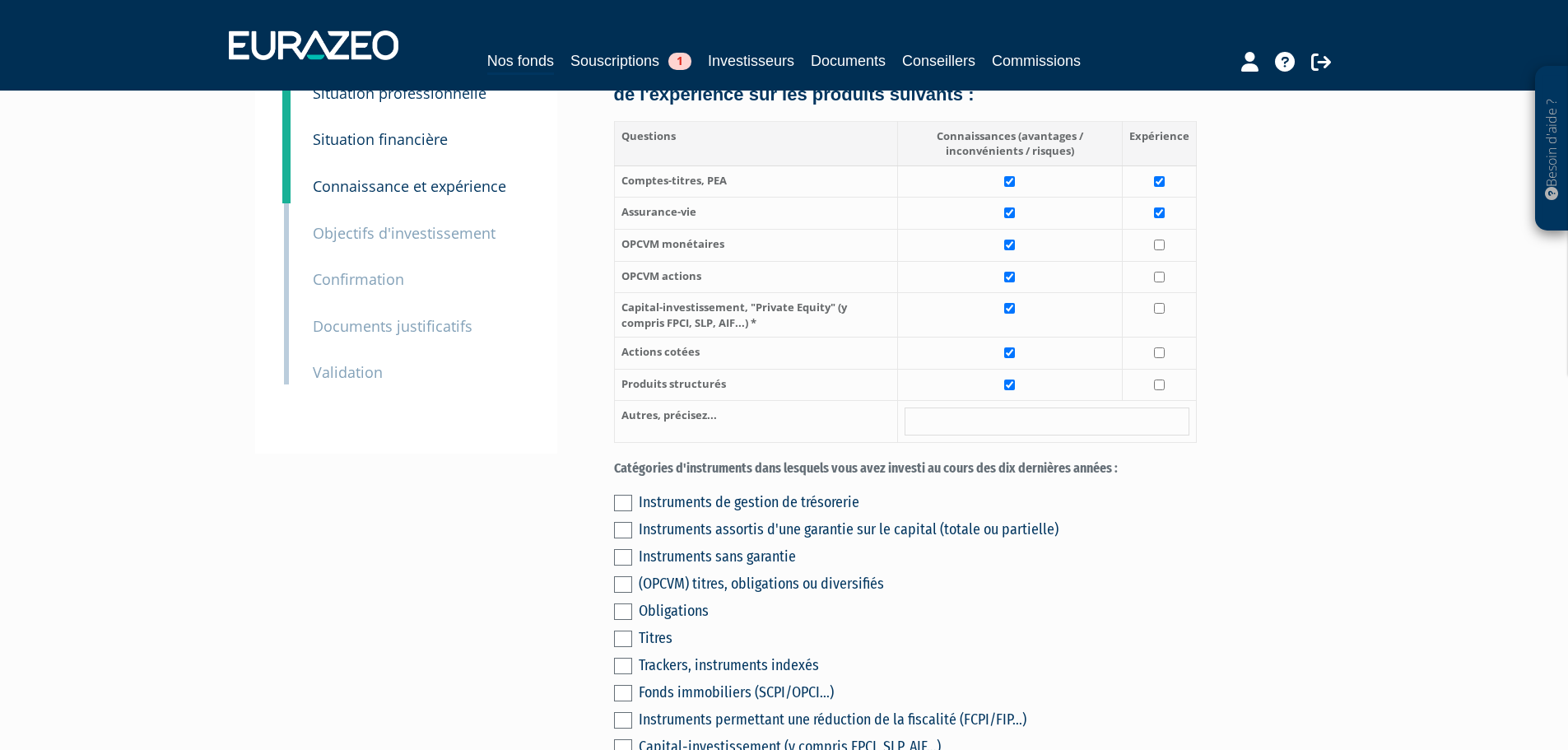
scroll to position [411, 0]
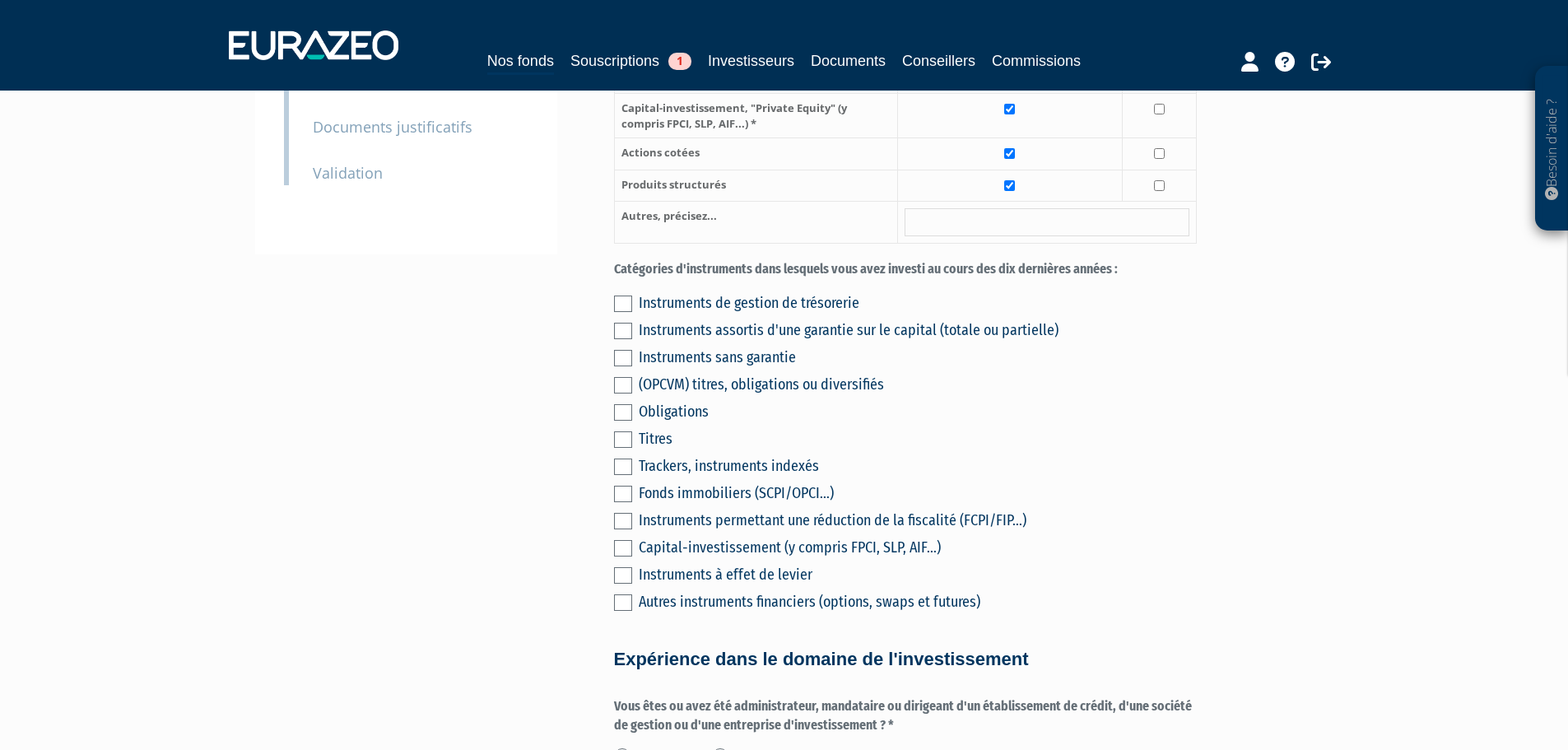
click at [623, 377] on label at bounding box center [623, 385] width 18 height 17
click at [0, 0] on input "checkbox" at bounding box center [0, 0] width 0 height 0
click at [625, 404] on label at bounding box center [623, 412] width 18 height 17
click at [0, 0] on input "checkbox" at bounding box center [0, 0] width 0 height 0
click at [623, 486] on label at bounding box center [623, 493] width 18 height 17
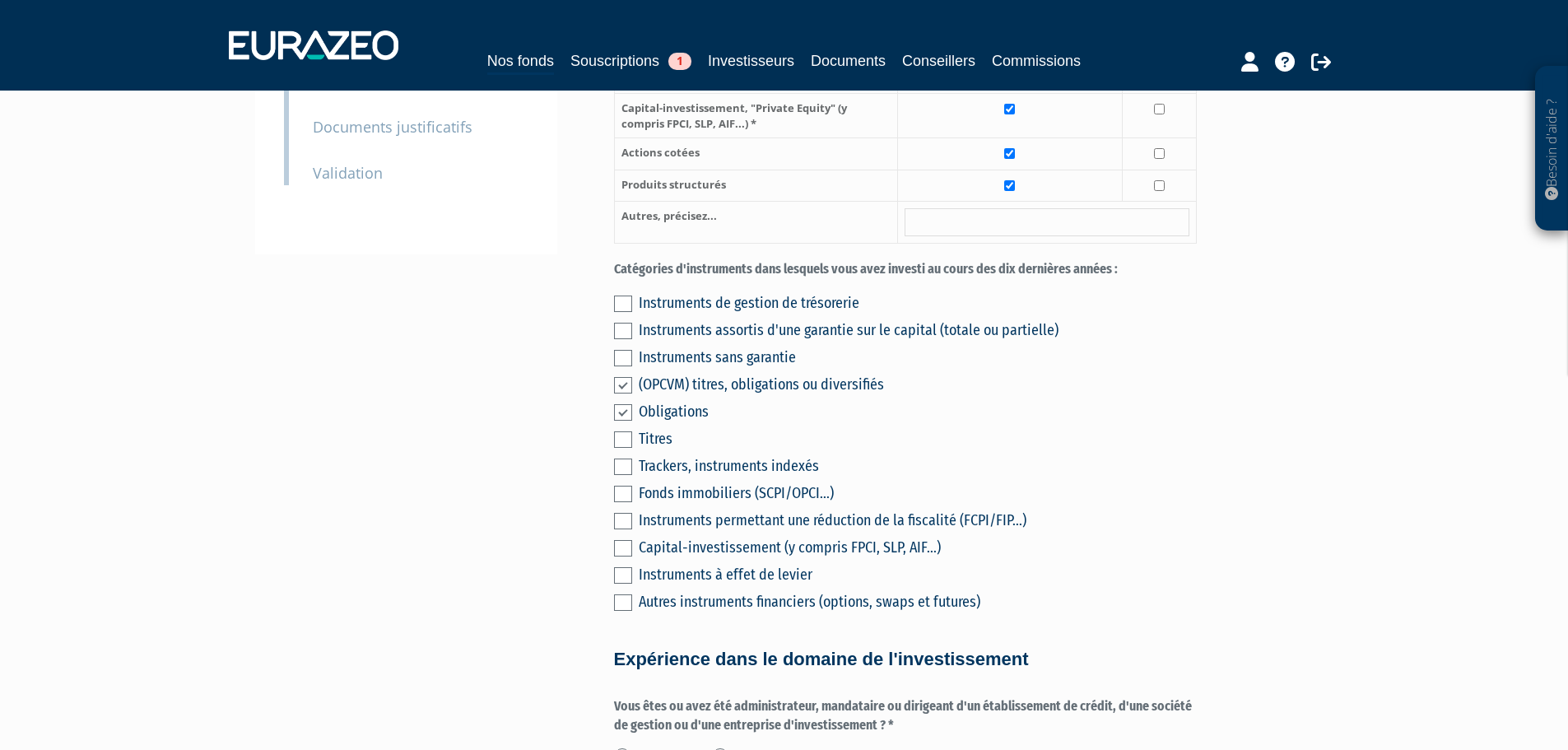
click at [0, 0] on input "checkbox" at bounding box center [0, 0] width 0 height 0
click at [623, 486] on label at bounding box center [623, 493] width 18 height 17
click at [0, 0] on input "checkbox" at bounding box center [0, 0] width 0 height 0
click at [623, 513] on label at bounding box center [623, 521] width 18 height 17
click at [0, 0] on input "checkbox" at bounding box center [0, 0] width 0 height 0
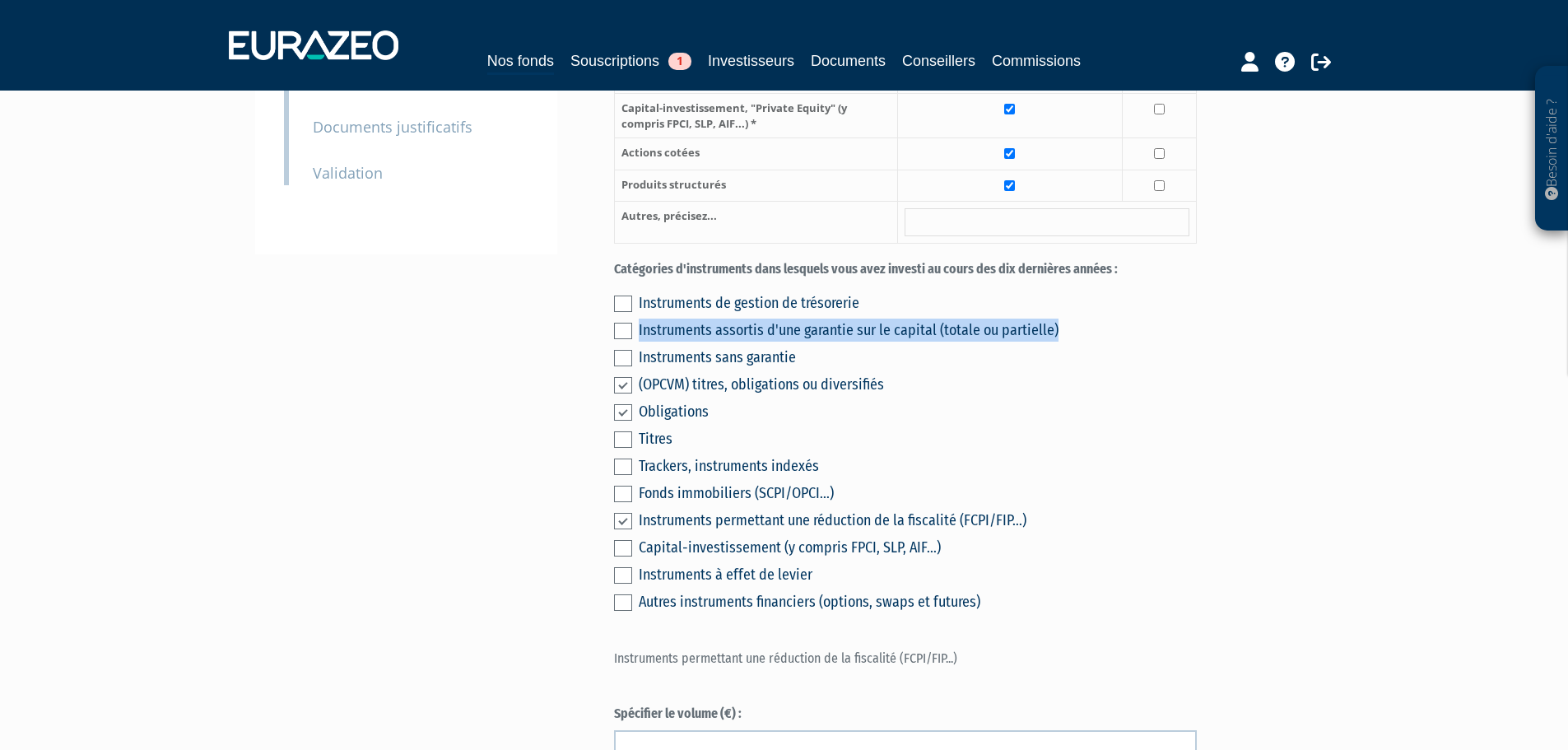
click at [634, 339] on div "Instruments de gestion de trésorerie Instruments assortis d'une garantie sur le…" at bounding box center [904, 449] width 582 height 326
click at [622, 350] on label at bounding box center [623, 357] width 18 height 17
click at [0, 0] on input "checkbox" at bounding box center [0, 0] width 0 height 0
click at [623, 296] on label at bounding box center [623, 304] width 18 height 17
click at [0, 0] on input "checkbox" at bounding box center [0, 0] width 0 height 0
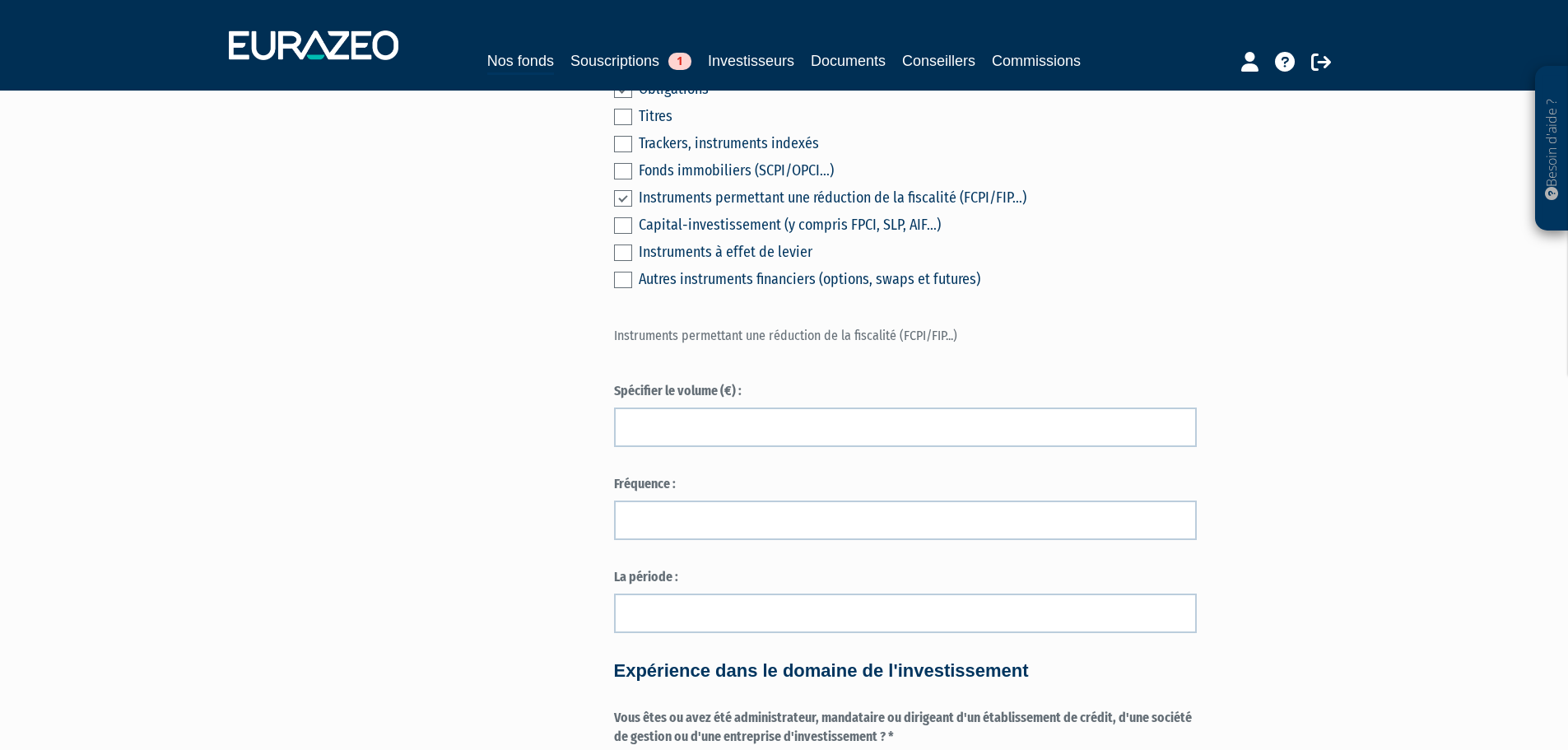
scroll to position [741, 0]
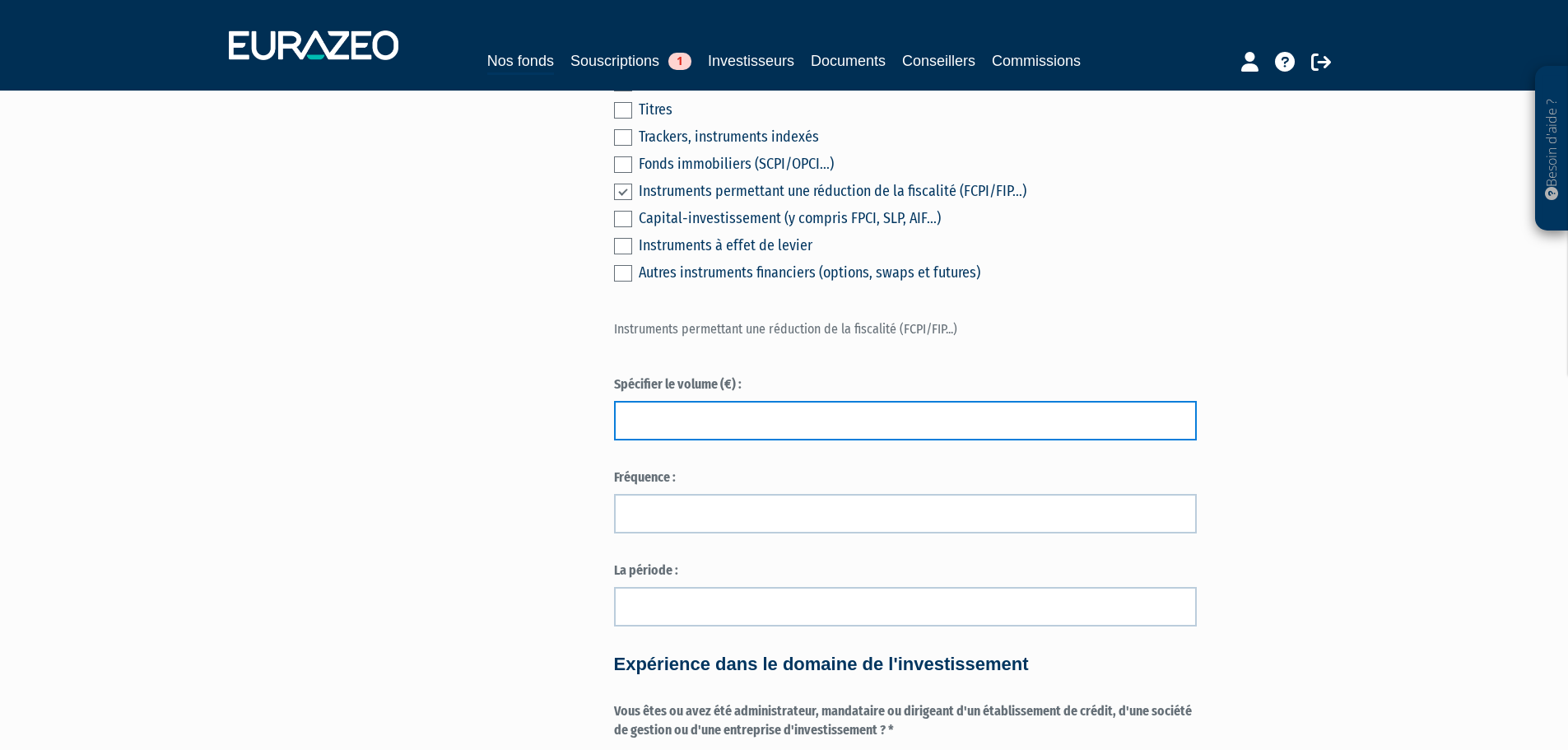
click at [785, 404] on input "text" at bounding box center [904, 420] width 582 height 39
type input "20000"
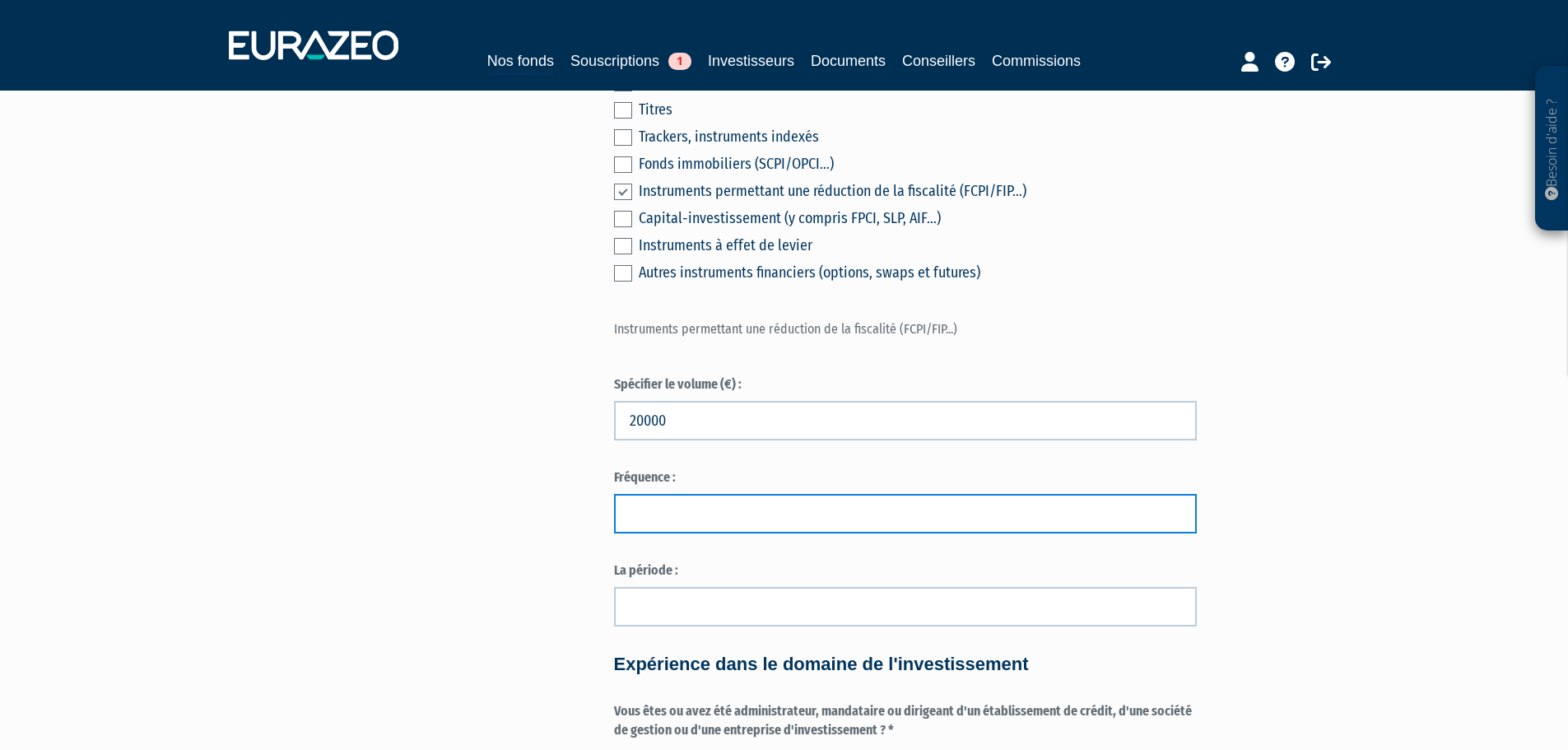
click at [845, 495] on input "text" at bounding box center [904, 513] width 582 height 39
type input "ANNUELLE"
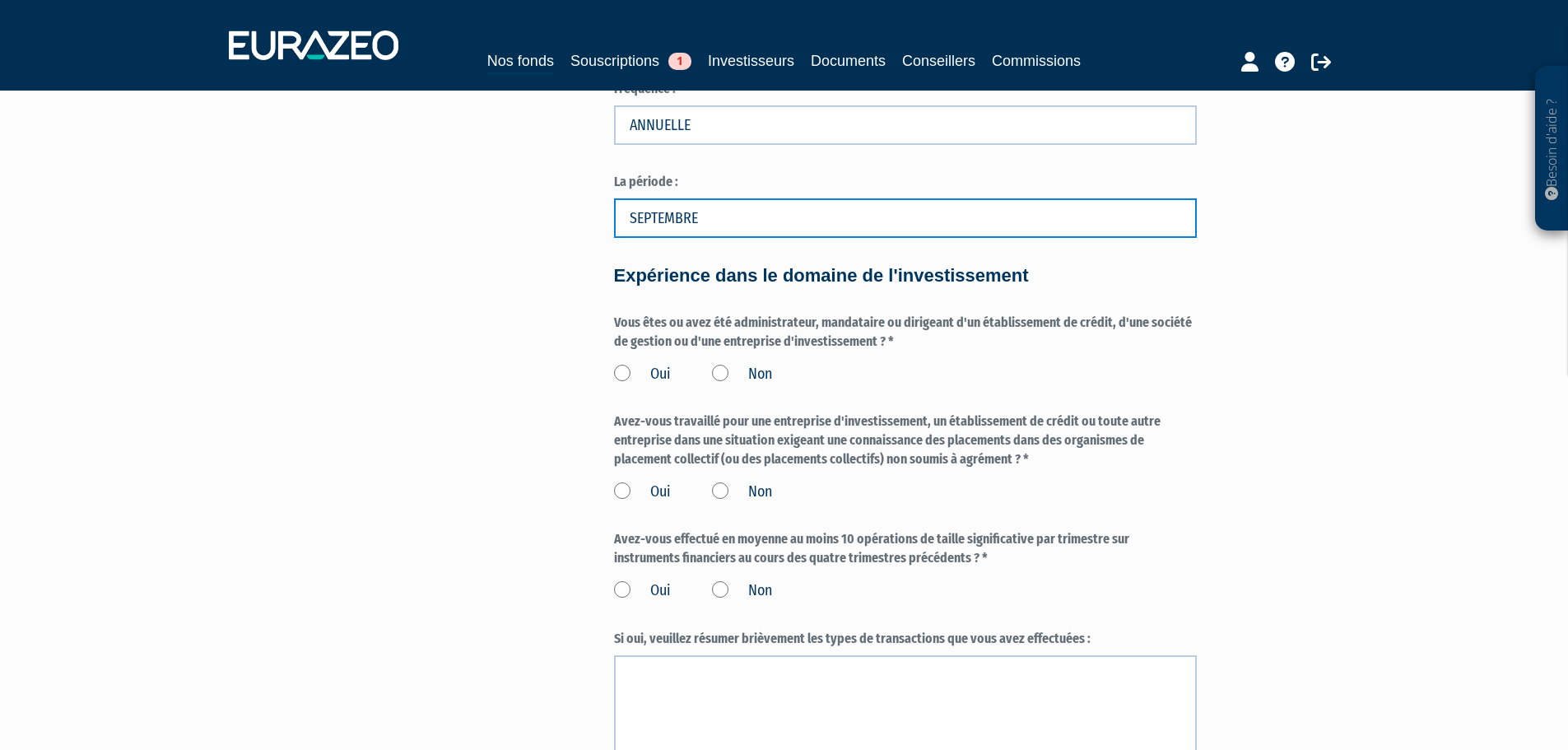
scroll to position [1235, 0]
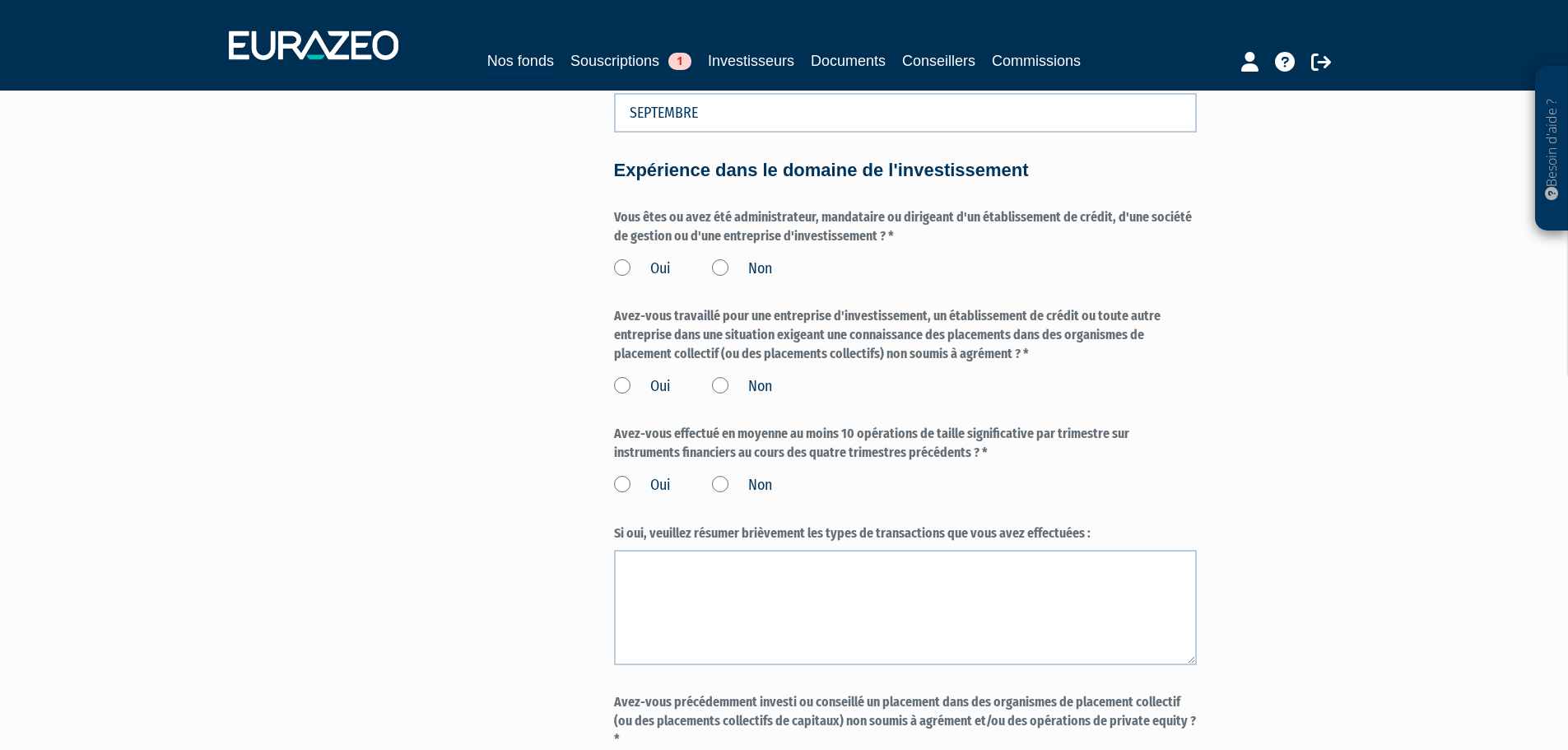
click at [780, 233] on div "Vous êtes ou avez été administrateur, mandataire ou dirigeant d'un établissemen…" at bounding box center [904, 244] width 582 height 70
click at [722, 258] on label "Non" at bounding box center [741, 269] width 60 height 22
click at [0, 0] on input "Non" at bounding box center [0, 0] width 0 height 0
click at [714, 376] on label "Non" at bounding box center [741, 387] width 60 height 22
click at [0, 0] on input "Non" at bounding box center [0, 0] width 0 height 0
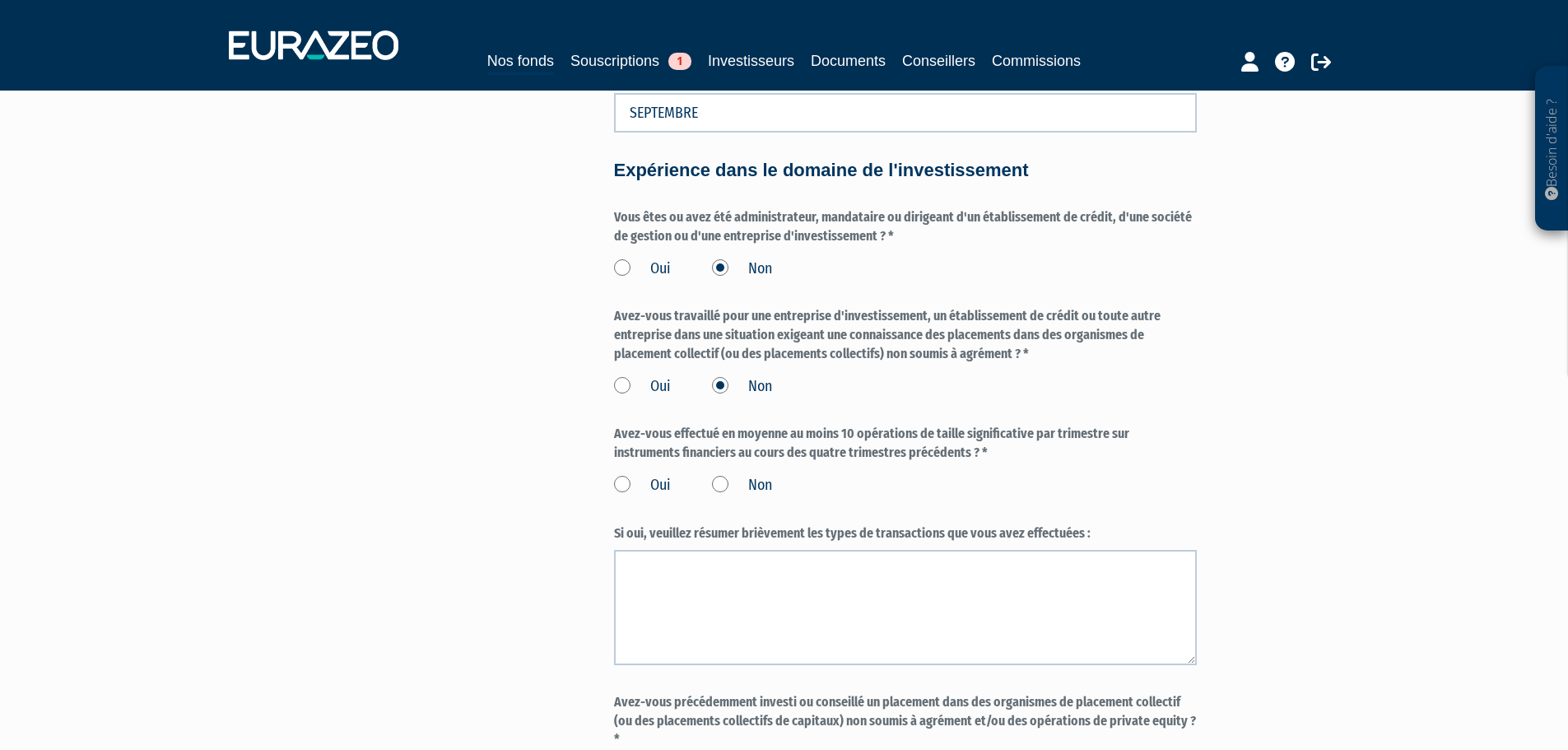
click at [713, 475] on label "Non" at bounding box center [741, 486] width 60 height 22
click at [717, 475] on label "Non" at bounding box center [741, 486] width 60 height 22
click at [0, 0] on input "Non" at bounding box center [0, 0] width 0 height 0
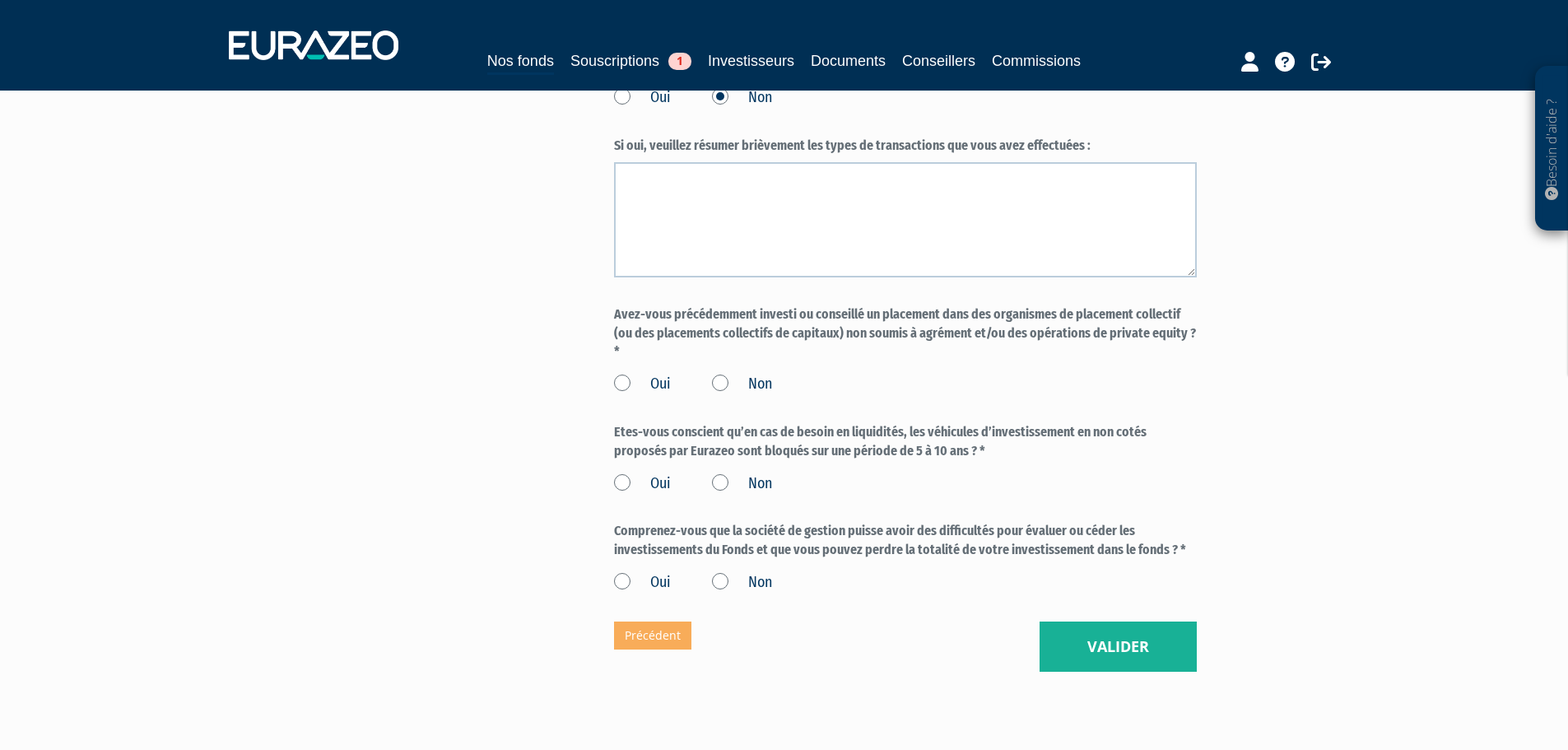
scroll to position [1687, 0]
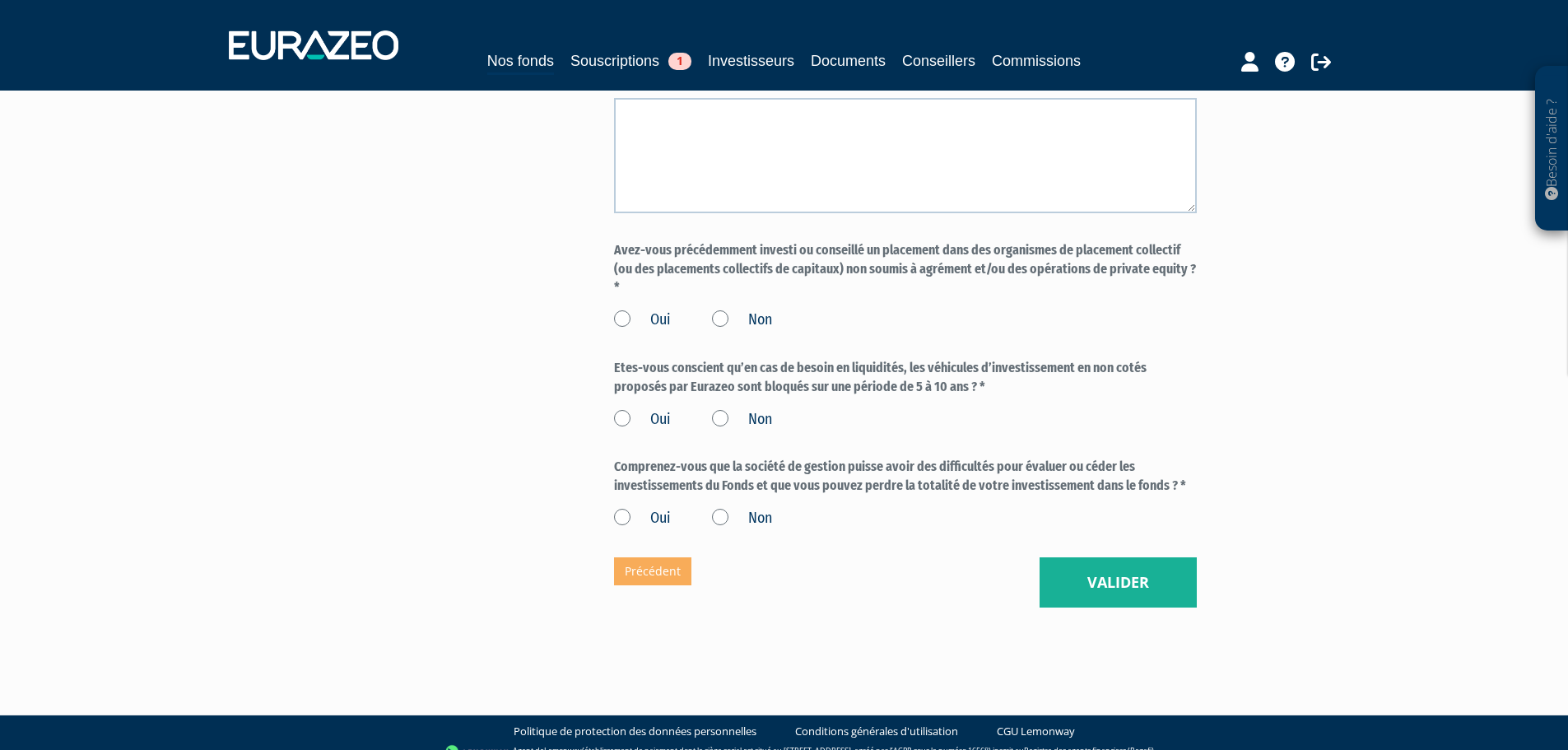
click at [722, 309] on label "Non" at bounding box center [741, 320] width 60 height 22
click at [0, 0] on input "Non" at bounding box center [0, 0] width 0 height 0
click at [631, 409] on label "Oui" at bounding box center [642, 420] width 57 height 22
click at [0, 0] on input "Oui" at bounding box center [0, 0] width 0 height 0
click at [618, 508] on label "Oui" at bounding box center [642, 519] width 57 height 22
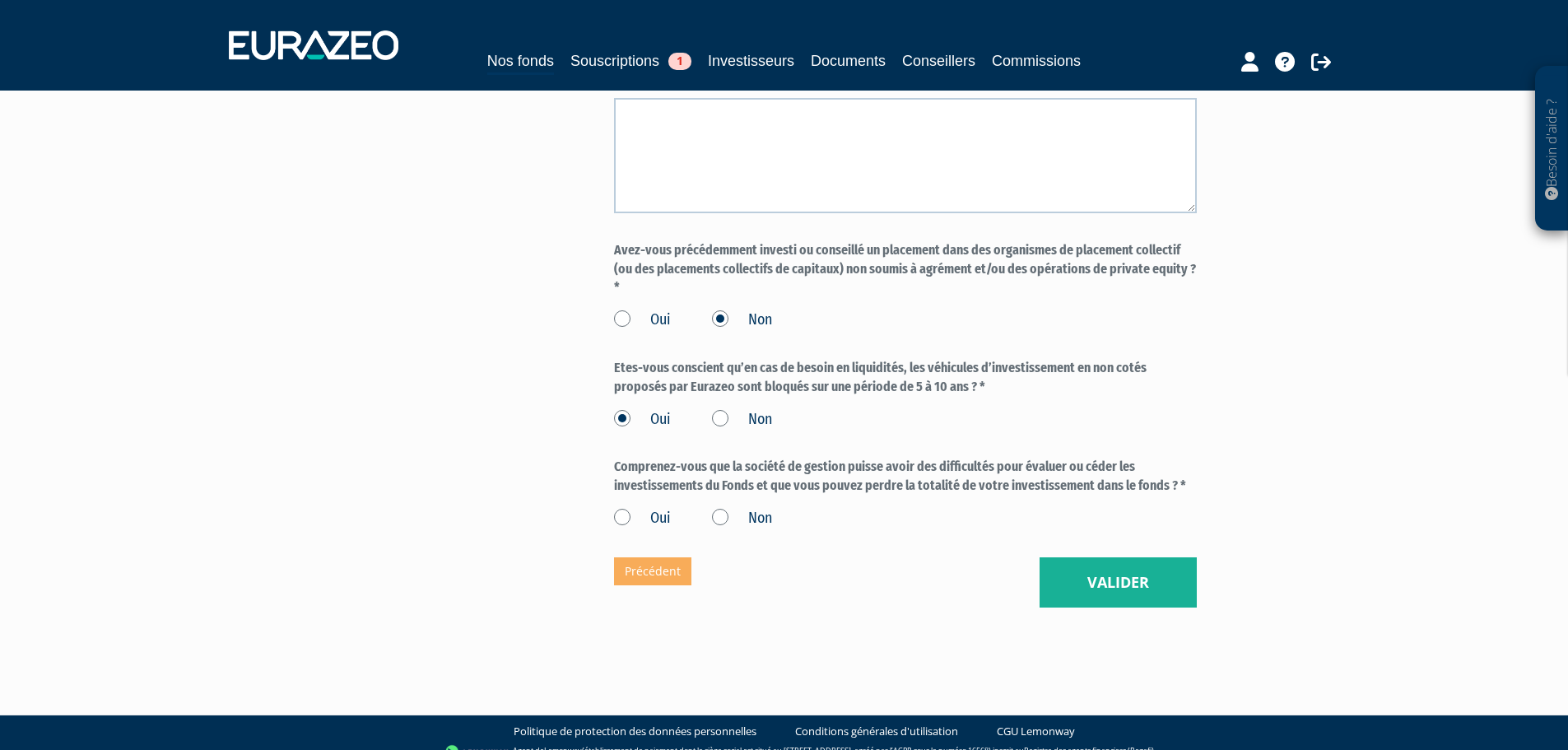
click at [0, 0] on input "Oui" at bounding box center [0, 0] width 0 height 0
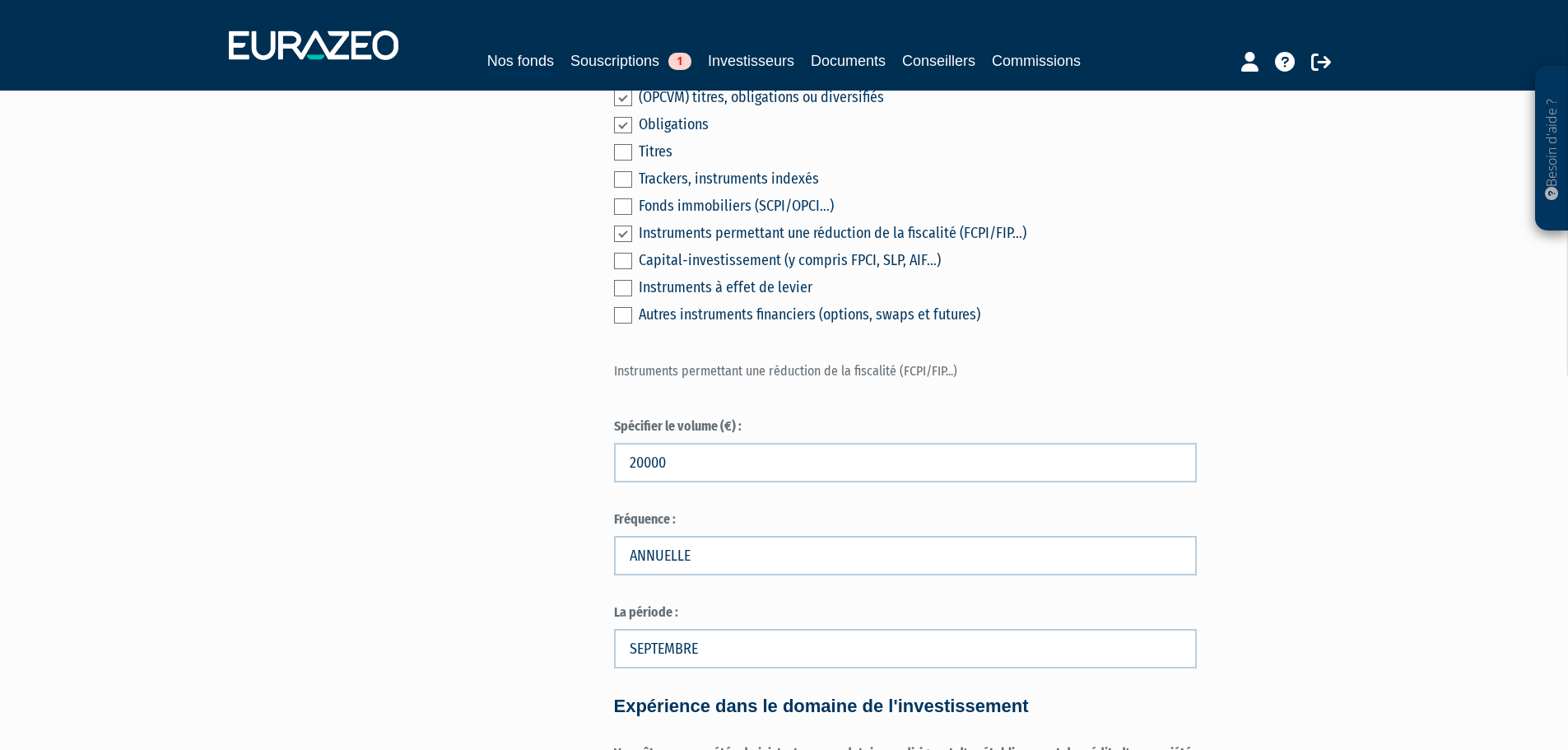
scroll to position [864, 0]
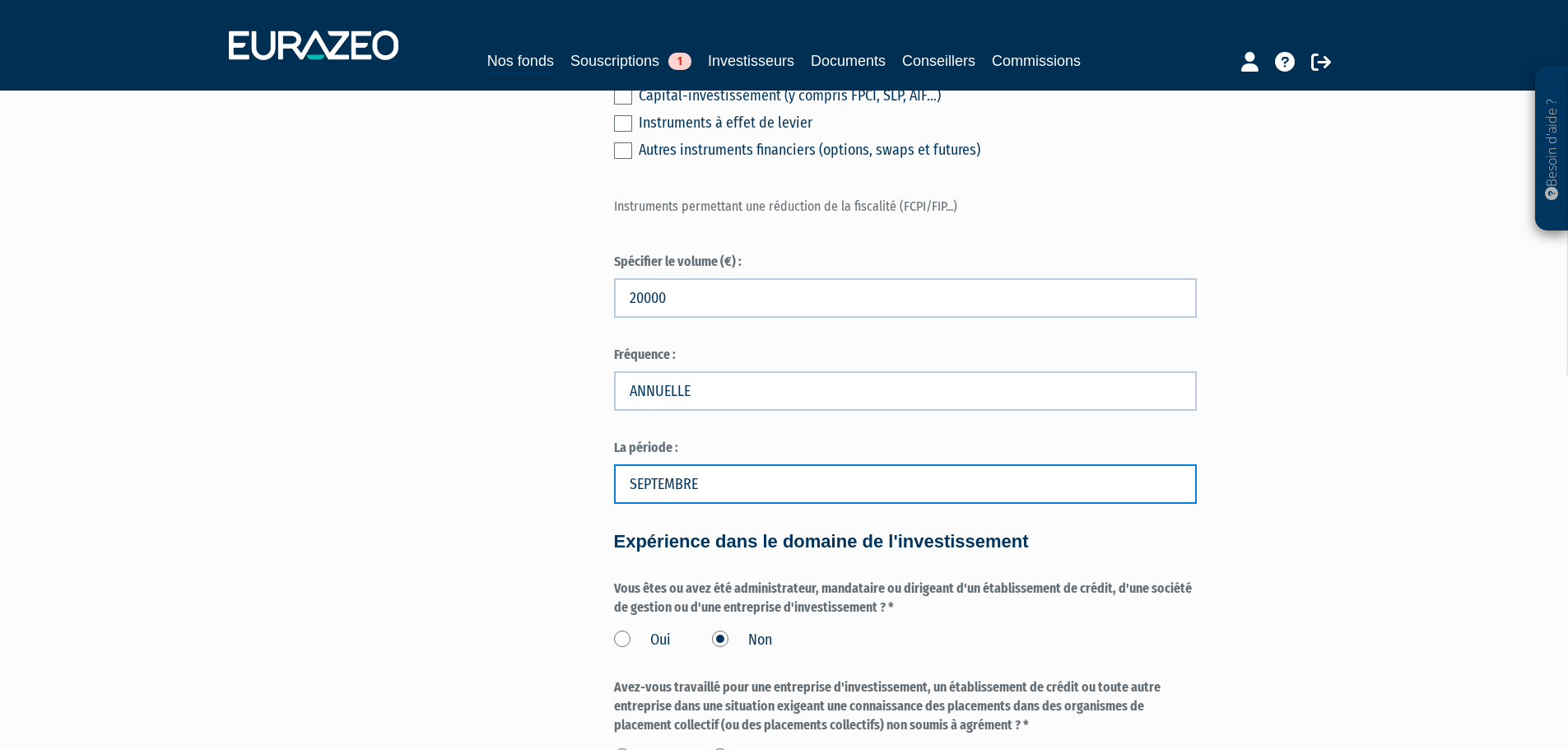
drag, startPoint x: 683, startPoint y: 460, endPoint x: 604, endPoint y: 468, distance: 79.4
click at [604, 468] on div "Envoyer à l'investisseur 1 Identité 2 Coordonnées bancaires 3 Situation profess…" at bounding box center [784, 350] width 1034 height 2162
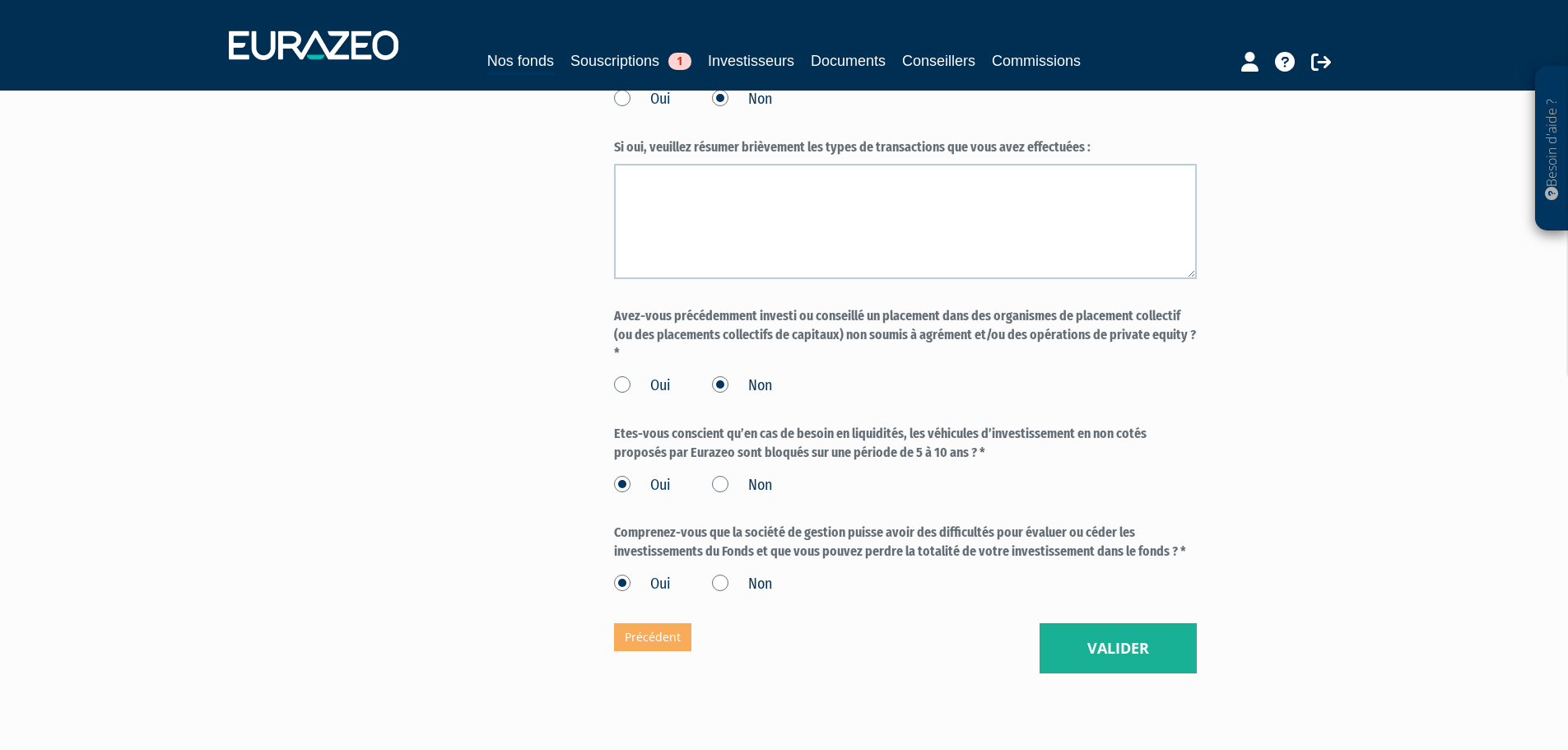
scroll to position [1687, 0]
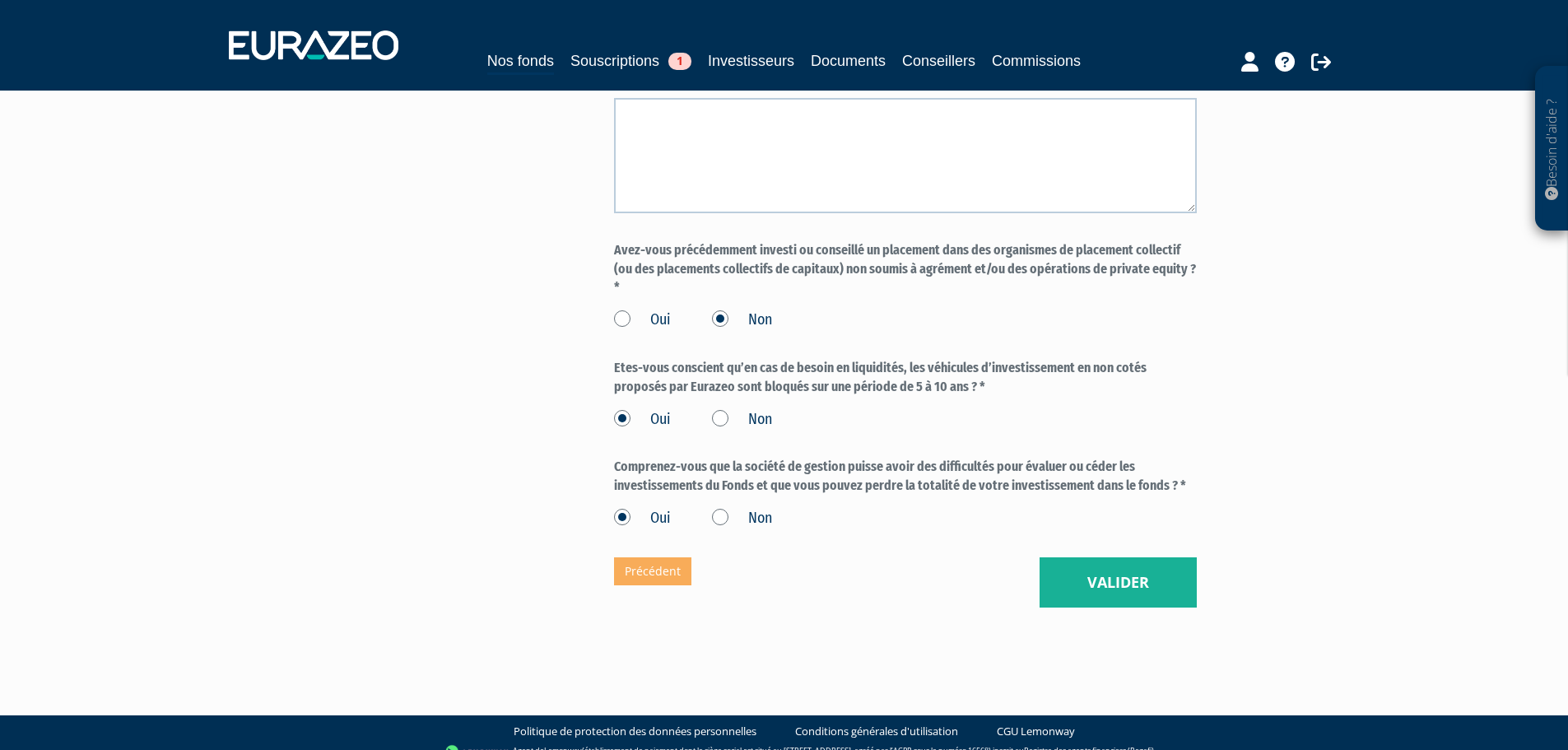
type input "MAI"
click at [1097, 560] on button "Valider" at bounding box center [1118, 583] width 158 height 51
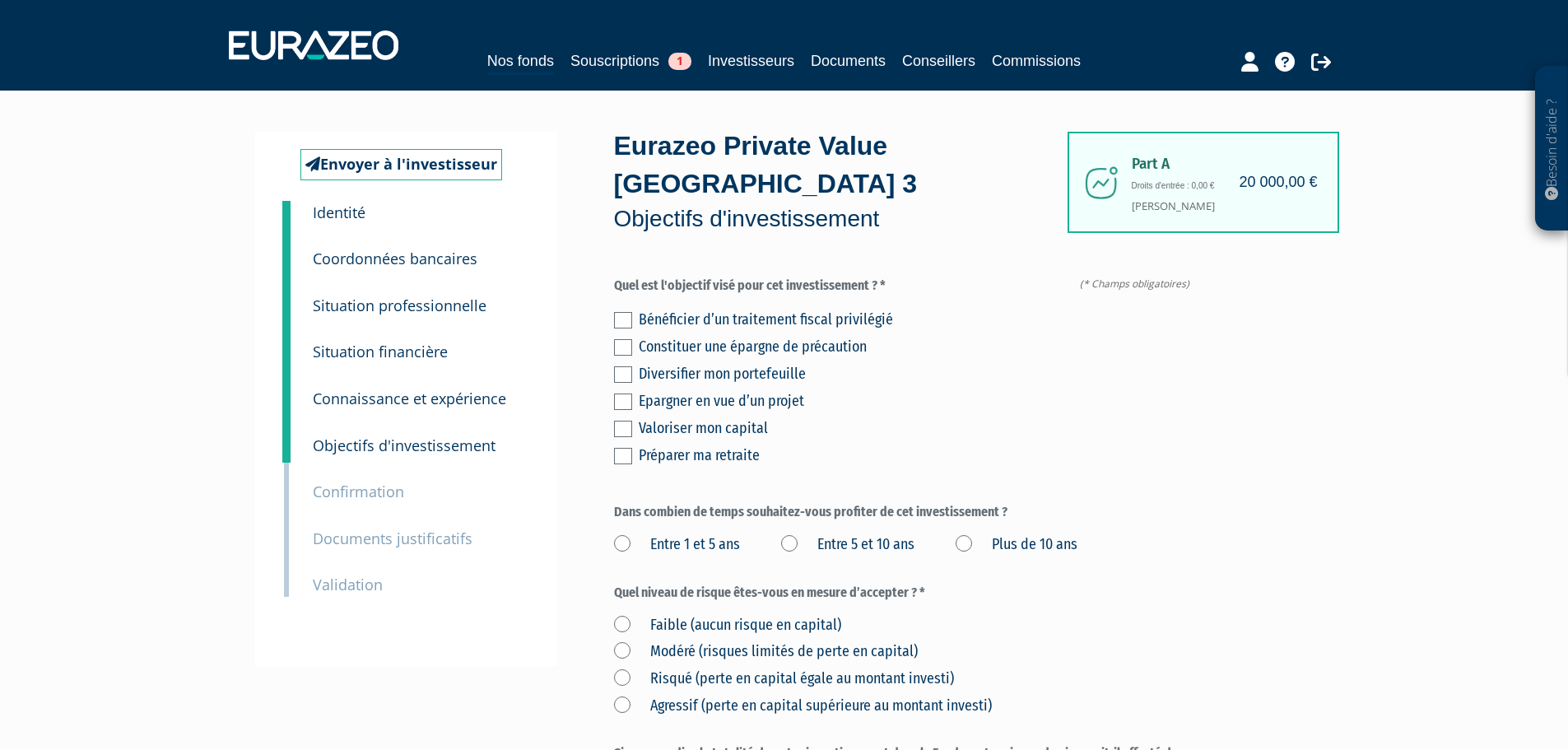
click at [625, 366] on label at bounding box center [623, 374] width 18 height 17
click at [0, 0] on input "checkbox" at bounding box center [0, 0] width 0 height 0
click at [623, 421] on label at bounding box center [623, 429] width 18 height 17
click at [0, 0] on input "checkbox" at bounding box center [0, 0] width 0 height 0
click at [626, 312] on label at bounding box center [623, 320] width 18 height 17
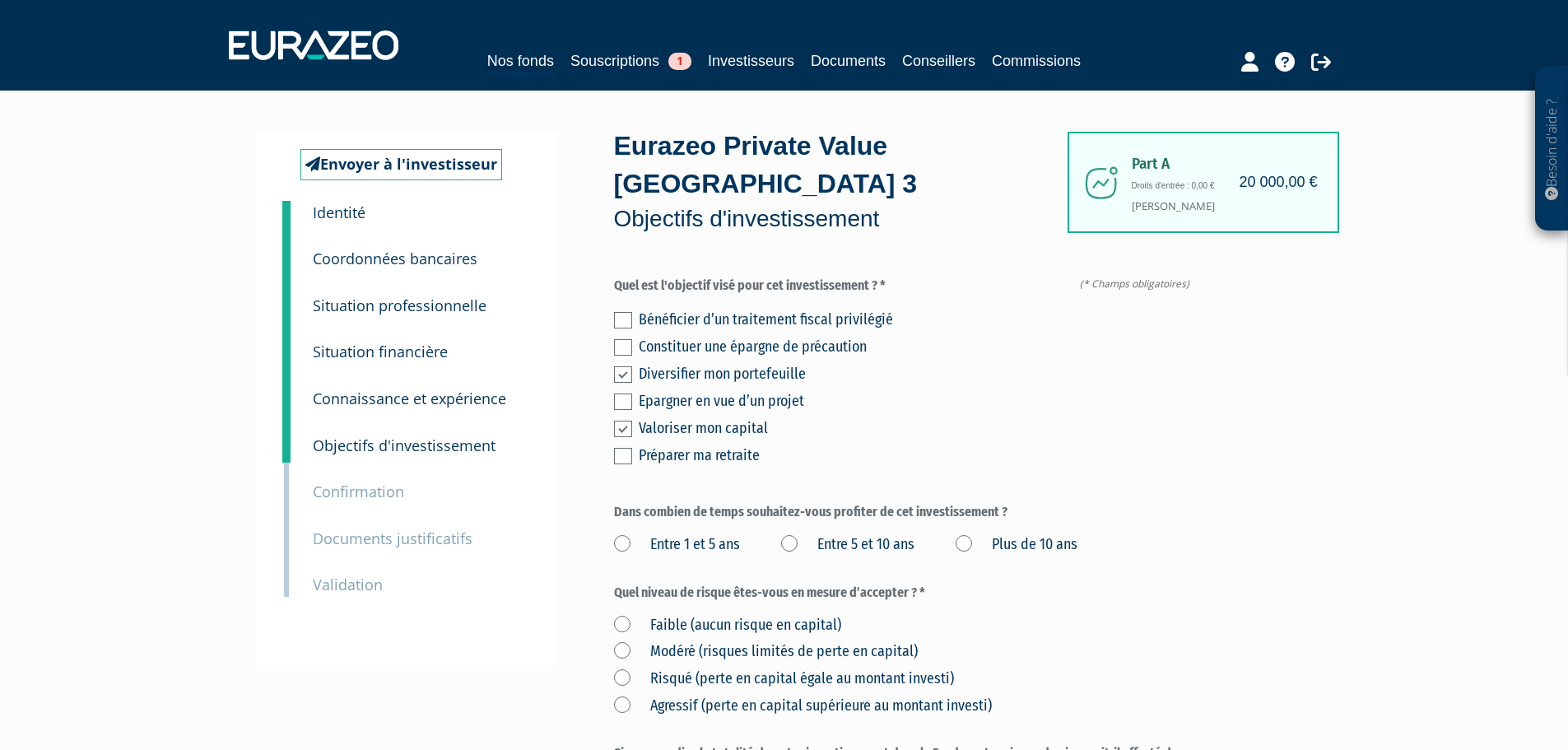
click at [0, 0] on input "checkbox" at bounding box center [0, 0] width 0 height 0
click at [782, 529] on div "Entre 1 et 5 ans Entre 5 et 10 ans Plus de 10 ans" at bounding box center [904, 542] width 582 height 27
click at [787, 535] on label "Entre 5 et 10 ans" at bounding box center [848, 545] width 133 height 22
click at [0, 0] on ans "Entre 5 et 10 ans" at bounding box center [0, 0] width 0 height 0
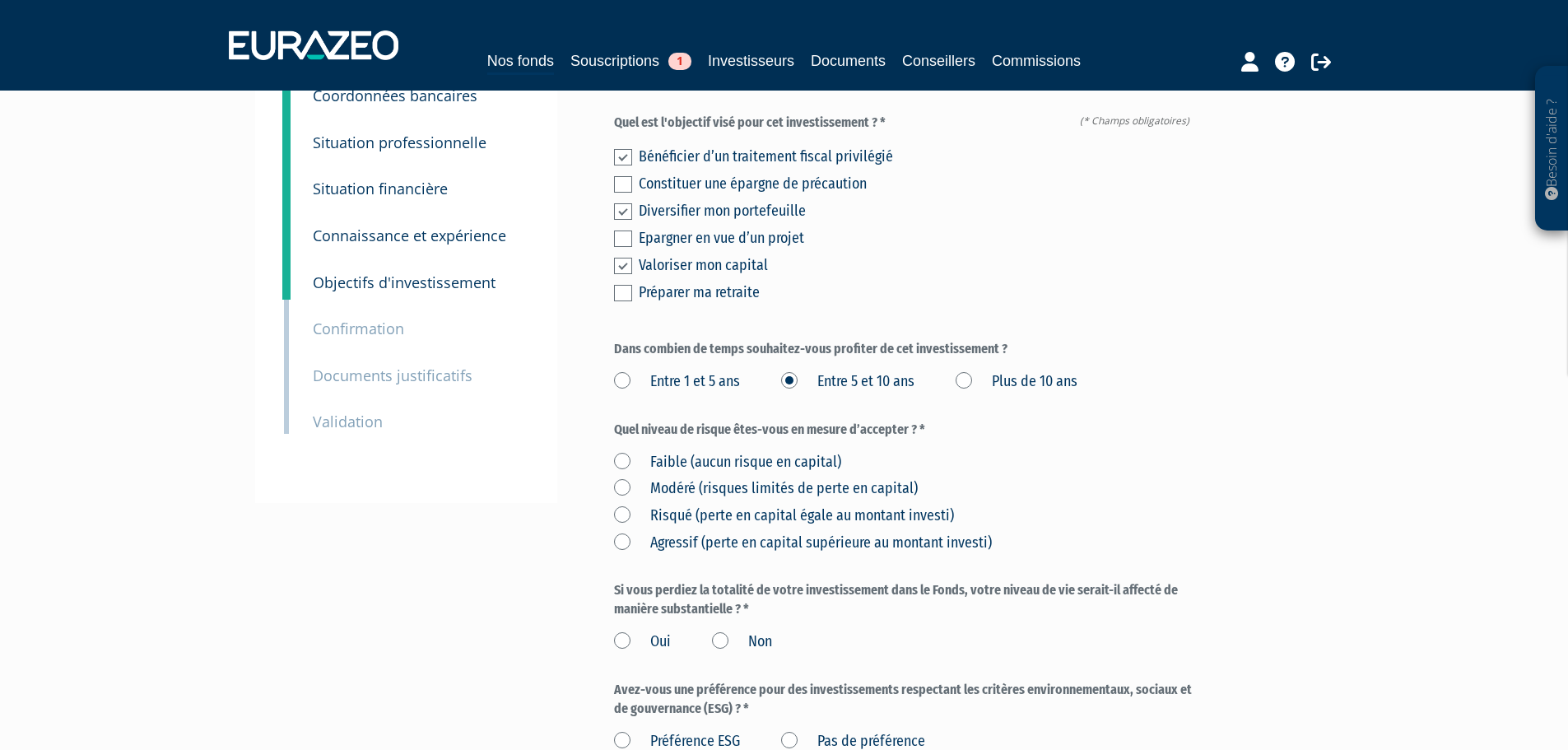
scroll to position [164, 0]
click at [719, 630] on label "Non" at bounding box center [741, 640] width 60 height 22
click at [0, 0] on input "Non" at bounding box center [0, 0] width 0 height 0
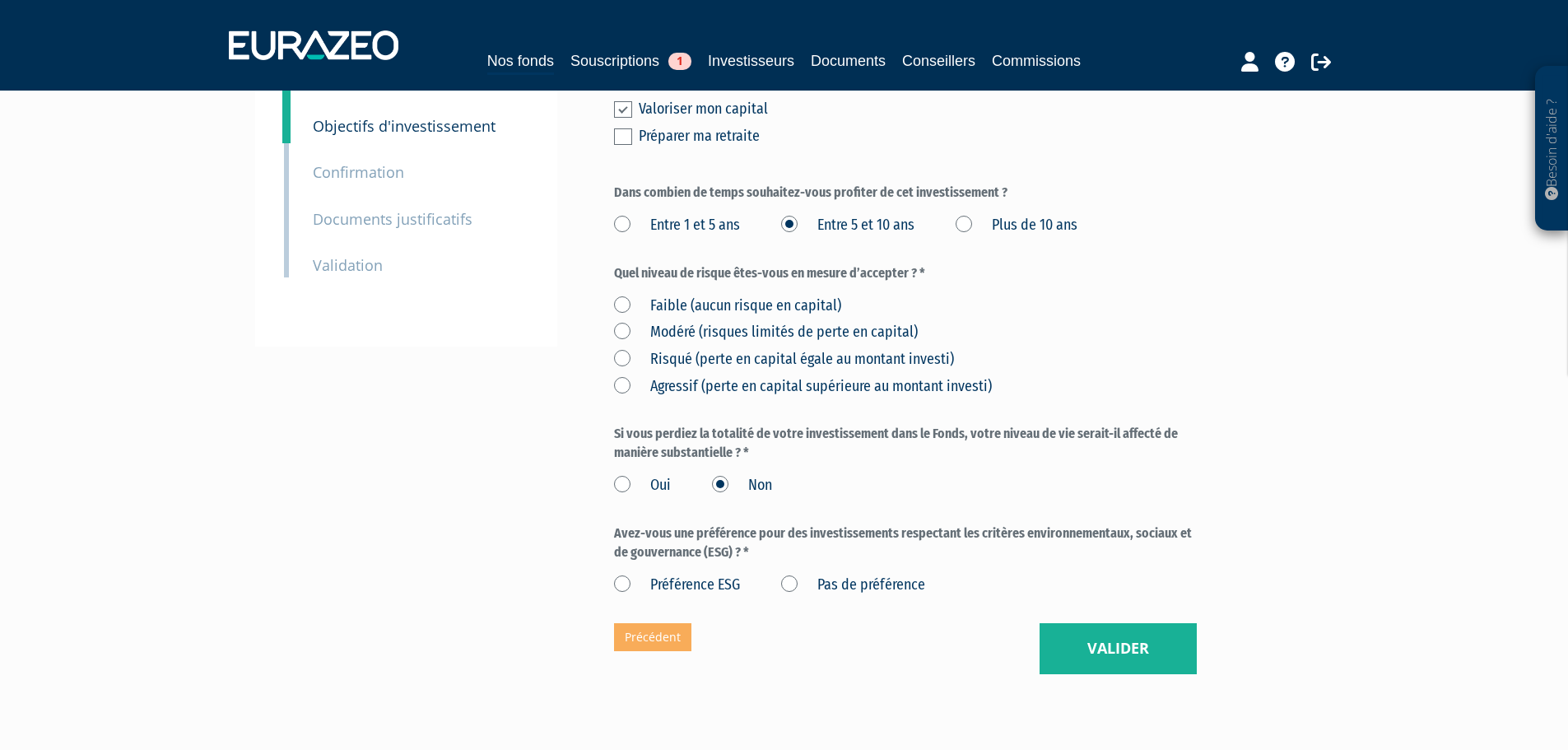
scroll to position [329, 0]
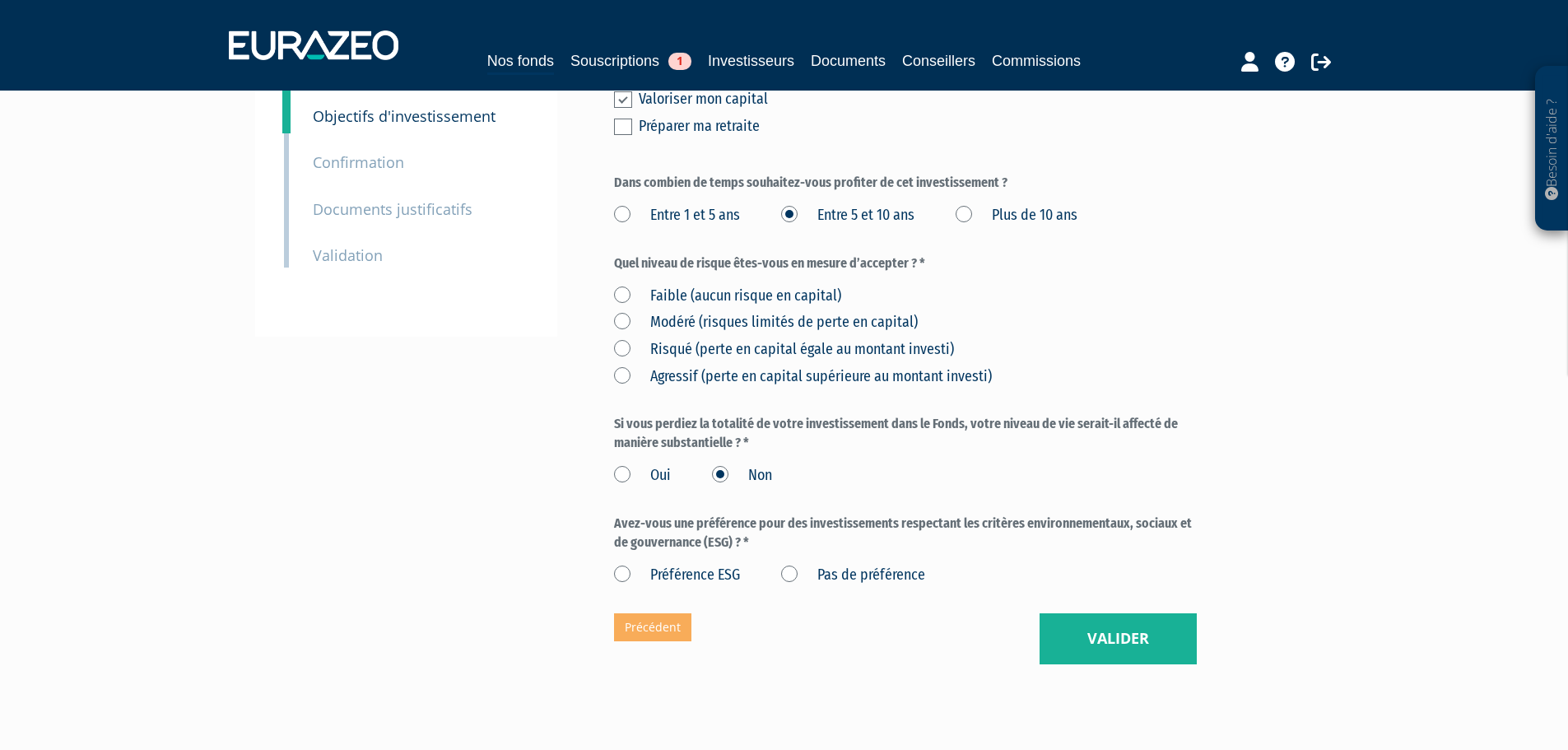
click at [785, 565] on label "Pas de préférence" at bounding box center [853, 576] width 144 height 22
click at [0, 0] on préférence "Pas de préférence" at bounding box center [0, 0] width 0 height 0
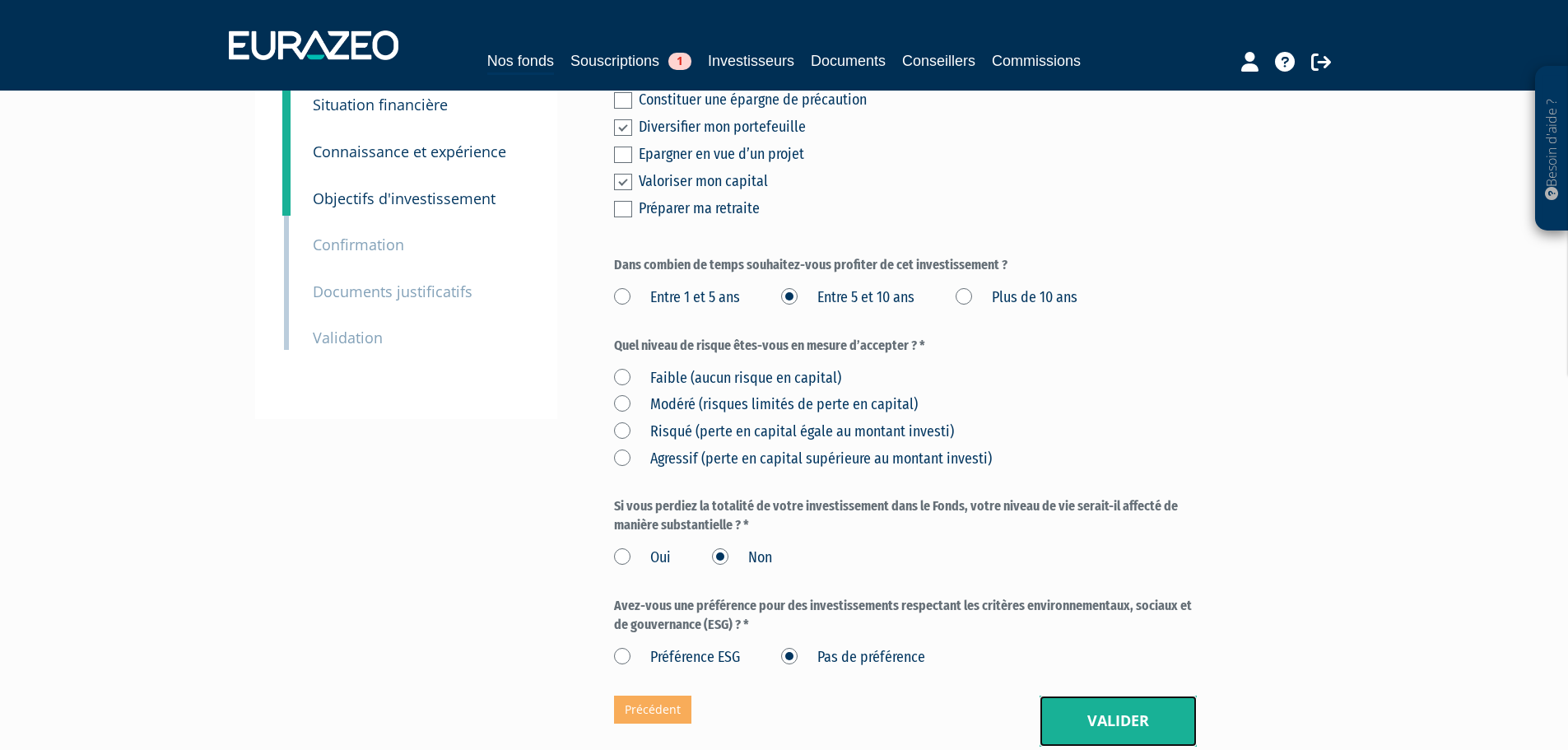
click at [1135, 695] on button "Valider" at bounding box center [1118, 721] width 158 height 51
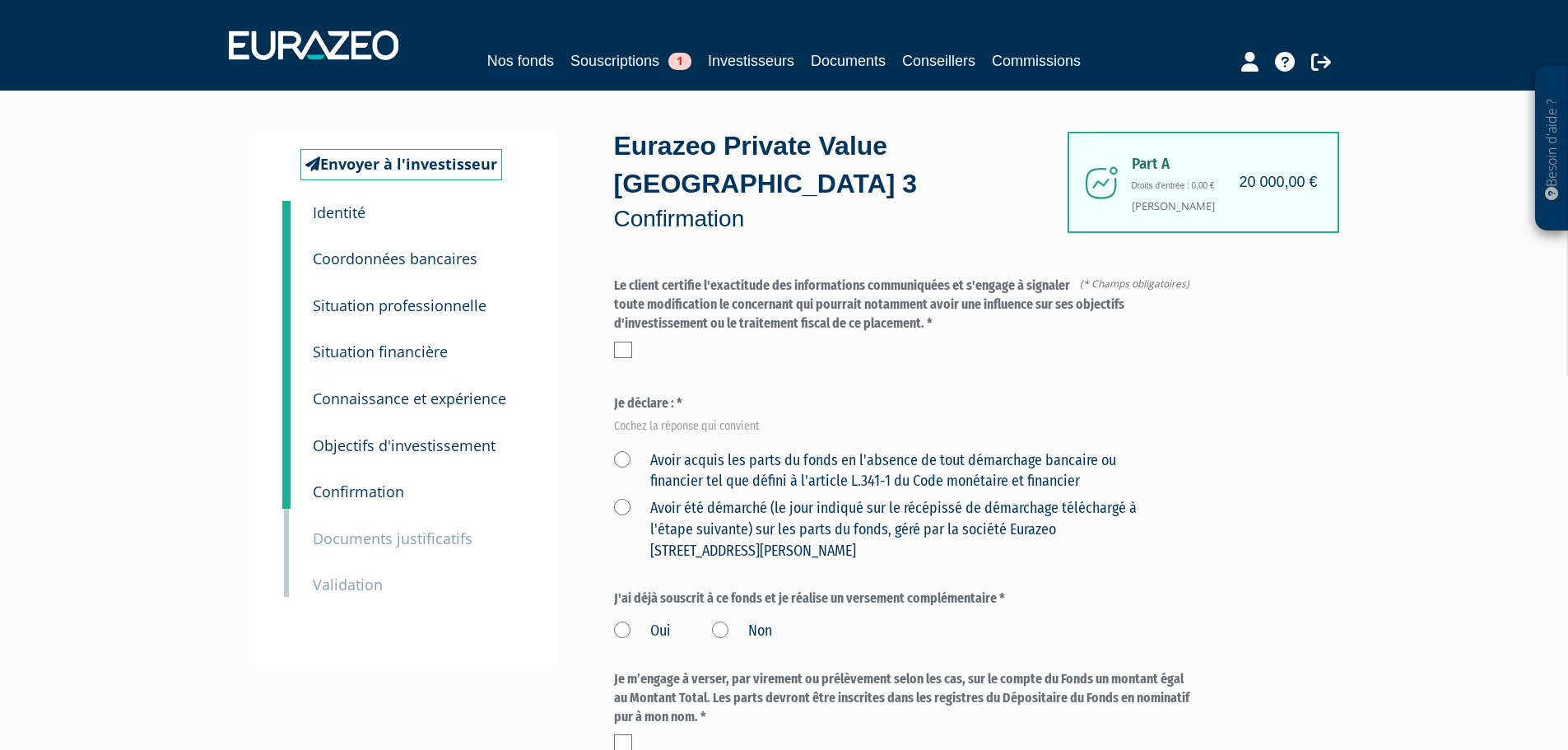
click at [623, 342] on label at bounding box center [623, 350] width 18 height 17
click at [0, 0] on input "checkbox" at bounding box center [0, 0] width 0 height 0
click at [623, 450] on label "Avoir acquis les parts du fonds en l'absence de tout démarchage bancaire ou fin…" at bounding box center [886, 471] width 544 height 42
click at [0, 0] on financier "Avoir acquis les parts du fonds en l'absence de tout démarchage bancaire ou fin…" at bounding box center [0, 0] width 0 height 0
click at [619, 498] on label "Avoir été démarché (le jour indiqué sur le récépissé de démarchage téléchargé à…" at bounding box center [886, 530] width 544 height 64
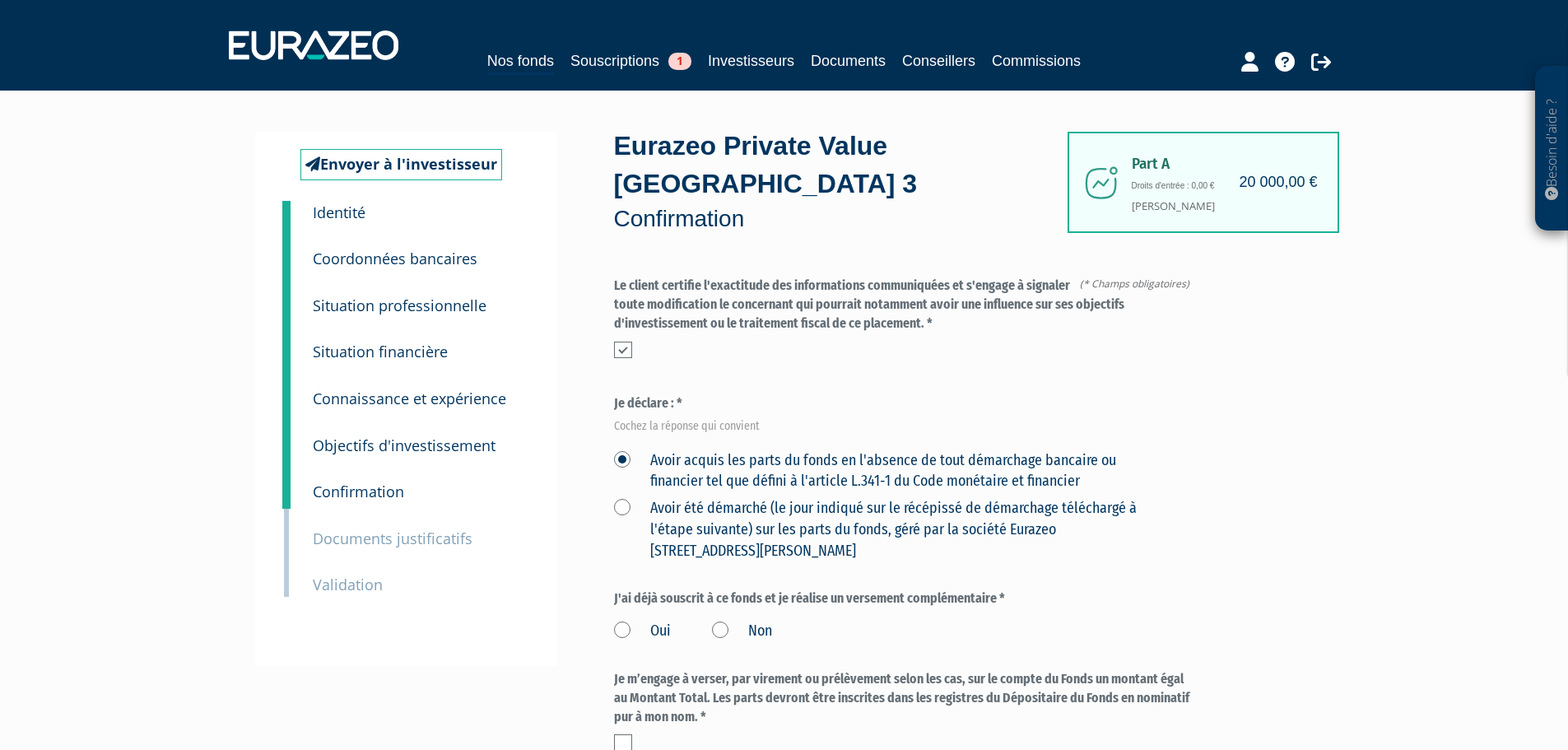
click at [0, 0] on Paris "Avoir été démarché (le jour indiqué sur le récépissé de démarchage téléchargé à…" at bounding box center [0, 0] width 0 height 0
click at [619, 450] on label "Avoir acquis les parts du fonds en l'absence de tout démarchage bancaire ou fin…" at bounding box center [886, 471] width 544 height 42
click at [0, 0] on financier "Avoir acquis les parts du fonds en l'absence de tout démarchage bancaire ou fin…" at bounding box center [0, 0] width 0 height 0
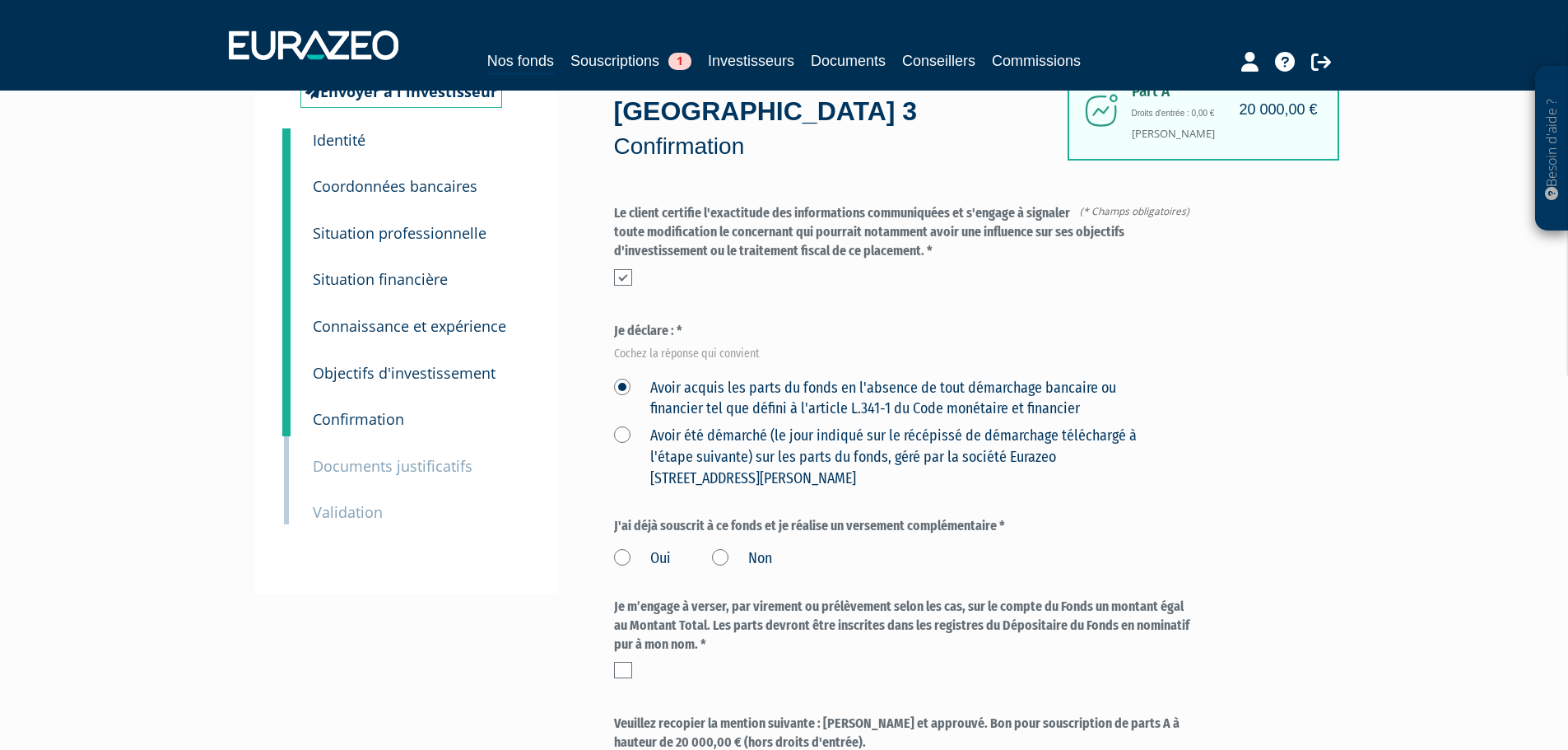
scroll to position [164, 0]
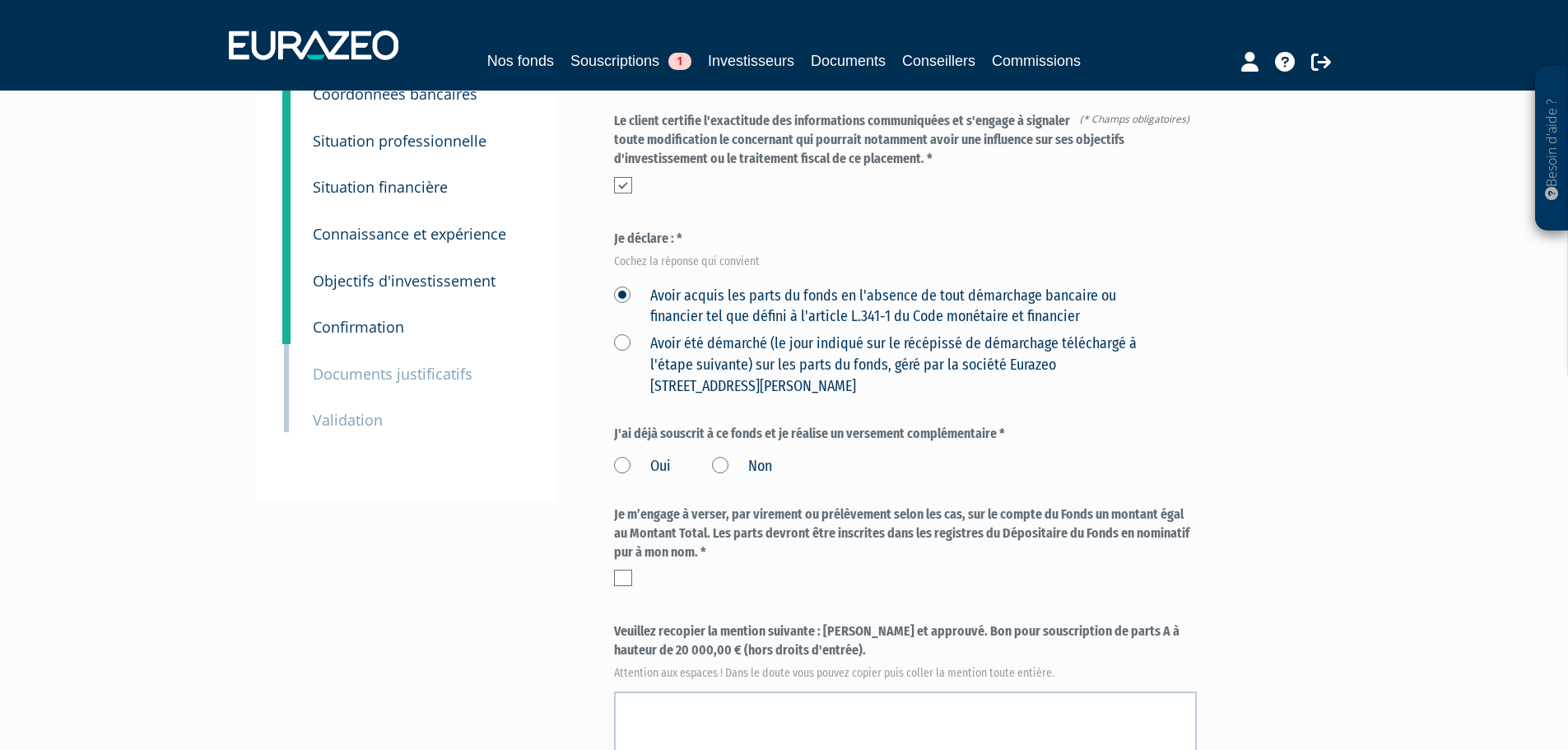
click at [718, 456] on label "Non" at bounding box center [741, 467] width 60 height 22
click at [0, 0] on input "Non" at bounding box center [0, 0] width 0 height 0
click at [623, 570] on label at bounding box center [623, 578] width 18 height 17
click at [0, 0] on input "checkbox" at bounding box center [0, 0] width 0 height 0
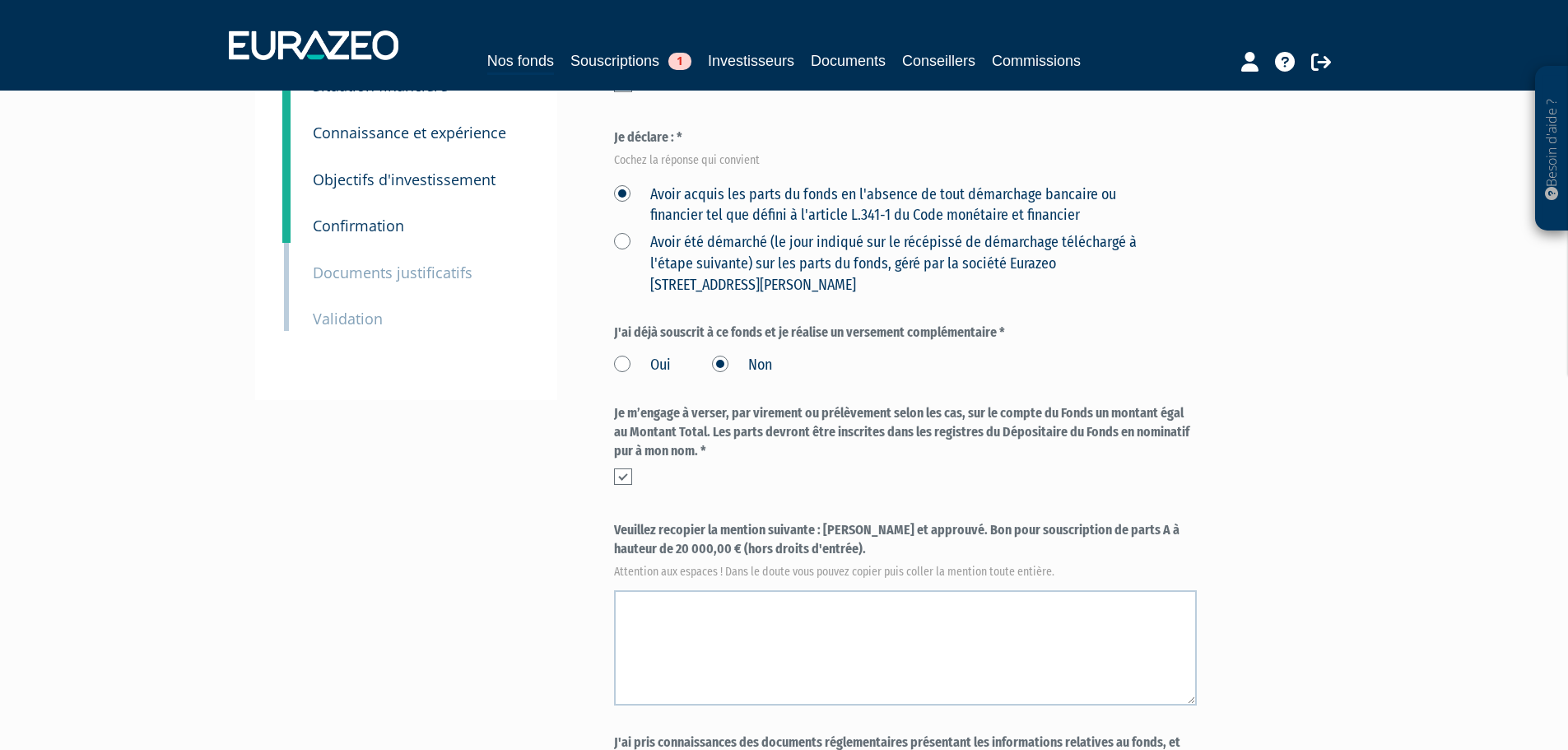
scroll to position [411, 0]
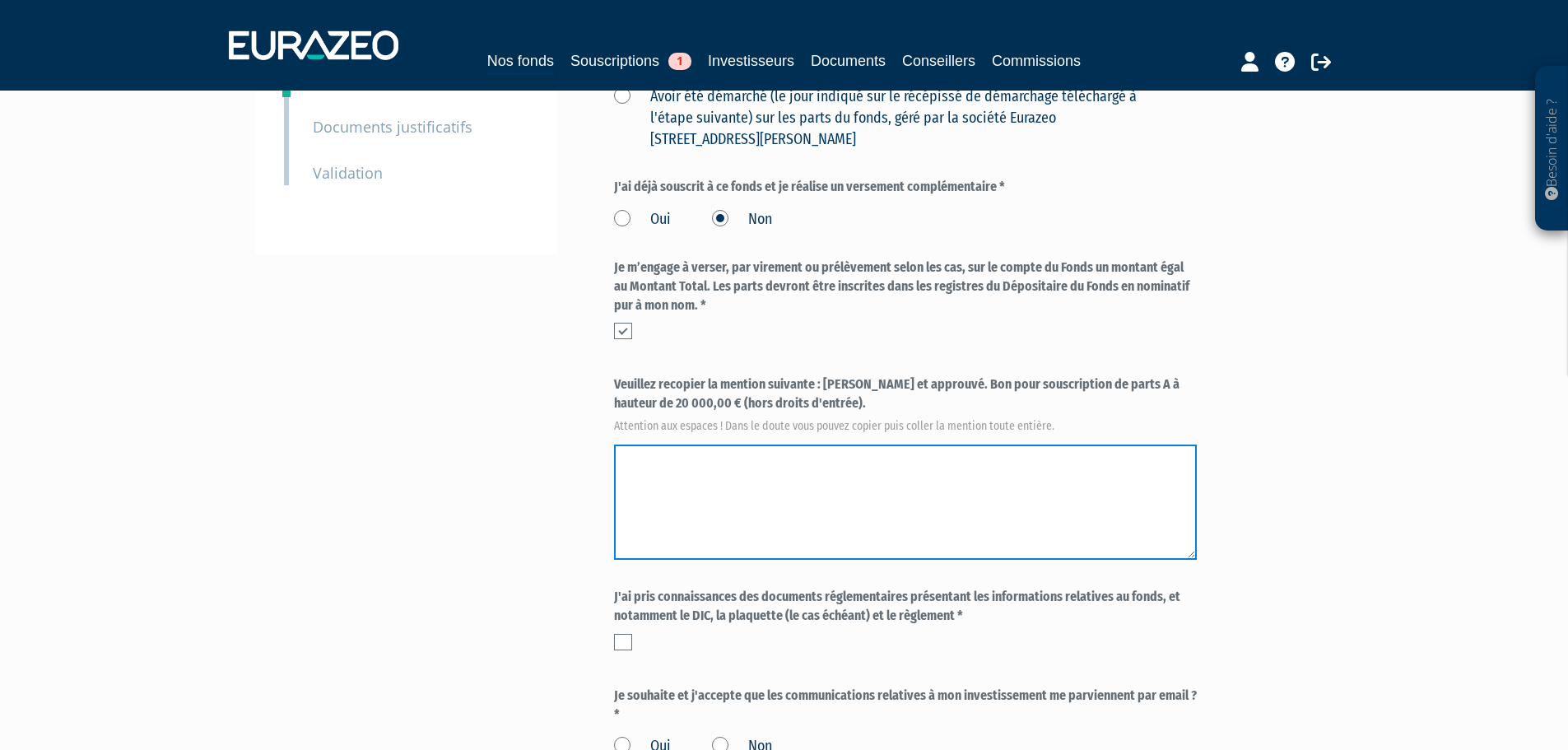
click at [832, 447] on textarea at bounding box center [904, 502] width 582 height 116
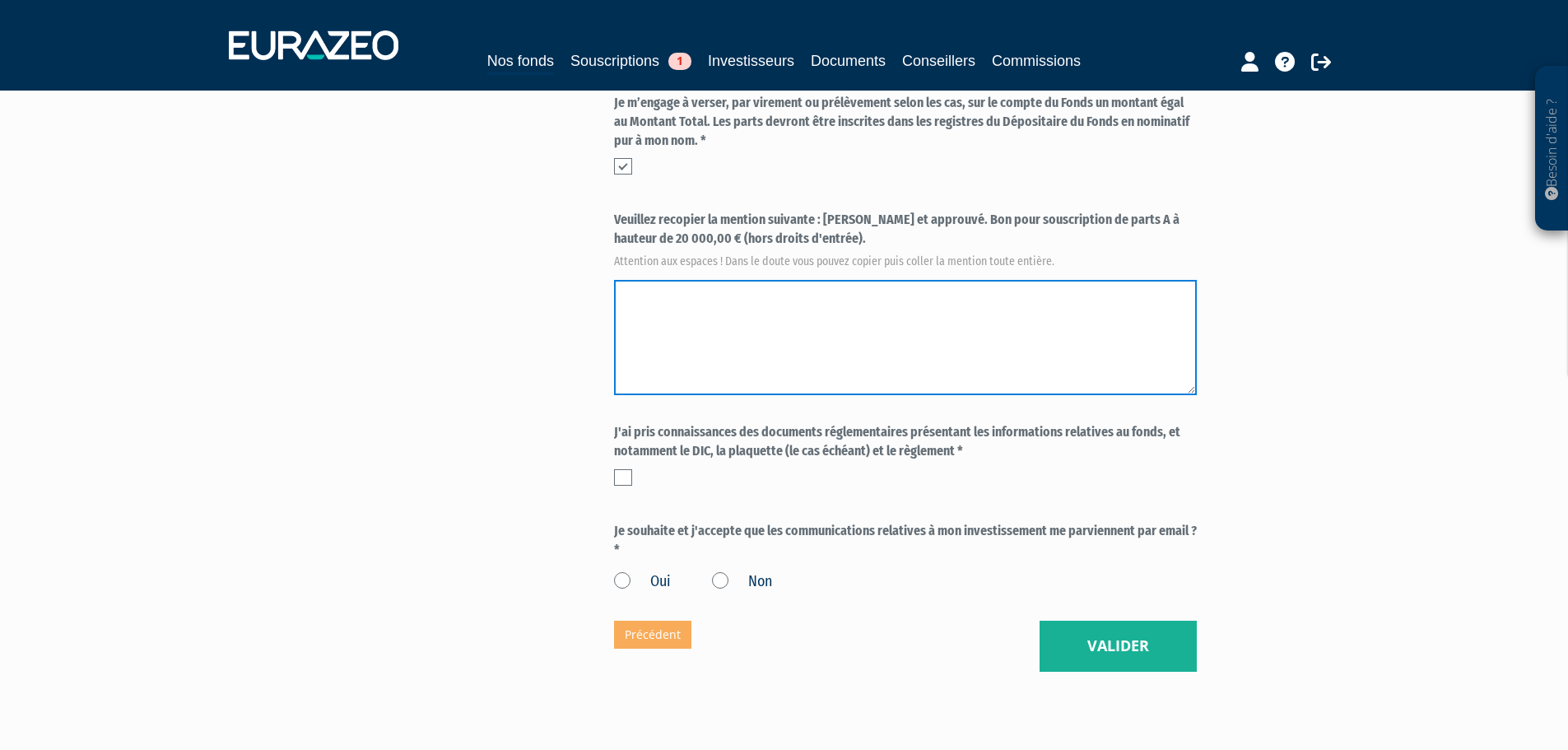
scroll to position [493, 0]
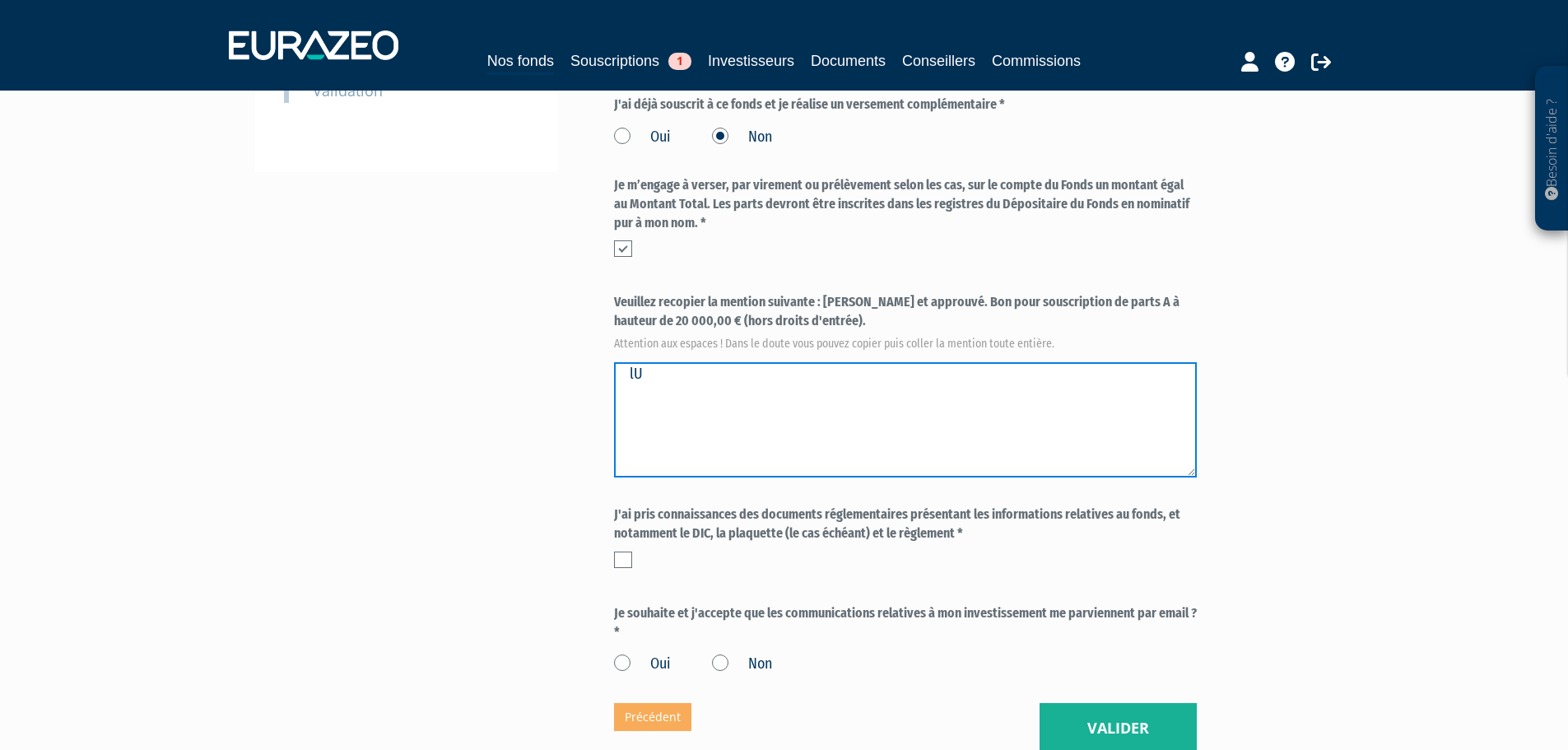
type textarea "l"
click at [1161, 362] on textarea at bounding box center [904, 420] width 582 height 116
click at [1123, 362] on textarea at bounding box center [904, 420] width 582 height 116
click at [1134, 362] on textarea at bounding box center [904, 420] width 582 height 116
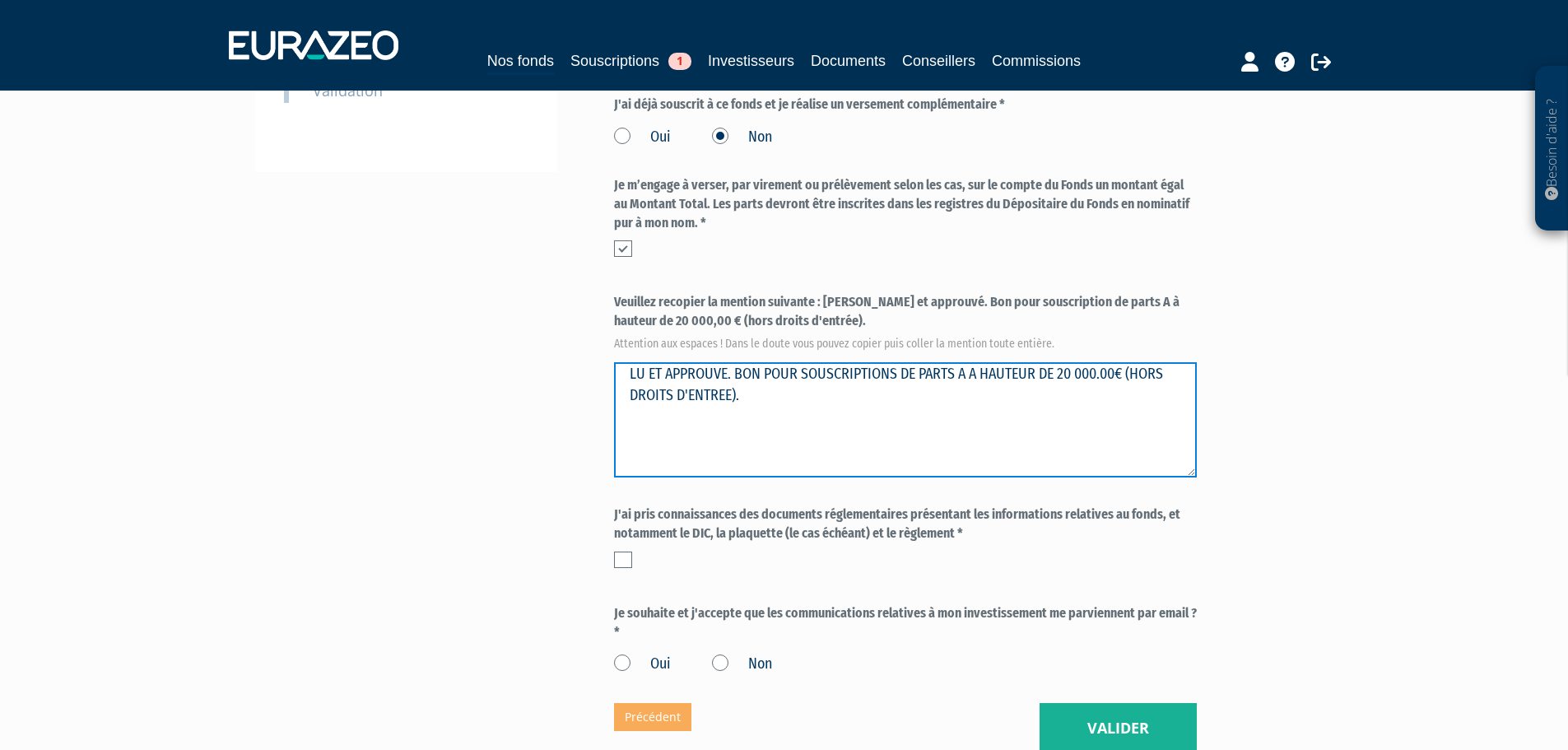
type textarea "LU ET APPROUVE. BON POUR SOUSCRIPTIONS DE PARTS A A HAUTEUR DE 20 000.00€ (HORS…"
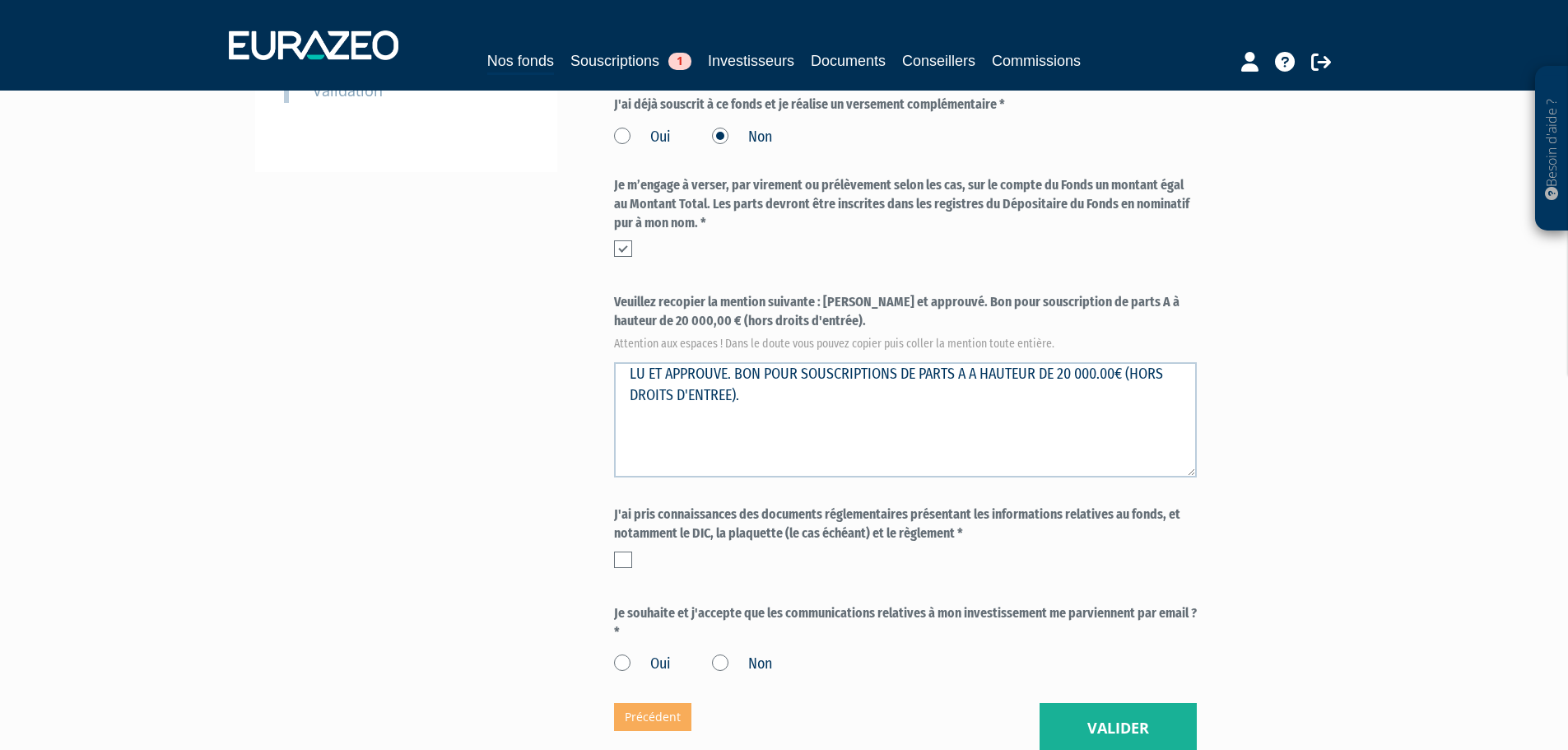
click at [618, 551] on label at bounding box center [623, 559] width 18 height 17
click at [0, 0] on input "checkbox" at bounding box center [0, 0] width 0 height 0
click at [627, 654] on label "Oui" at bounding box center [642, 665] width 57 height 22
click at [0, 0] on input "Oui" at bounding box center [0, 0] width 0 height 0
click at [933, 650] on div "Eurazeo Private Value Europe 3 Confirmation (* Champs obligatoires) Quel niveau…" at bounding box center [904, 196] width 582 height 1116
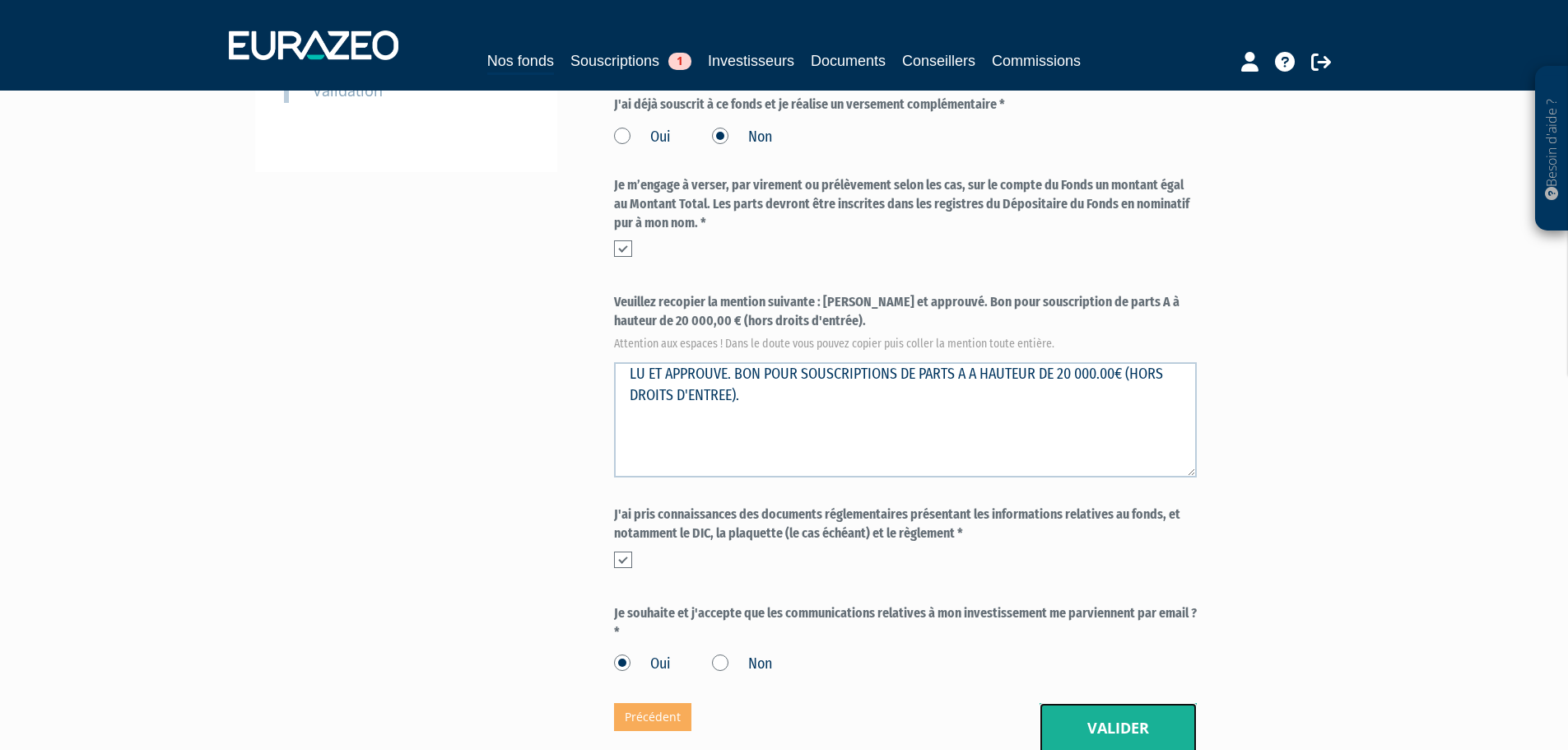
click at [1131, 703] on button "Valider" at bounding box center [1118, 728] width 158 height 51
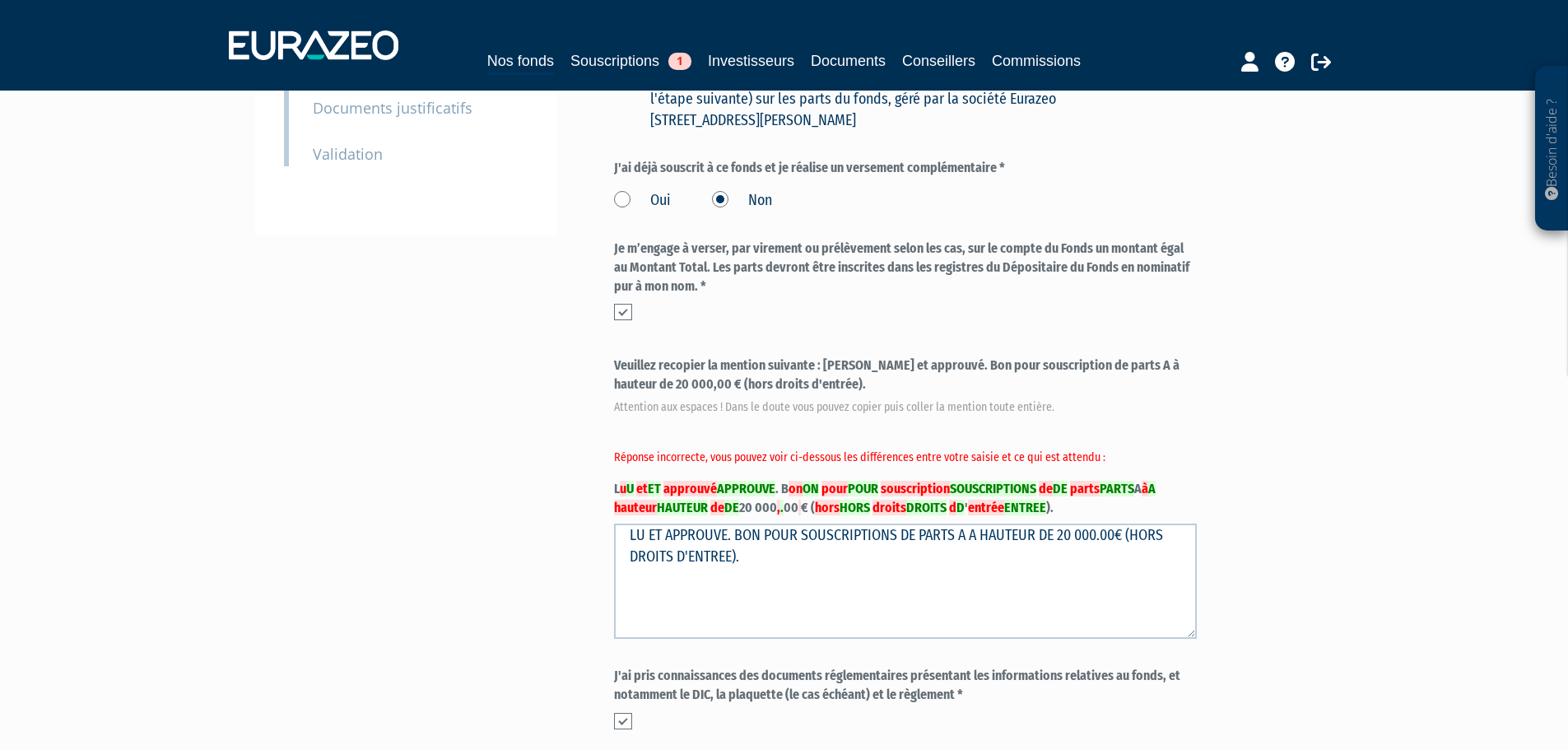
scroll to position [493, 0]
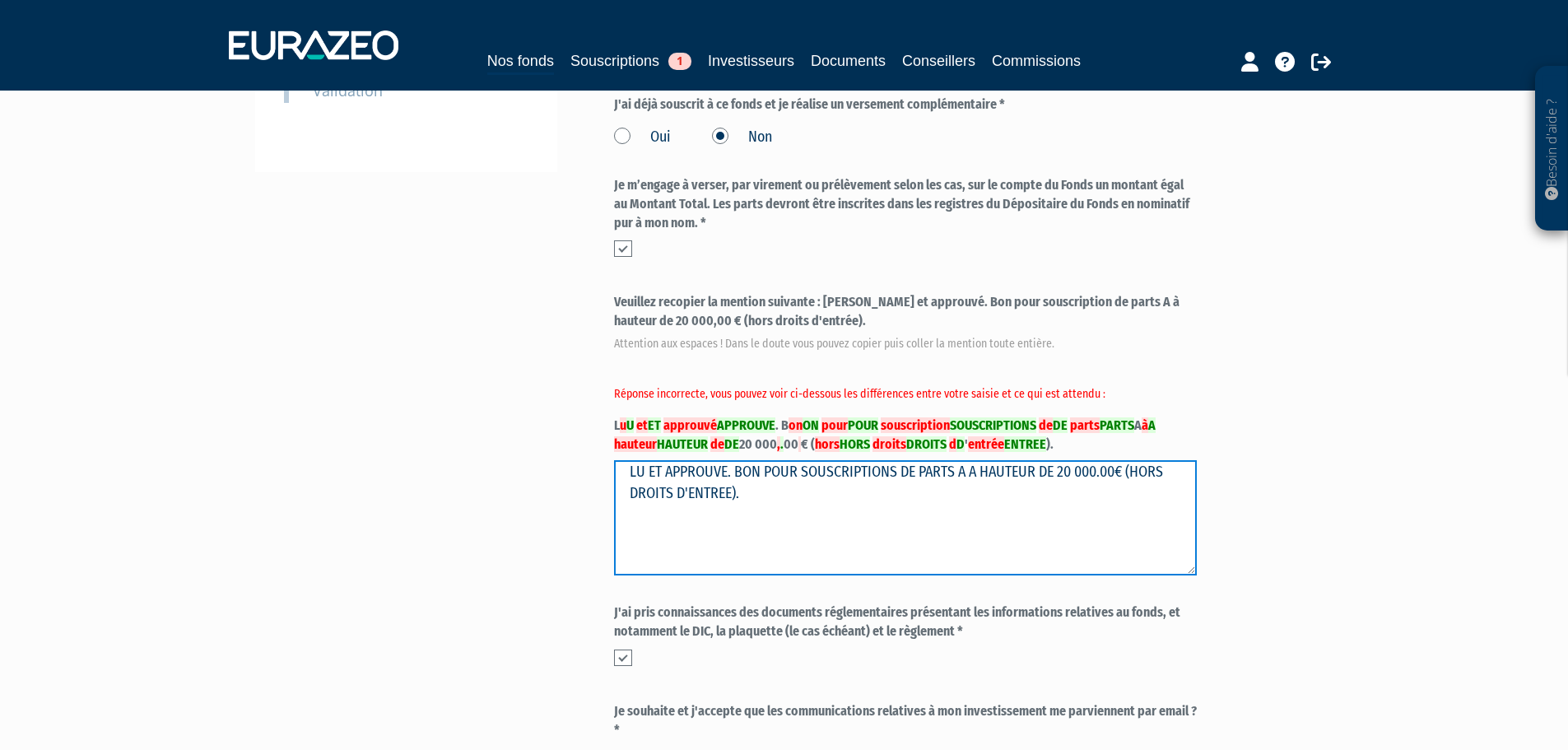
click at [939, 473] on textarea "LU ET APPROUVE. BON POUR SOUSCRIPTIONS DE PARTS A A HAUTEUR DE 20 000.00€ (HORS…" at bounding box center [904, 518] width 582 height 116
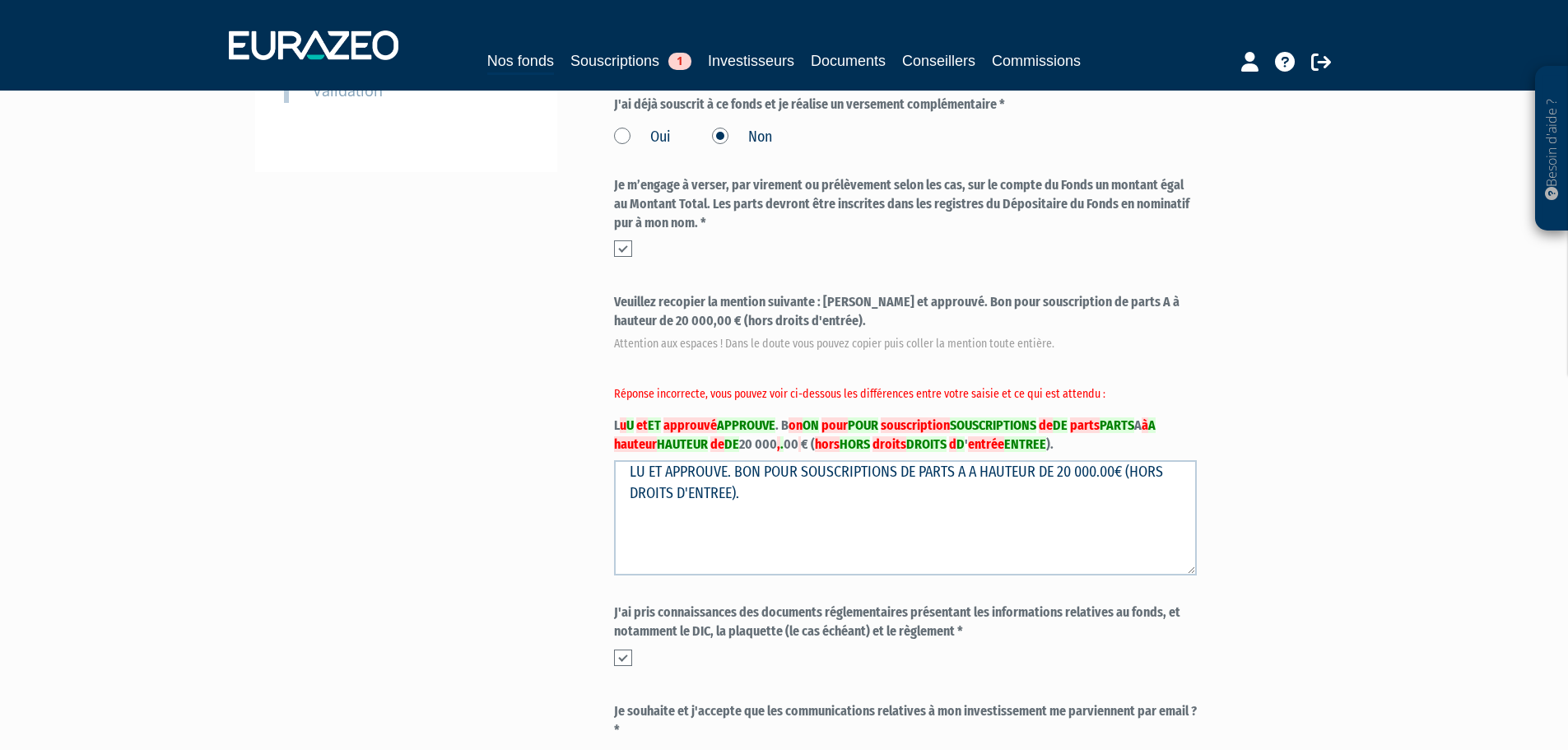
click at [632, 389] on label "Veuillez recopier la mention suivante : [PERSON_NAME] et approuvé. Bon pour sou…" at bounding box center [904, 373] width 582 height 161
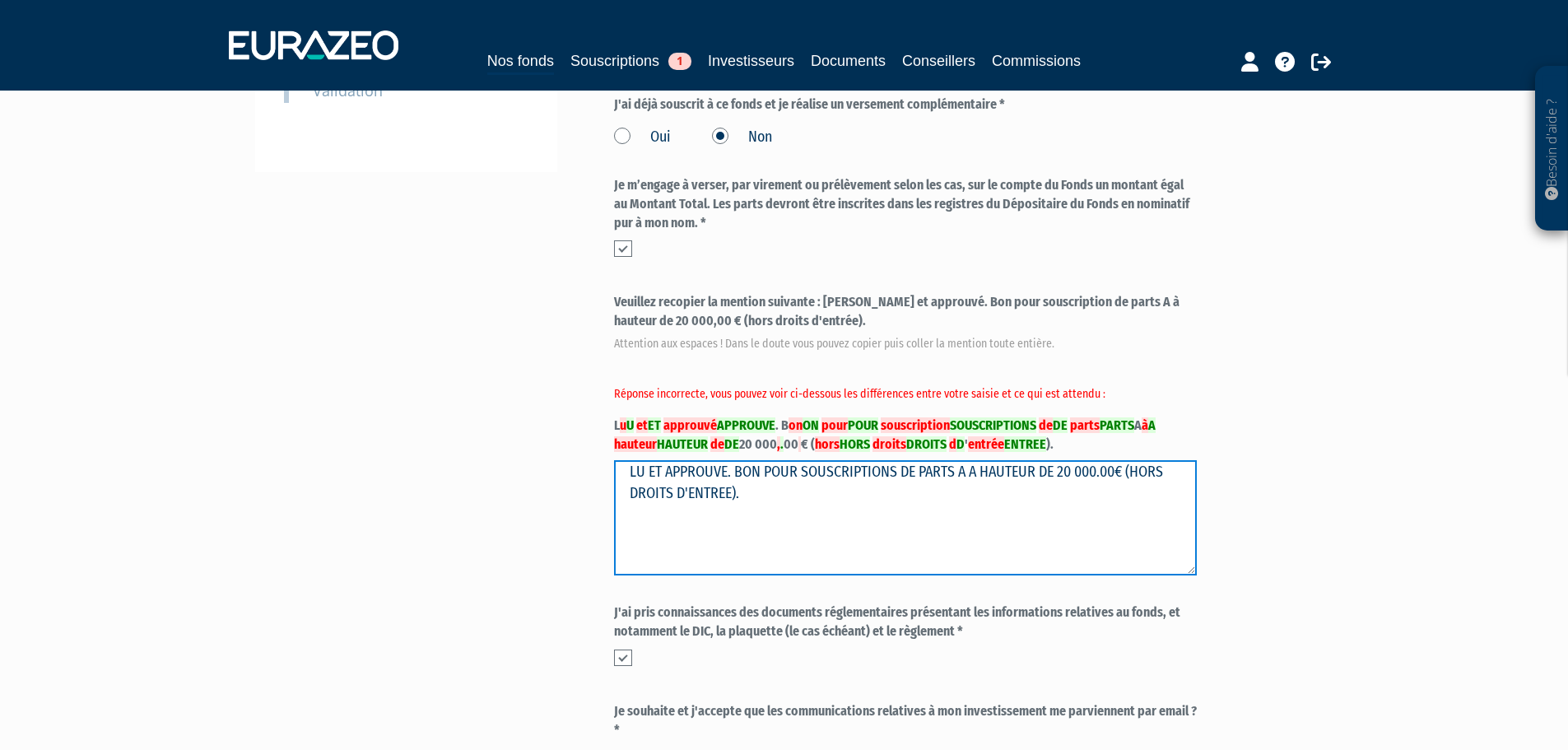
drag, startPoint x: 852, startPoint y: 452, endPoint x: 591, endPoint y: 428, distance: 262.1
click at [596, 440] on div "Envoyer à l'investisseur 1 Identité 2 Coordonnées bancaires 3 Situation profess…" at bounding box center [784, 245] width 1034 height 1214
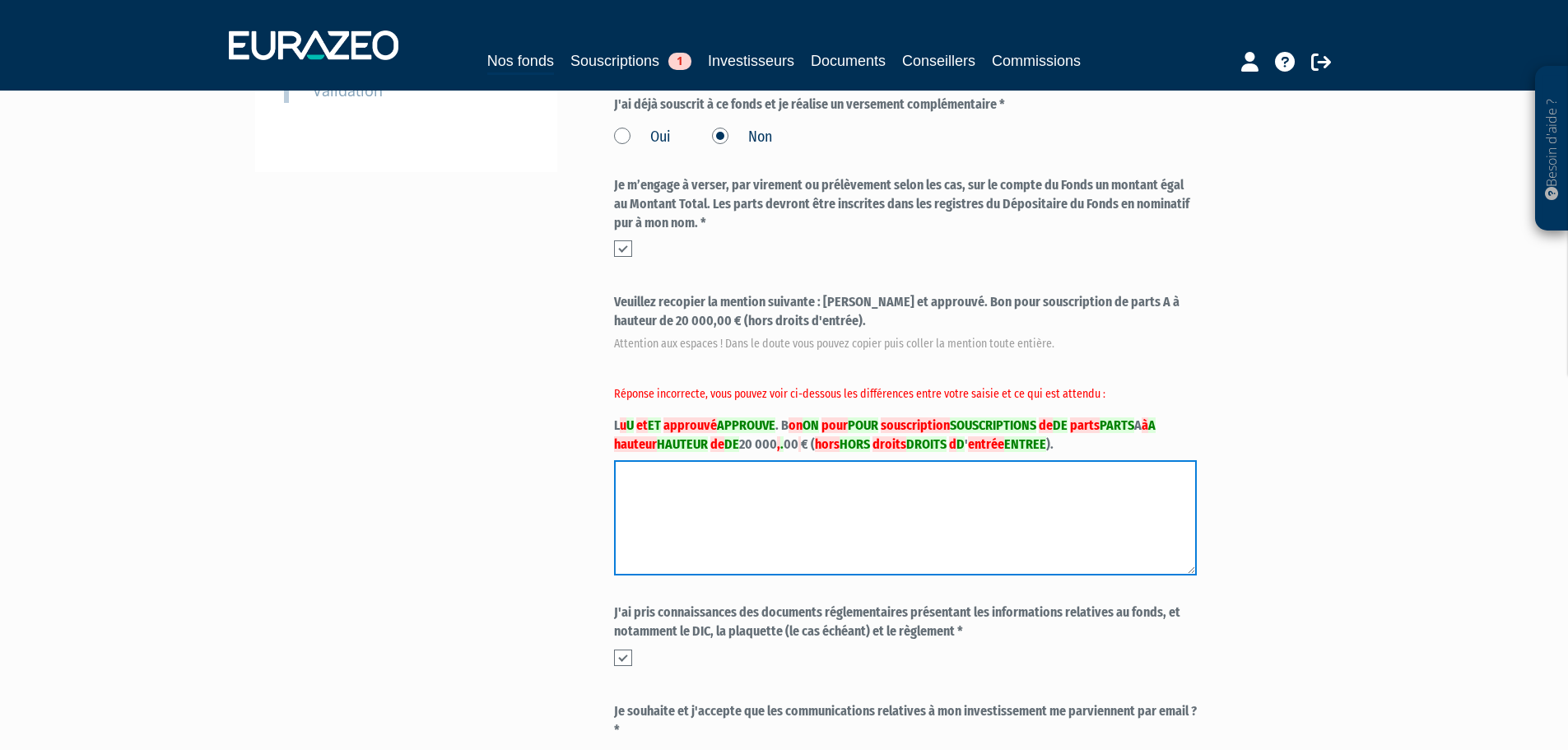
click at [760, 460] on textarea "LU ET APPROUVE. BON POUR SOUSCRIPTIONS DE PARTS A A HAUTEUR DE 20 000.00€ (HORS…" at bounding box center [904, 518] width 582 height 116
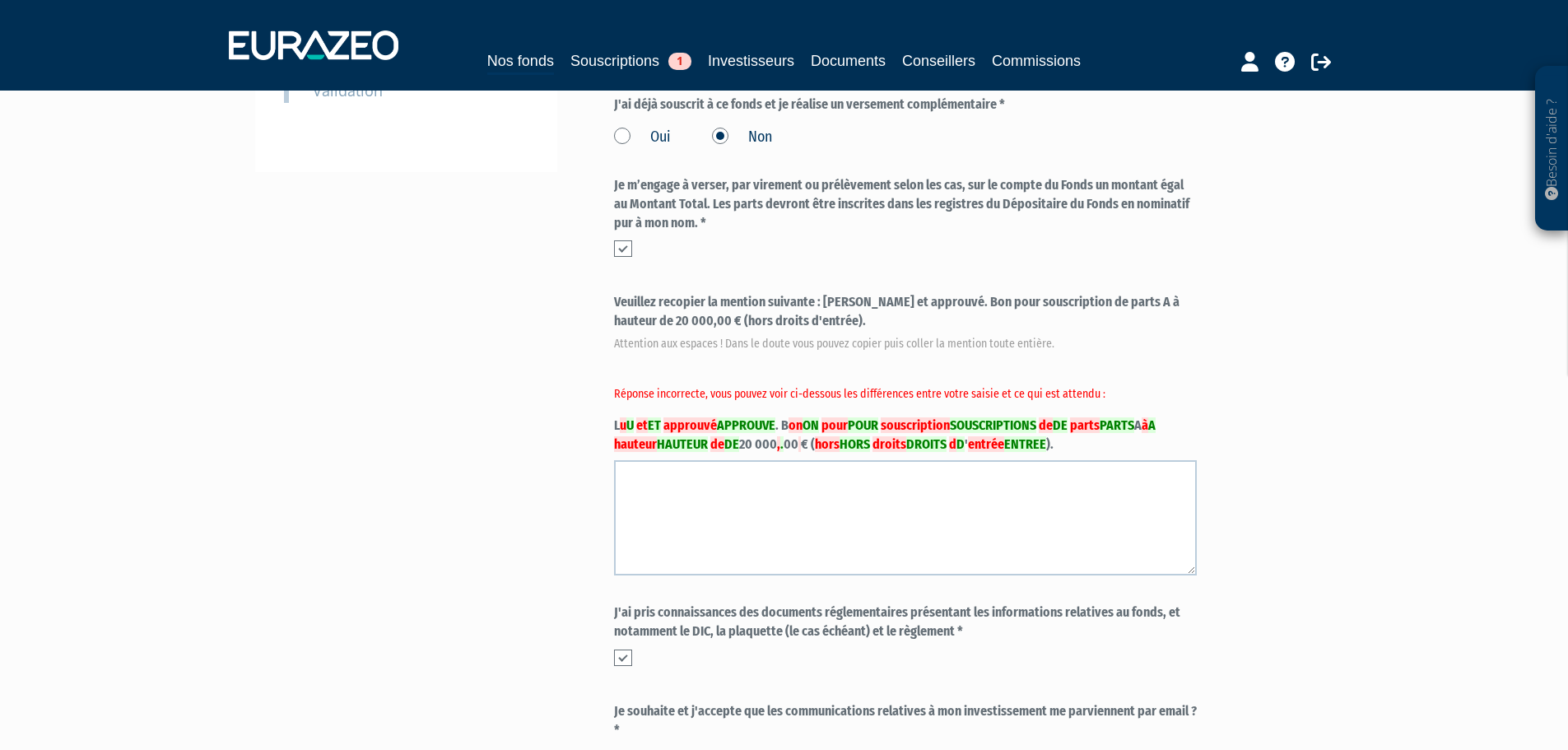
click at [768, 400] on label "Veuillez recopier la mention suivante : [PERSON_NAME] et approuvé. Bon pour sou…" at bounding box center [904, 373] width 582 height 161
click at [648, 369] on label "Veuillez recopier la mention suivante : [PERSON_NAME] et approuvé. Bon pour sou…" at bounding box center [904, 373] width 582 height 161
click at [648, 370] on label "Veuillez recopier la mention suivante : [PERSON_NAME] et approuvé. Bon pour sou…" at bounding box center [904, 373] width 582 height 161
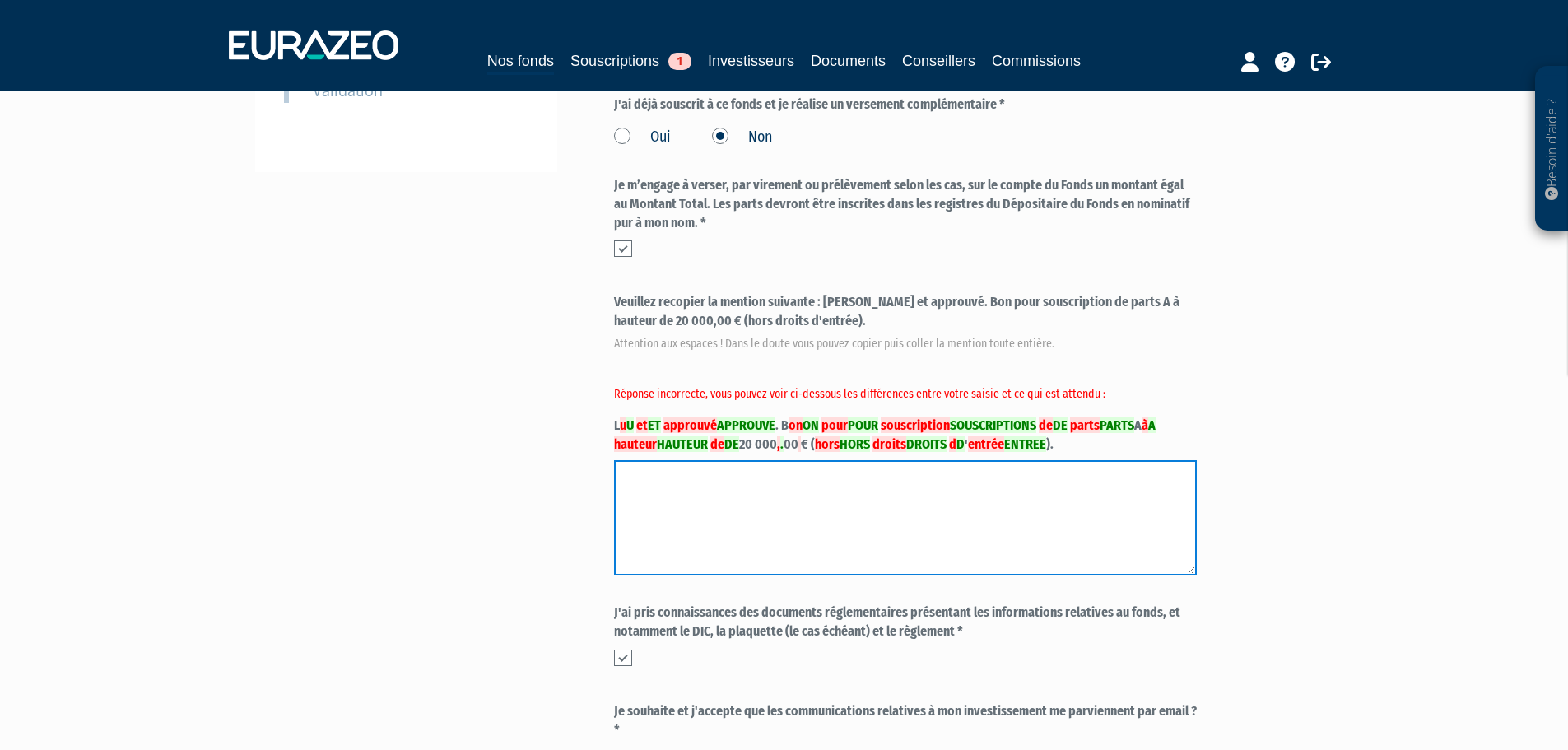
click at [646, 460] on textarea "LU ET APPROUVE. BON POUR SOUSCRIPTIONS DE PARTS A A HAUTEUR DE 20 000.00€ (HORS…" at bounding box center [904, 518] width 582 height 116
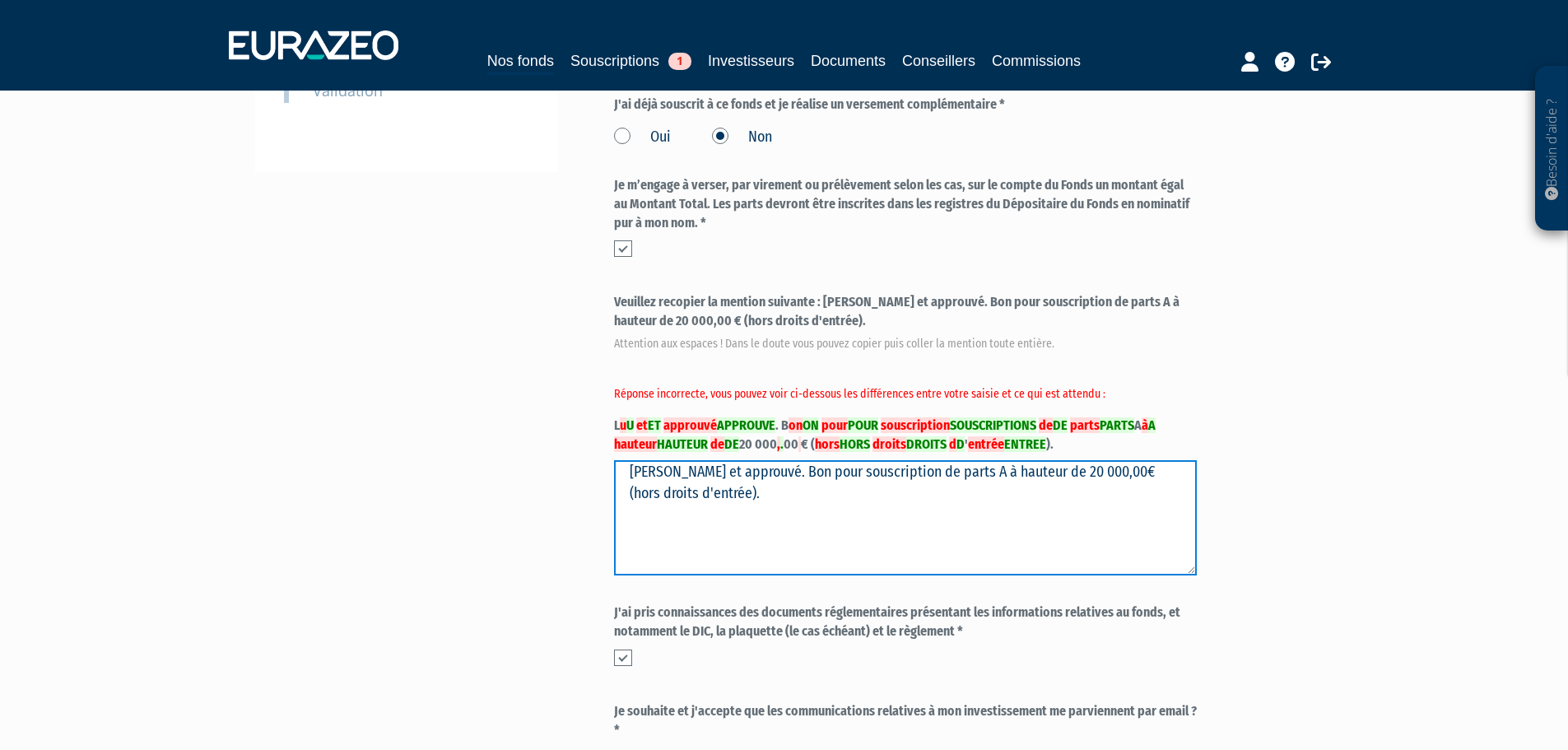
scroll to position [719, 0]
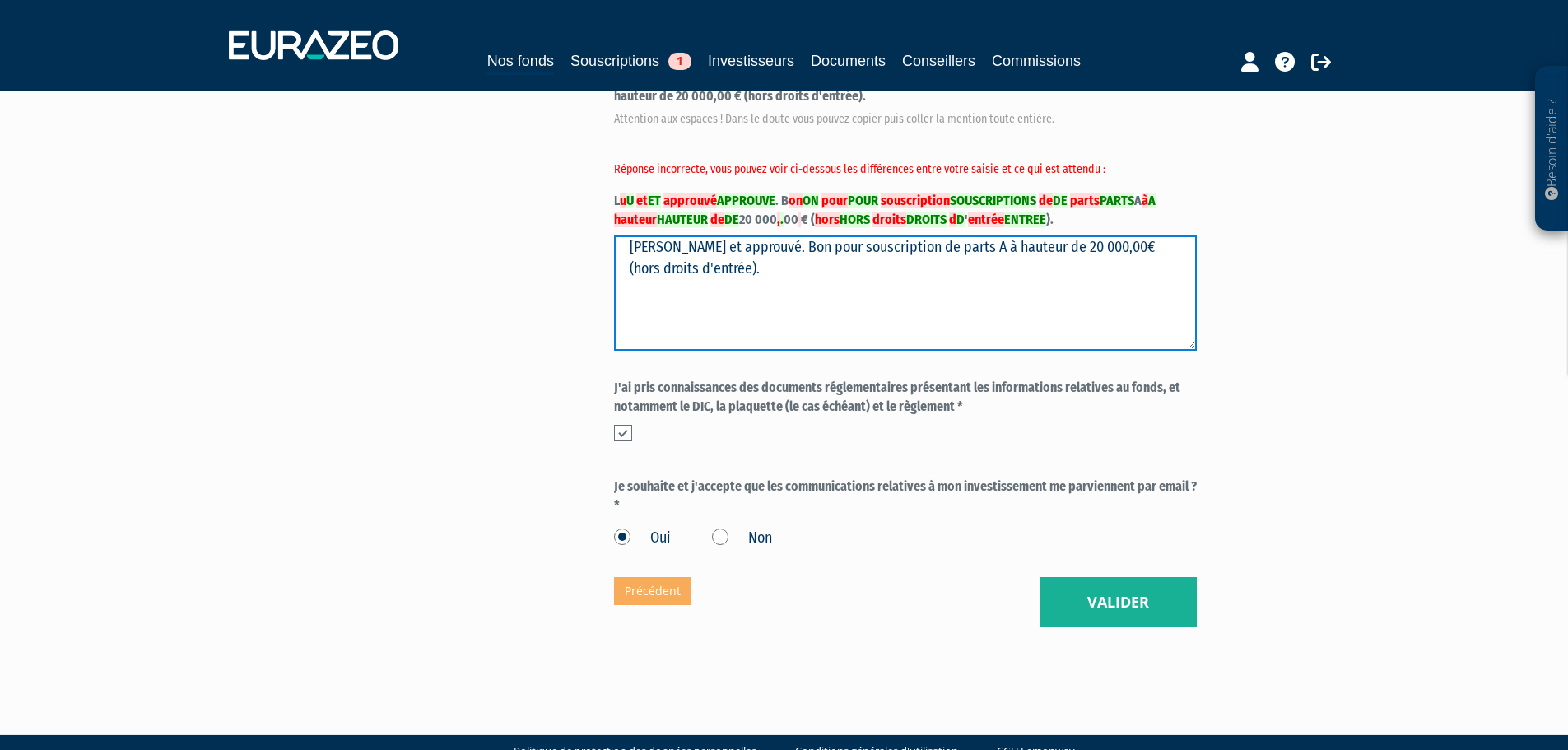
type textarea "[PERSON_NAME] et approuvé. Bon pour souscription de parts A à hauteur de 20 000…"
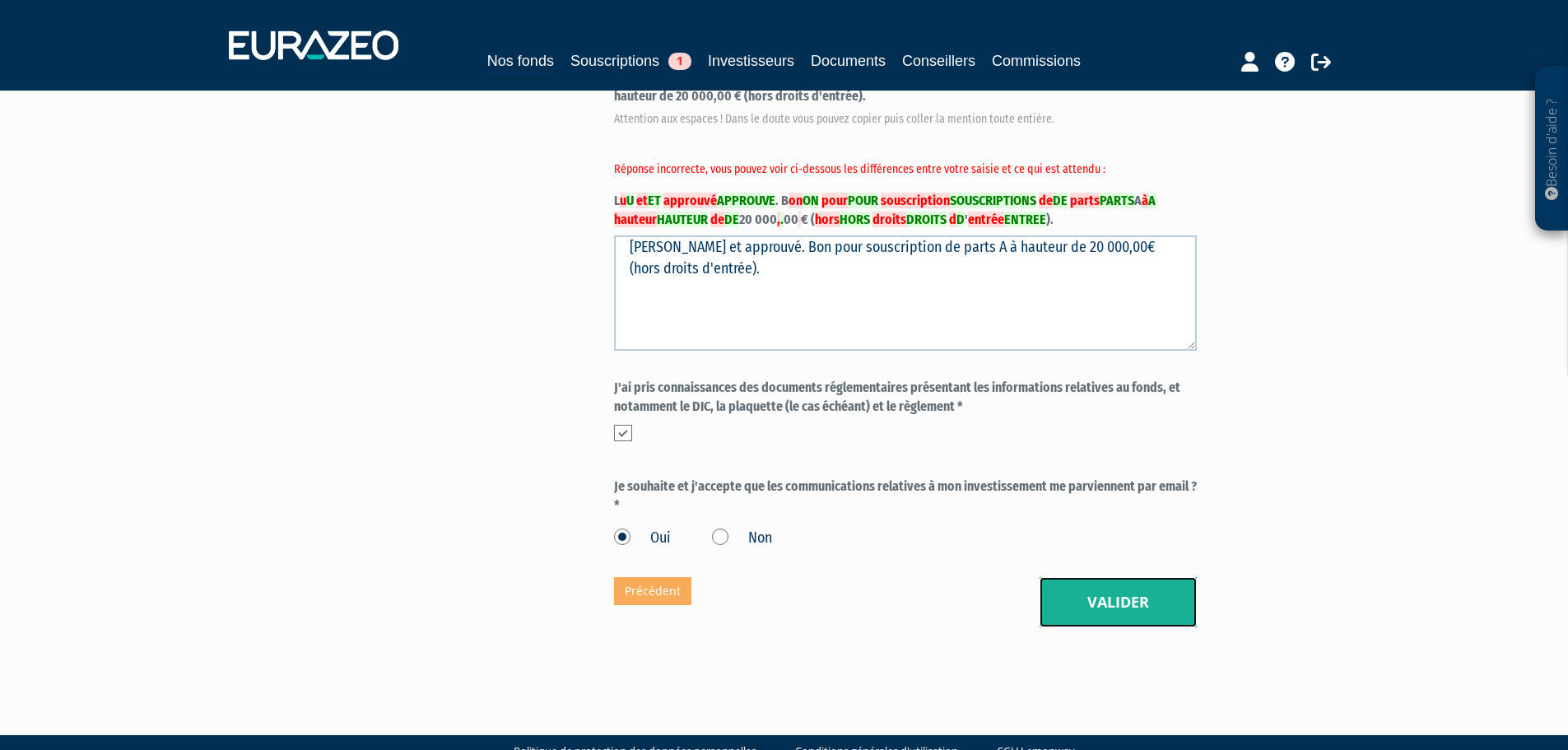
click at [1123, 577] on button "Valider" at bounding box center [1118, 602] width 158 height 51
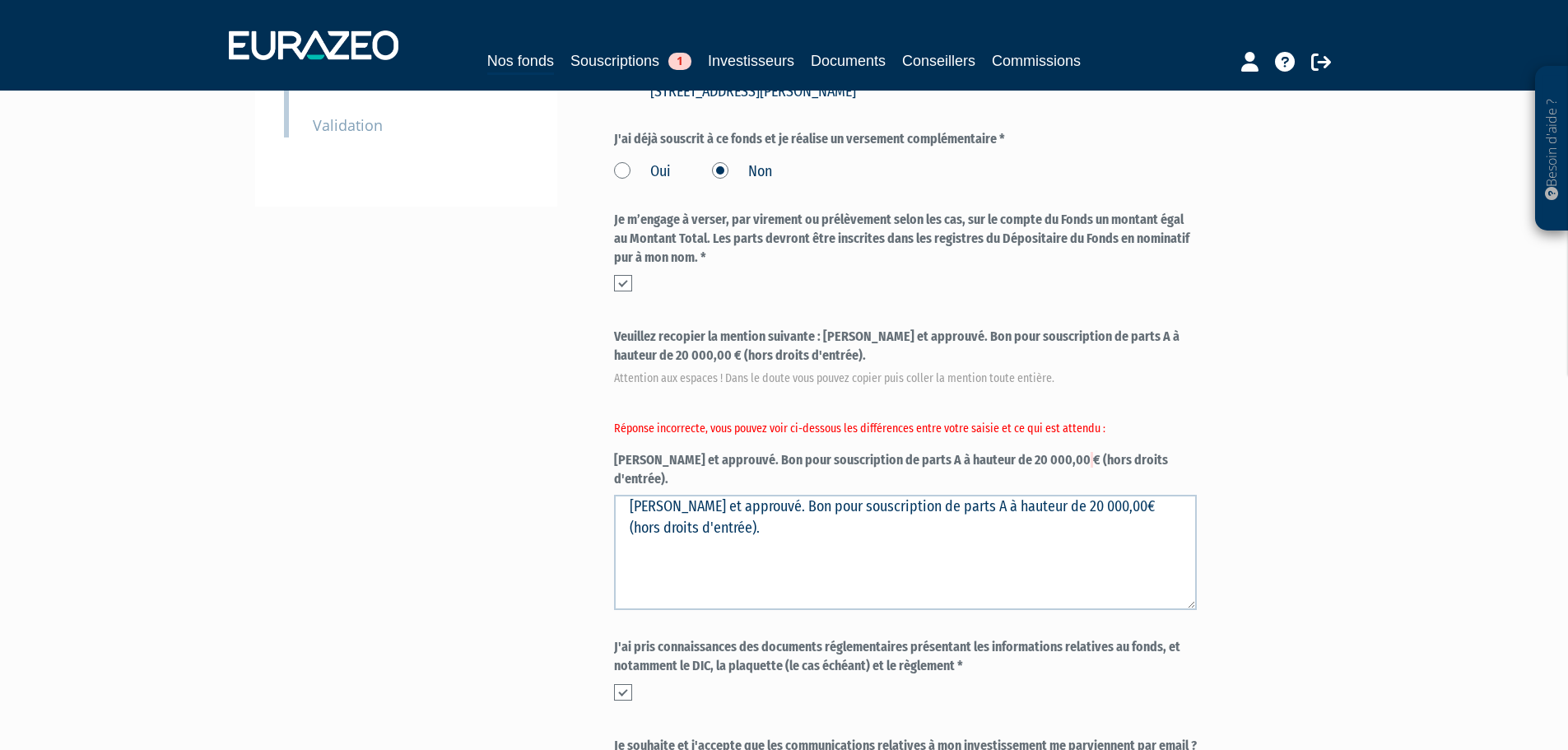
scroll to position [452, 0]
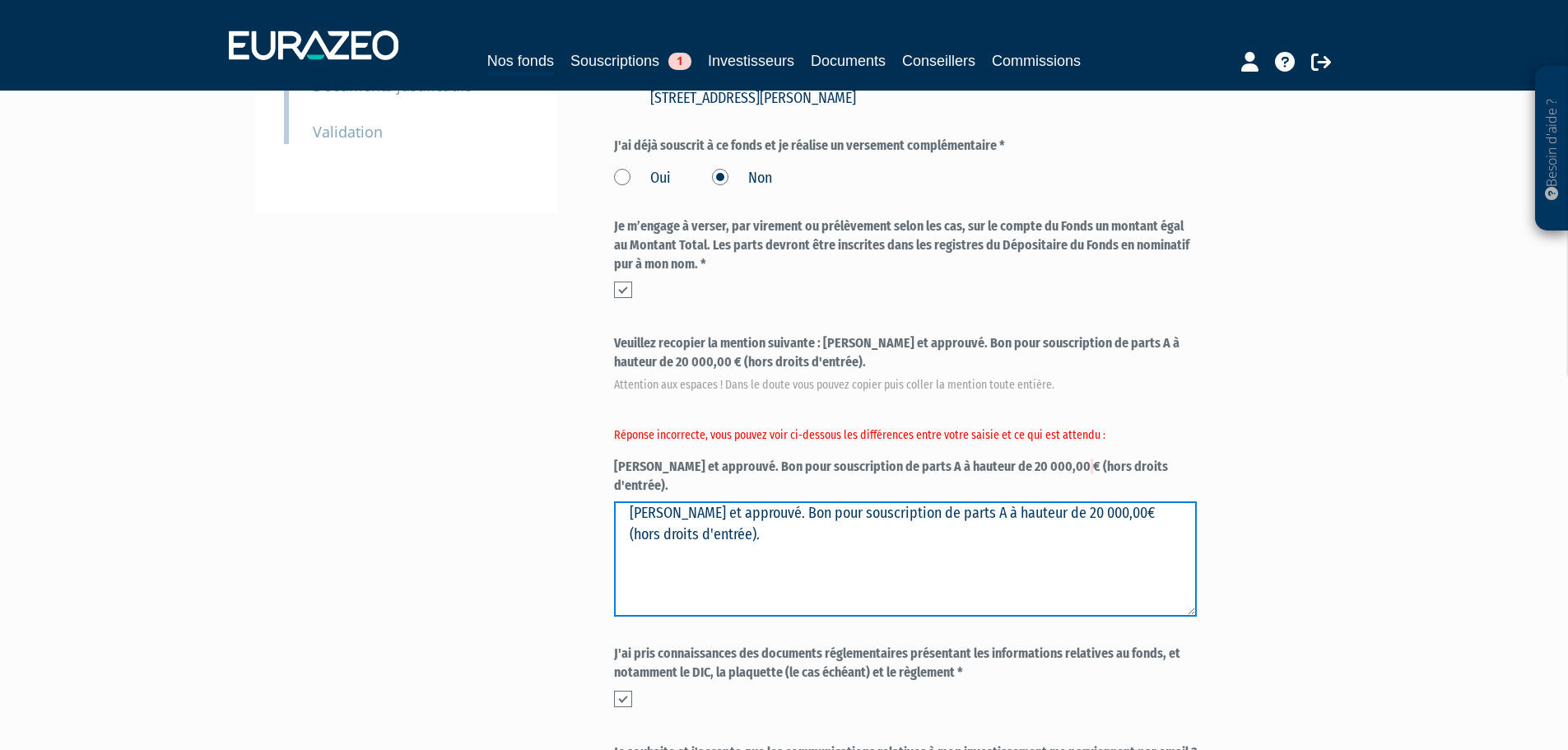
click at [770, 501] on textarea "[PERSON_NAME] et approuvé. Bon pour souscription de parts A à hauteur de 20 000…" at bounding box center [904, 559] width 582 height 116
drag, startPoint x: 768, startPoint y: 454, endPoint x: 573, endPoint y: 445, distance: 195.2
click at [573, 445] on div "Envoyer à l'investisseur 1 Identité 2 Coordonnées bancaires 3 Situation profess…" at bounding box center [784, 286] width 1034 height 1214
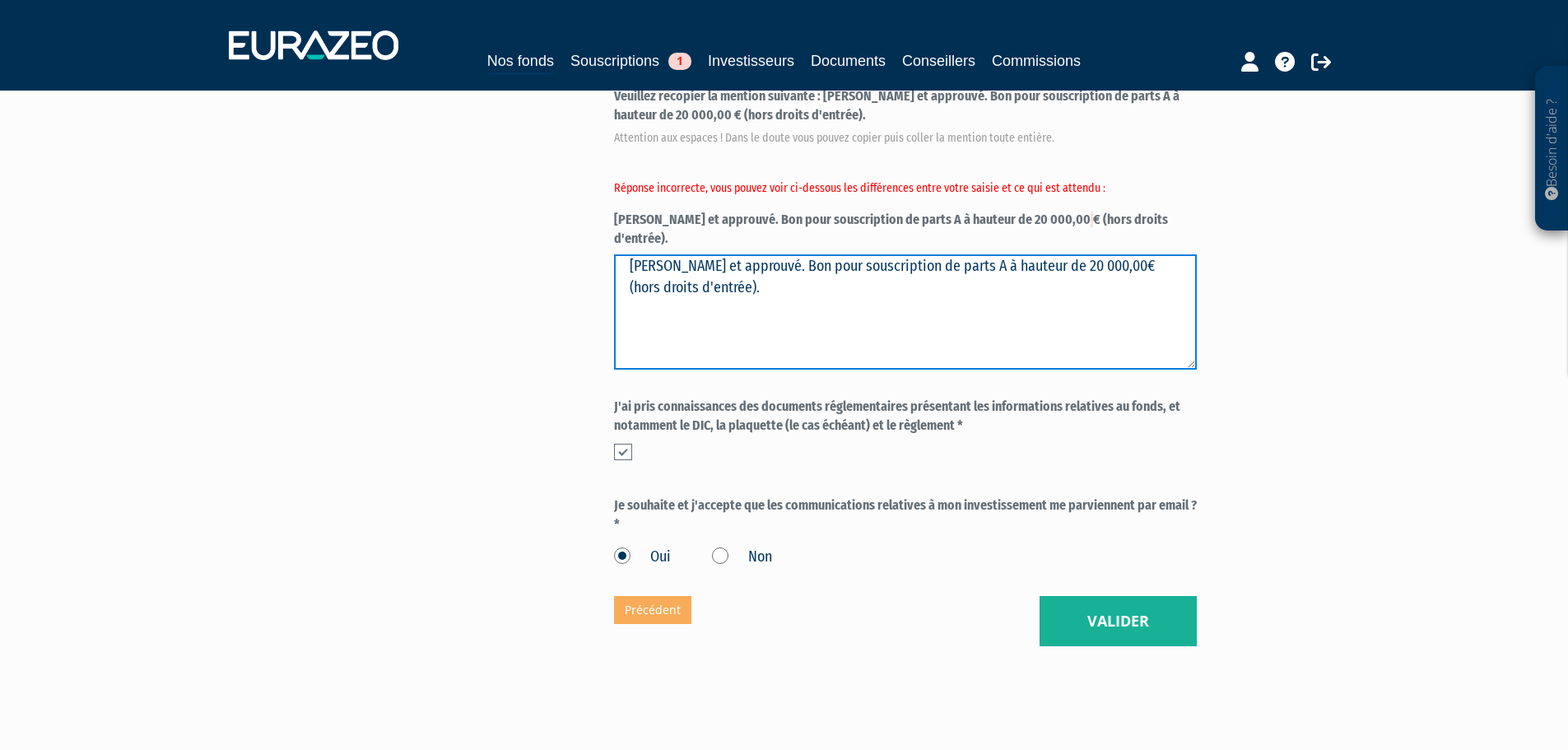
type textarea "[PERSON_NAME] et approuvé. Bon pour souscription de parts A à hauteur de 20 000…"
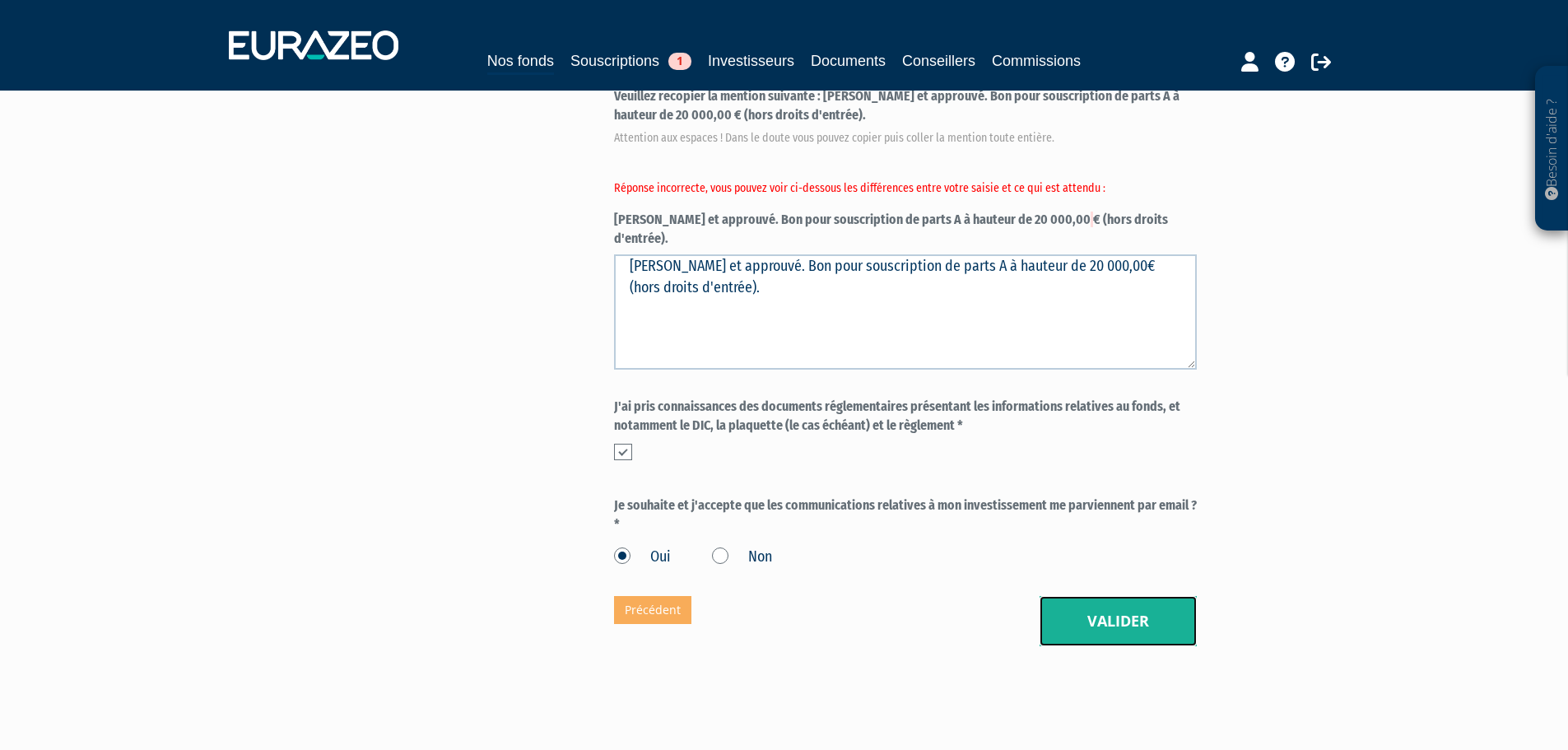
click at [1144, 596] on button "Valider" at bounding box center [1118, 622] width 158 height 51
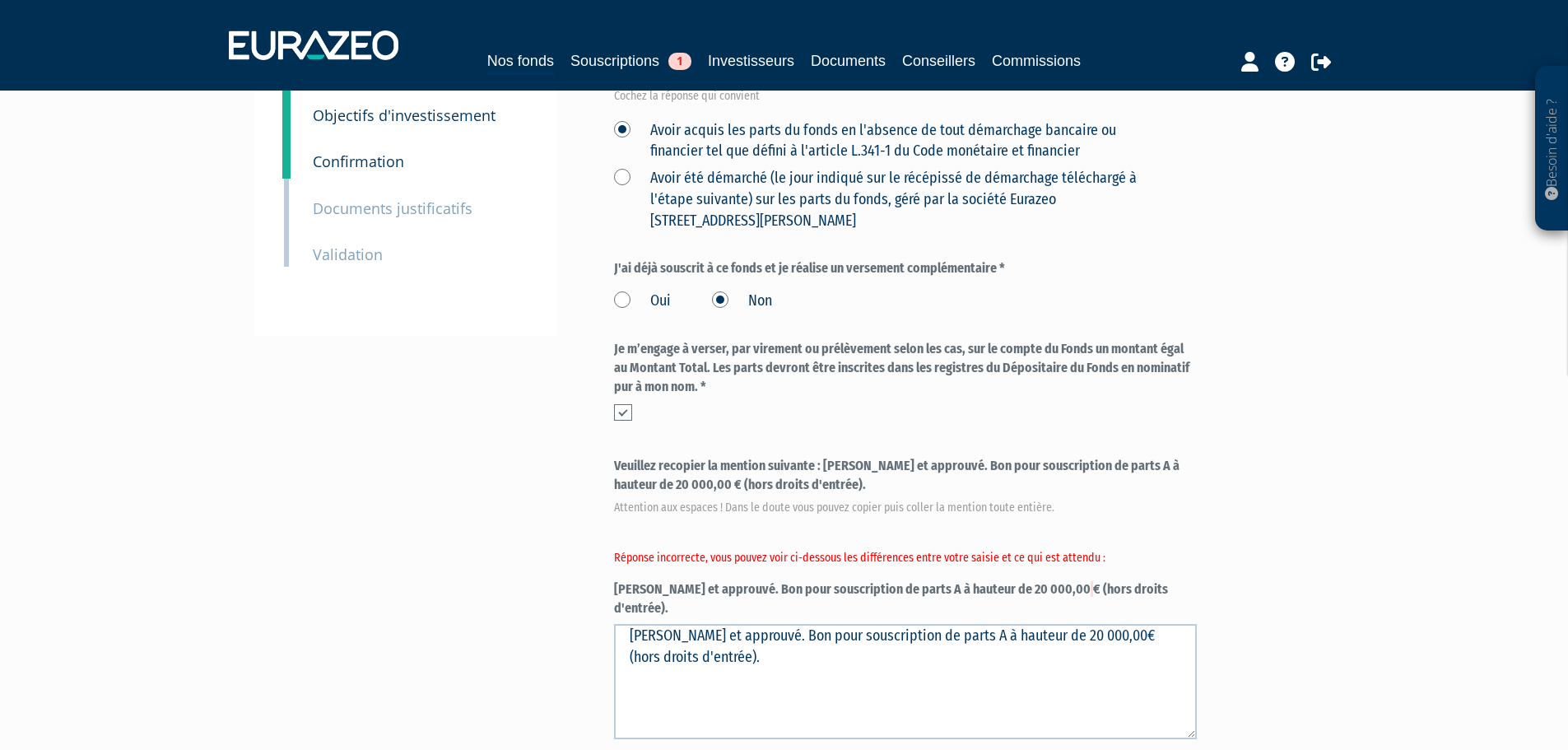
scroll to position [576, 0]
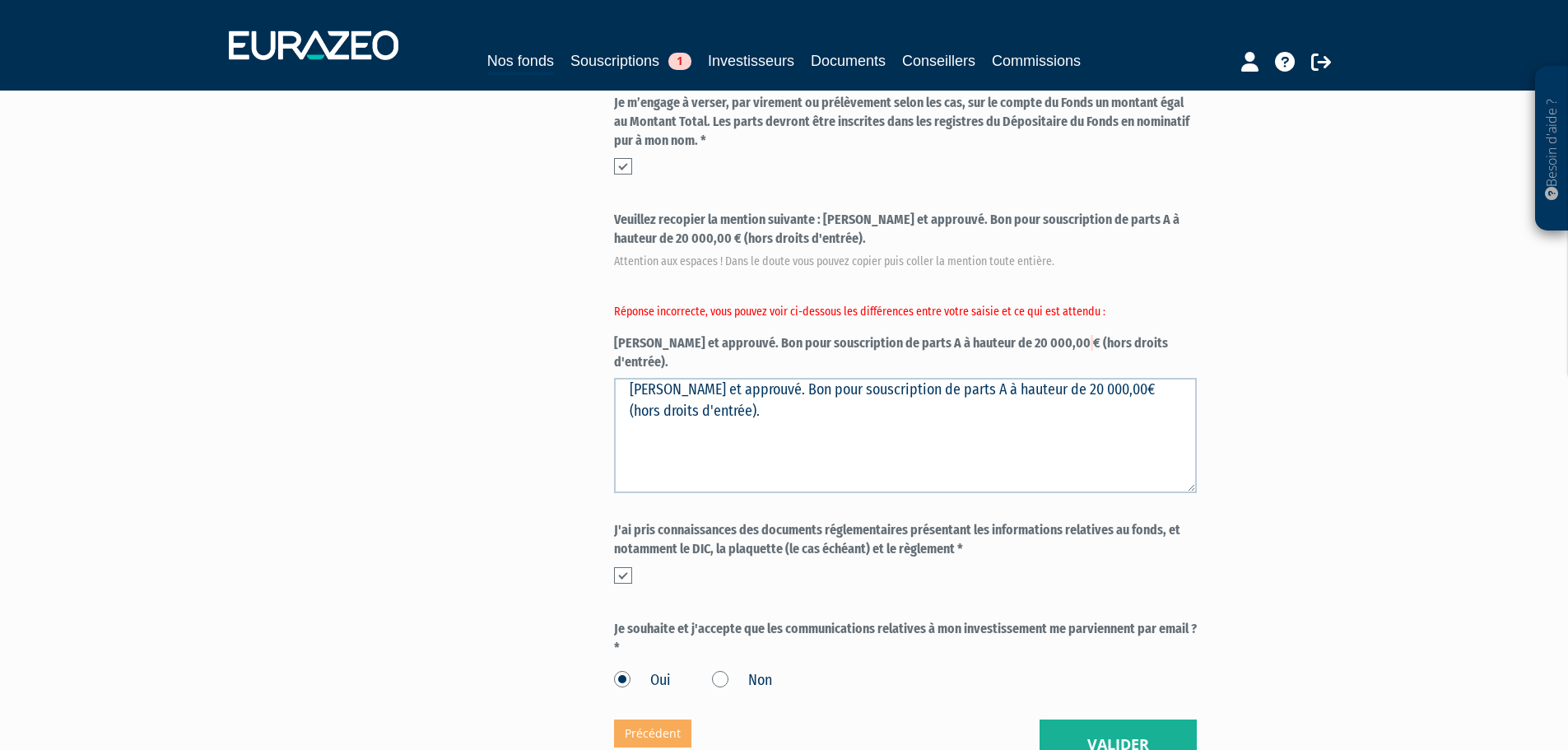
click at [1011, 297] on label "Veuillez recopier la mention suivante : [PERSON_NAME] et approuvé. Bon pour sou…" at bounding box center [904, 291] width 582 height 161
click at [1013, 306] on label "Veuillez recopier la mention suivante : [PERSON_NAME] et approuvé. Bon pour sou…" at bounding box center [904, 291] width 582 height 161
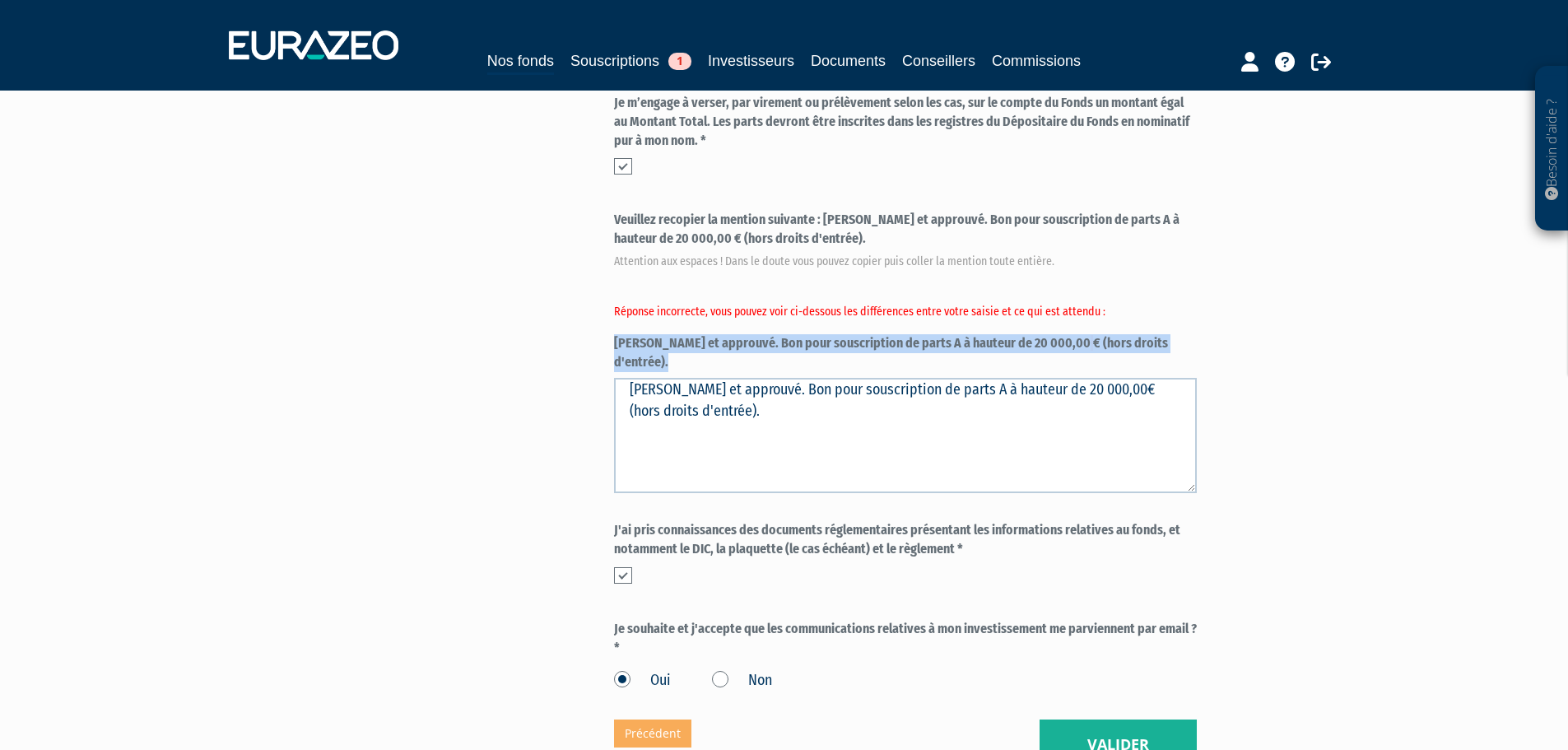
drag, startPoint x: 1118, startPoint y: 304, endPoint x: 612, endPoint y: 305, distance: 506.0
click at [612, 305] on div "Envoyer à l'investisseur 1 Identité 2 Coordonnées bancaires 3 Situation profess…" at bounding box center [784, 163] width 1034 height 1214
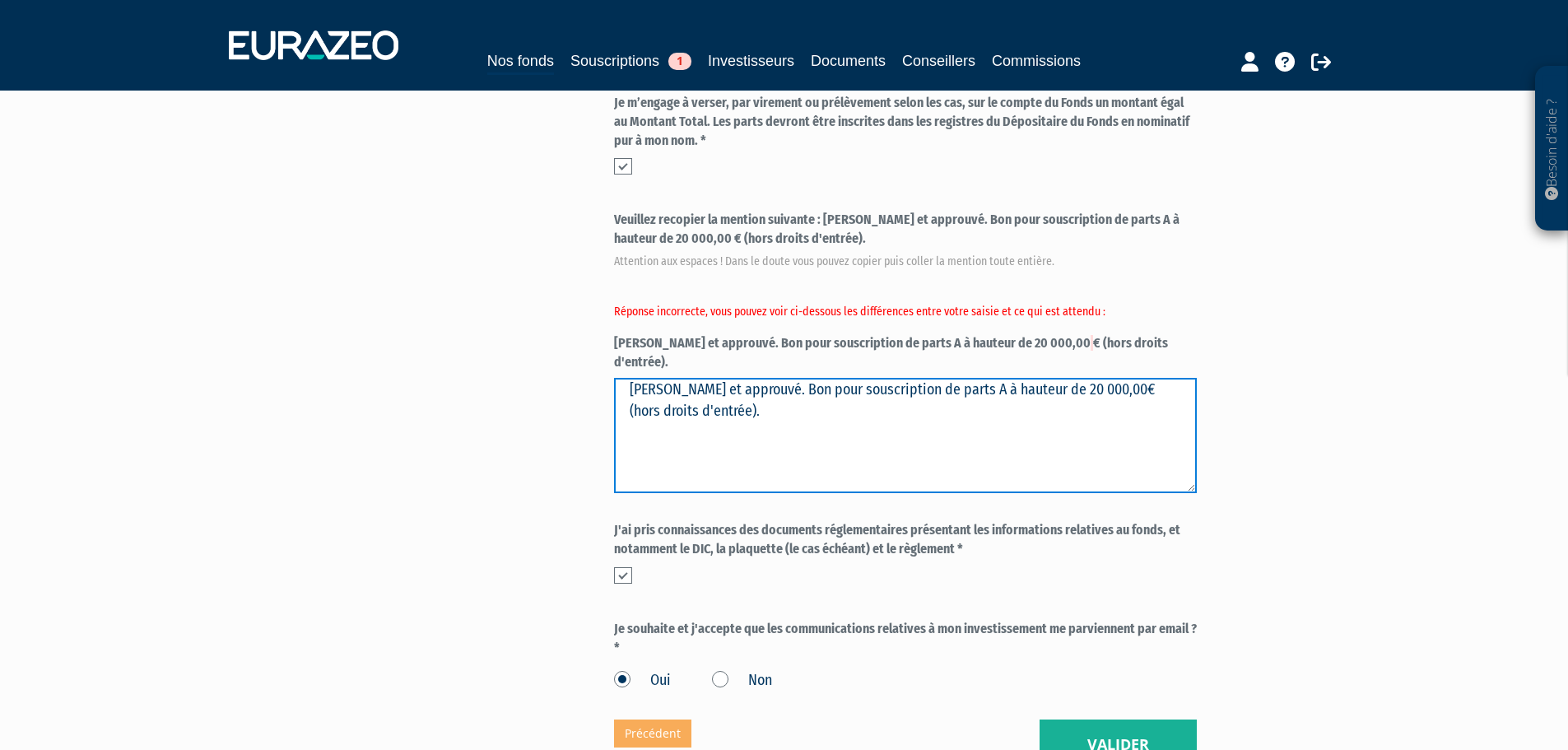
click at [694, 378] on textarea "[PERSON_NAME] et approuvé. Bon pour souscription de parts A à hauteur de 20 000…" at bounding box center [904, 436] width 582 height 116
drag, startPoint x: 742, startPoint y: 336, endPoint x: 576, endPoint y: 337, distance: 166.0
click at [576, 337] on div "Envoyer à l'investisseur 1 Identité 2 Coordonnées bancaires 3 Situation profess…" at bounding box center [784, 163] width 1034 height 1214
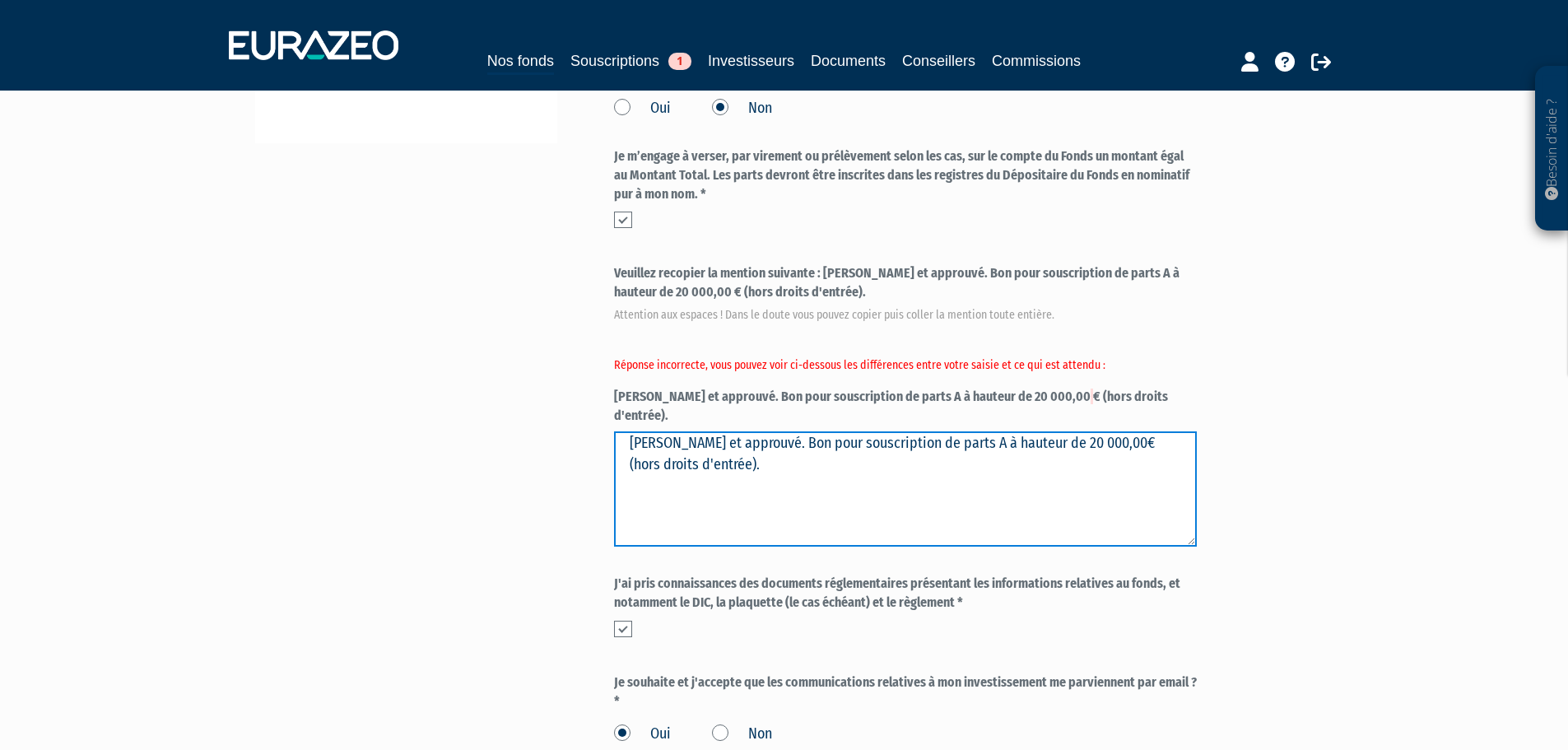
scroll to position [493, 0]
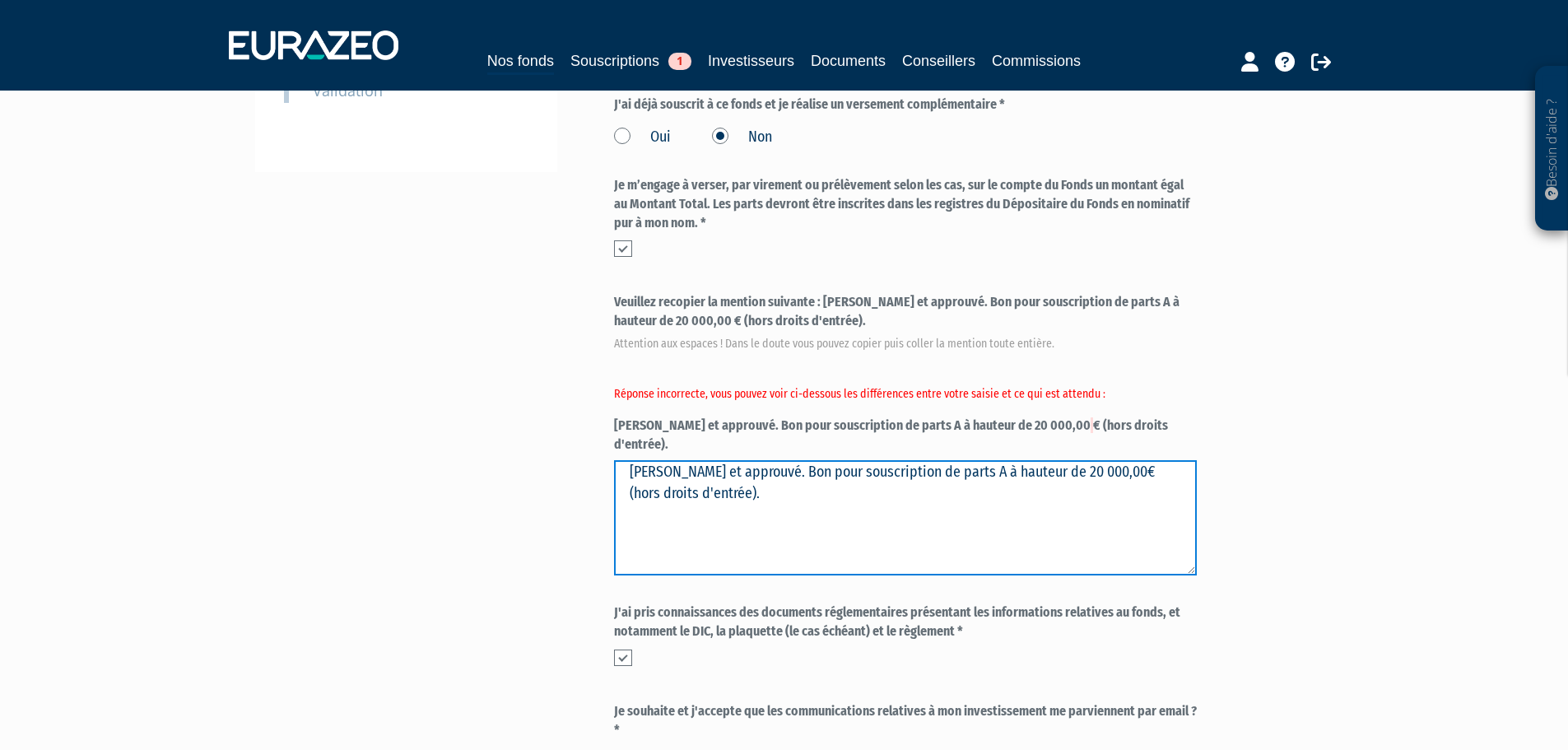
click at [1030, 460] on textarea "[PERSON_NAME] et approuvé. Bon pour souscription de parts A à hauteur de 20 000…" at bounding box center [904, 518] width 582 height 116
drag, startPoint x: 1046, startPoint y: 411, endPoint x: 1092, endPoint y: 419, distance: 46.7
click at [1048, 460] on textarea "[PERSON_NAME] et approuvé. Bon pour souscription de parts A à hauteur de 20 000…" at bounding box center [904, 518] width 582 height 116
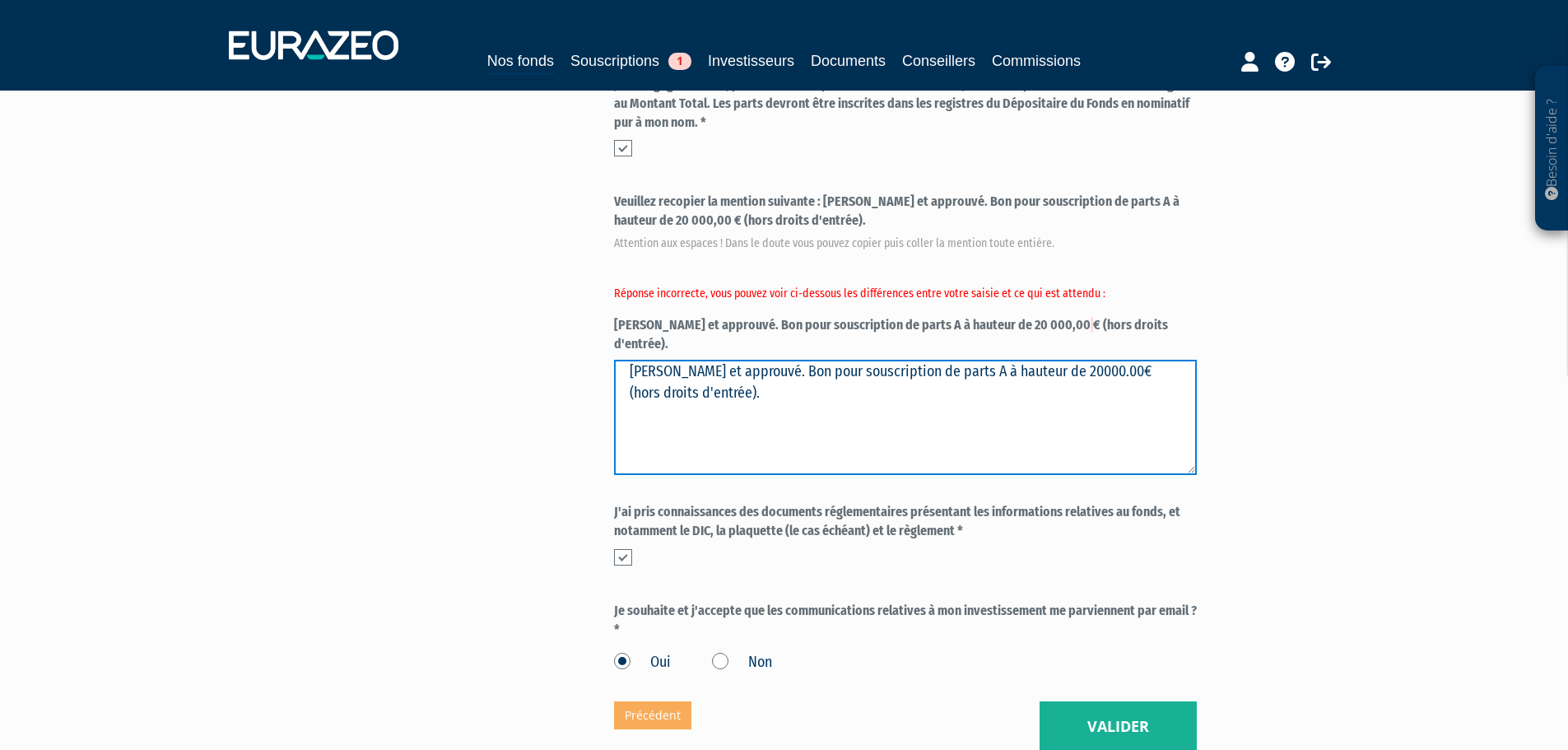
scroll to position [700, 0]
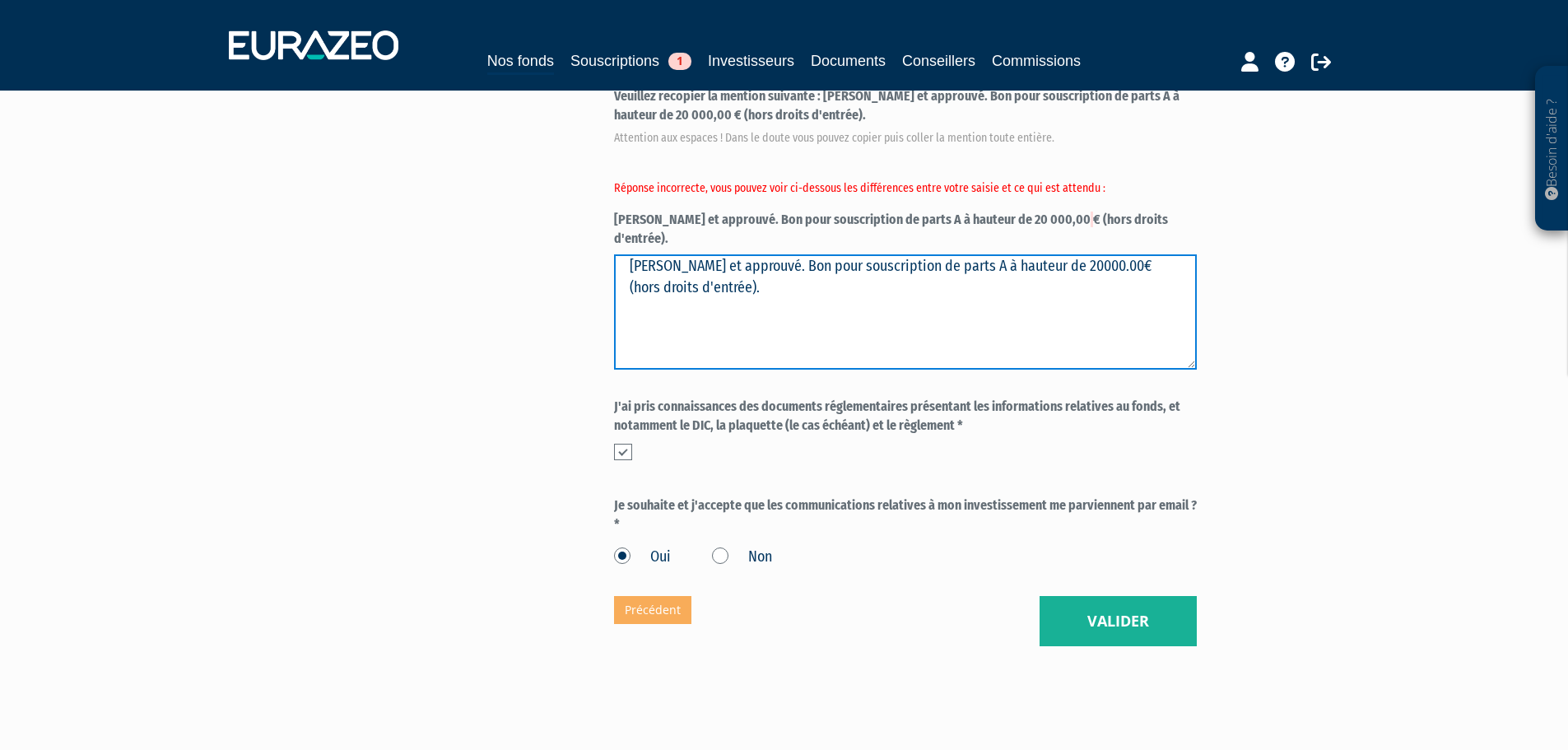
type textarea "[PERSON_NAME] et approuvé. Bon pour souscription de parts A à hauteur de 20000.…"
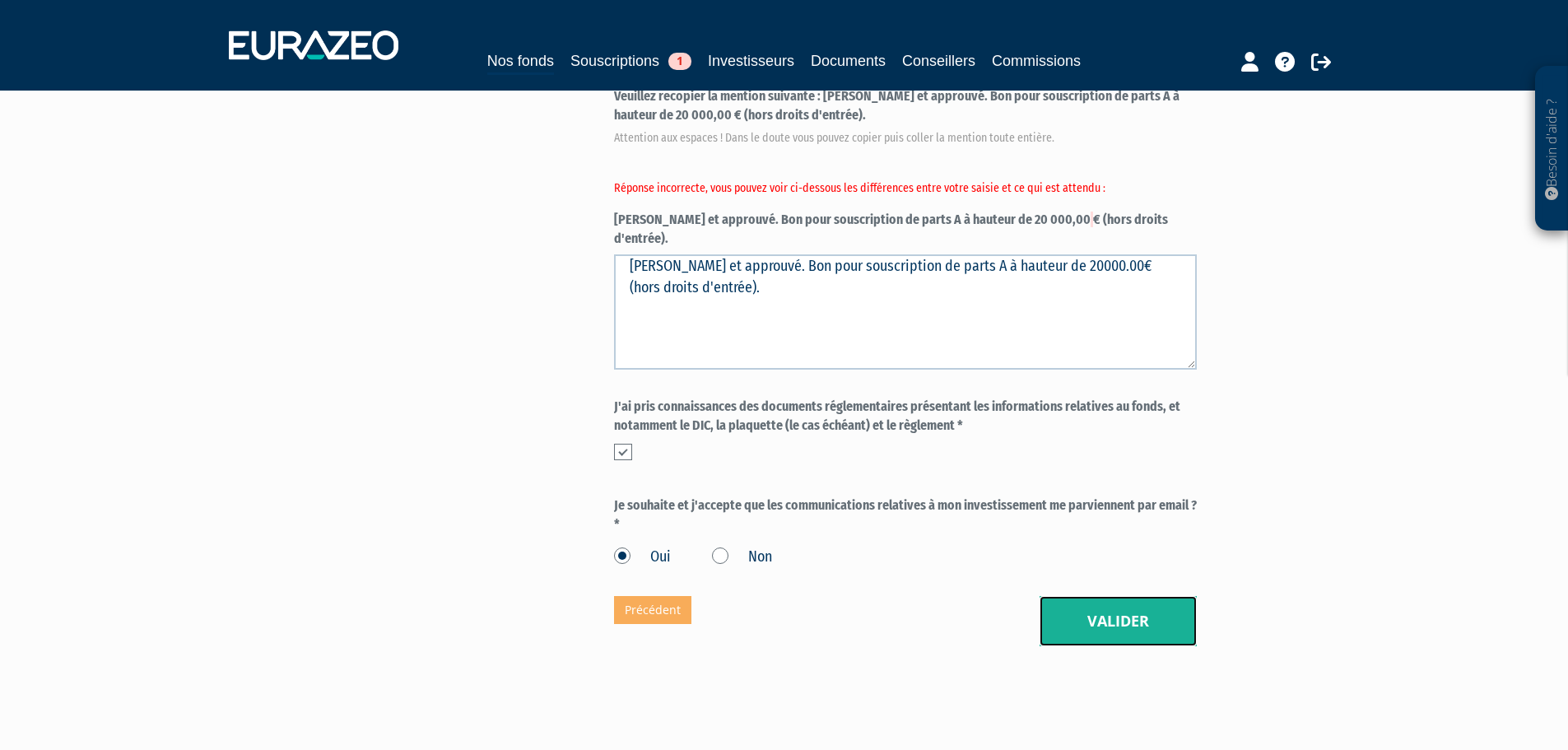
click at [1124, 596] on button "Valider" at bounding box center [1118, 622] width 158 height 51
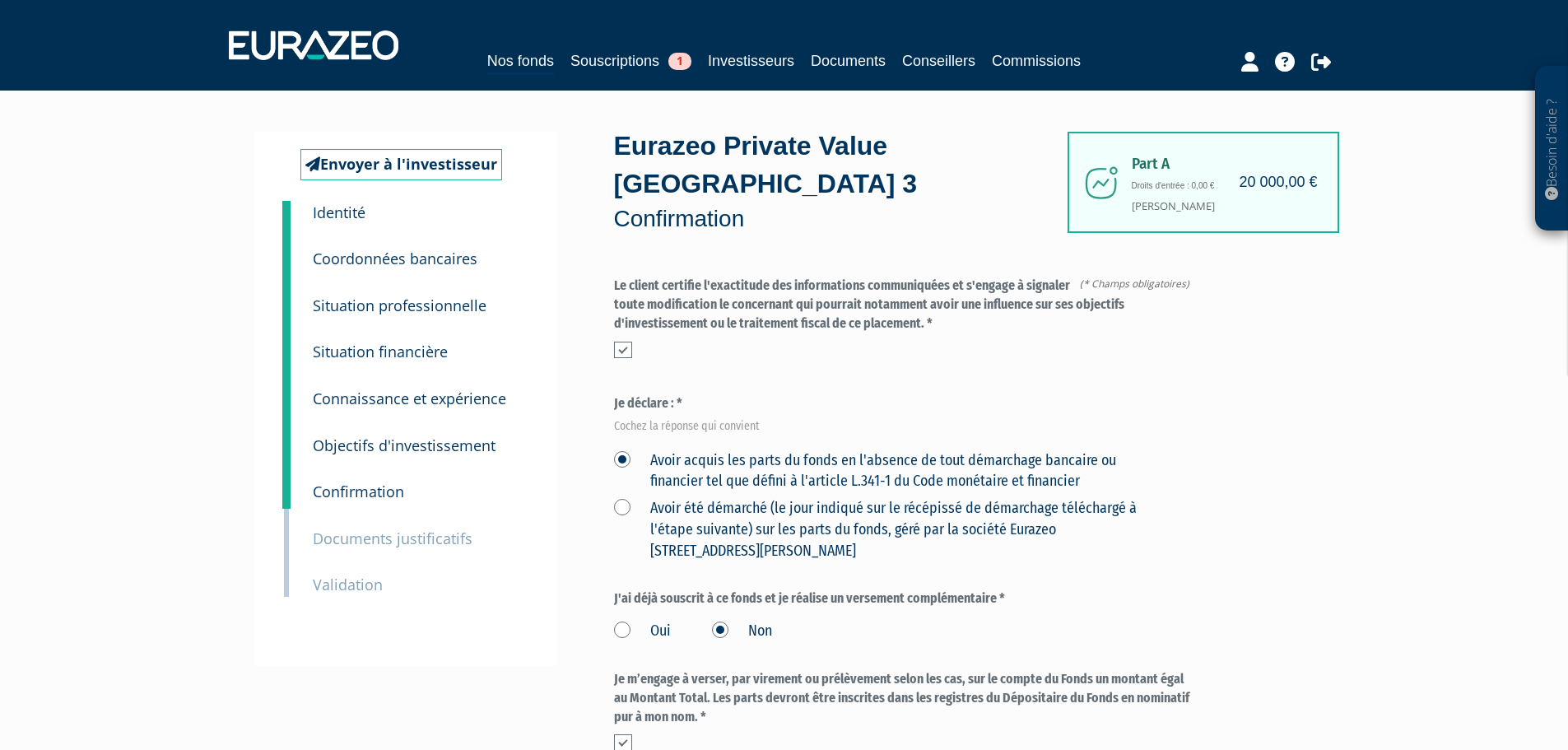
scroll to position [659, 0]
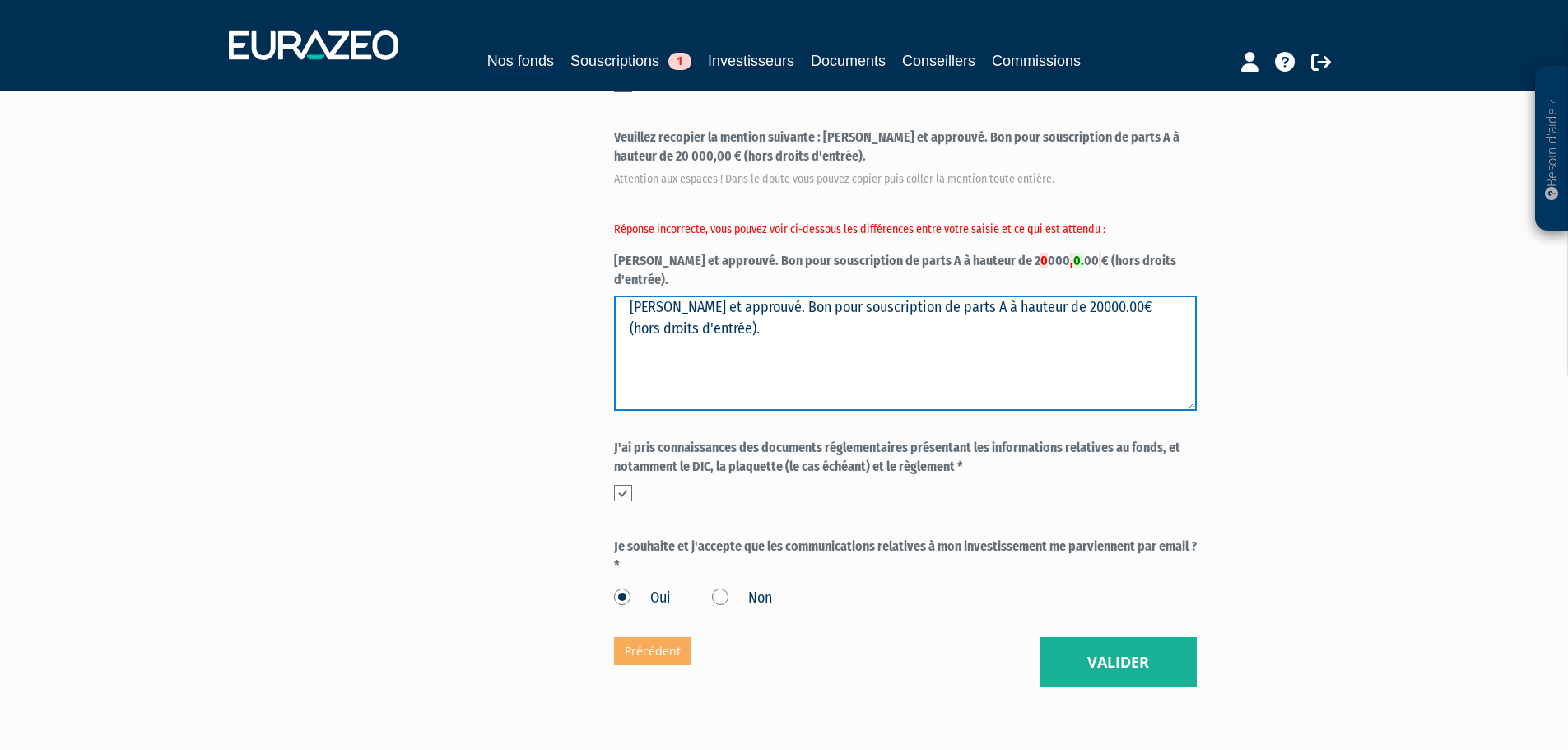
click at [646, 296] on textarea "[PERSON_NAME] et approuvé. Bon pour souscription de parts A à hauteur de 20000.…" at bounding box center [904, 353] width 582 height 116
click at [653, 296] on textarea "[PERSON_NAME] et approuvé. Bon pour souscription de parts A à hauteur de 20000.…" at bounding box center [904, 353] width 582 height 116
type textarea "[PERSON_NAME] et approuvé. Bon pour souscription de parts A à hauteur de 20 000…"
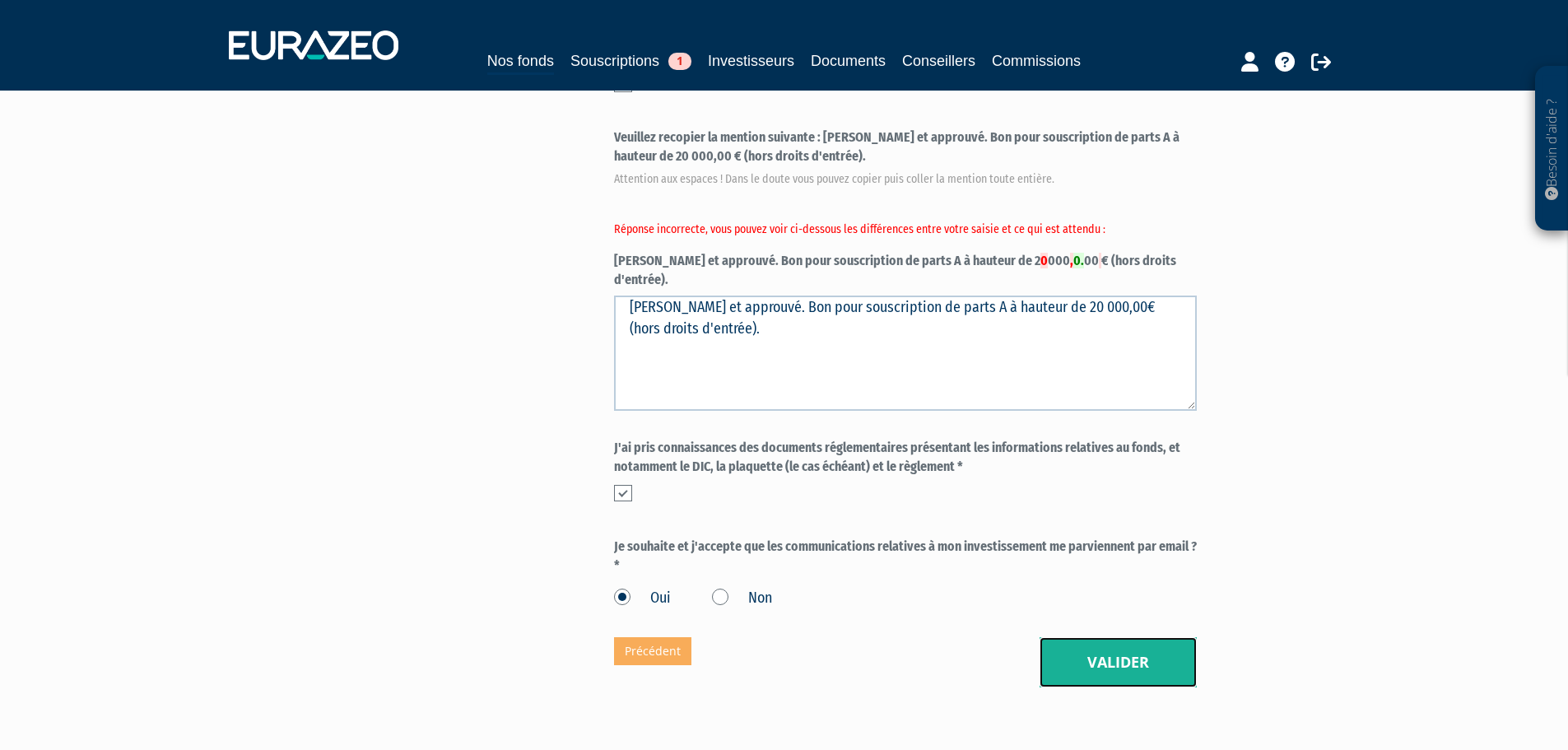
click at [1132, 637] on button "Valider" at bounding box center [1118, 663] width 158 height 51
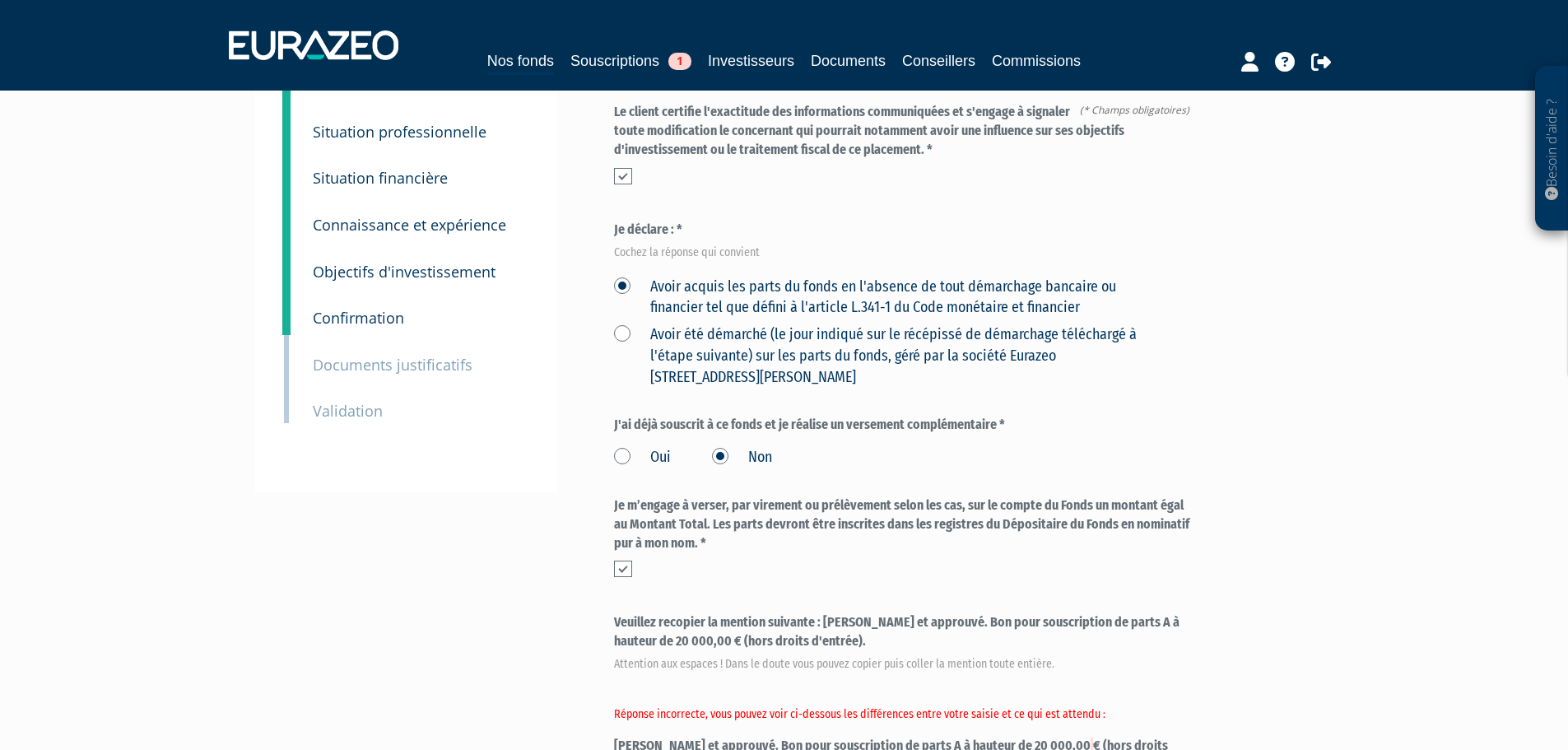
scroll to position [576, 0]
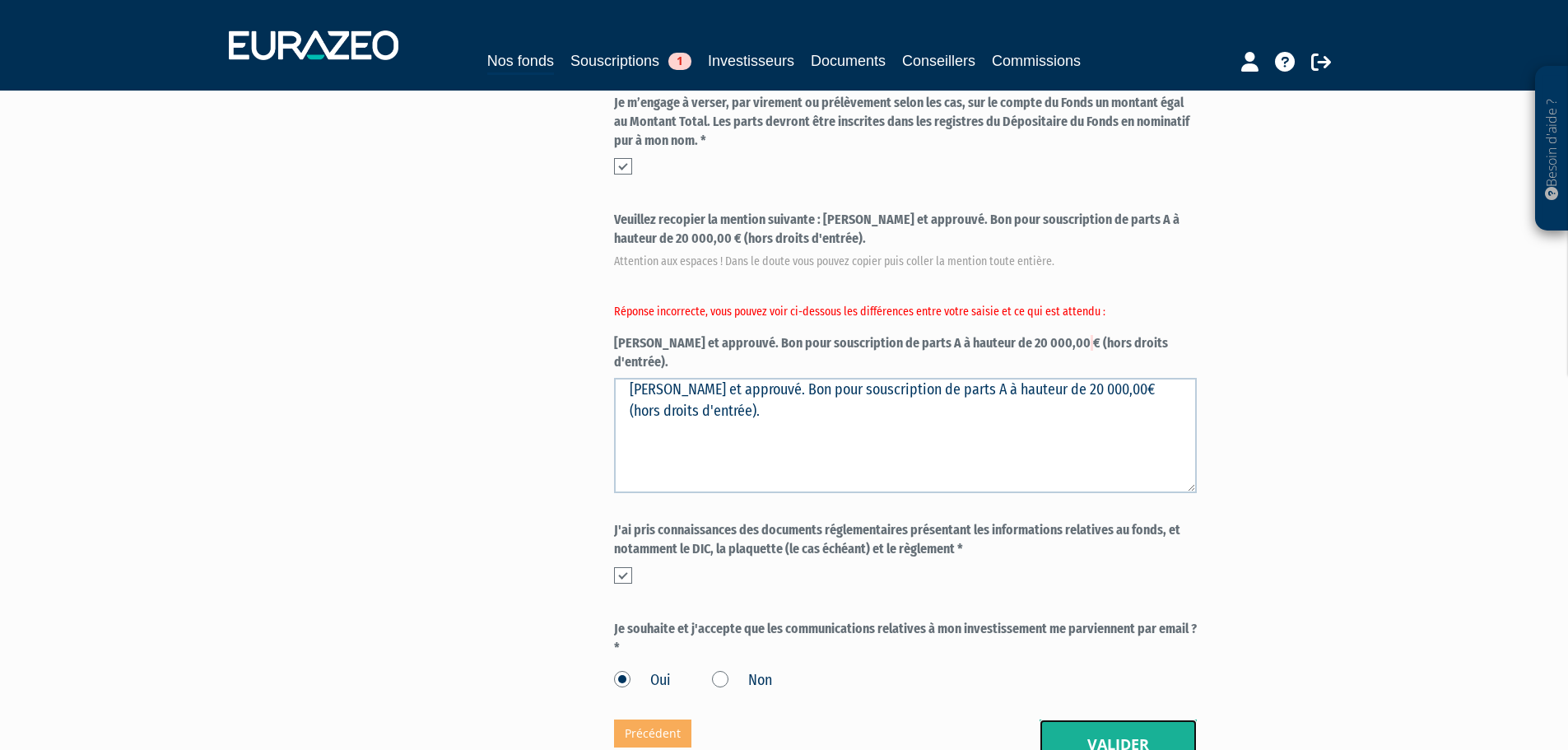
click at [1130, 720] on button "Valider" at bounding box center [1118, 745] width 158 height 51
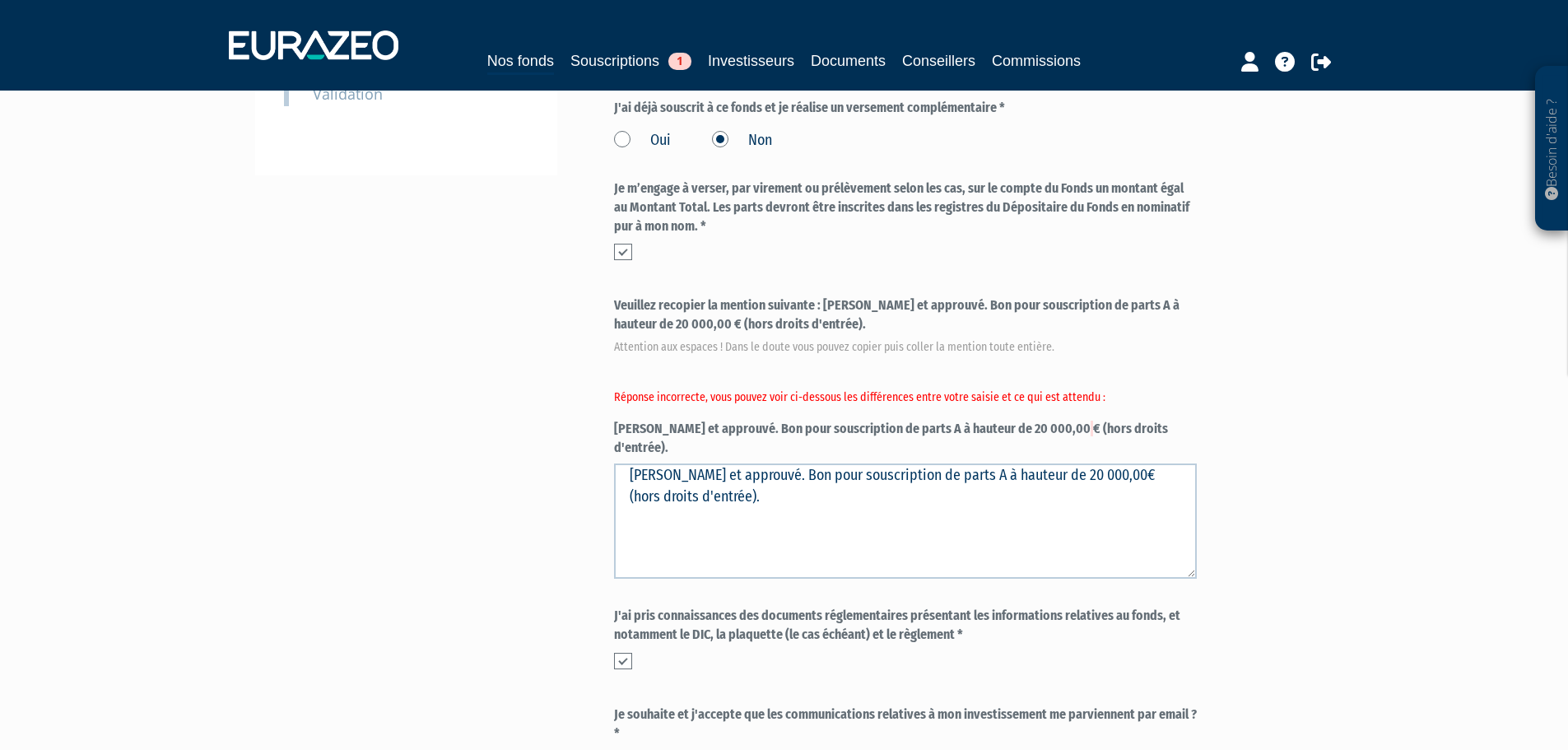
scroll to position [493, 0]
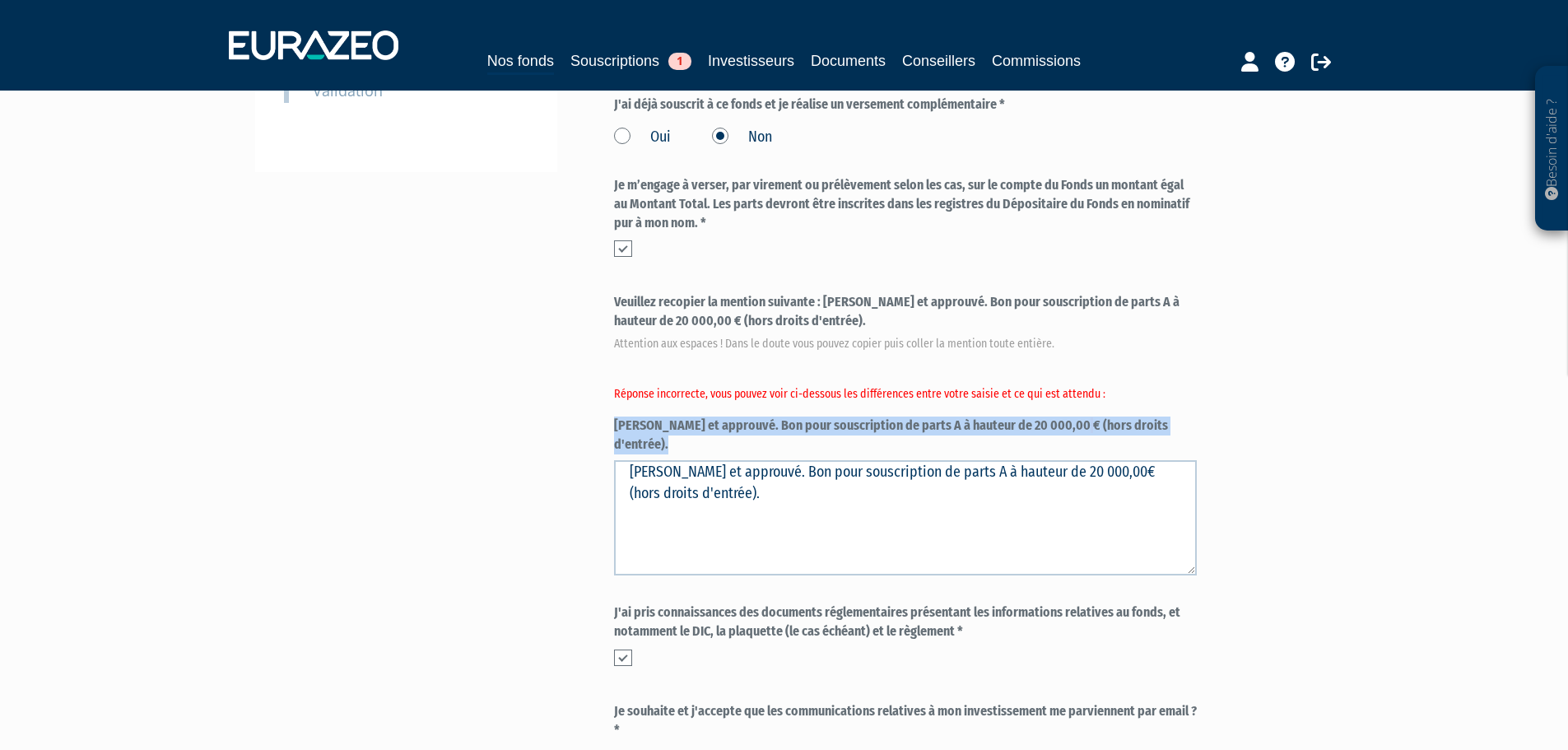
drag, startPoint x: 602, startPoint y: 384, endPoint x: 1140, endPoint y: 387, distance: 538.0
click at [1140, 387] on div "Envoyer à l'investisseur 1 Identité 2 Coordonnées bancaires 3 Situation profess…" at bounding box center [784, 245] width 1034 height 1214
copy label "Lu et approuvé. Bon pour souscription de parts A à hauteur de 20 000,00 € (hors…"
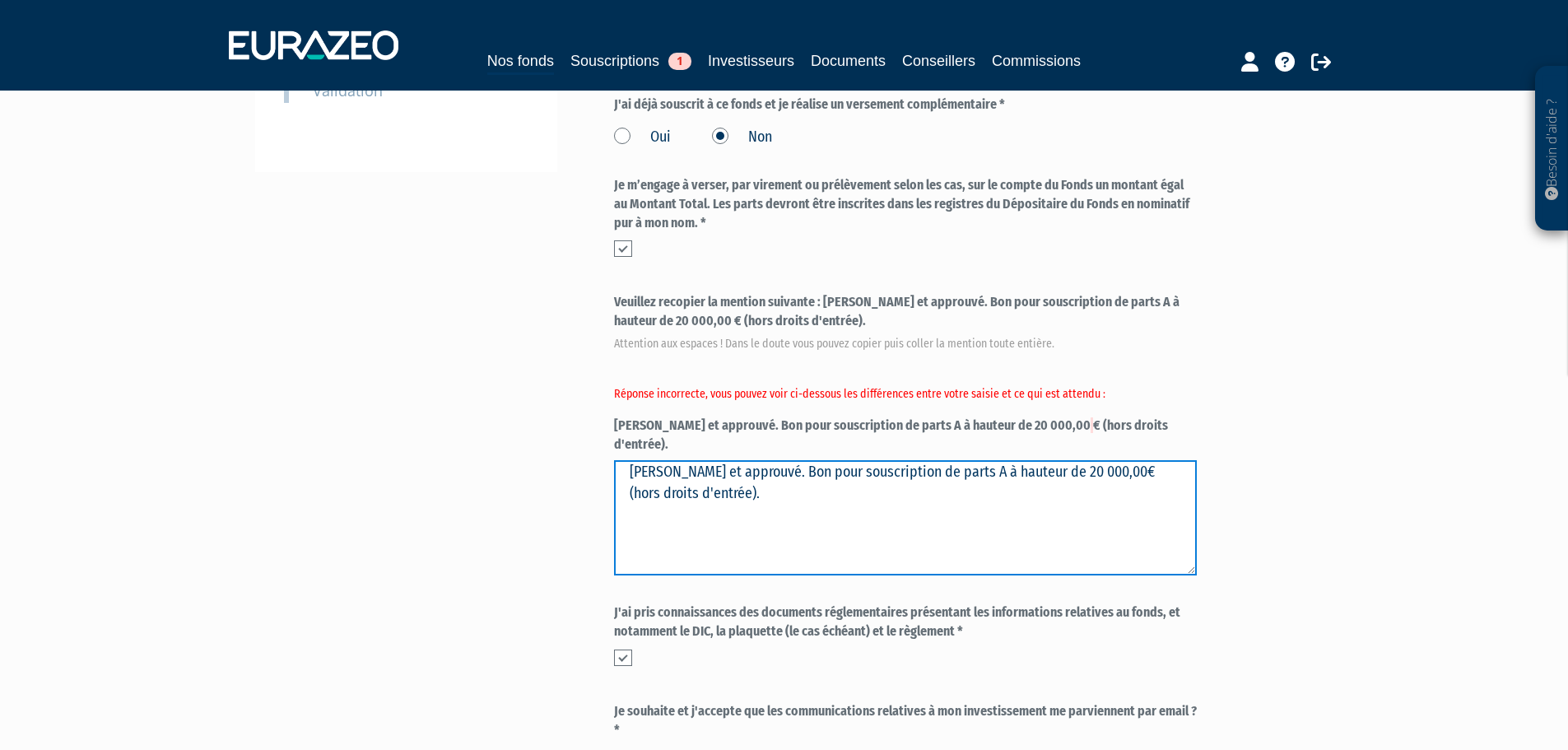
click at [638, 460] on textarea "Lu et approuvé. Bon pour souscription de parts A à hauteur de 20 000,00€ (hors …" at bounding box center [904, 518] width 582 height 116
drag, startPoint x: 627, startPoint y: 416, endPoint x: 702, endPoint y: 519, distance: 127.4
click at [702, 519] on form "(* Champs obligatoires) Quel niveau de risque êtes-vous en mesure d’accepter ? …" at bounding box center [904, 277] width 582 height 990
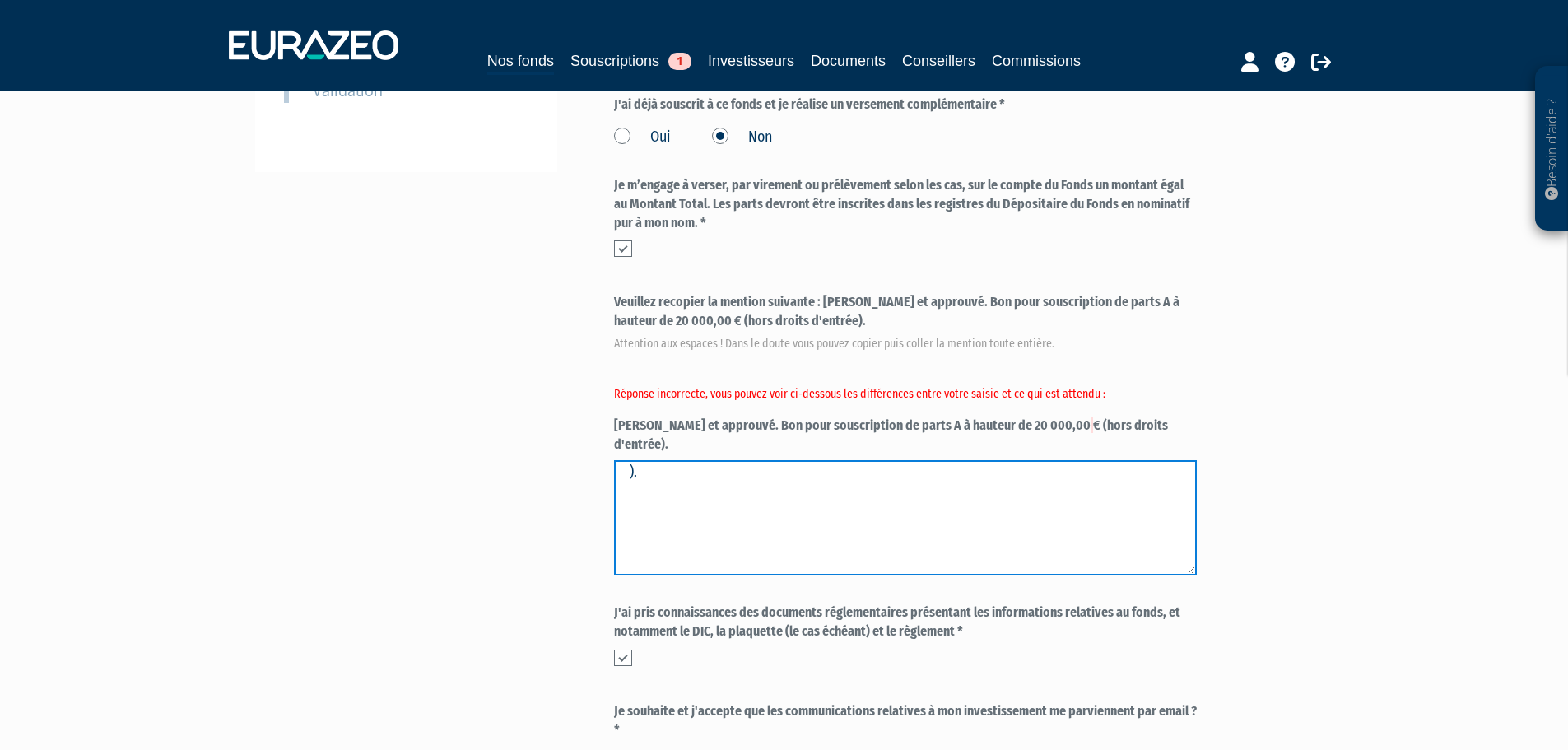
type textarea "."
paste textarea "Lu et approuvé. Bon pour souscription de parts A à hauteur de 20 000,00 € (hors…"
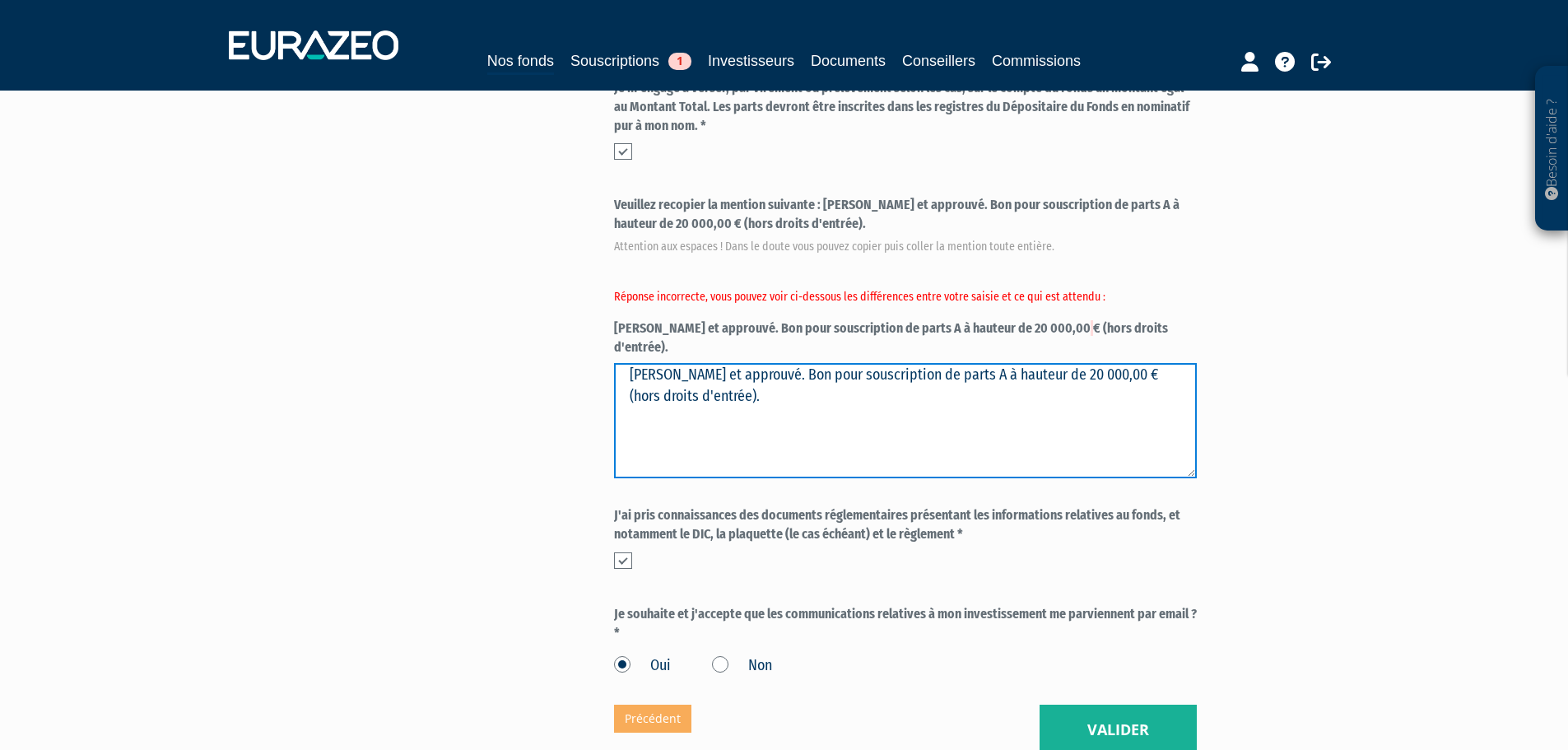
scroll to position [700, 0]
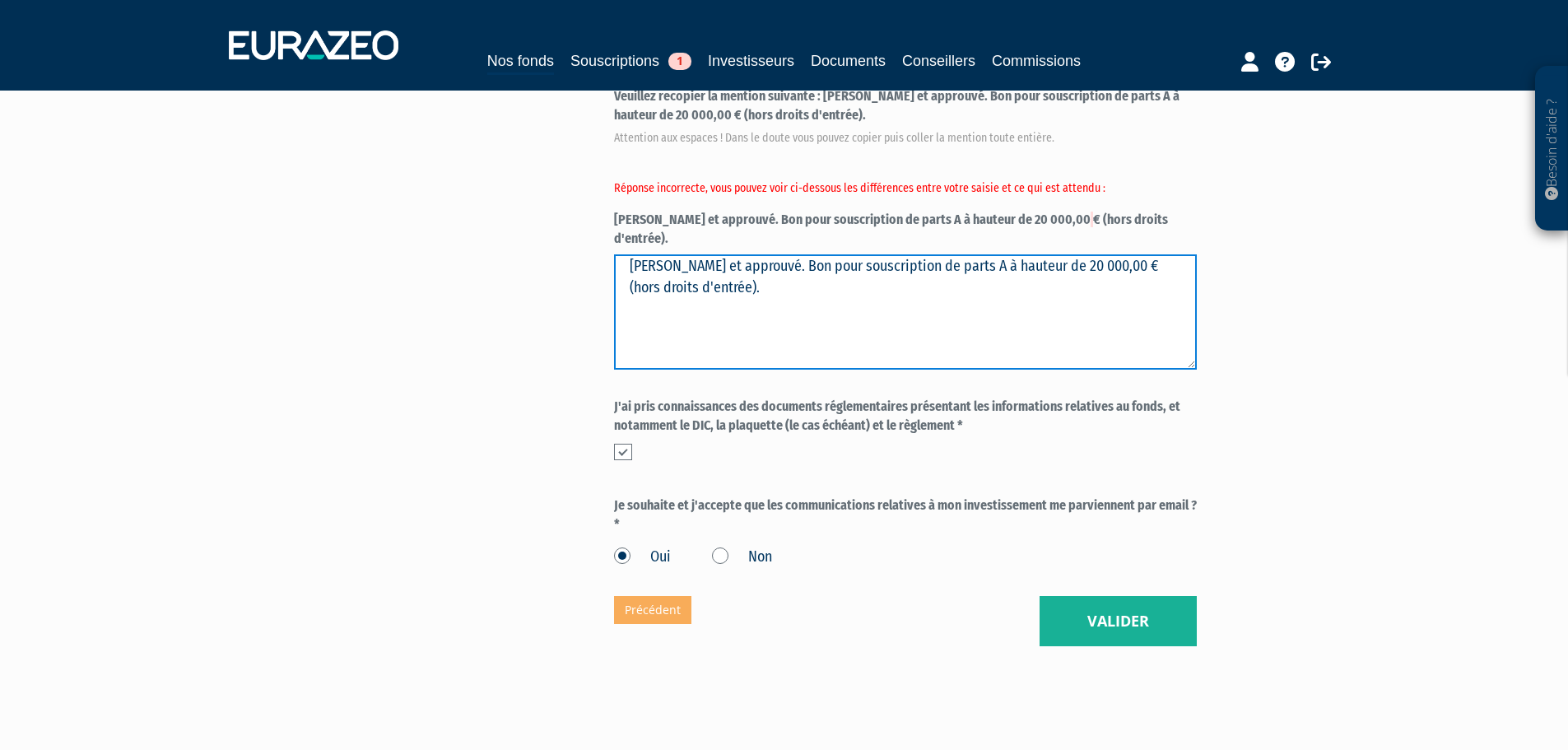
type textarea "Lu et approuvé. Bon pour souscription de parts A à hauteur de 20 000,00 € (hors…"
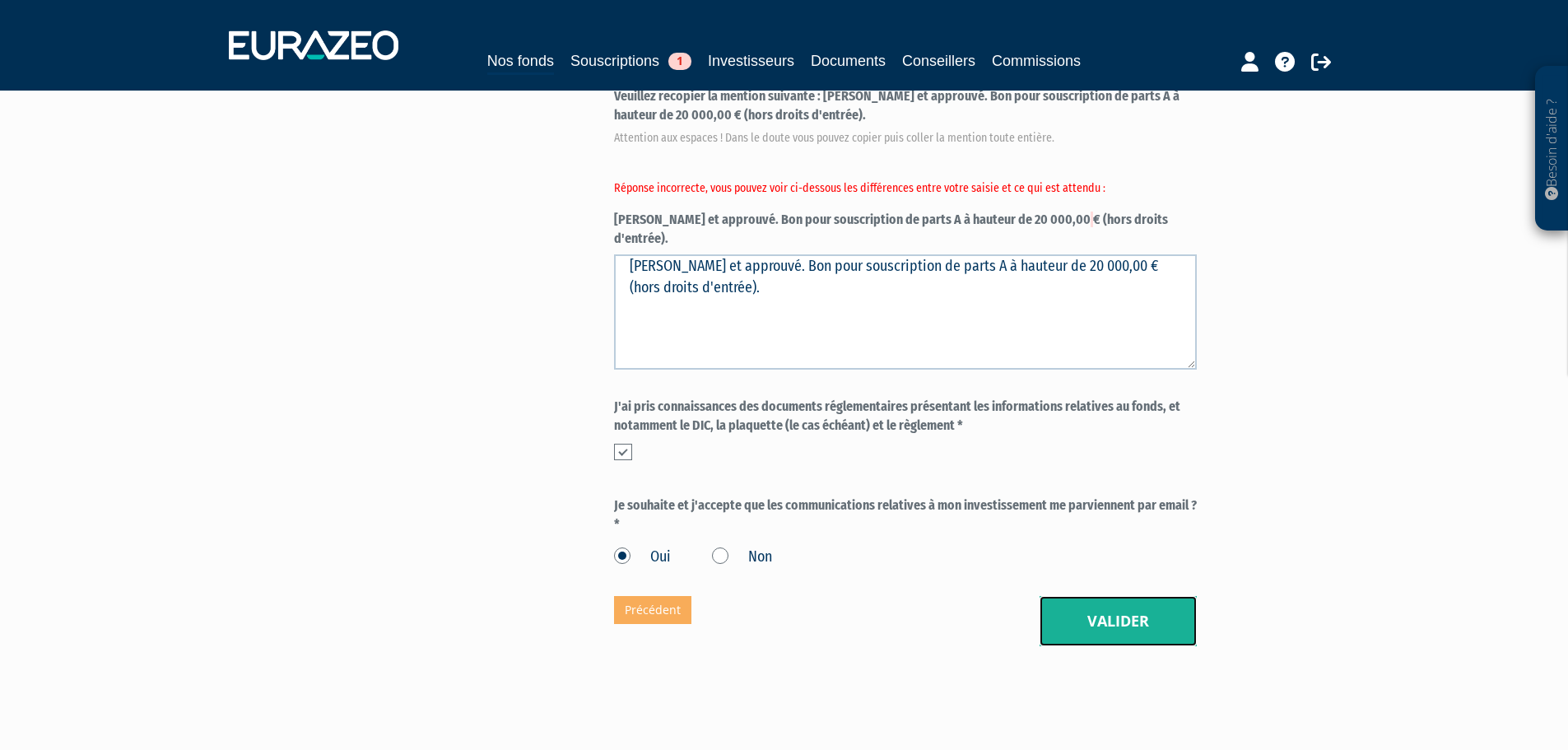
click at [1107, 596] on button "Valider" at bounding box center [1118, 622] width 158 height 51
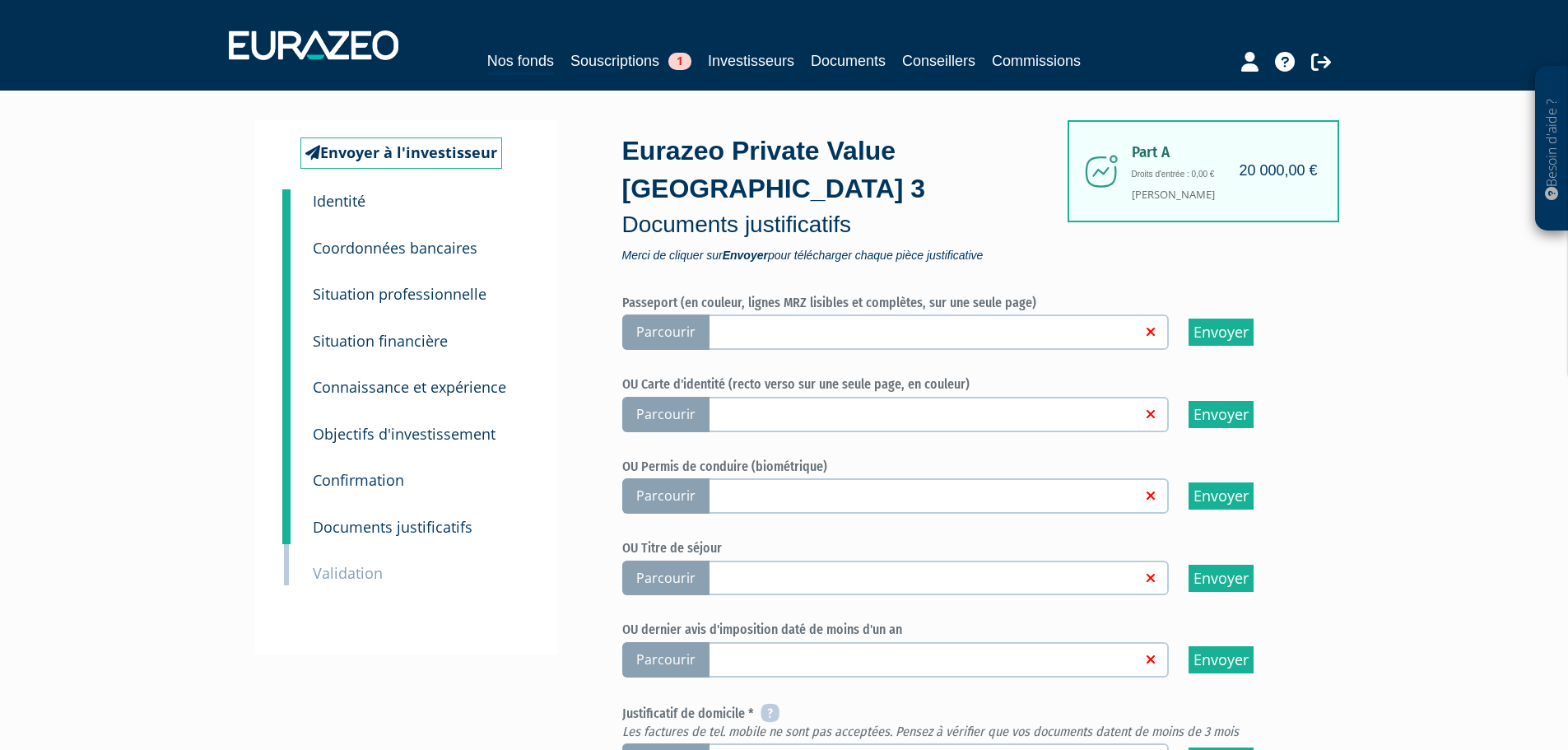
scroll to position [82, 0]
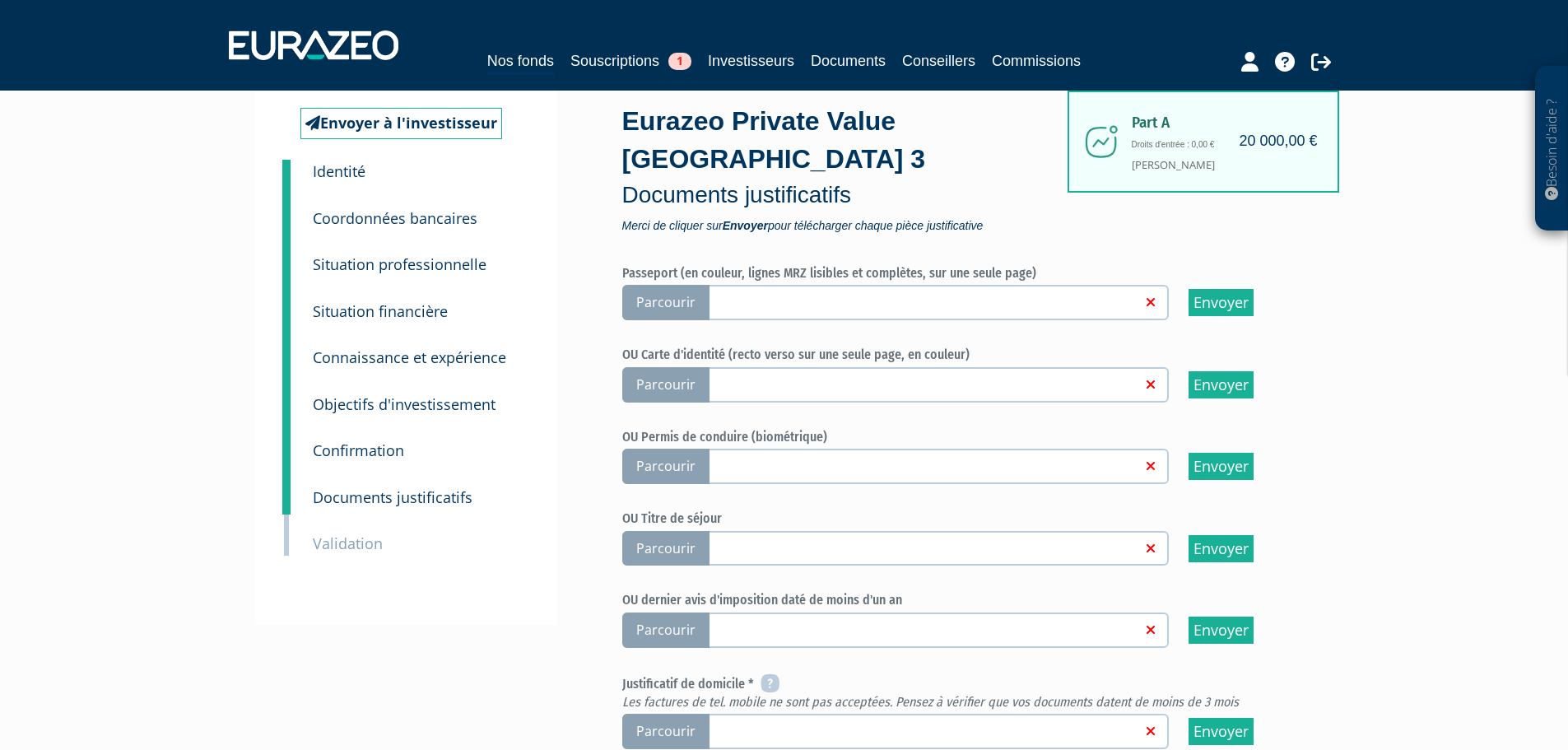
click at [676, 367] on span "Parcourir" at bounding box center [666, 385] width 87 height 35
click at [0, 0] on input "Parcourir" at bounding box center [0, 0] width 0 height 0
click at [665, 285] on span "Parcourir" at bounding box center [666, 303] width 87 height 35
click at [0, 0] on input "Parcourir" at bounding box center [0, 0] width 0 height 0
click at [1153, 285] on label "Parcourir C:\fakepath\CNI RV MR NOURY.pdf" at bounding box center [896, 303] width 546 height 35
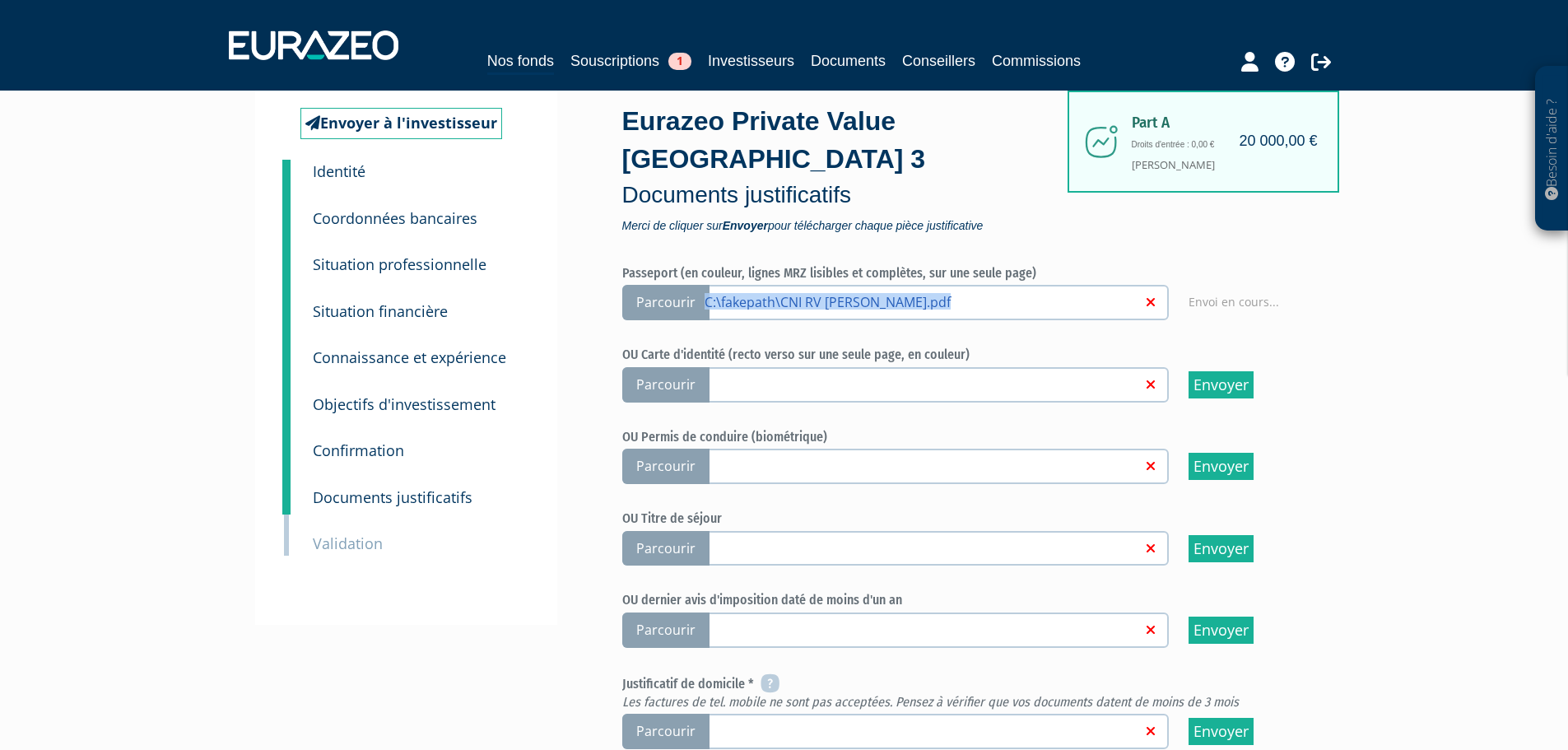
click at [1148, 296] on icon at bounding box center [1150, 302] width 8 height 13
click at [0, 0] on input "Parcourir C:\fakepath\CNI RV MR NOURY.pdf" at bounding box center [0, 0] width 0 height 0
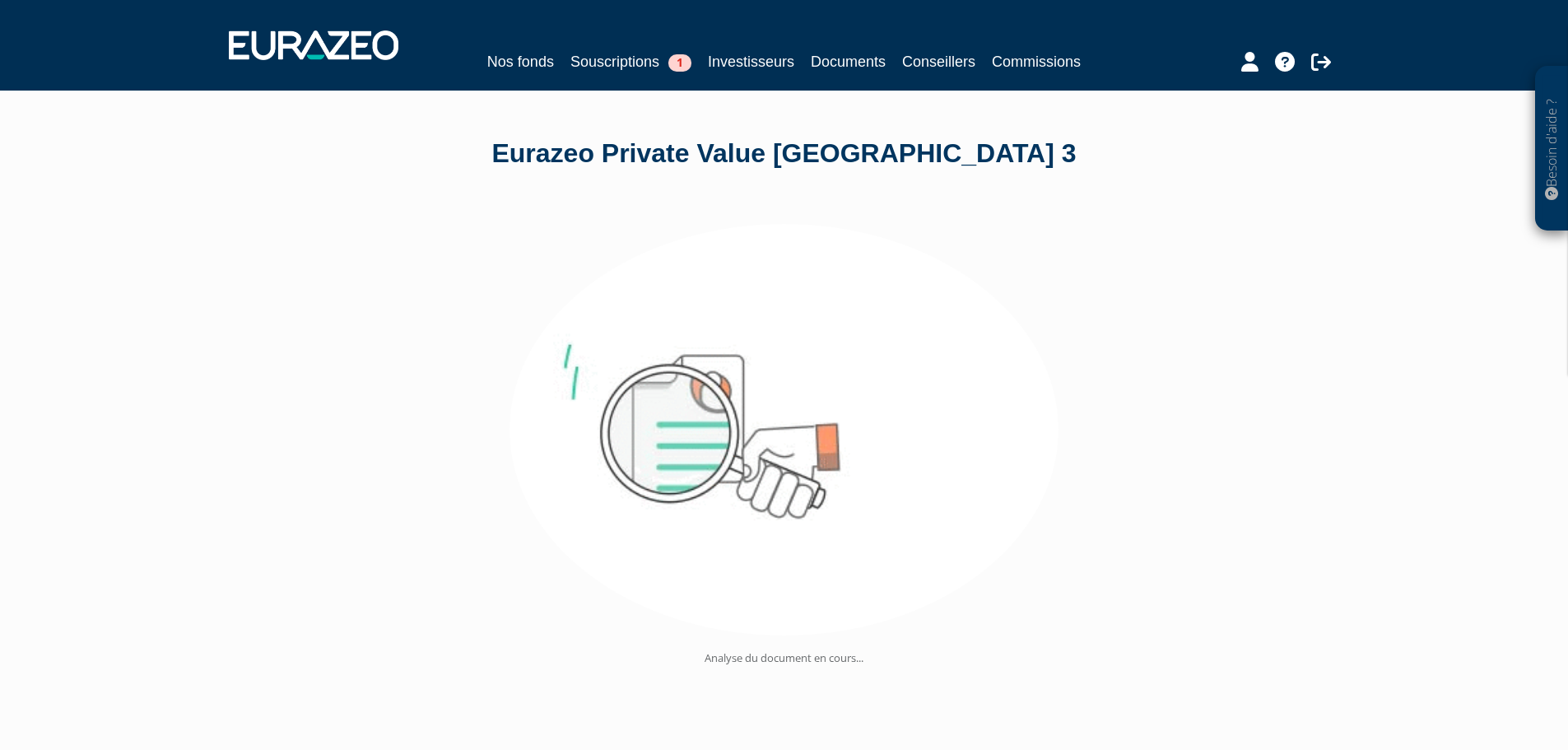
drag, startPoint x: 564, startPoint y: 222, endPoint x: 442, endPoint y: 147, distance: 143.2
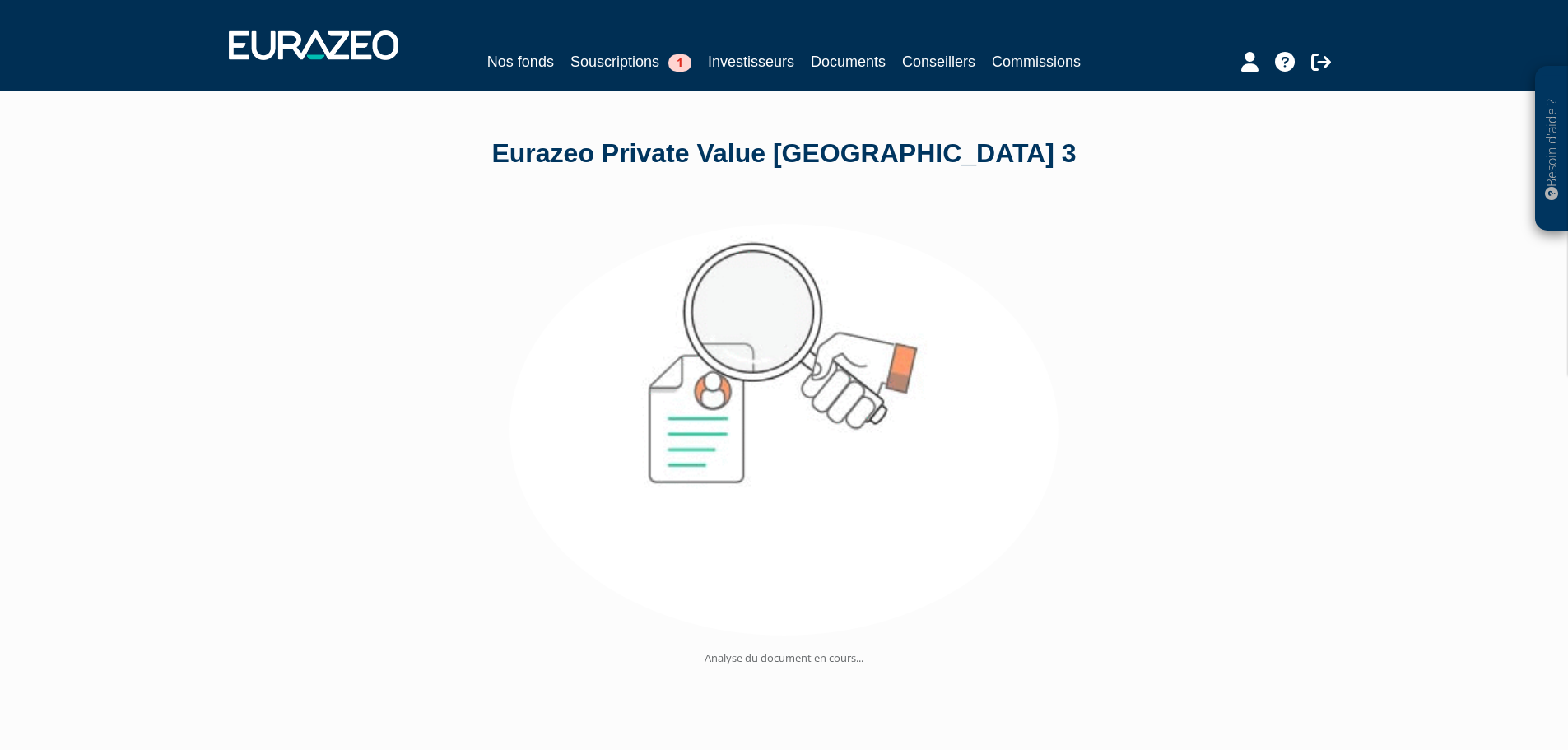
click at [565, 222] on div "Analyse du document en cours..." at bounding box center [784, 455] width 1034 height 545
